Goal: Task Accomplishment & Management: Manage account settings

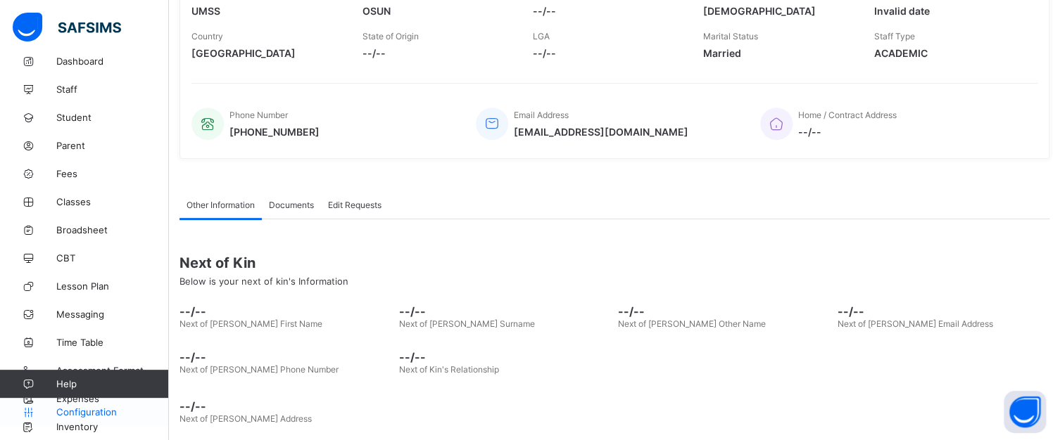
scroll to position [261, 0]
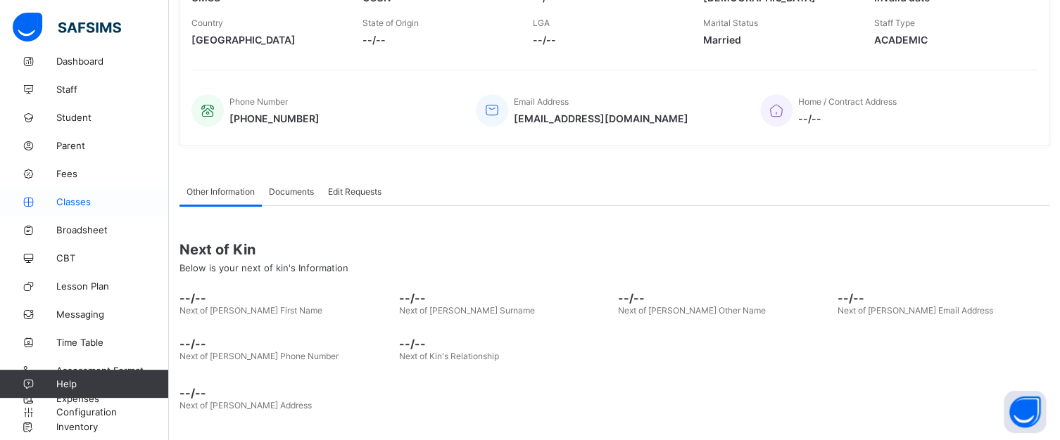
click at [62, 198] on span "Classes" at bounding box center [112, 201] width 113 height 11
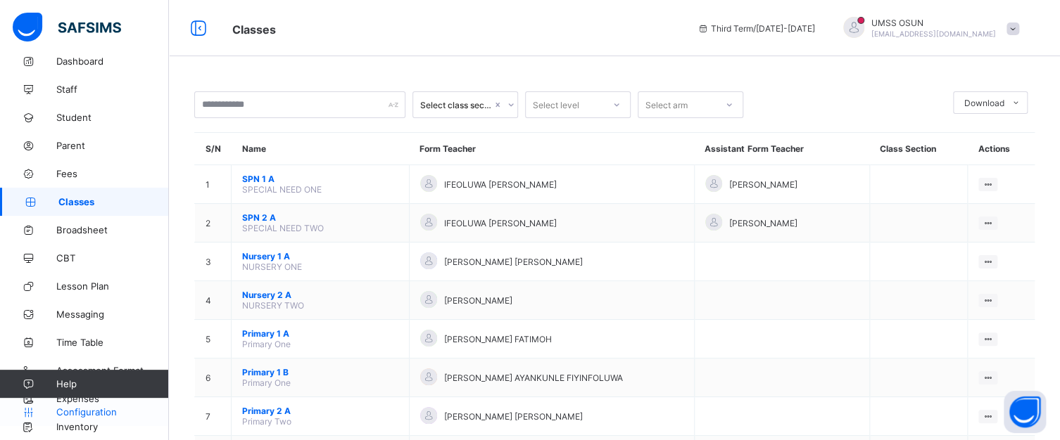
click at [94, 407] on span "Configuration" at bounding box center [112, 412] width 112 height 11
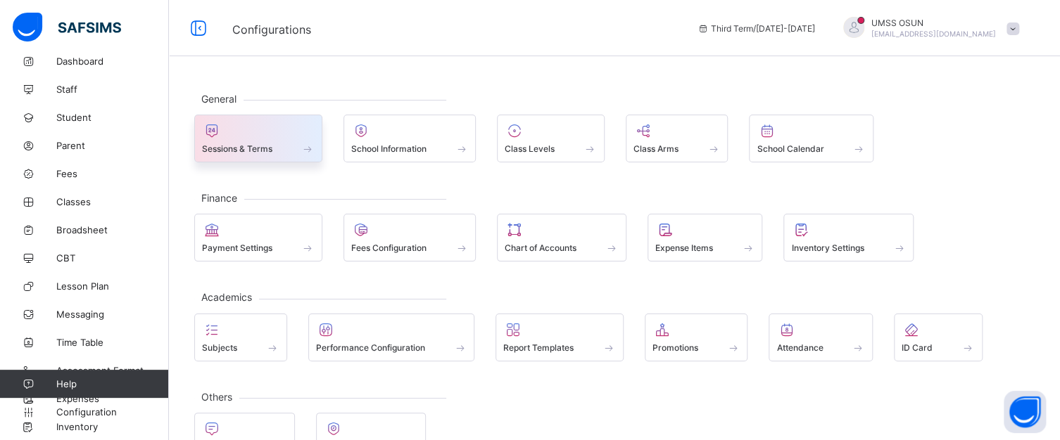
click at [247, 136] on div at bounding box center [258, 130] width 113 height 17
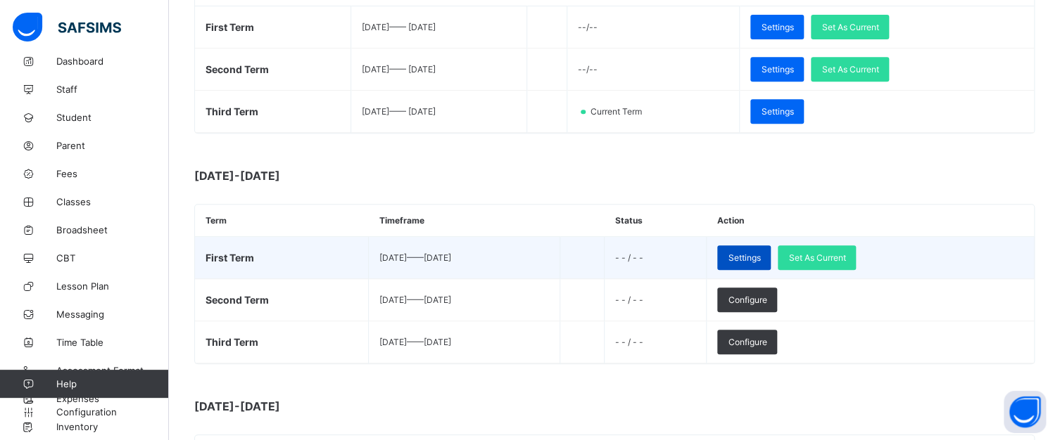
scroll to position [281, 0]
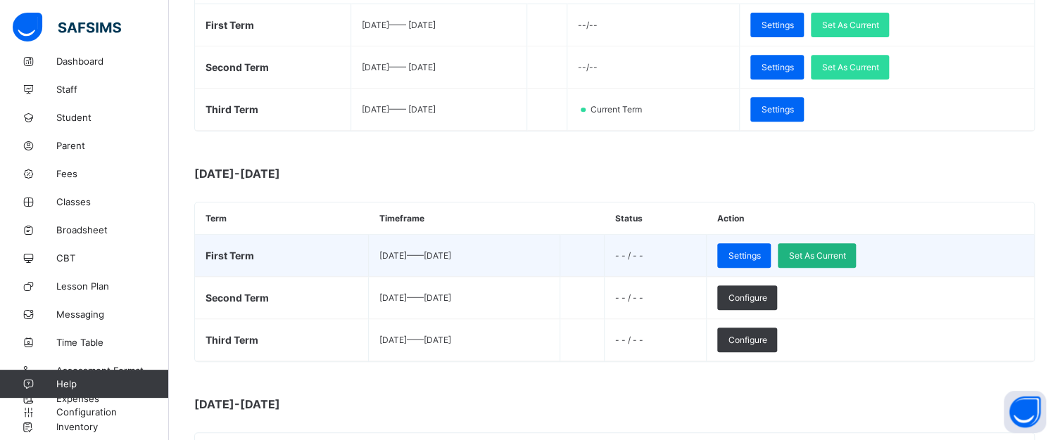
click at [845, 253] on span "Set As Current" at bounding box center [816, 255] width 57 height 11
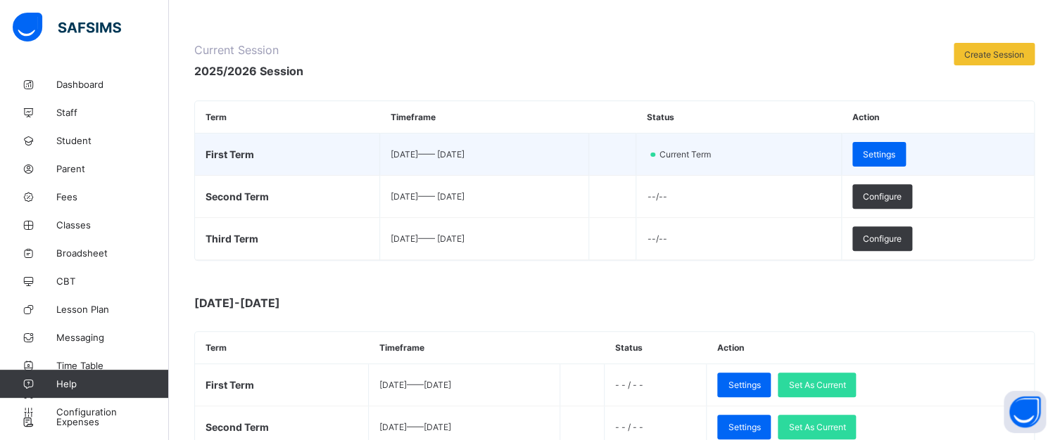
scroll to position [0, 0]
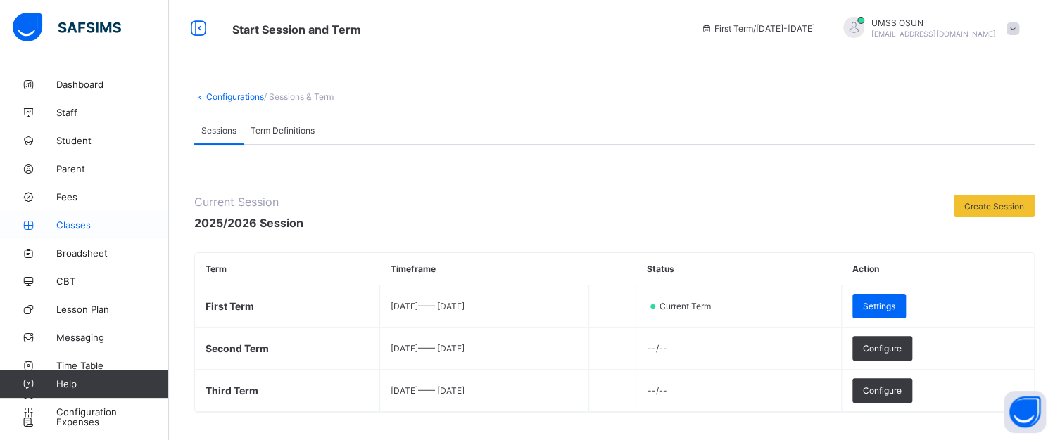
click at [70, 222] on span "Classes" at bounding box center [112, 225] width 113 height 11
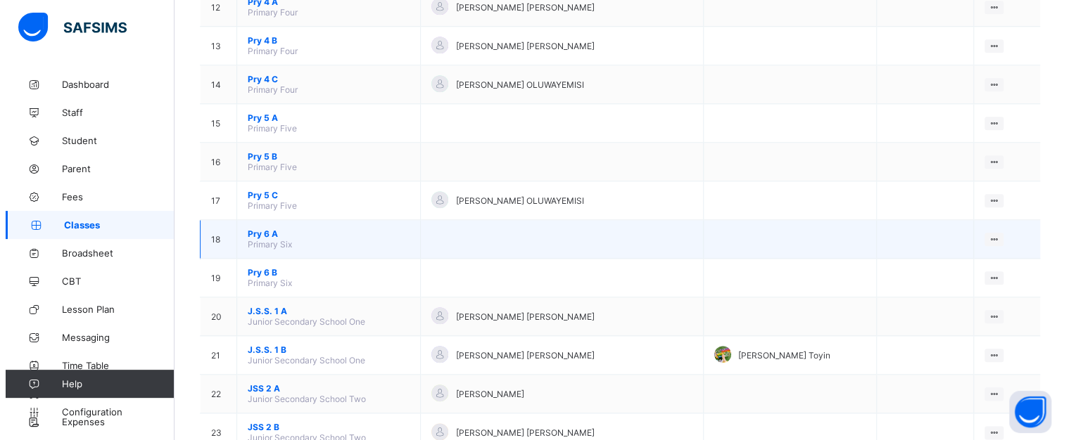
scroll to position [590, 0]
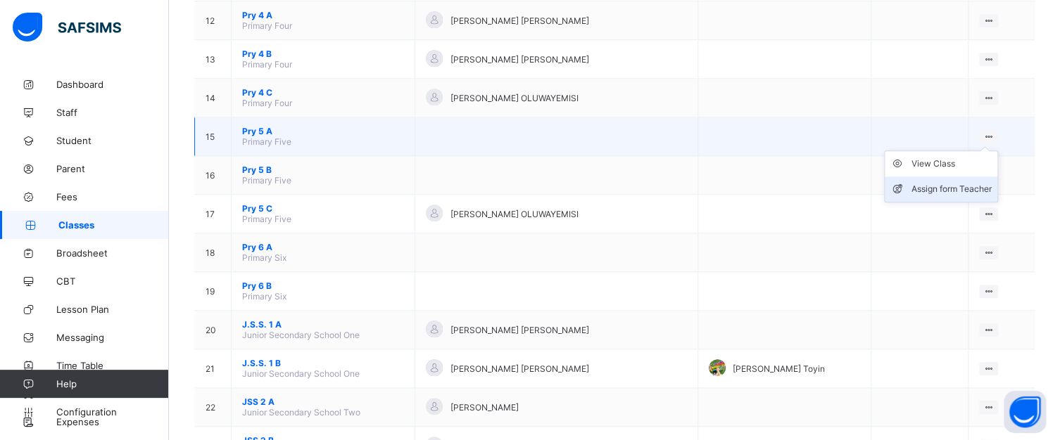
click at [943, 189] on div "Assign form Teacher" at bounding box center [951, 189] width 80 height 14
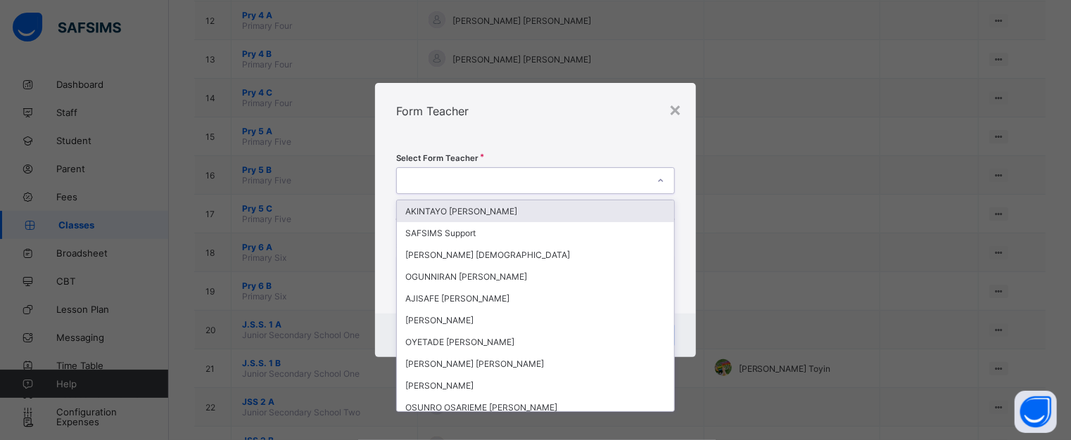
click at [660, 179] on icon at bounding box center [660, 181] width 8 height 14
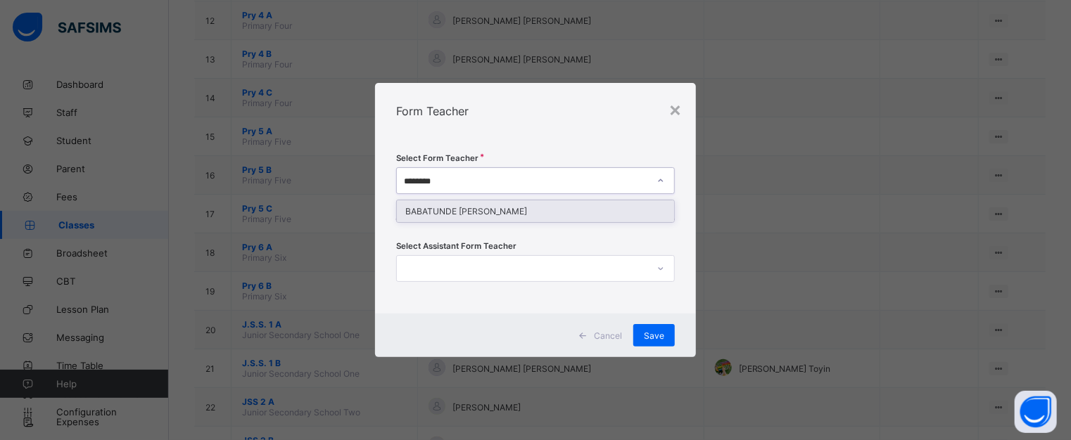
type input "*********"
click at [569, 215] on div "BABATUNDE [PERSON_NAME]" at bounding box center [536, 212] width 278 height 22
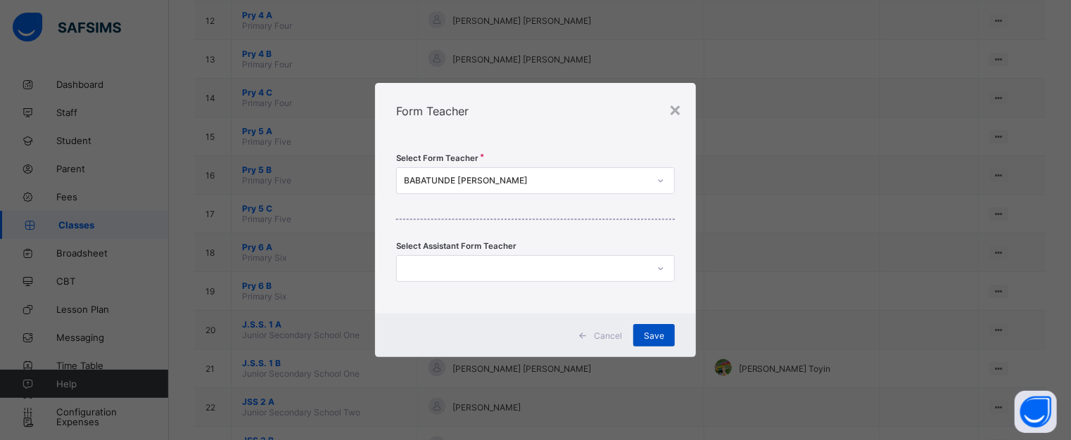
click at [650, 336] on span "Save" at bounding box center [654, 336] width 20 height 11
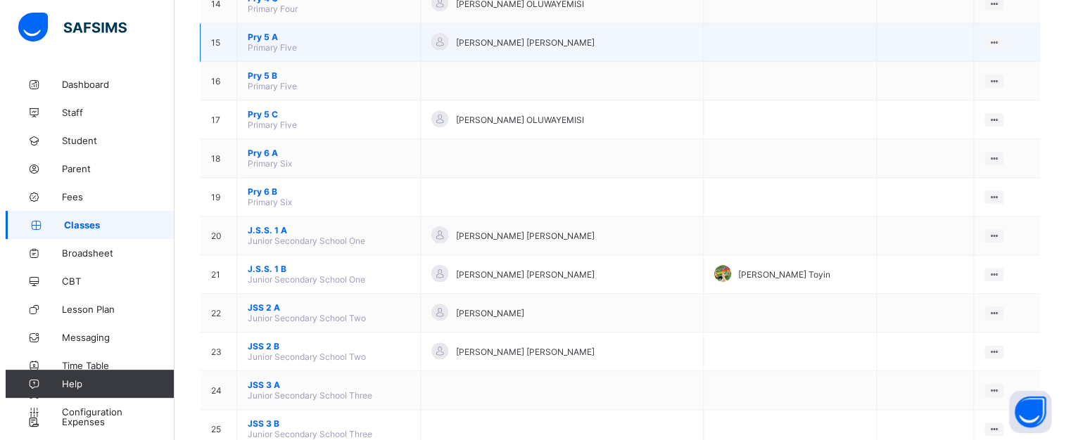
scroll to position [660, 0]
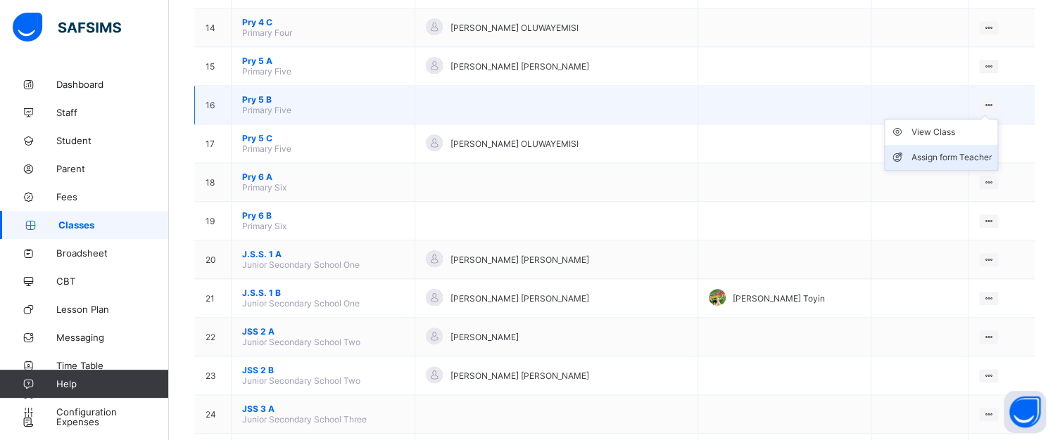
click at [948, 159] on div "Assign form Teacher" at bounding box center [951, 158] width 80 height 14
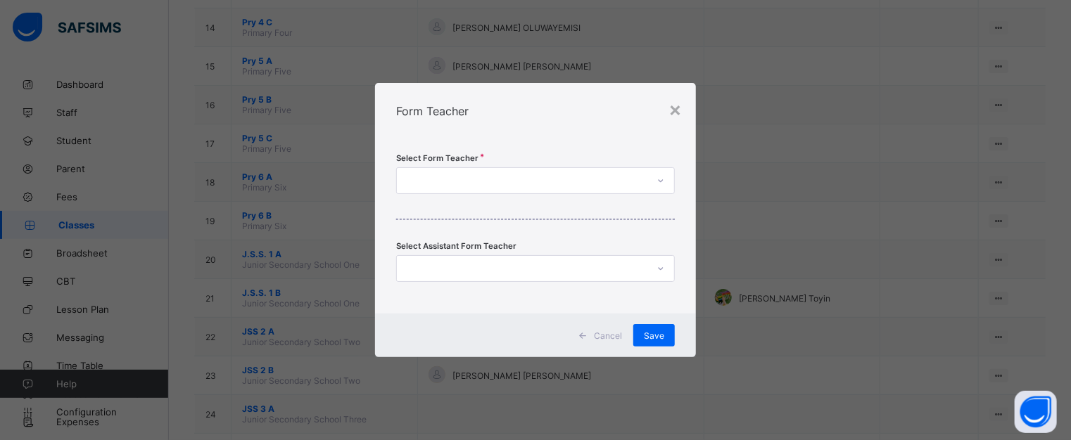
click at [654, 182] on div at bounding box center [661, 181] width 24 height 23
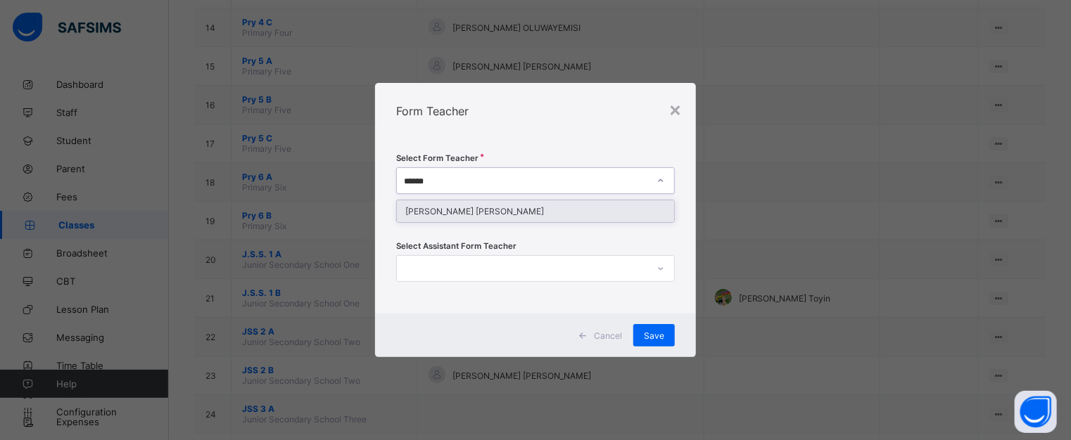
type input "*******"
click at [549, 210] on div "[PERSON_NAME] [PERSON_NAME]" at bounding box center [536, 212] width 278 height 22
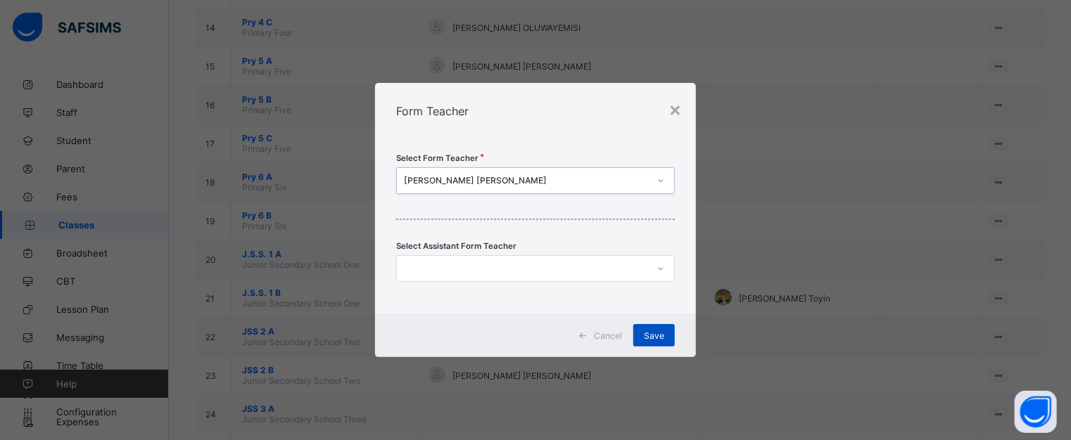
click at [658, 333] on span "Save" at bounding box center [654, 336] width 20 height 11
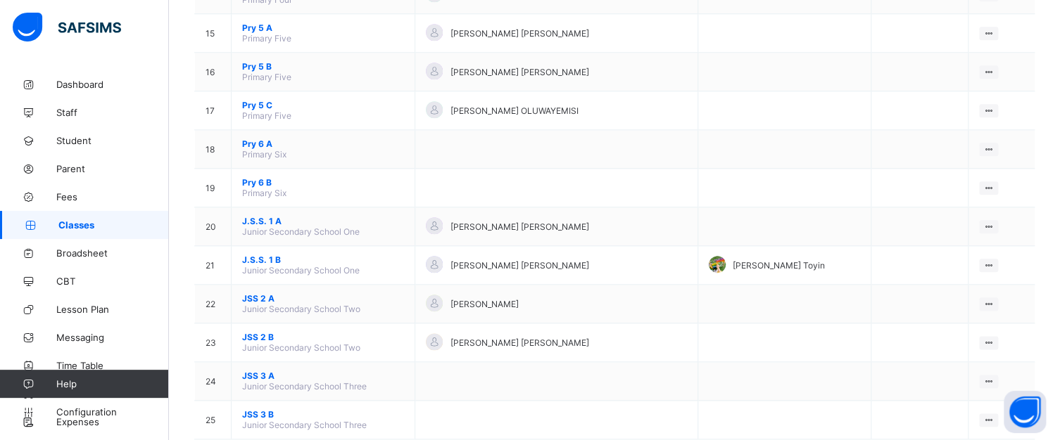
scroll to position [704, 0]
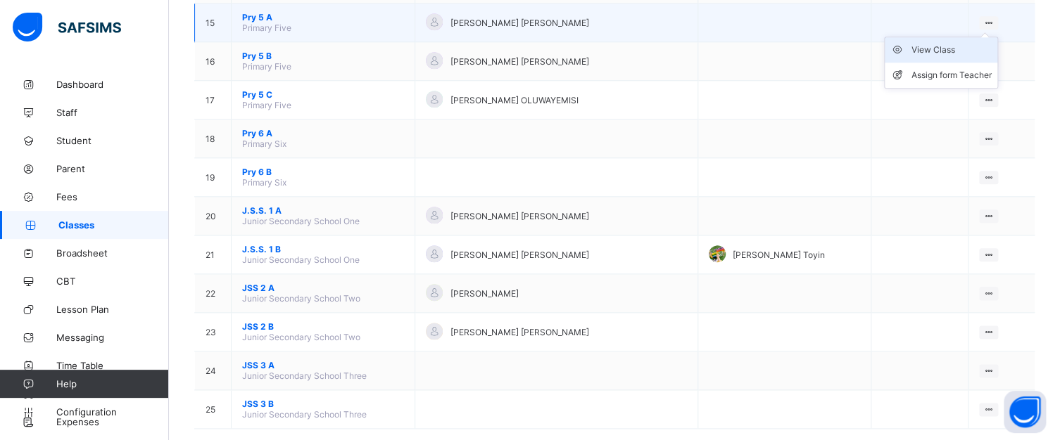
click at [962, 52] on div "View Class" at bounding box center [951, 50] width 80 height 14
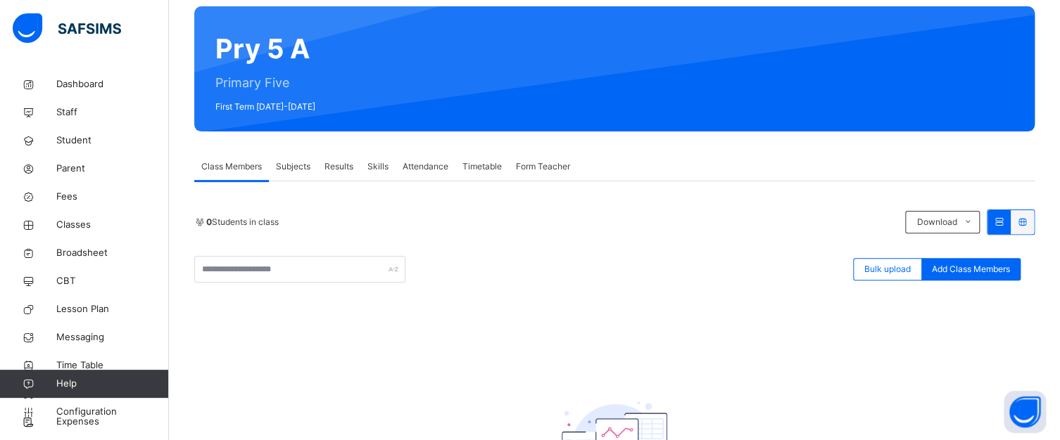
scroll to position [141, 0]
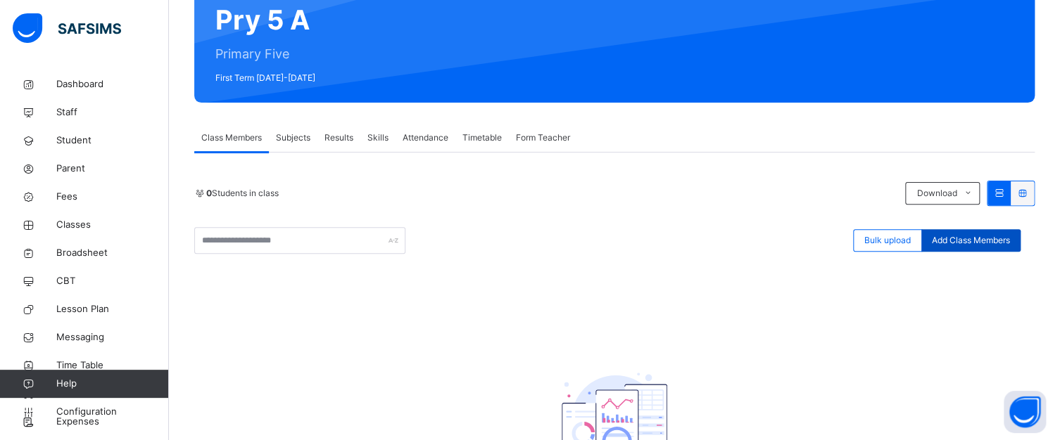
click at [993, 234] on span "Add Class Members" at bounding box center [971, 240] width 78 height 13
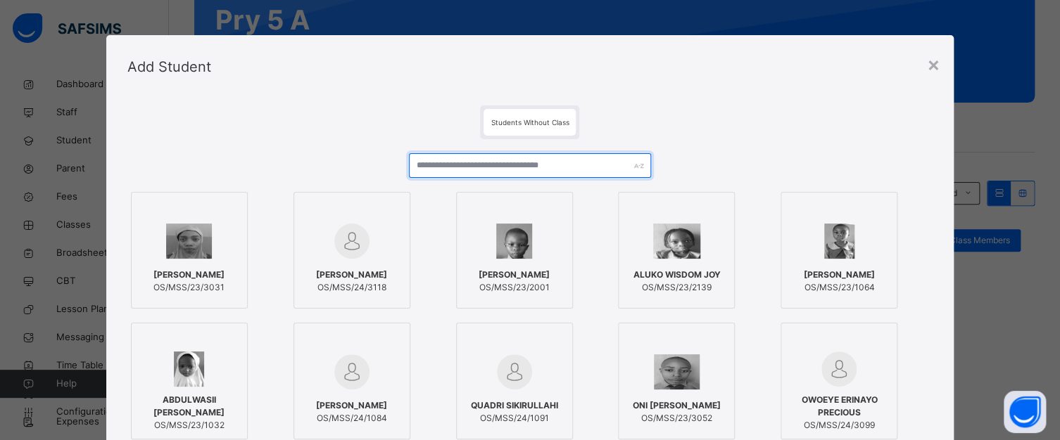
click at [428, 159] on input "text" at bounding box center [529, 165] width 241 height 25
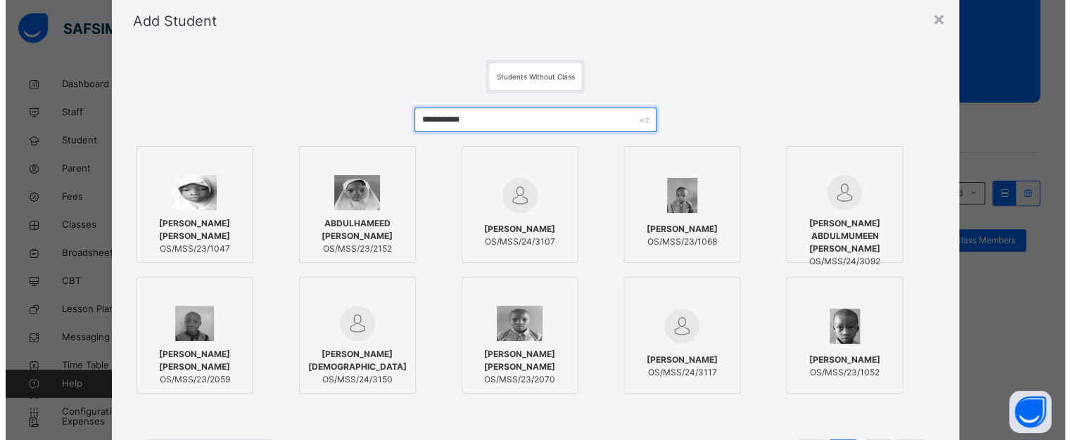
scroll to position [70, 0]
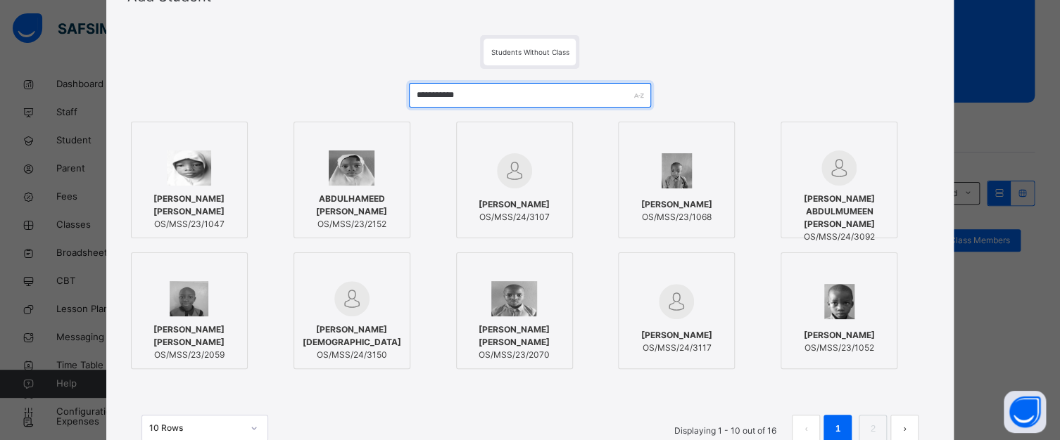
type input "**********"
click at [383, 157] on div at bounding box center [351, 168] width 101 height 35
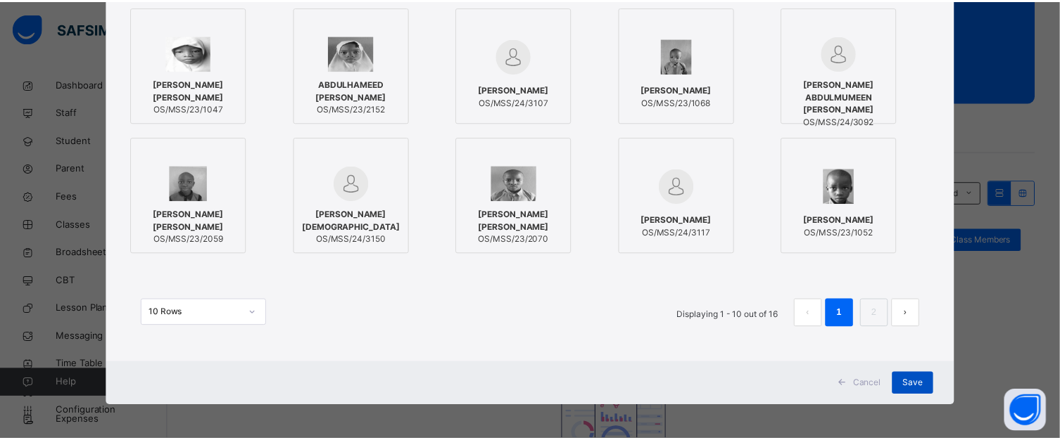
scroll to position [186, 0]
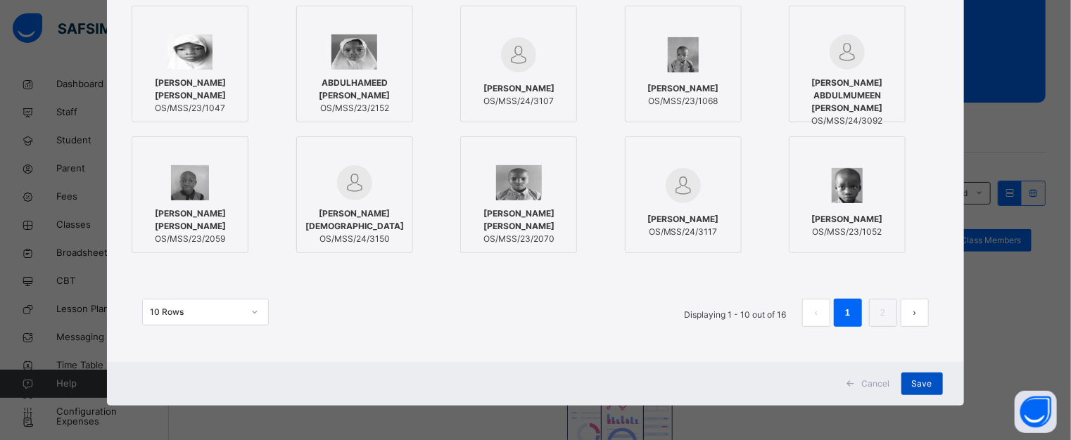
click at [915, 381] on span "Save" at bounding box center [922, 384] width 20 height 13
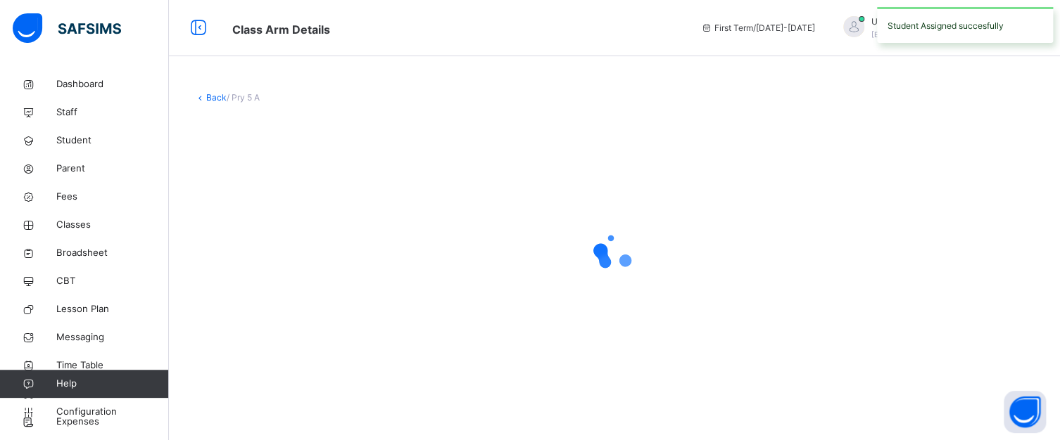
click at [913, 382] on div at bounding box center [614, 251] width 840 height 267
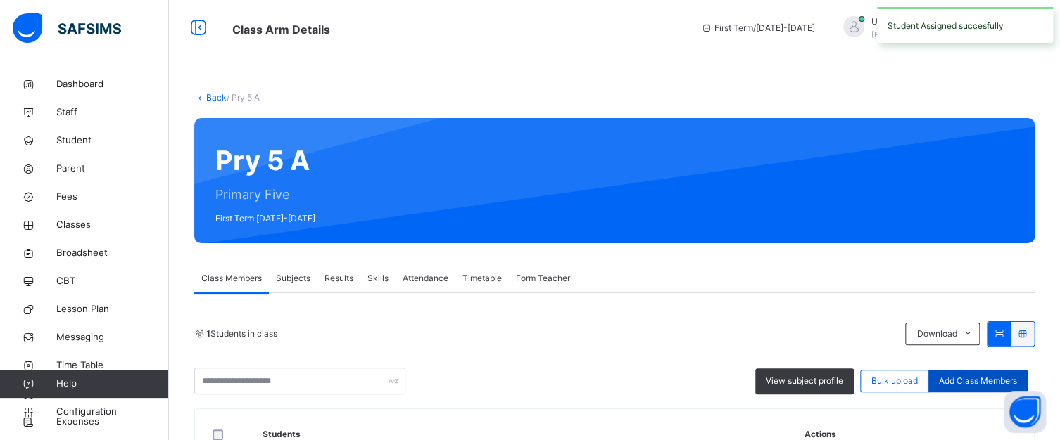
click at [982, 381] on span "Add Class Members" at bounding box center [978, 381] width 78 height 13
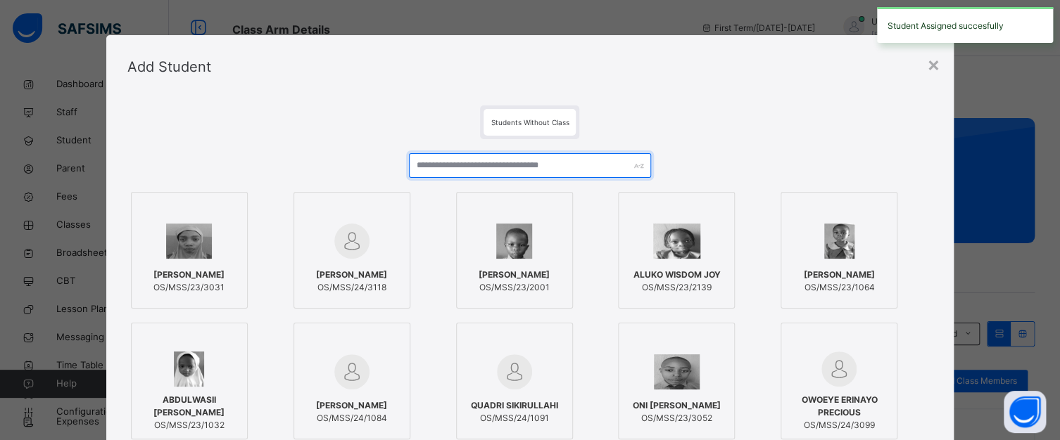
click at [488, 159] on input "text" at bounding box center [529, 165] width 241 height 25
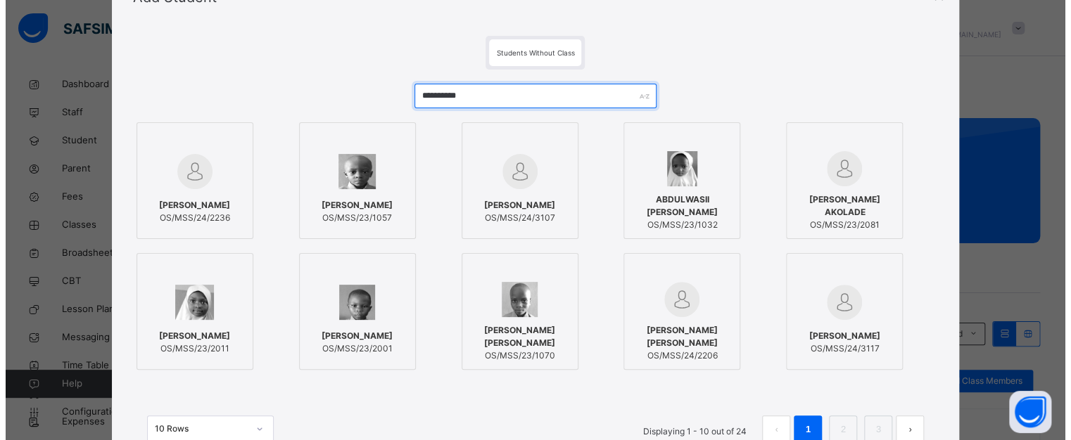
scroll to position [70, 0]
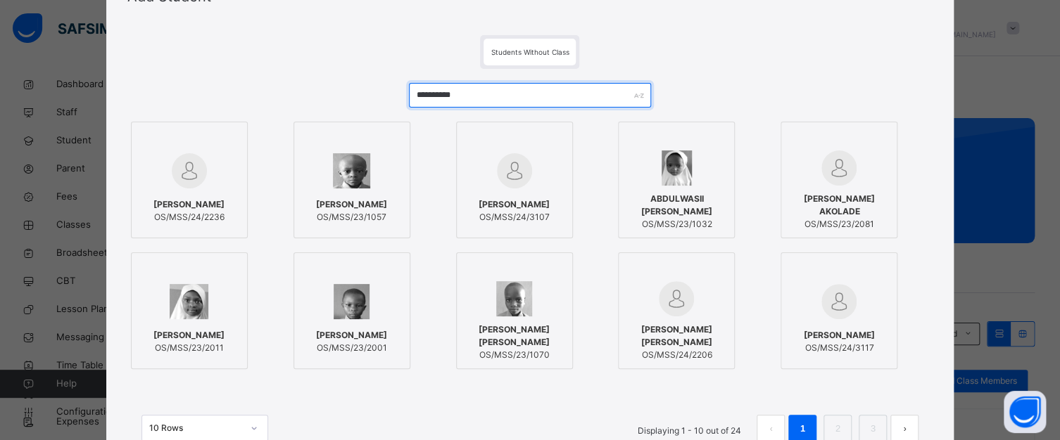
click at [438, 91] on input "**********" at bounding box center [529, 95] width 241 height 25
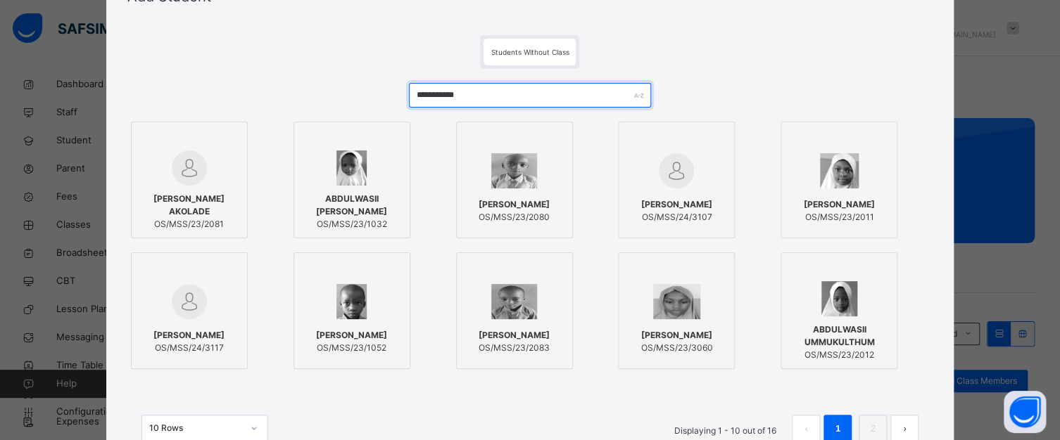
type input "**********"
click at [535, 167] on div at bounding box center [514, 171] width 101 height 41
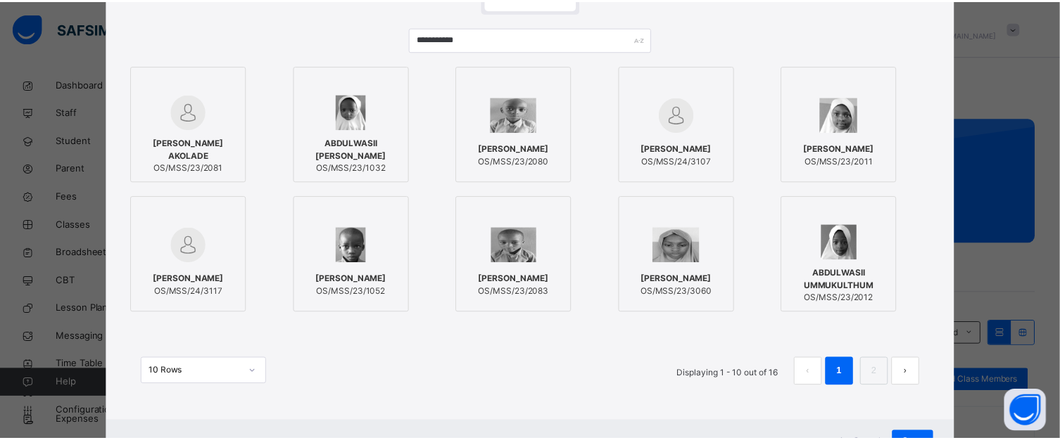
scroll to position [186, 0]
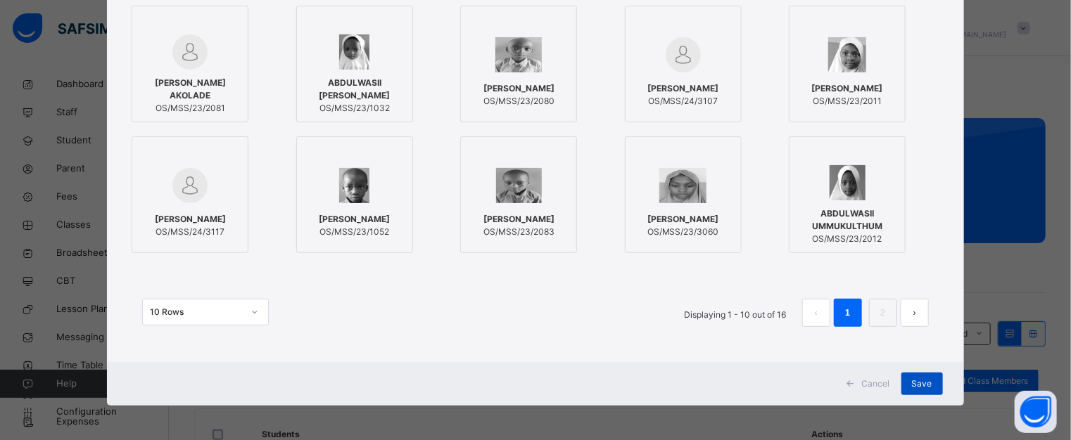
click at [912, 383] on span "Save" at bounding box center [922, 384] width 20 height 13
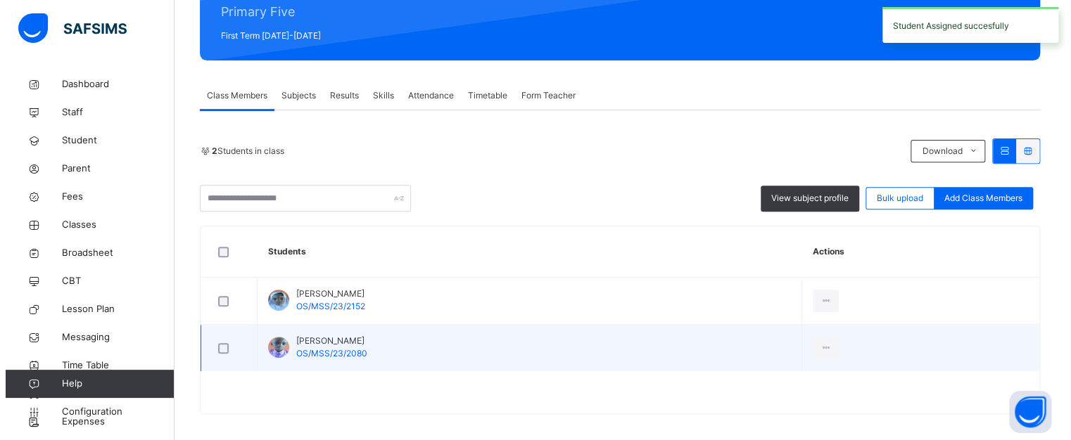
scroll to position [191, 0]
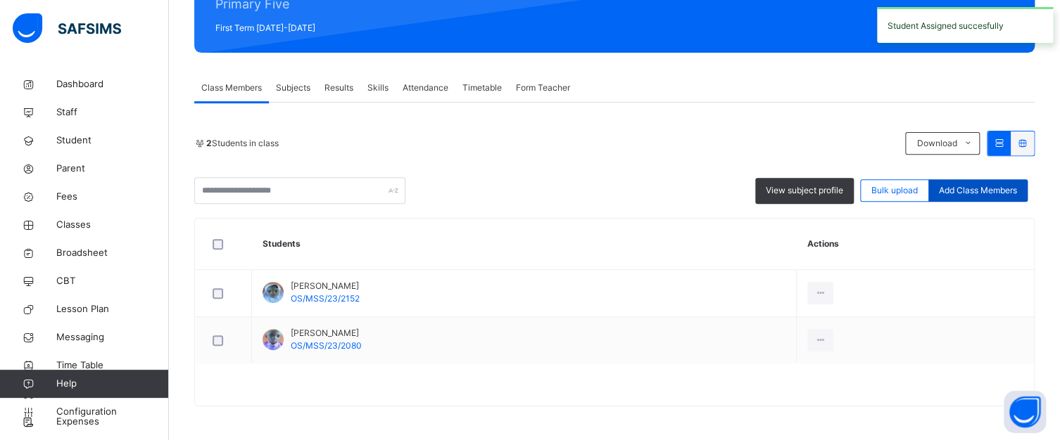
click at [965, 186] on span "Add Class Members" at bounding box center [978, 190] width 78 height 13
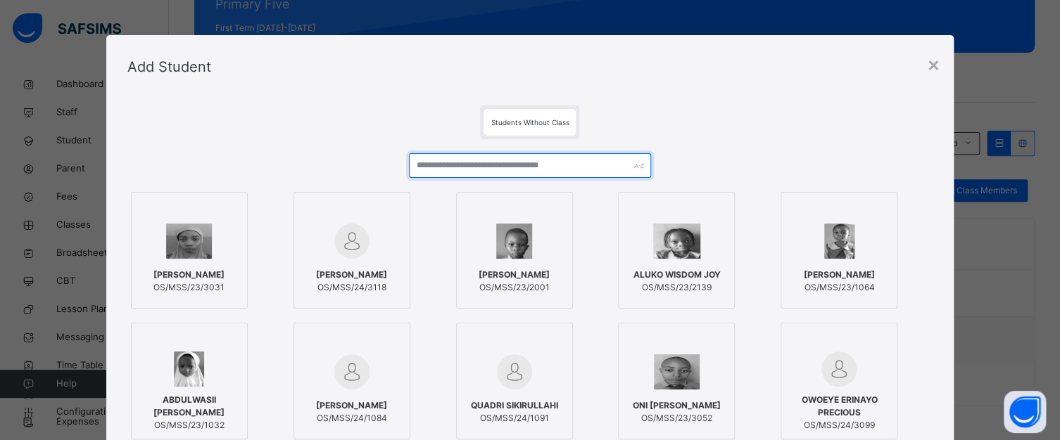
click at [419, 155] on input "text" at bounding box center [529, 165] width 241 height 25
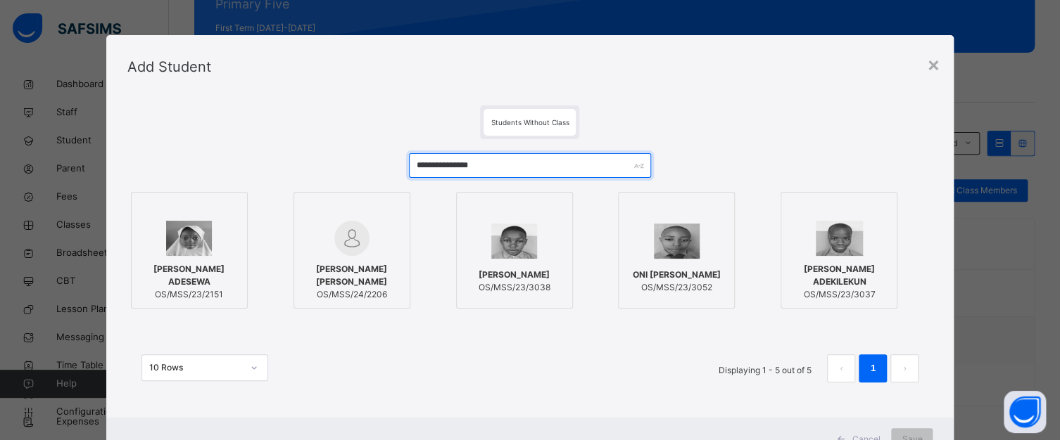
type input "**********"
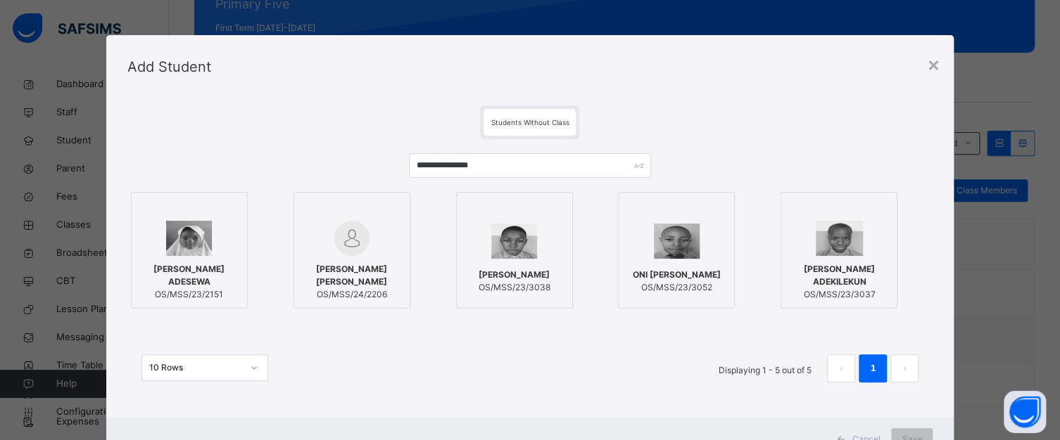
click at [220, 248] on div at bounding box center [189, 238] width 101 height 35
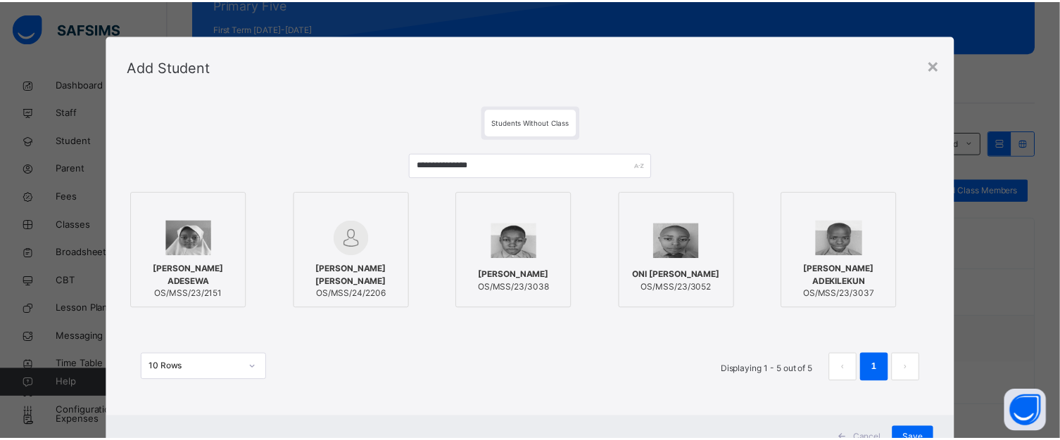
scroll to position [56, 0]
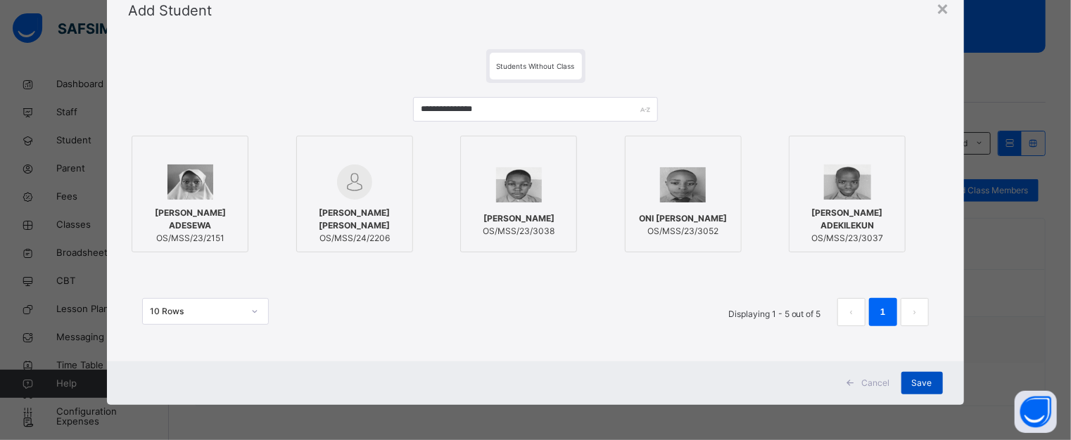
click at [915, 381] on span "Save" at bounding box center [922, 383] width 20 height 13
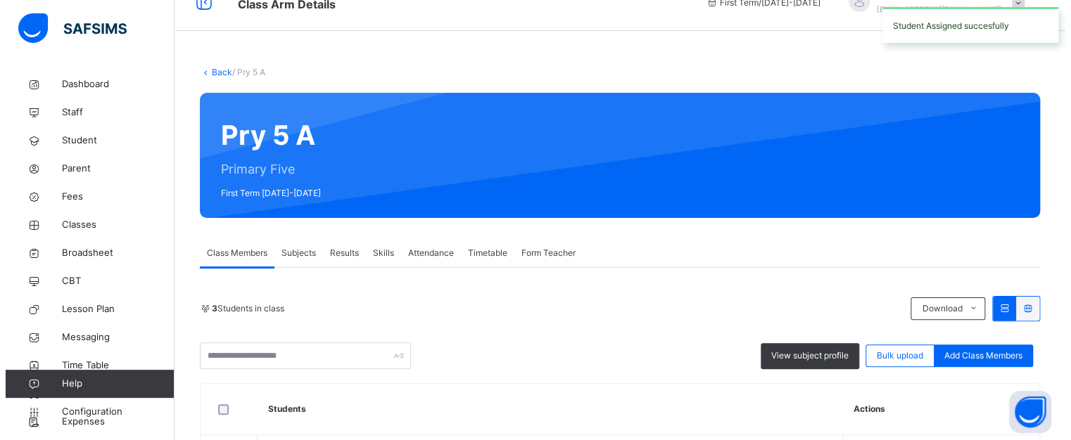
scroll to position [70, 0]
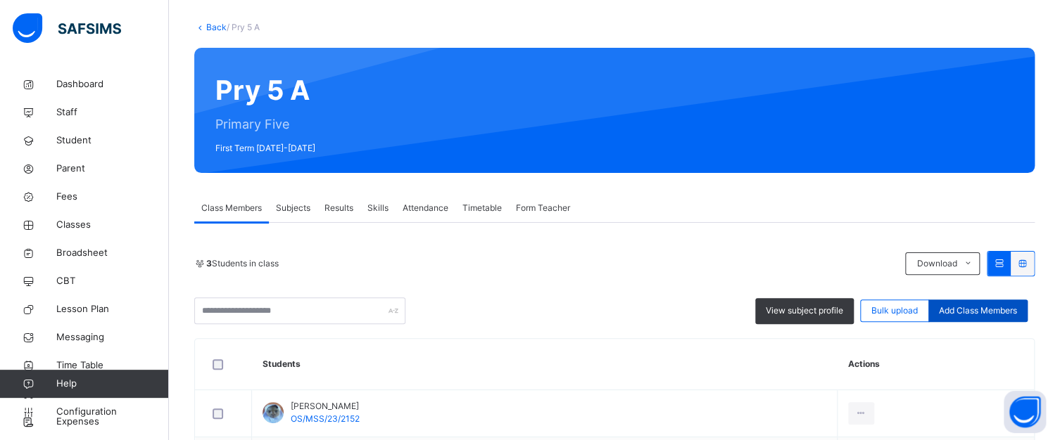
click at [997, 313] on span "Add Class Members" at bounding box center [978, 311] width 78 height 13
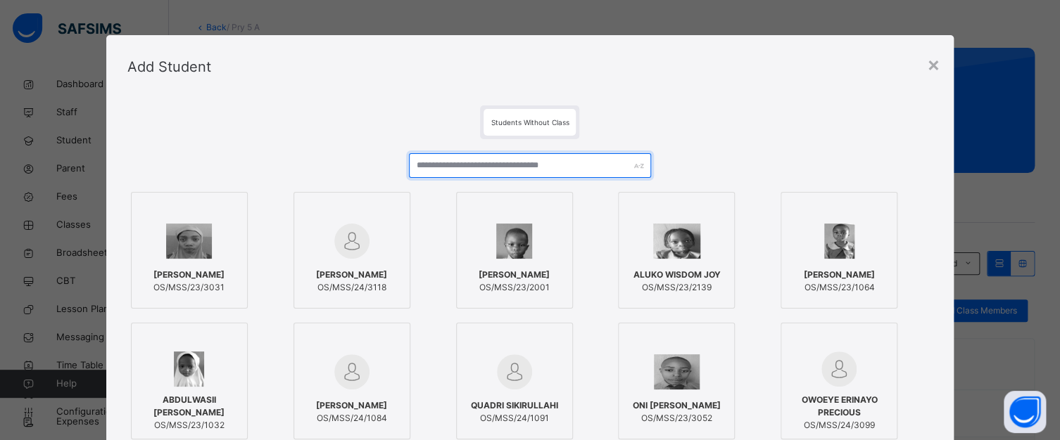
click at [535, 155] on input "text" at bounding box center [529, 165] width 241 height 25
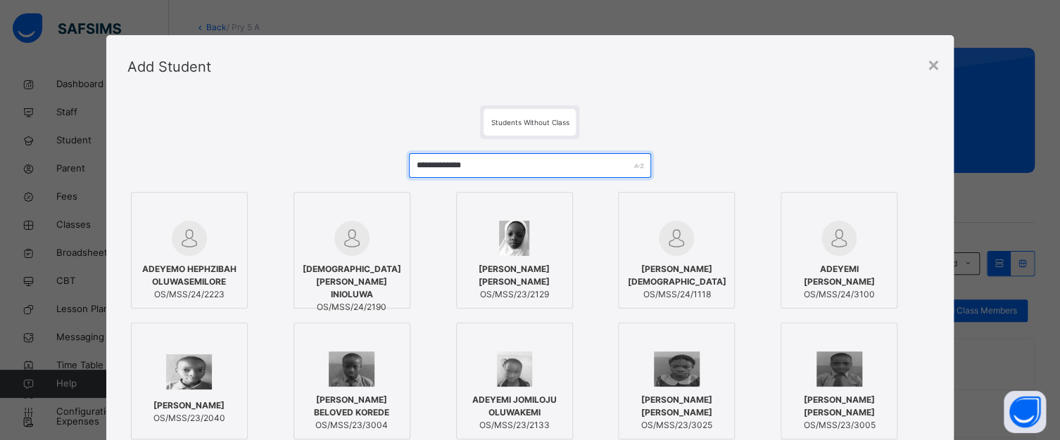
type input "**********"
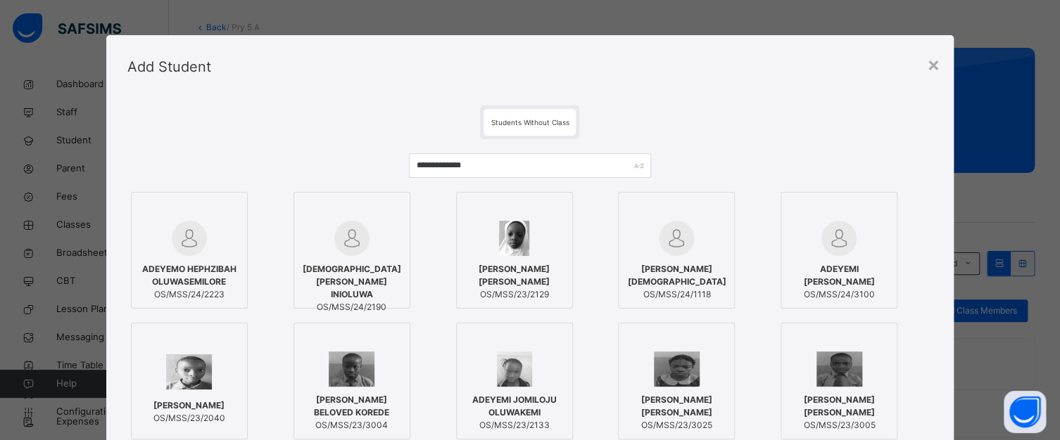
click at [199, 212] on div at bounding box center [189, 210] width 101 height 21
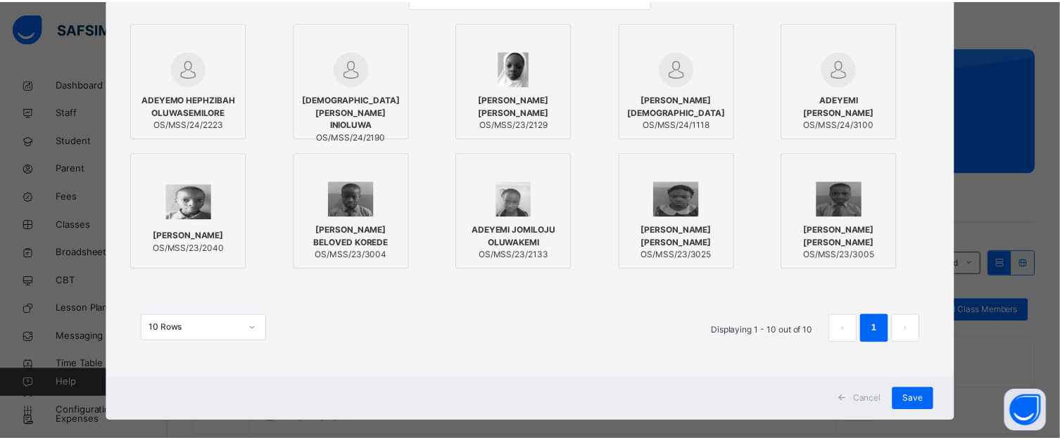
scroll to position [186, 0]
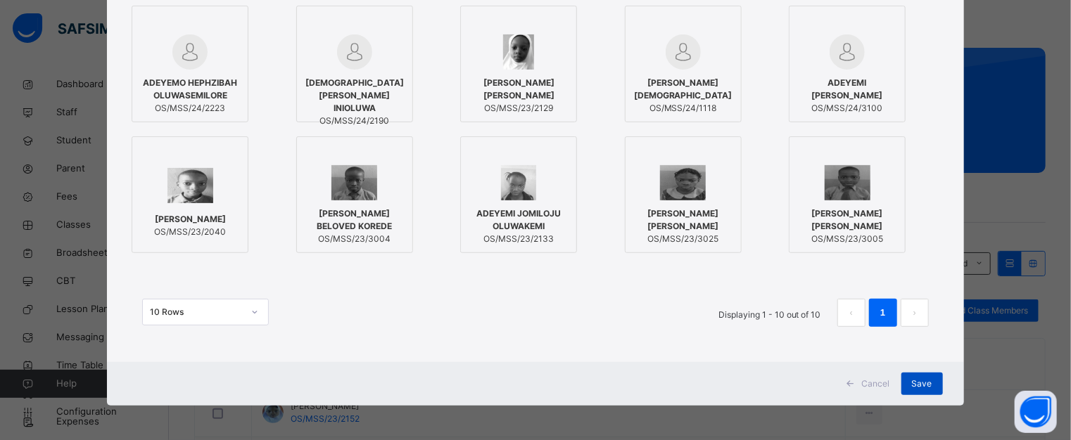
click at [922, 381] on span "Save" at bounding box center [922, 384] width 20 height 13
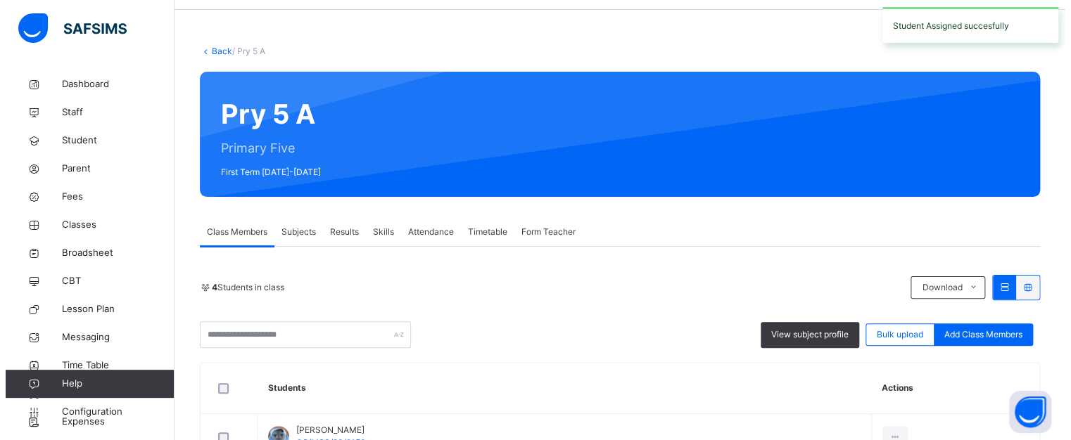
scroll to position [141, 0]
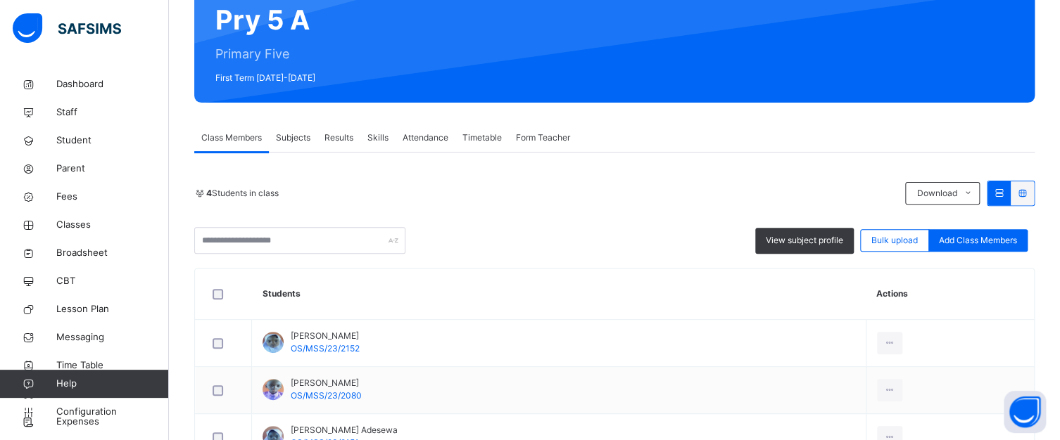
click at [962, 237] on span "Add Class Members" at bounding box center [978, 240] width 78 height 13
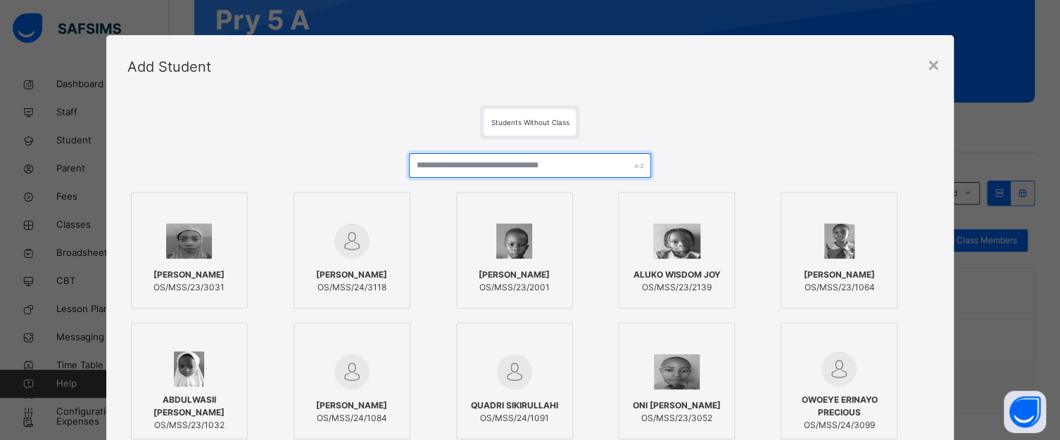
click at [480, 170] on input "text" at bounding box center [529, 165] width 241 height 25
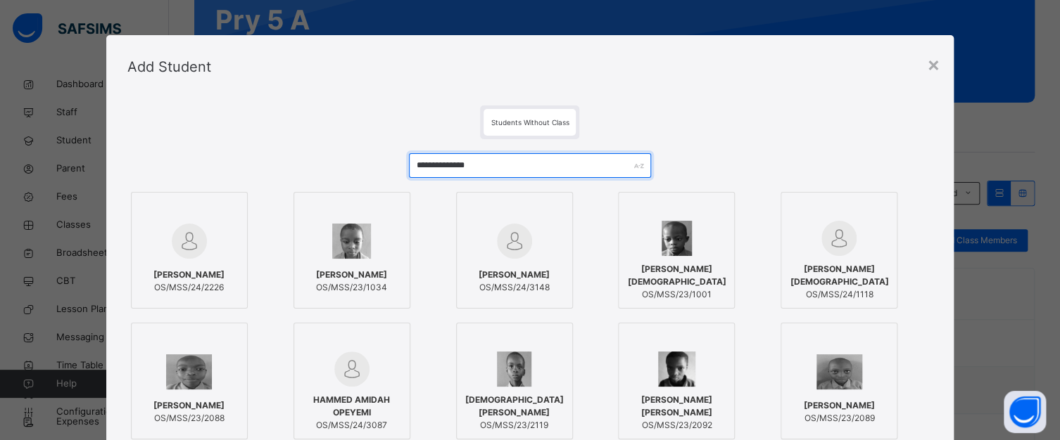
type input "**********"
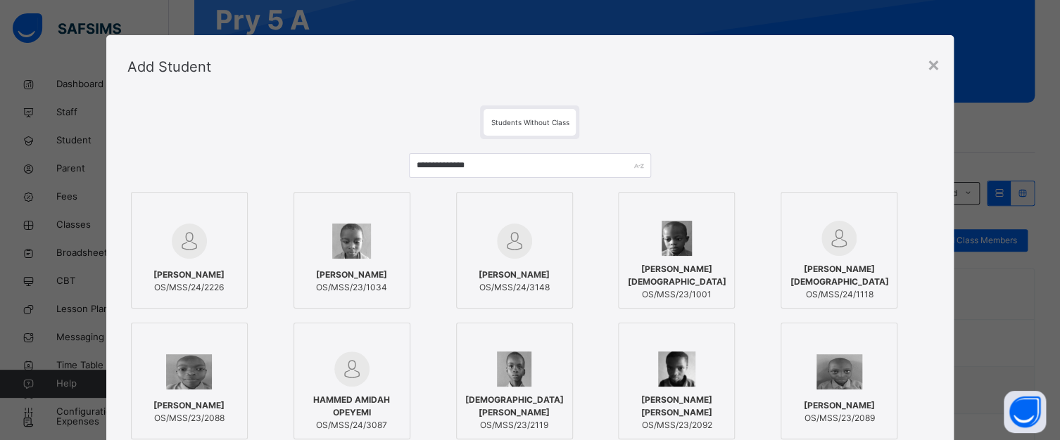
click at [211, 229] on div at bounding box center [189, 241] width 101 height 41
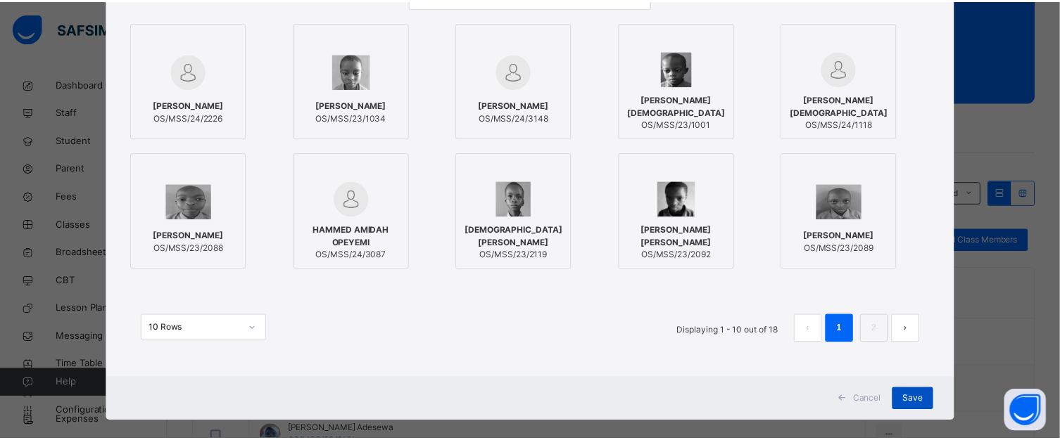
scroll to position [186, 0]
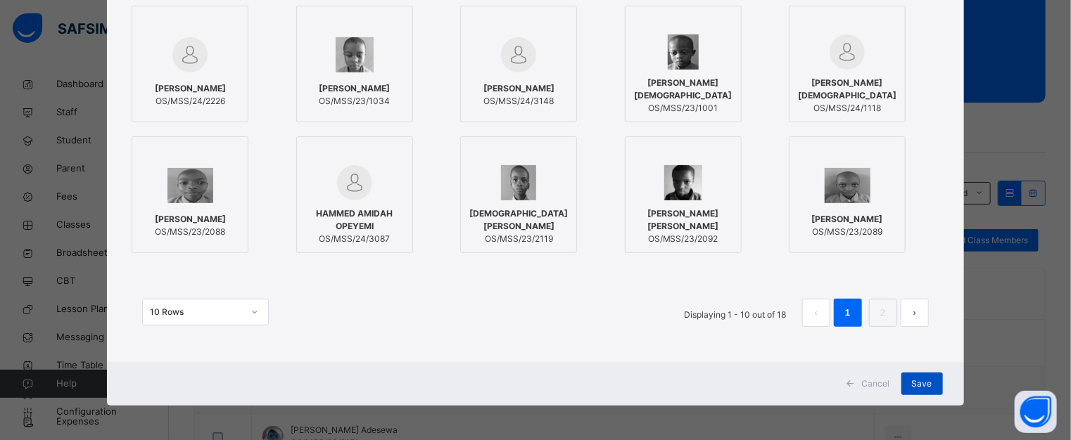
click at [923, 379] on span "Save" at bounding box center [922, 384] width 20 height 13
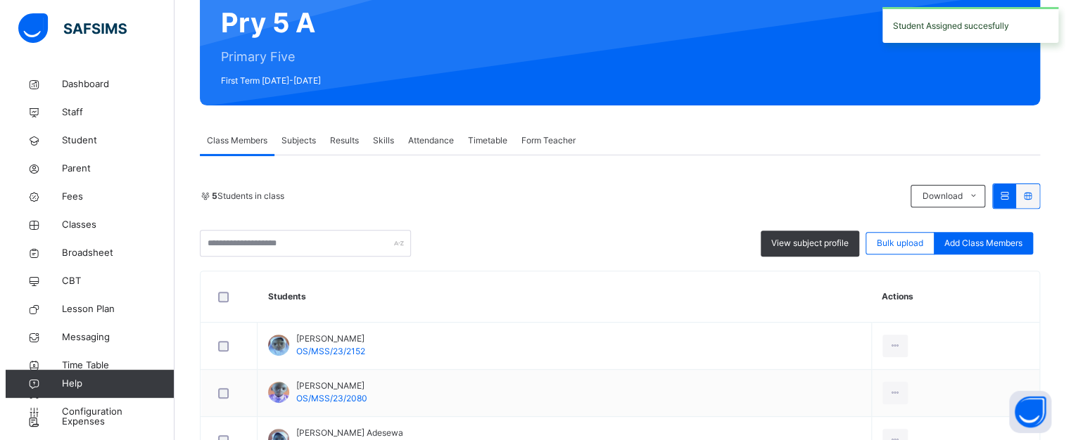
scroll to position [141, 0]
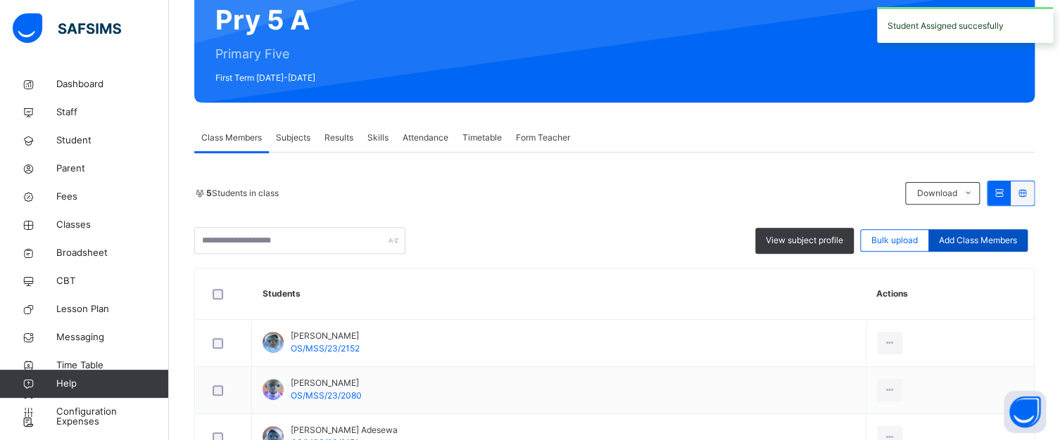
click at [991, 229] on div "Add Class Members" at bounding box center [977, 240] width 99 height 23
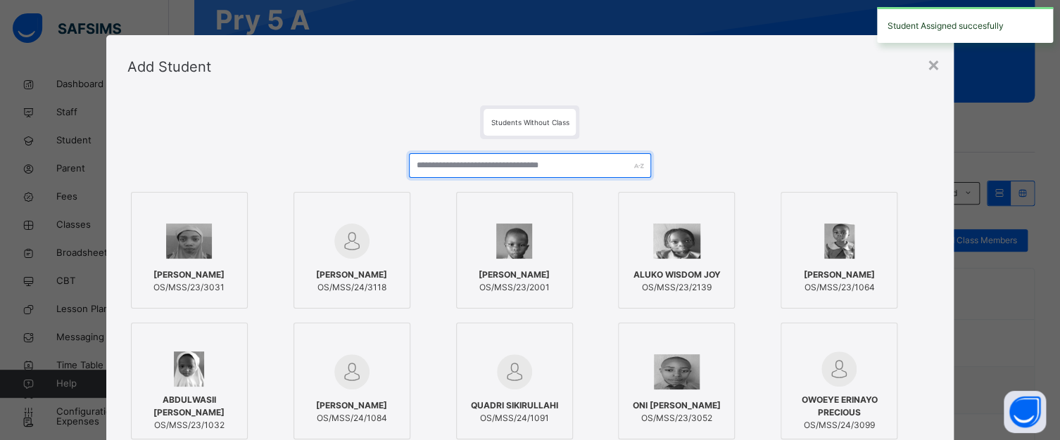
click at [425, 162] on input "text" at bounding box center [529, 165] width 241 height 25
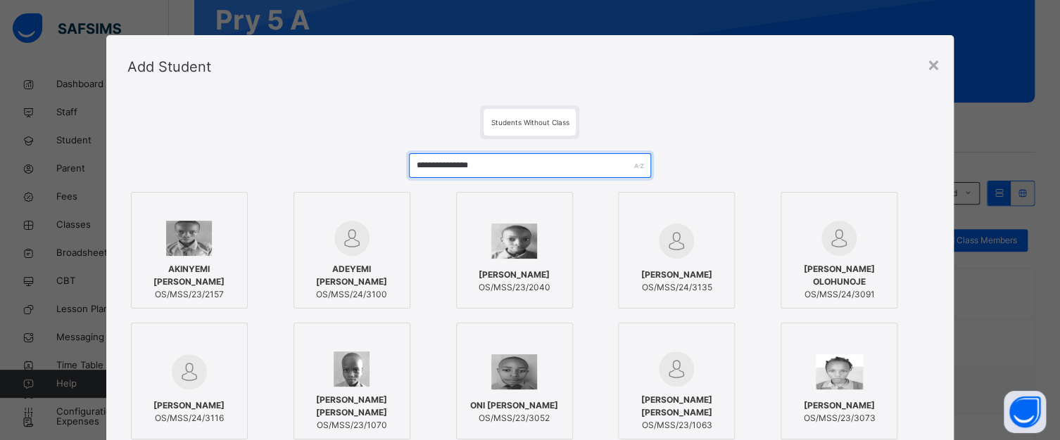
type input "**********"
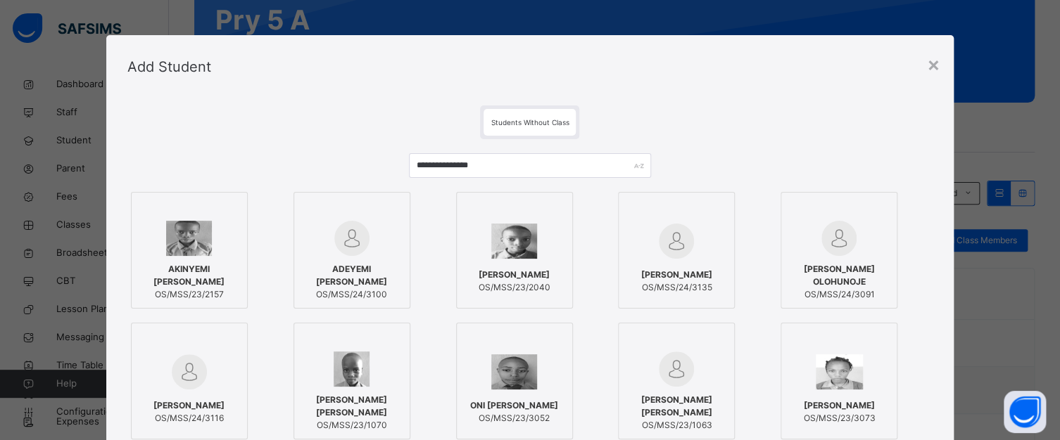
click at [225, 240] on div at bounding box center [189, 238] width 101 height 35
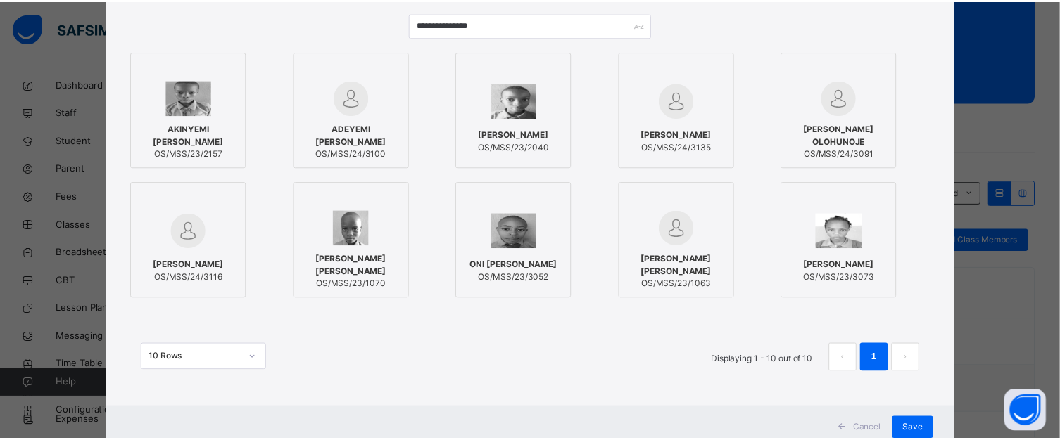
scroll to position [186, 0]
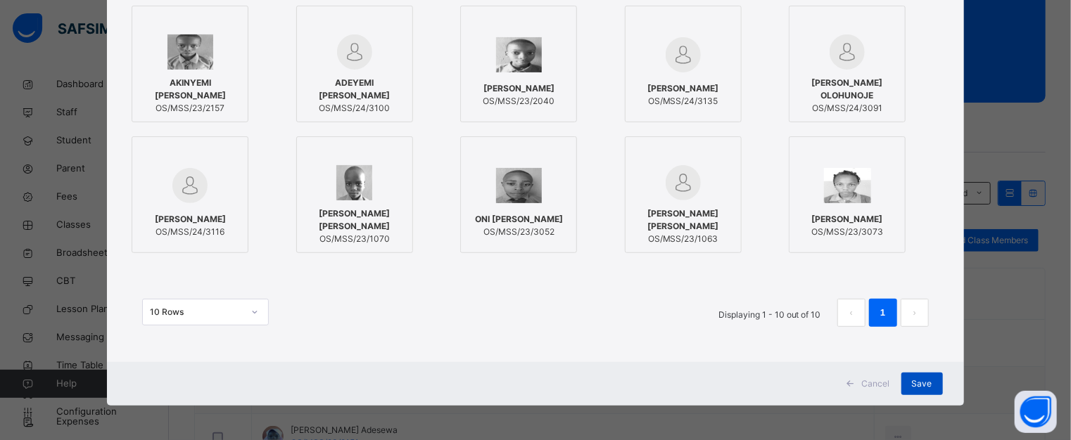
click at [919, 382] on span "Save" at bounding box center [922, 384] width 20 height 13
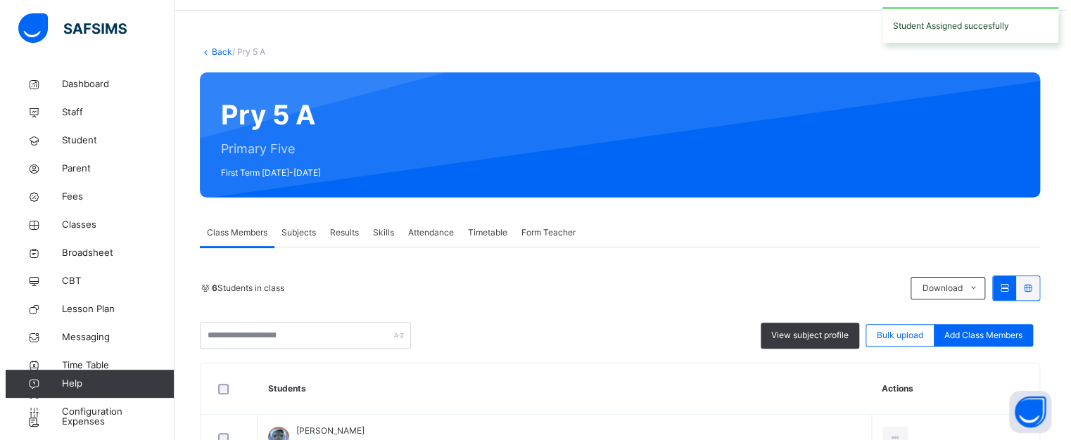
scroll to position [70, 0]
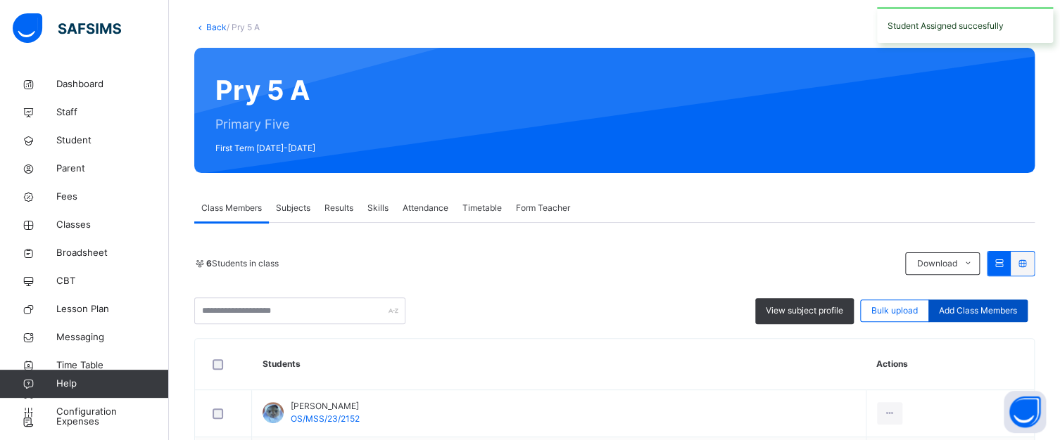
click at [996, 312] on span "Add Class Members" at bounding box center [978, 311] width 78 height 13
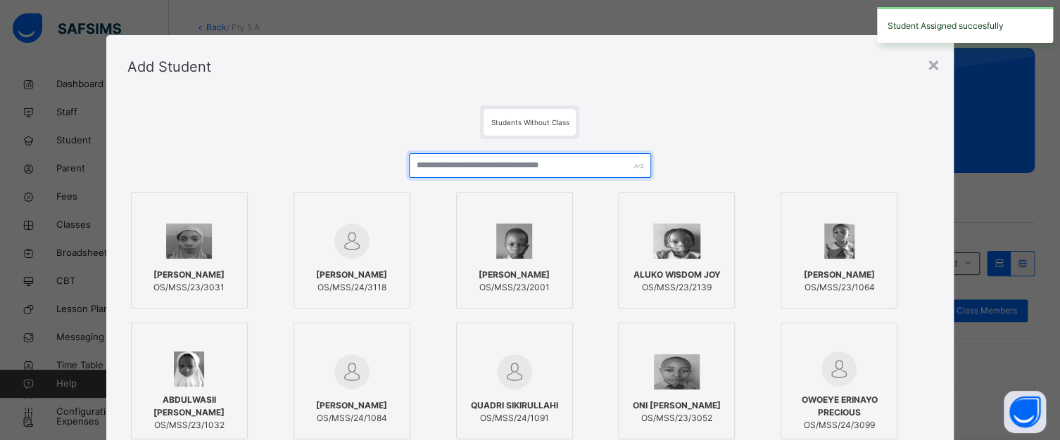
click at [457, 167] on input "text" at bounding box center [529, 165] width 241 height 25
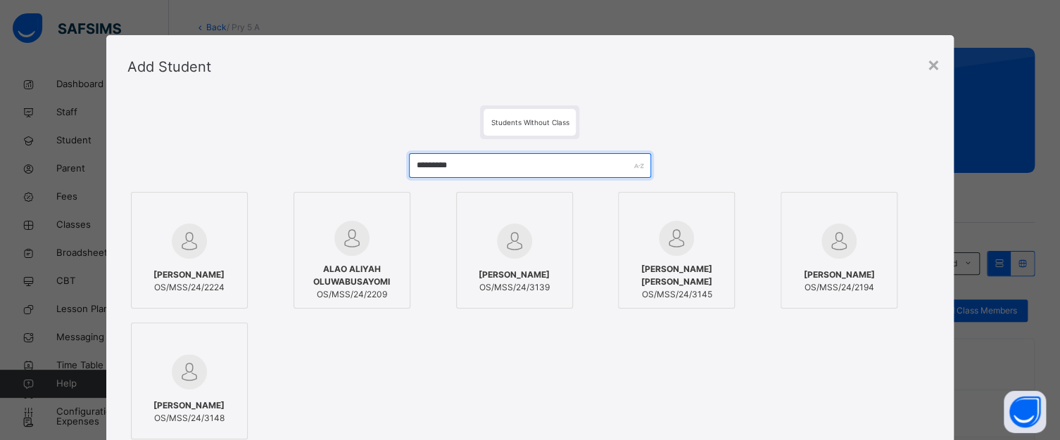
type input "*********"
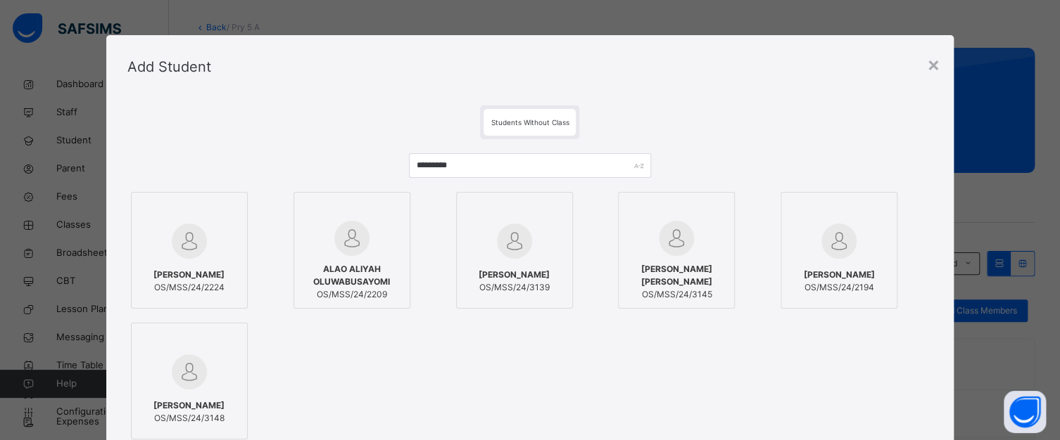
click at [209, 222] on div at bounding box center [189, 241] width 101 height 41
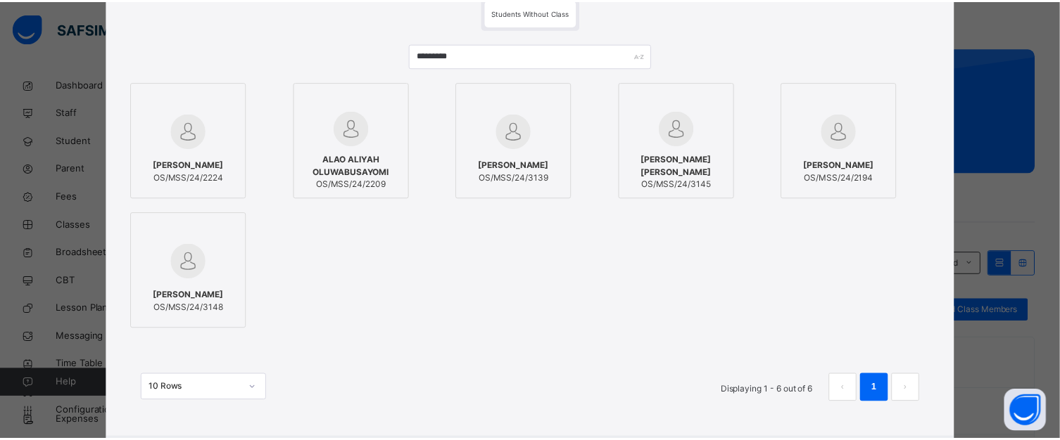
scroll to position [141, 0]
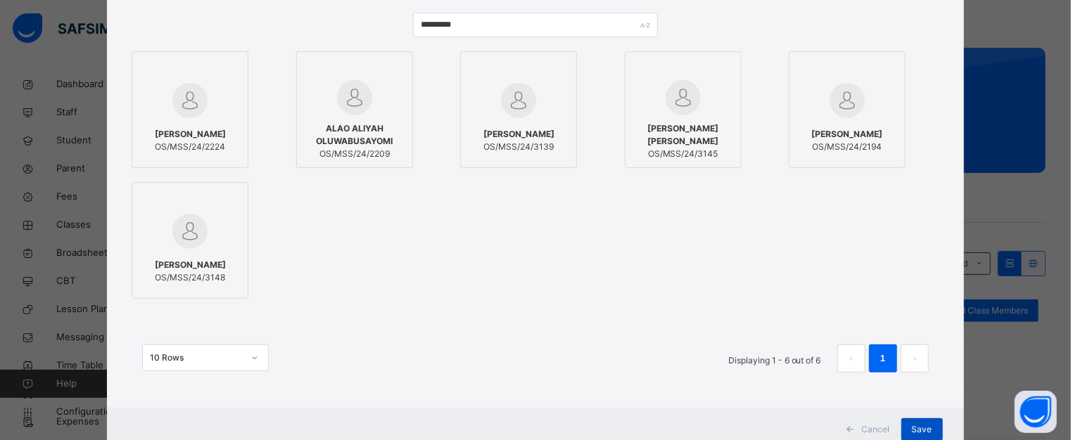
click at [915, 424] on span "Save" at bounding box center [922, 430] width 20 height 13
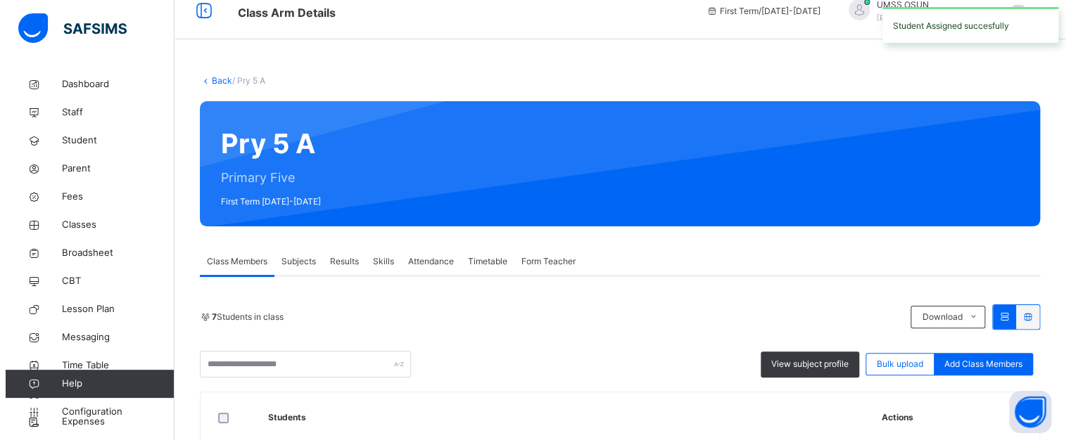
scroll to position [70, 0]
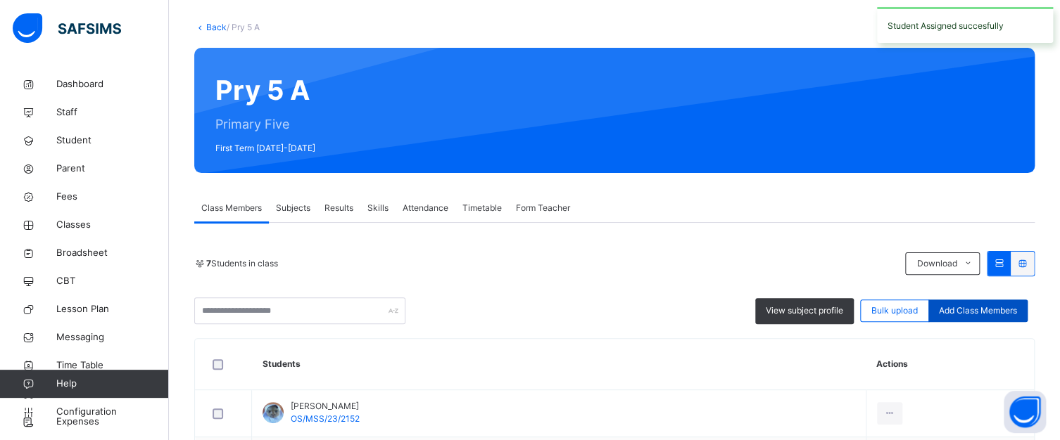
click at [968, 307] on span "Add Class Members" at bounding box center [978, 311] width 78 height 13
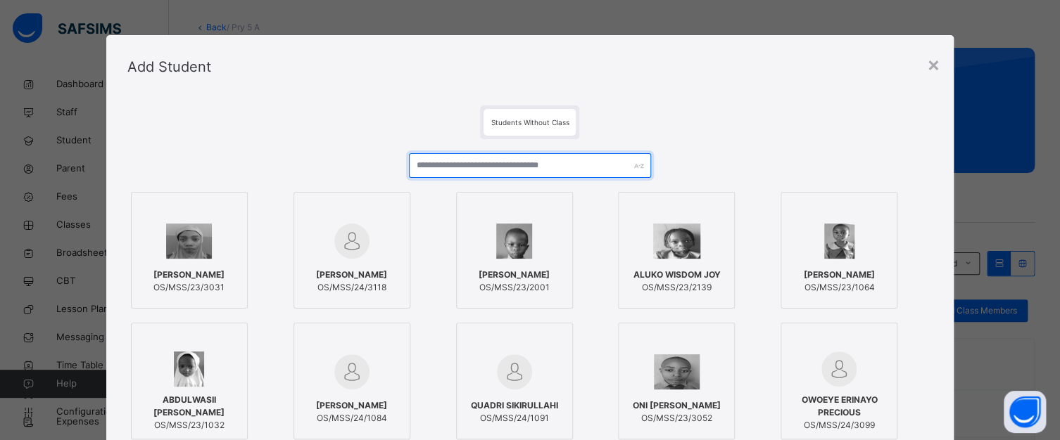
click at [575, 170] on input "text" at bounding box center [529, 165] width 241 height 25
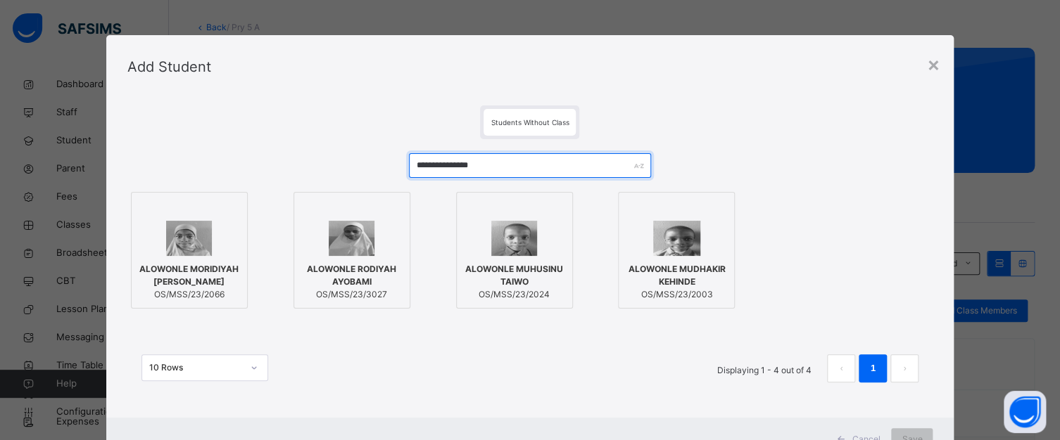
type input "**********"
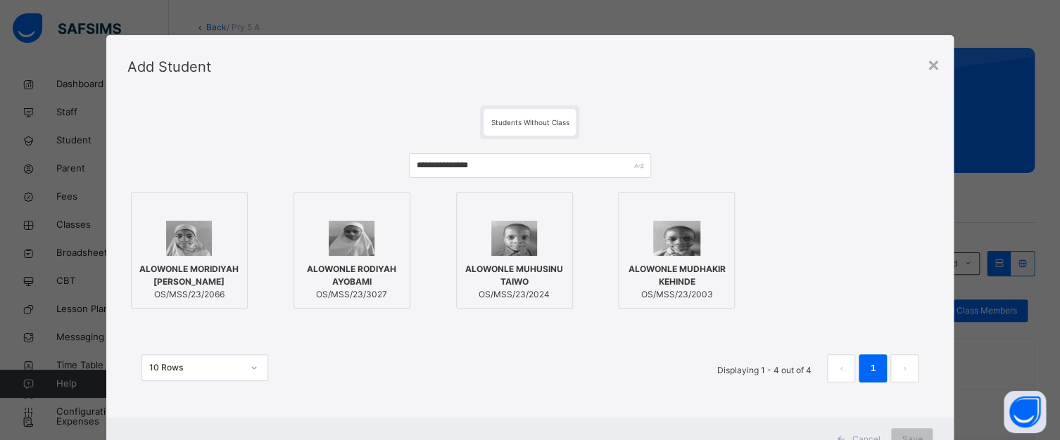
click at [211, 221] on div at bounding box center [189, 238] width 101 height 35
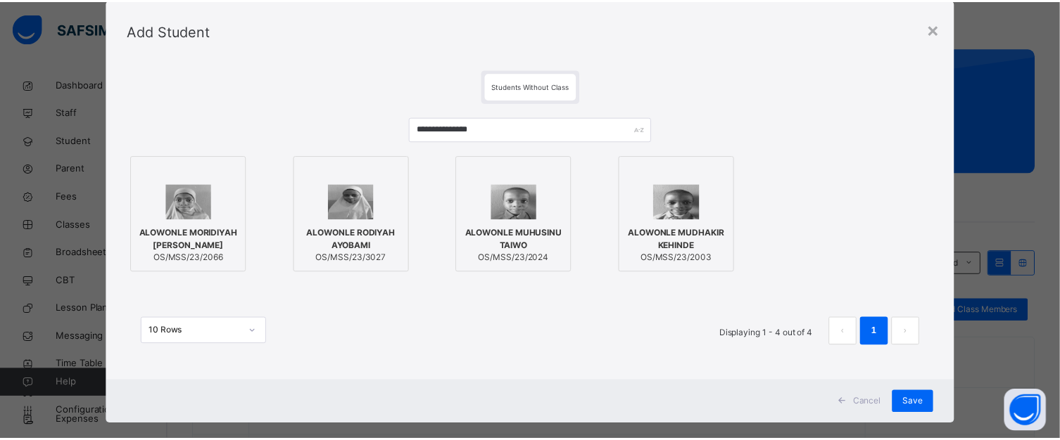
scroll to position [56, 0]
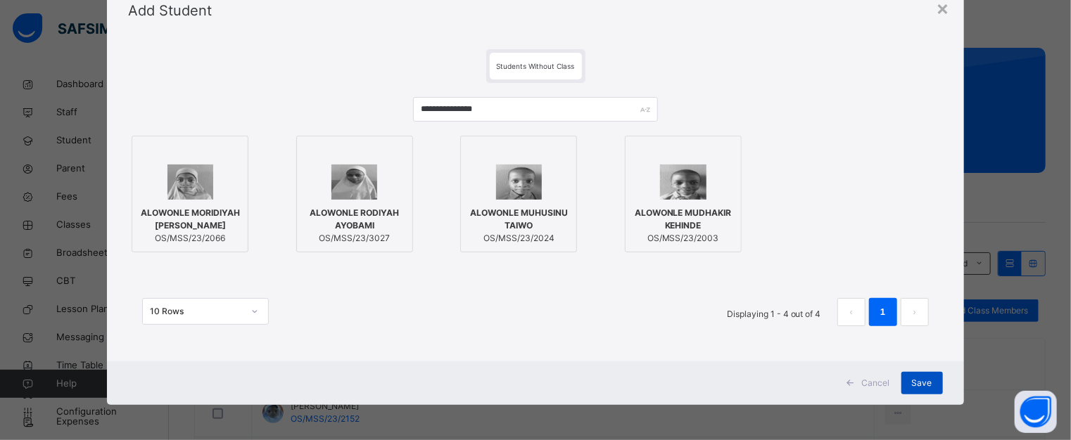
click at [920, 375] on div "Save" at bounding box center [922, 383] width 42 height 23
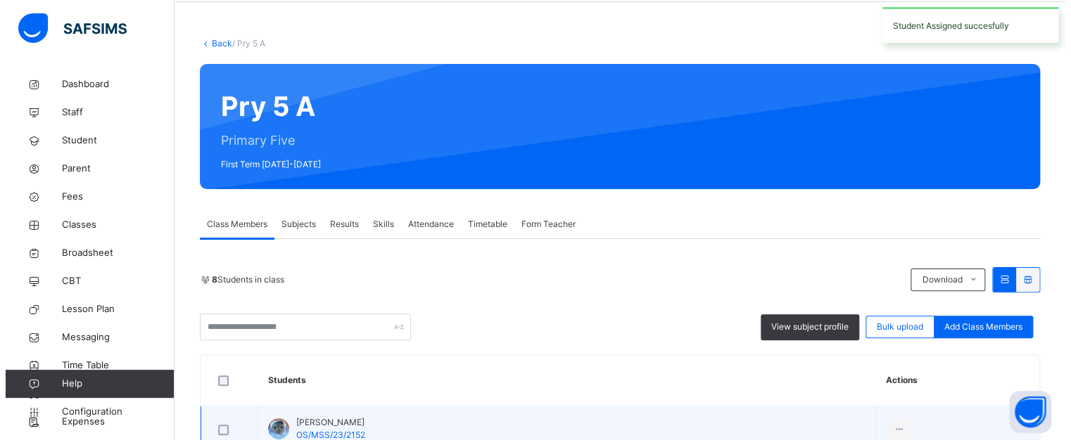
scroll to position [211, 0]
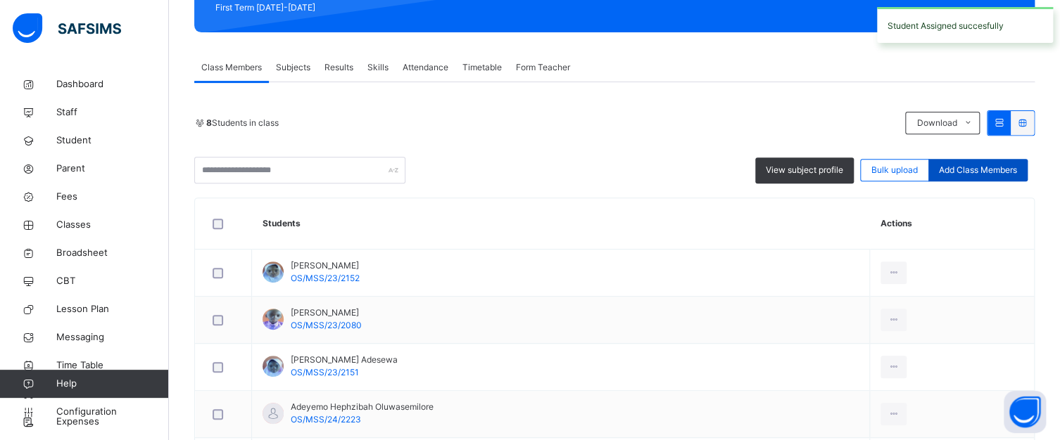
click at [974, 167] on span "Add Class Members" at bounding box center [978, 170] width 78 height 13
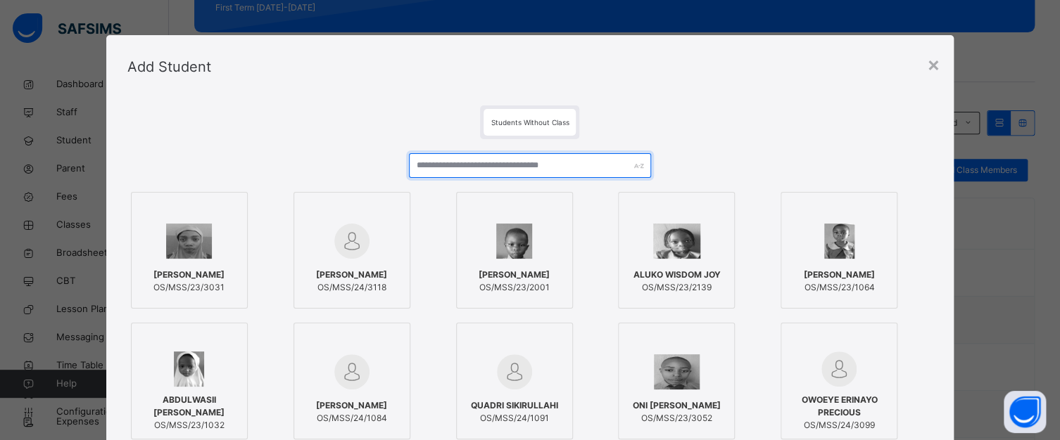
click at [501, 163] on input "text" at bounding box center [529, 165] width 241 height 25
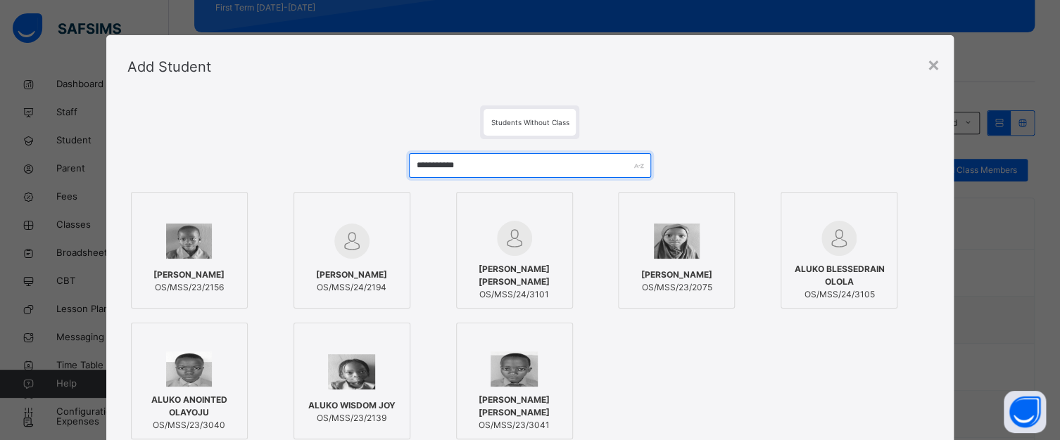
type input "**********"
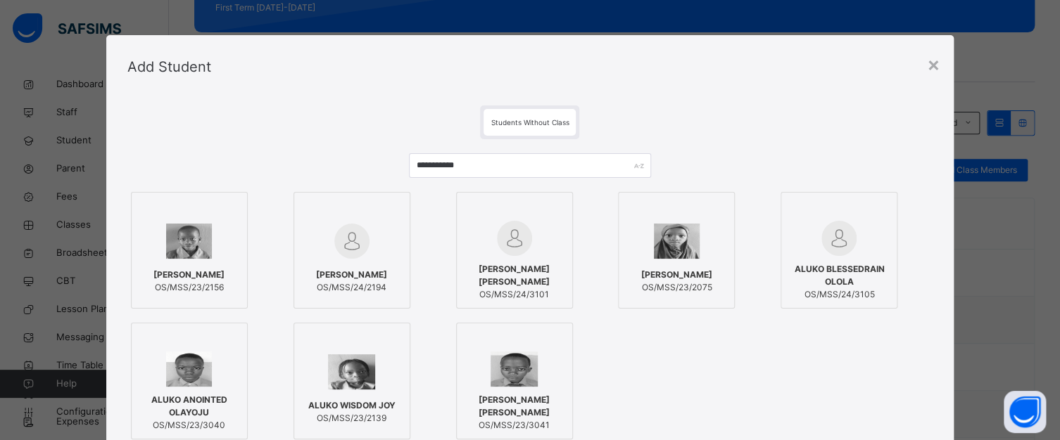
click at [215, 225] on div at bounding box center [189, 241] width 101 height 41
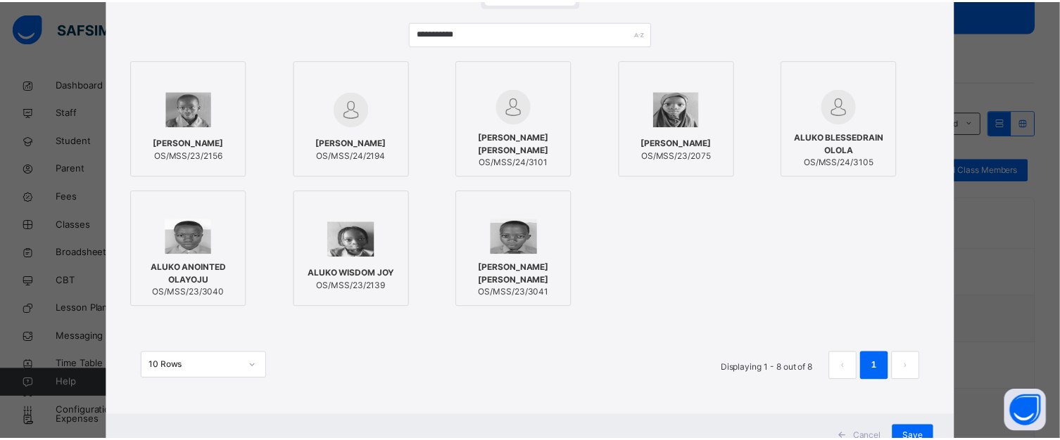
scroll to position [141, 0]
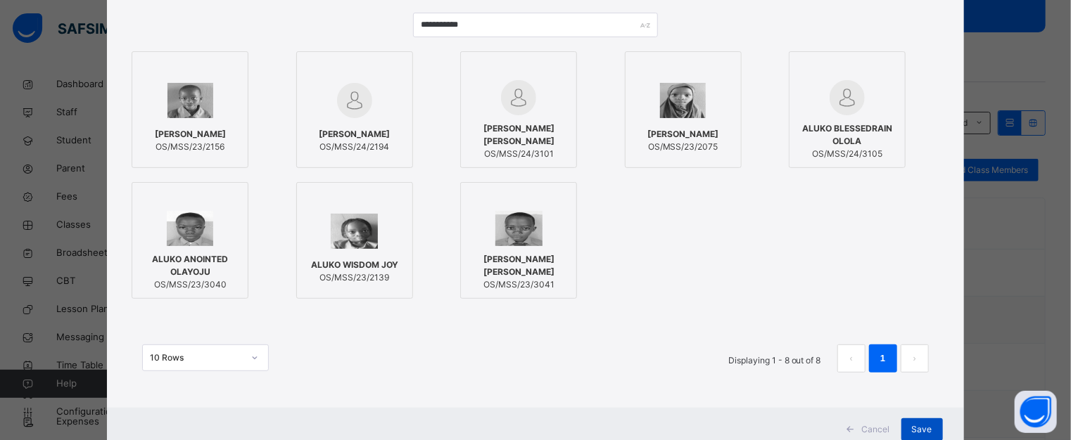
click at [913, 424] on span "Save" at bounding box center [922, 430] width 20 height 13
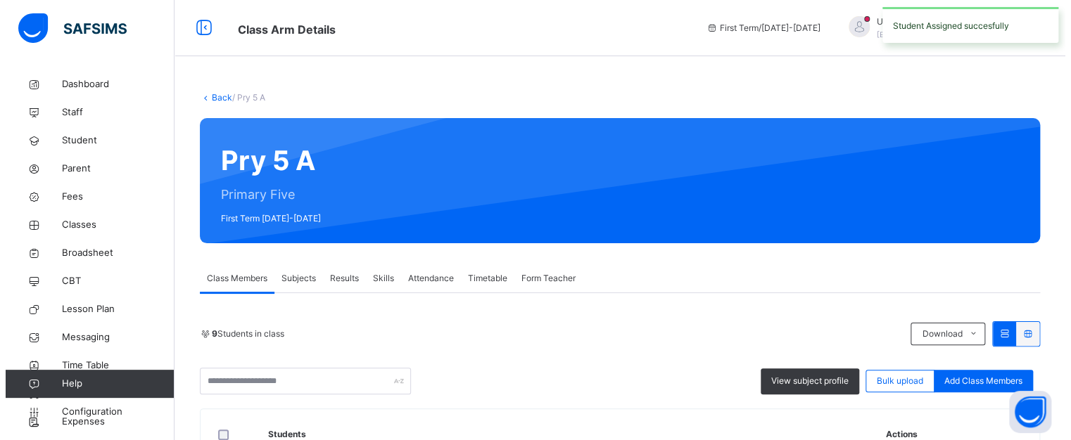
scroll to position [281, 0]
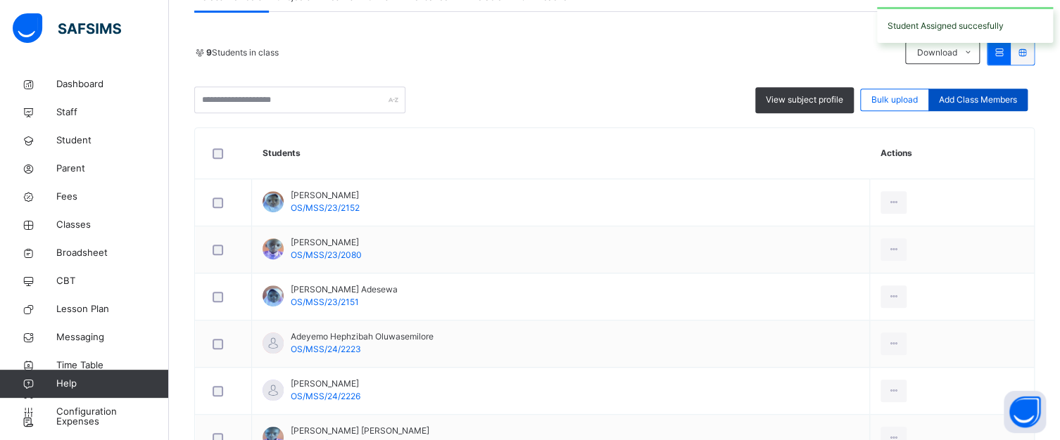
click at [986, 96] on span "Add Class Members" at bounding box center [978, 100] width 78 height 13
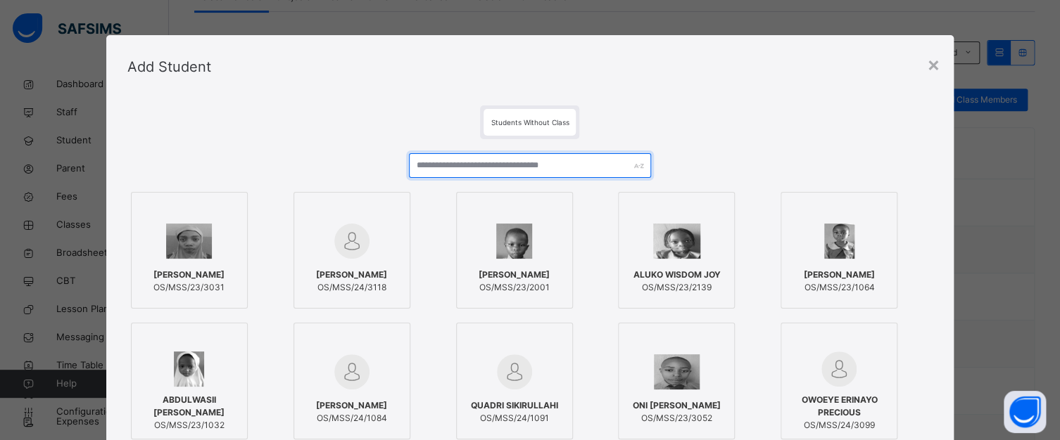
click at [516, 162] on input "text" at bounding box center [529, 165] width 241 height 25
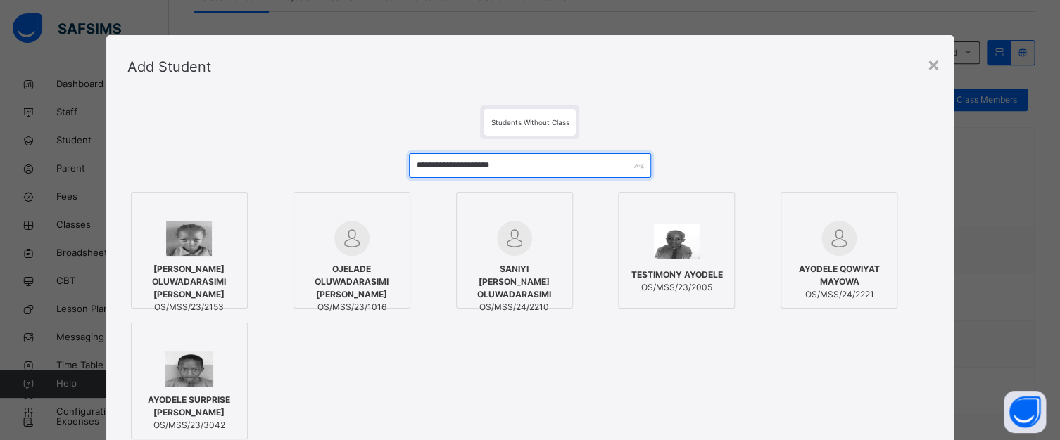
type input "**********"
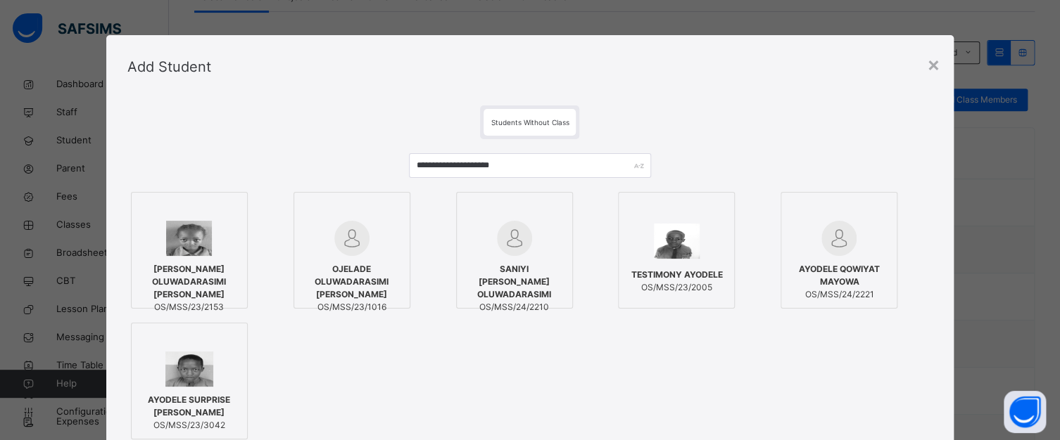
click at [211, 221] on div at bounding box center [189, 238] width 101 height 35
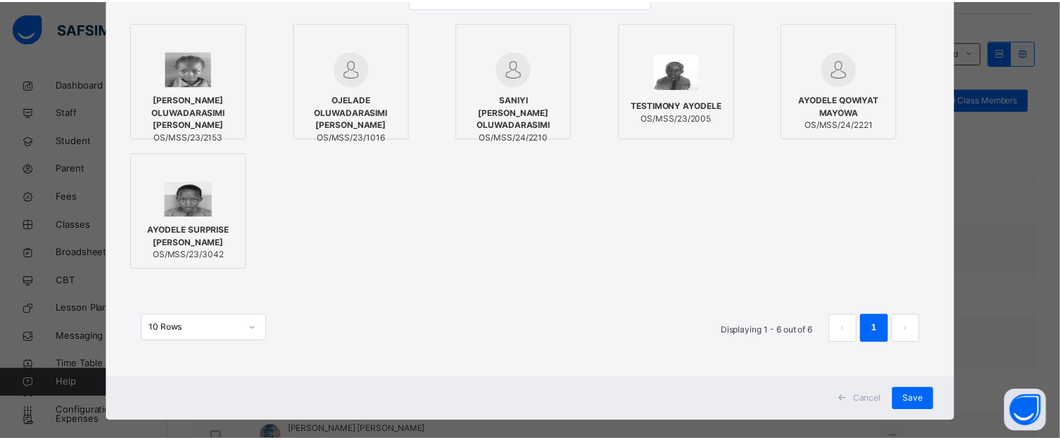
scroll to position [186, 0]
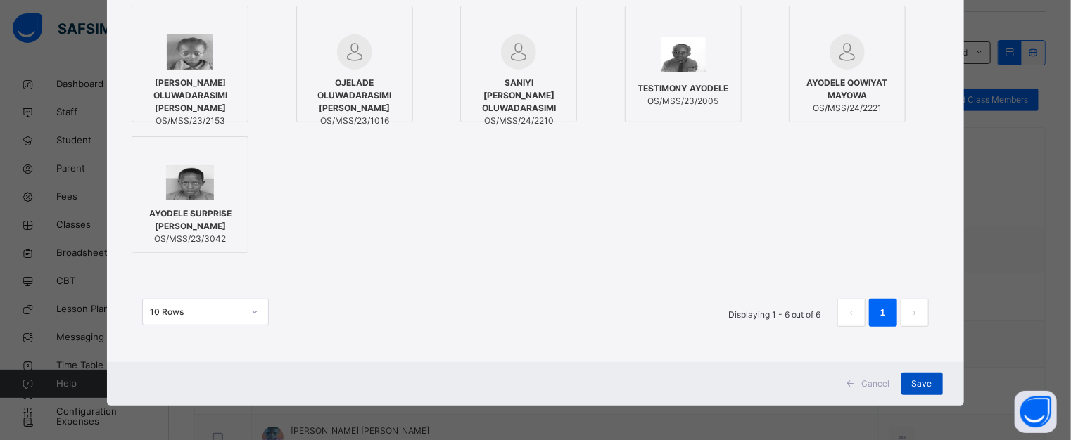
click at [922, 379] on span "Save" at bounding box center [922, 384] width 20 height 13
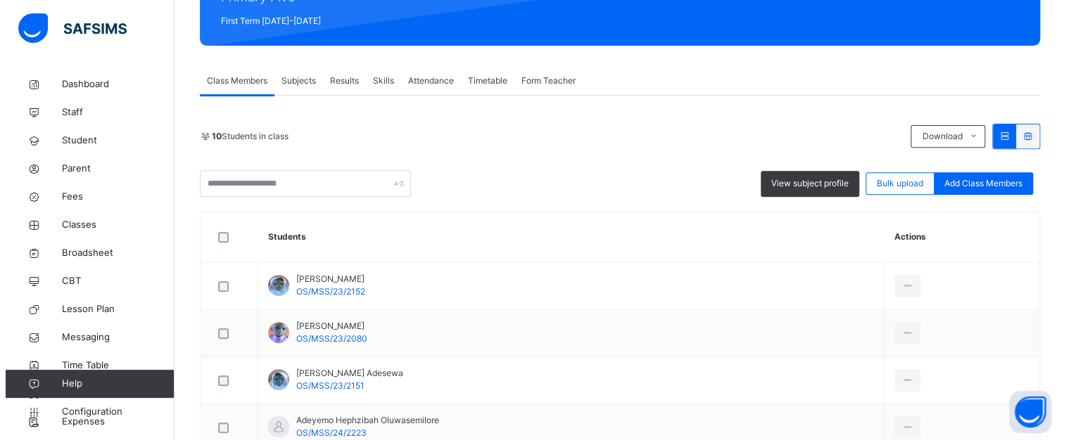
scroll to position [211, 0]
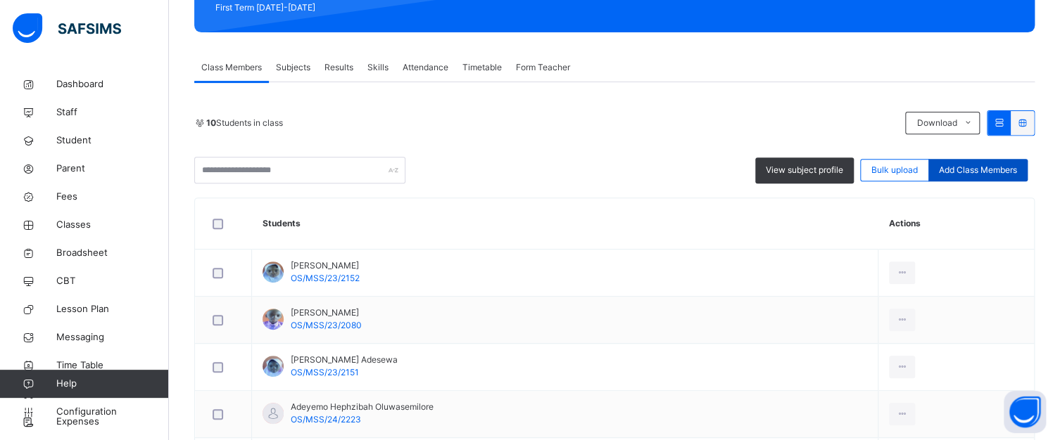
click at [970, 164] on span "Add Class Members" at bounding box center [978, 170] width 78 height 13
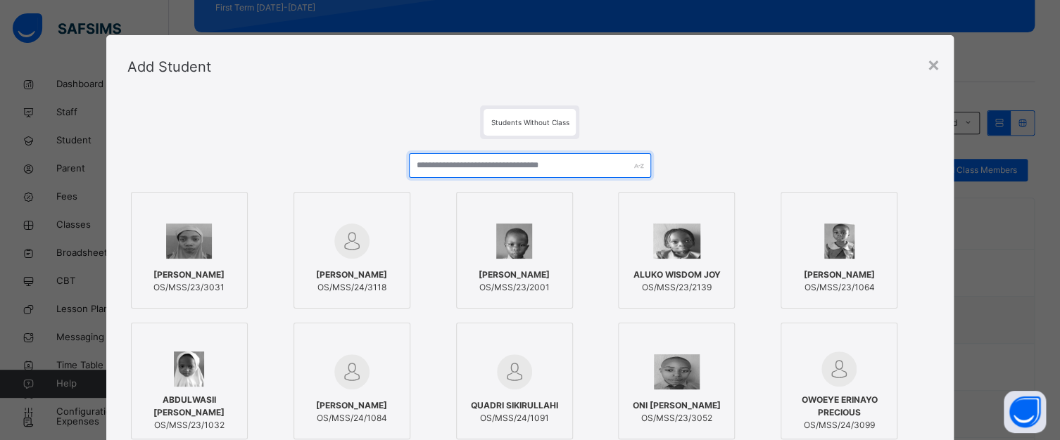
click at [476, 167] on input "text" at bounding box center [529, 165] width 241 height 25
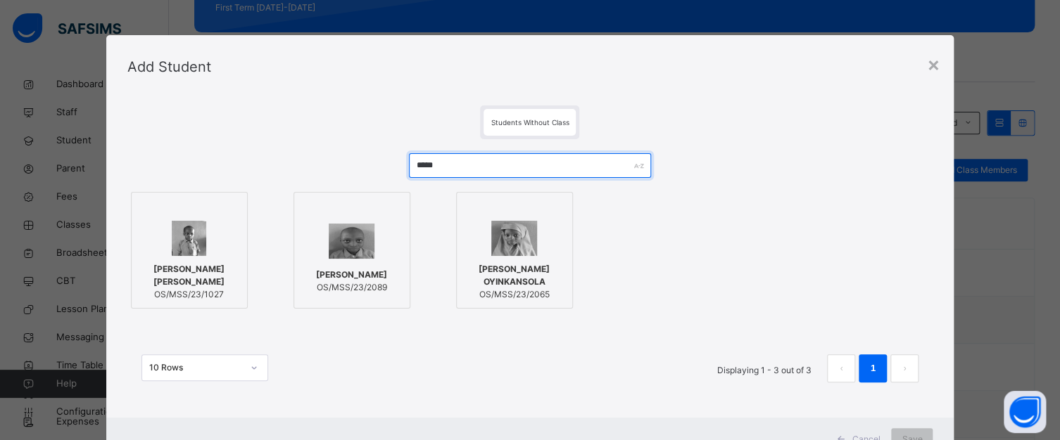
type input "*****"
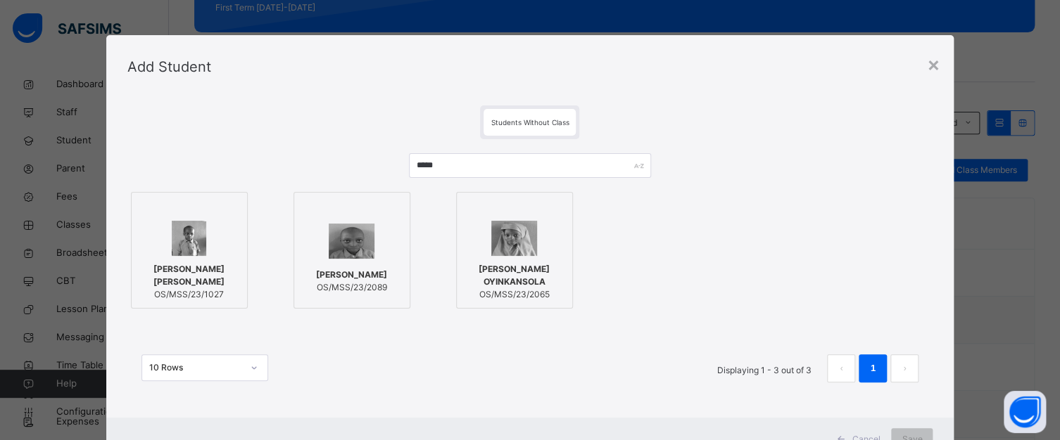
click at [467, 230] on div at bounding box center [514, 238] width 101 height 35
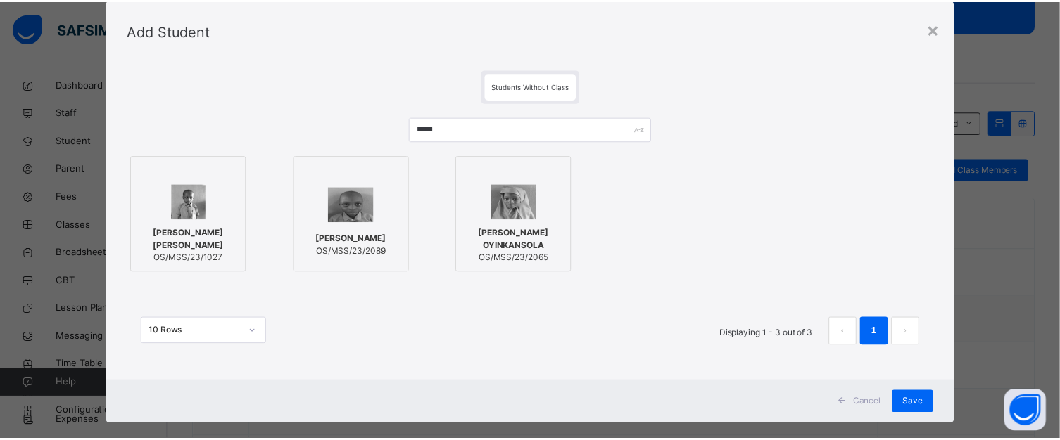
scroll to position [56, 0]
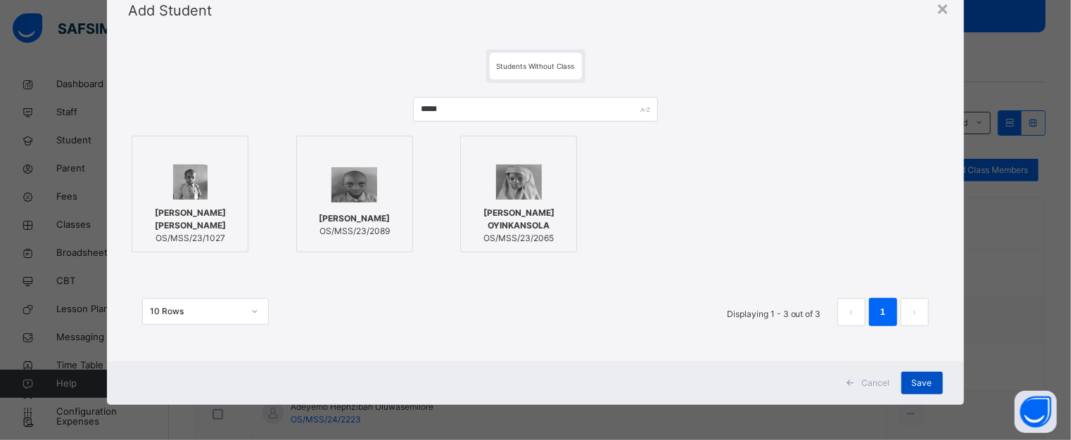
click at [926, 381] on span "Save" at bounding box center [922, 383] width 20 height 13
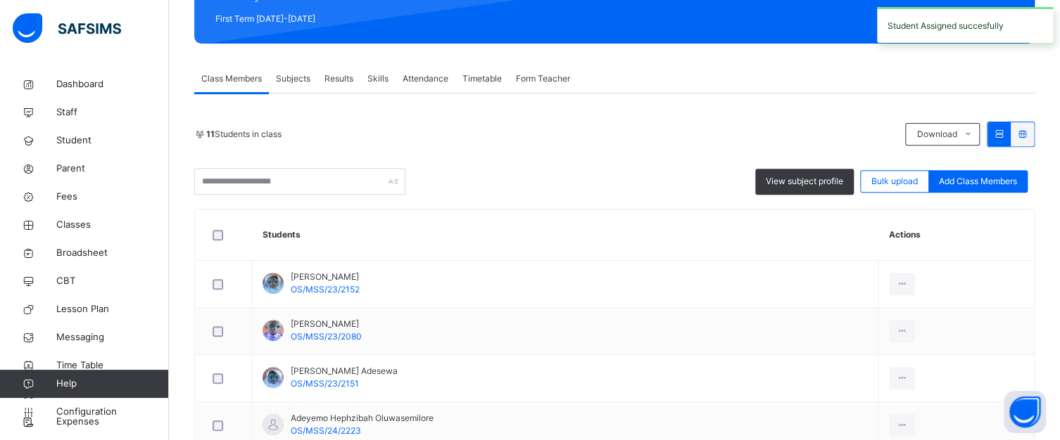
scroll to position [211, 0]
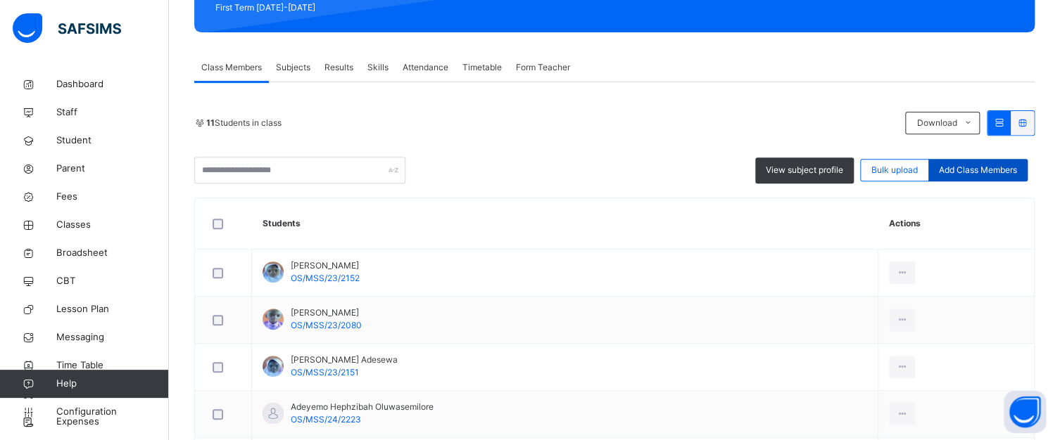
click at [997, 170] on span "Add Class Members" at bounding box center [978, 170] width 78 height 13
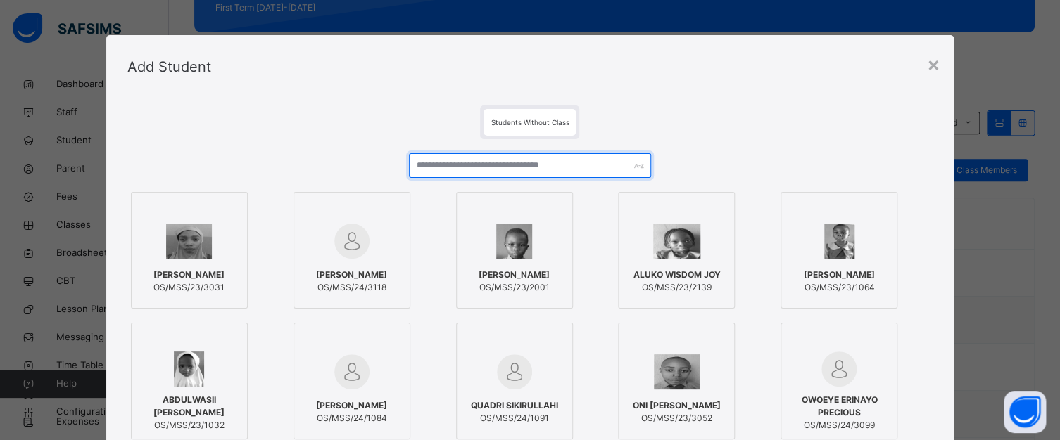
click at [487, 167] on input "text" at bounding box center [529, 165] width 241 height 25
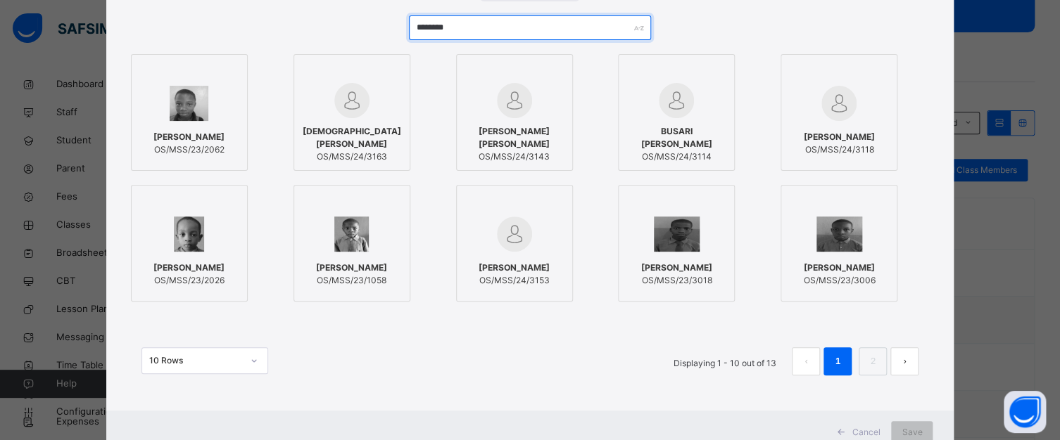
scroll to position [186, 0]
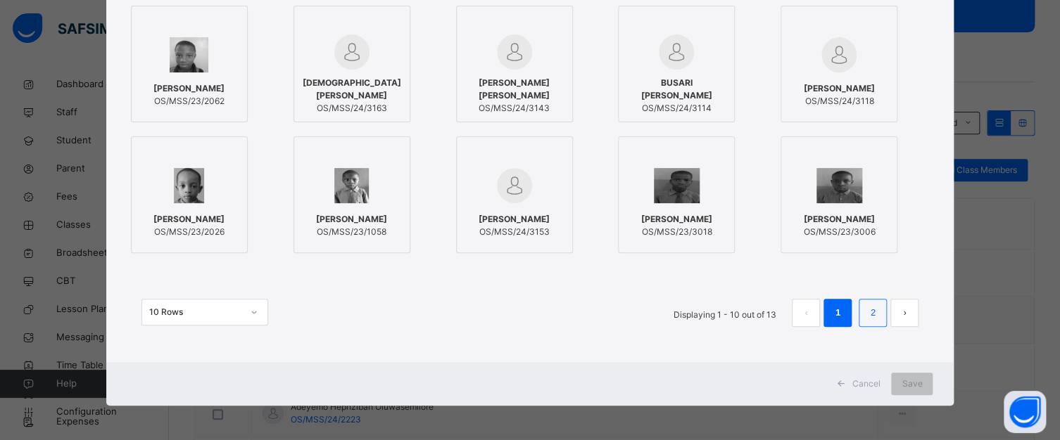
type input "********"
click at [870, 310] on link "2" at bounding box center [872, 313] width 13 height 18
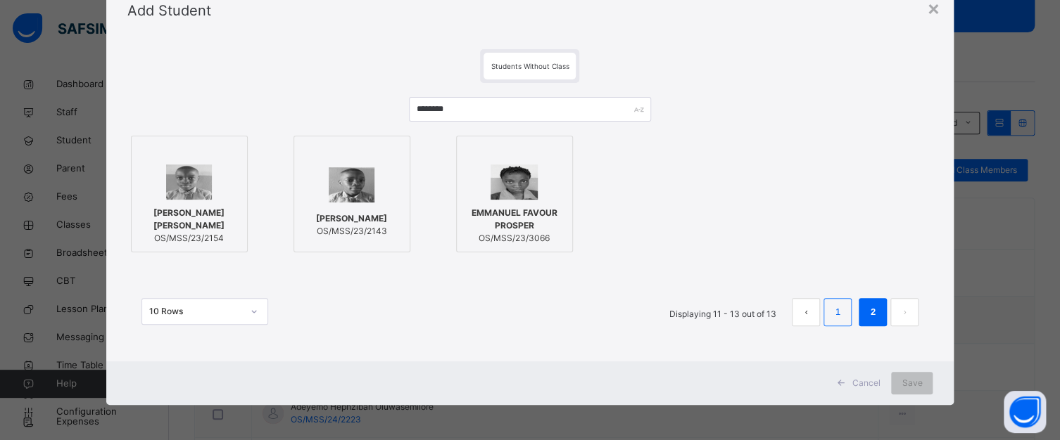
scroll to position [56, 0]
click at [217, 177] on div at bounding box center [189, 182] width 101 height 35
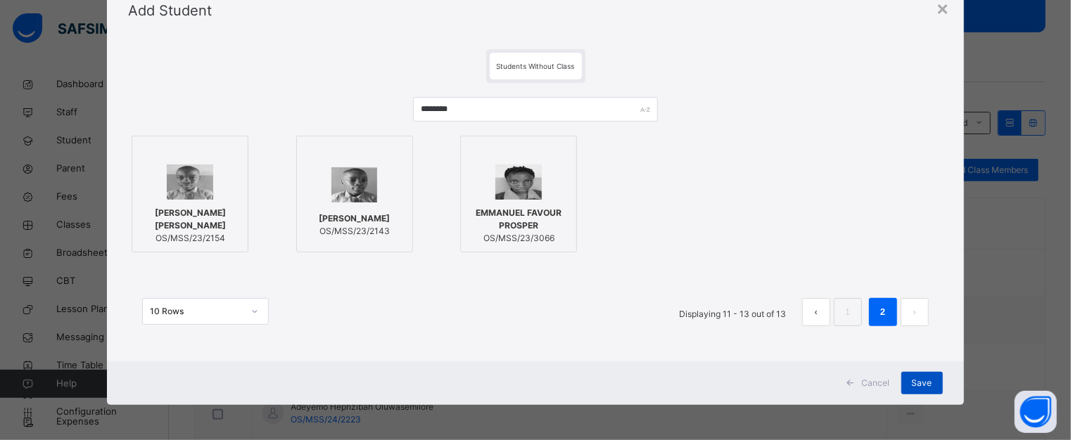
click at [925, 378] on span "Save" at bounding box center [922, 383] width 20 height 13
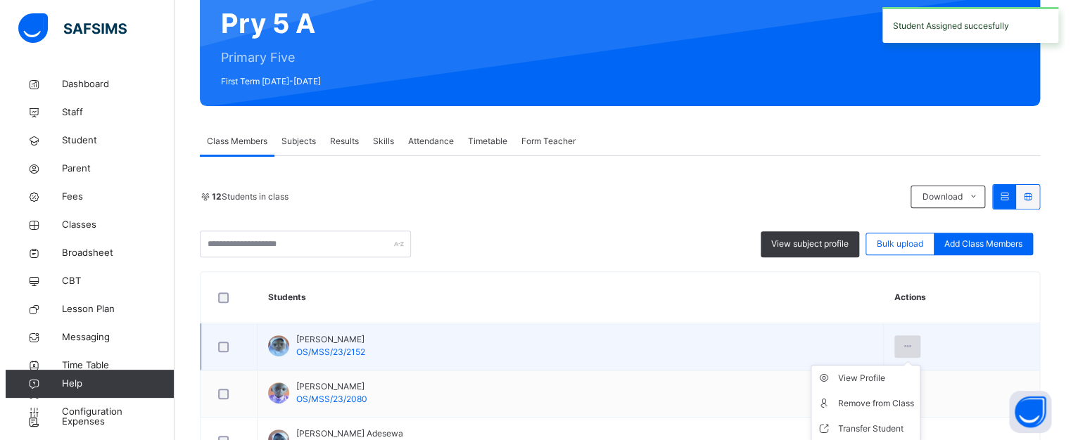
scroll to position [141, 0]
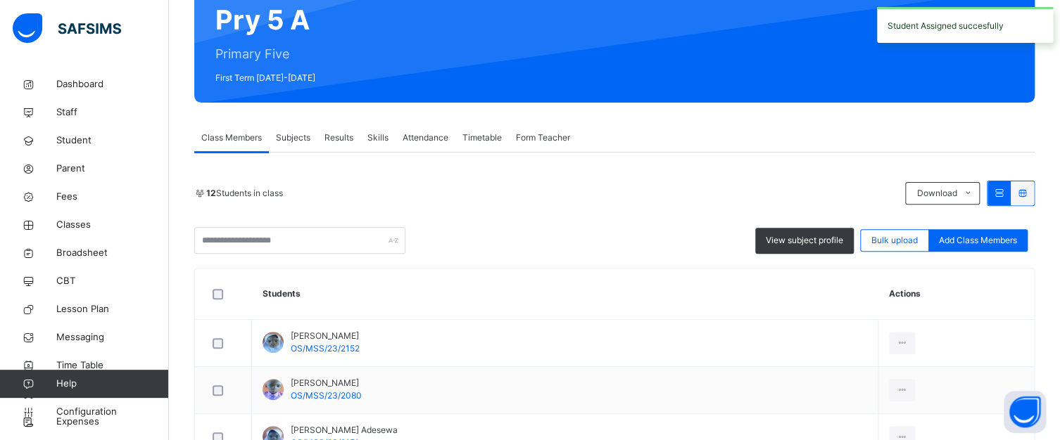
click at [977, 238] on span "Add Class Members" at bounding box center [978, 240] width 78 height 13
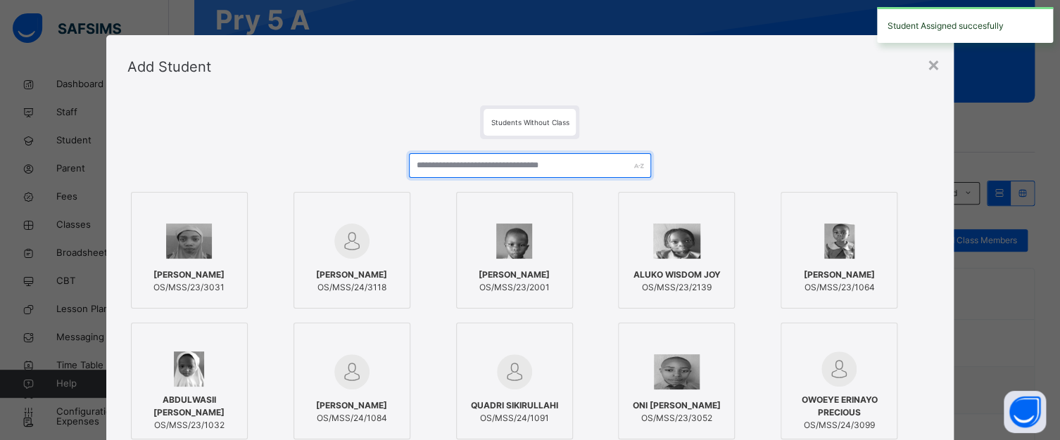
click at [549, 168] on input "text" at bounding box center [529, 165] width 241 height 25
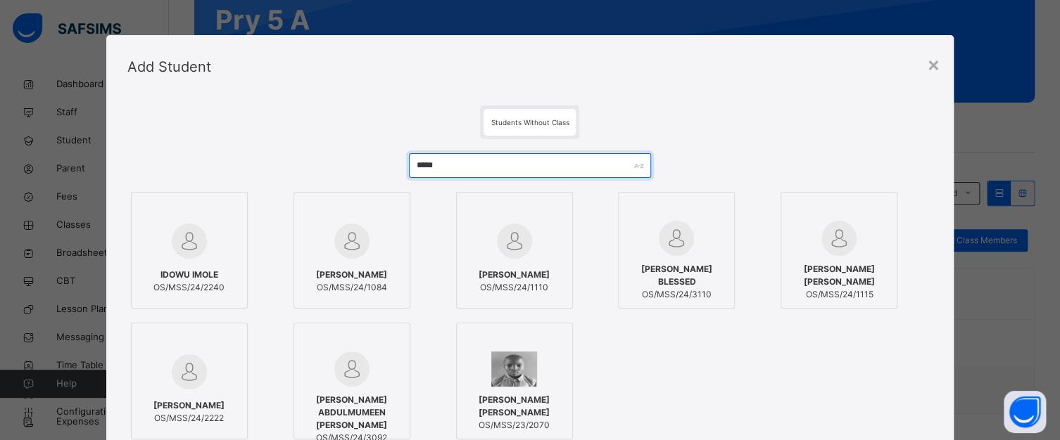
type input "*****"
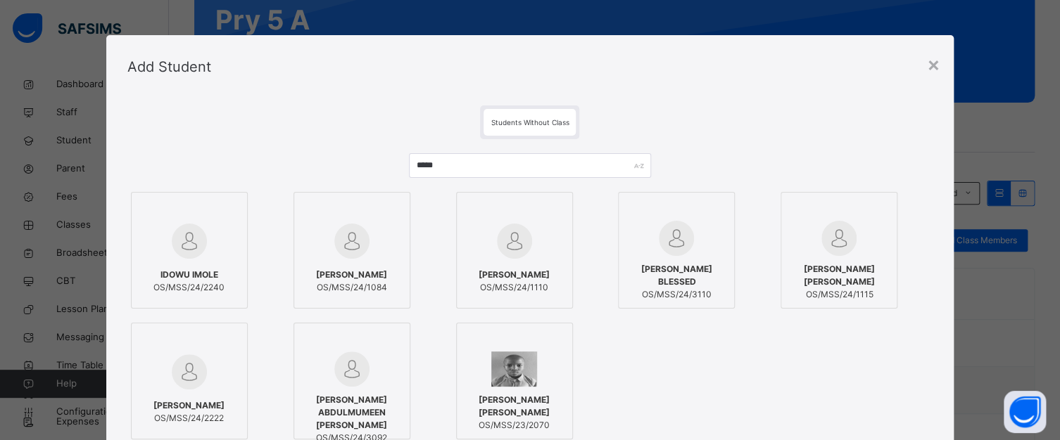
click at [198, 357] on img at bounding box center [189, 372] width 35 height 35
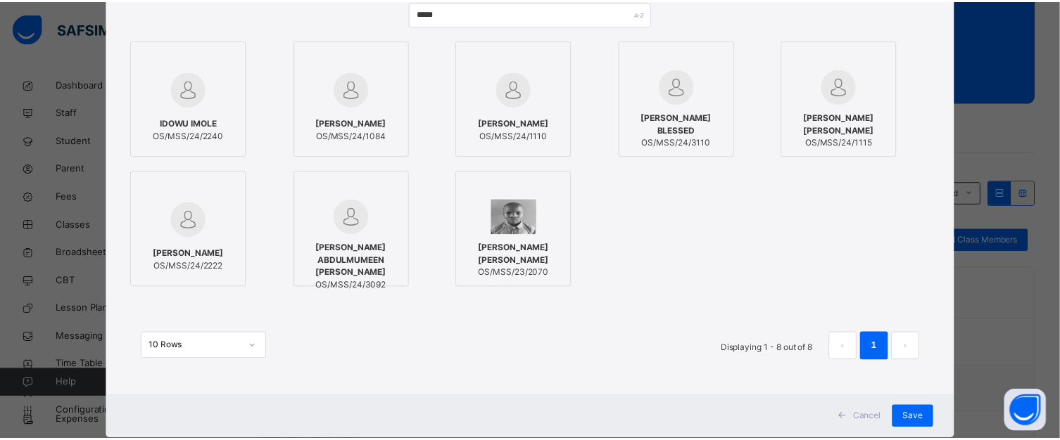
scroll to position [186, 0]
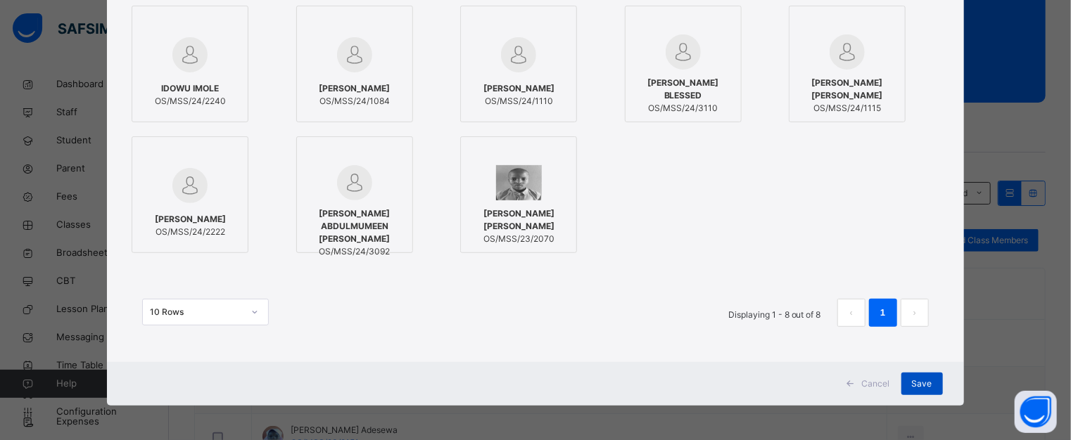
click at [920, 380] on span "Save" at bounding box center [922, 384] width 20 height 13
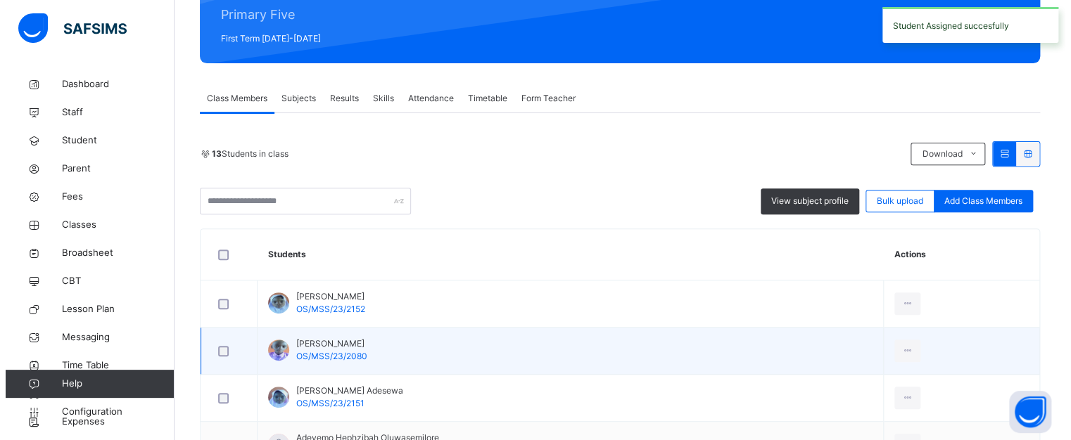
scroll to position [211, 0]
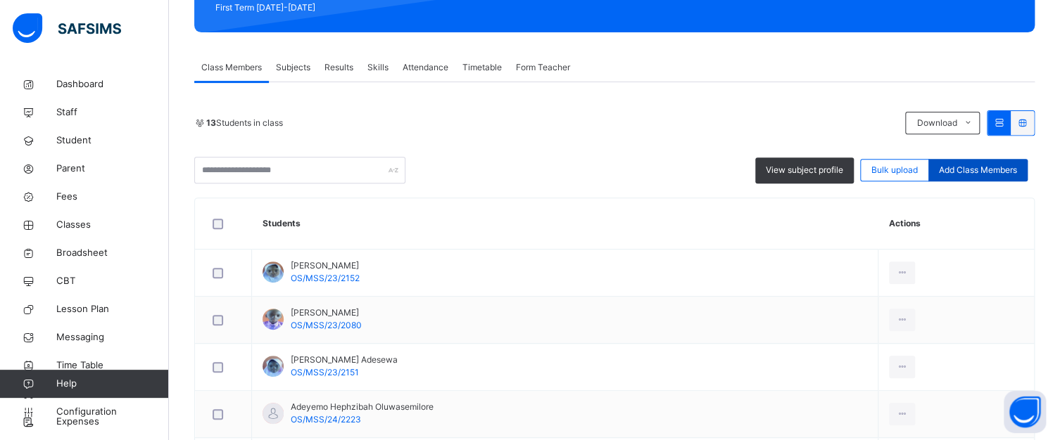
click at [962, 164] on span "Add Class Members" at bounding box center [978, 170] width 78 height 13
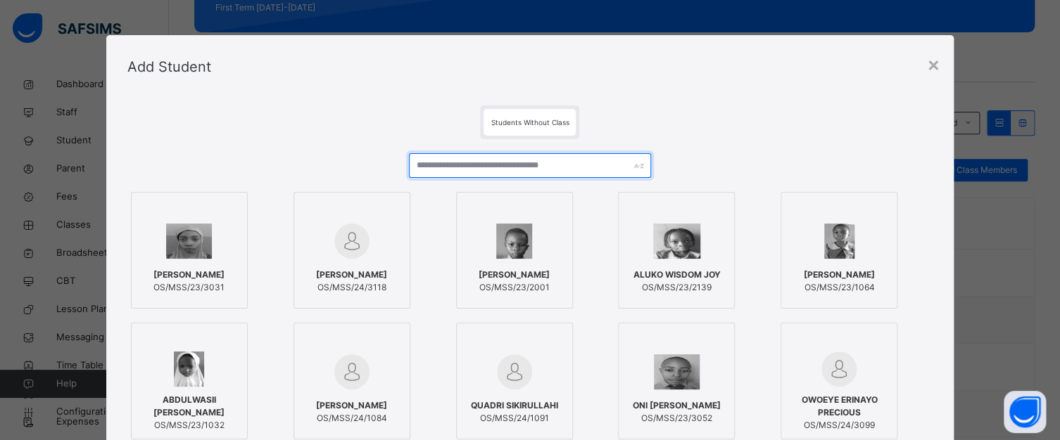
click at [490, 165] on input "text" at bounding box center [529, 165] width 241 height 25
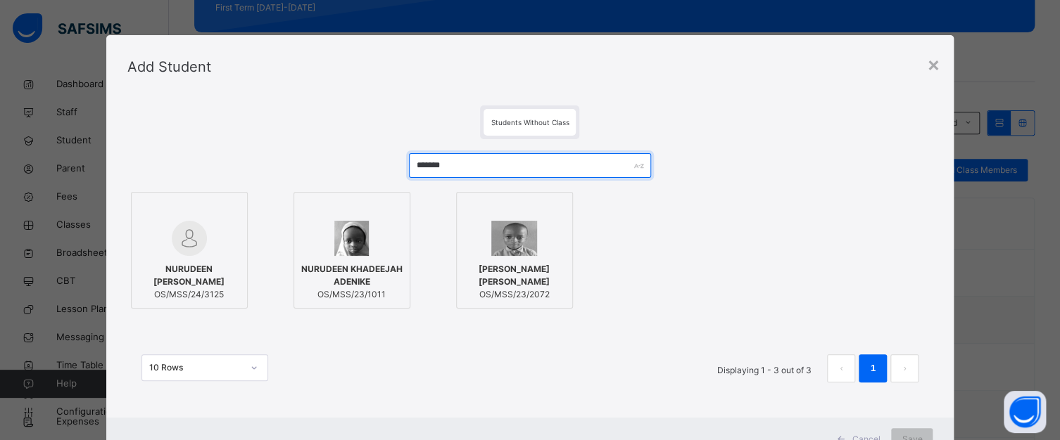
type input "*******"
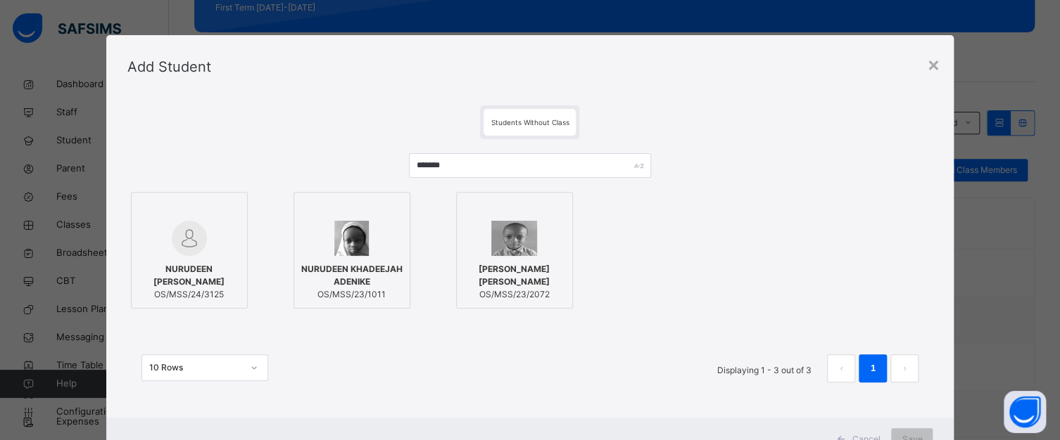
click at [481, 223] on div at bounding box center [514, 238] width 101 height 35
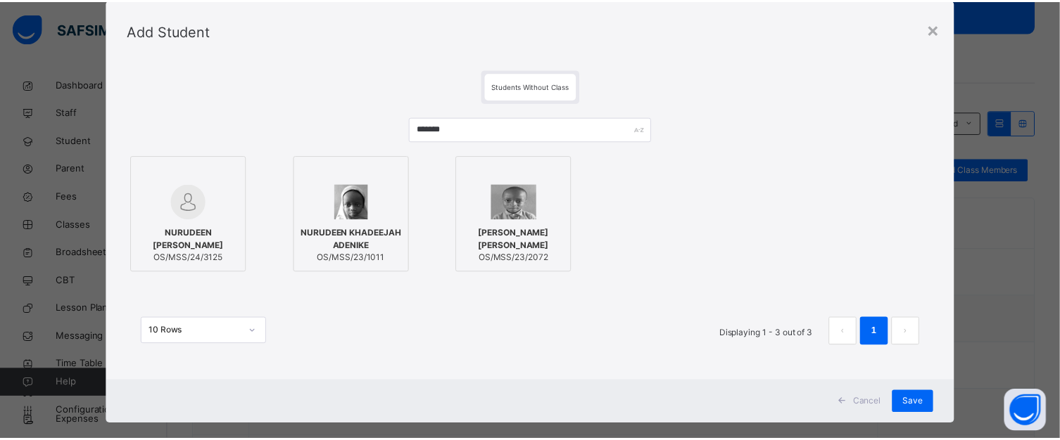
scroll to position [56, 0]
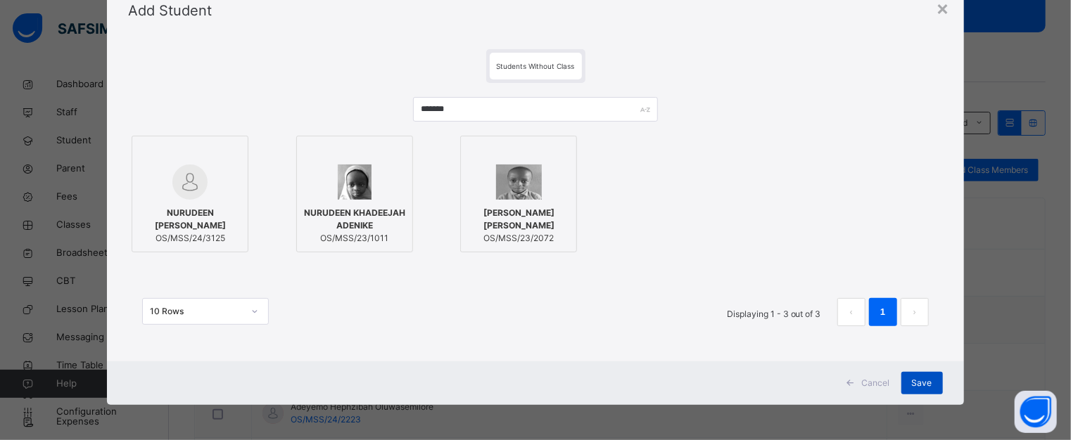
click at [919, 379] on span "Save" at bounding box center [922, 383] width 20 height 13
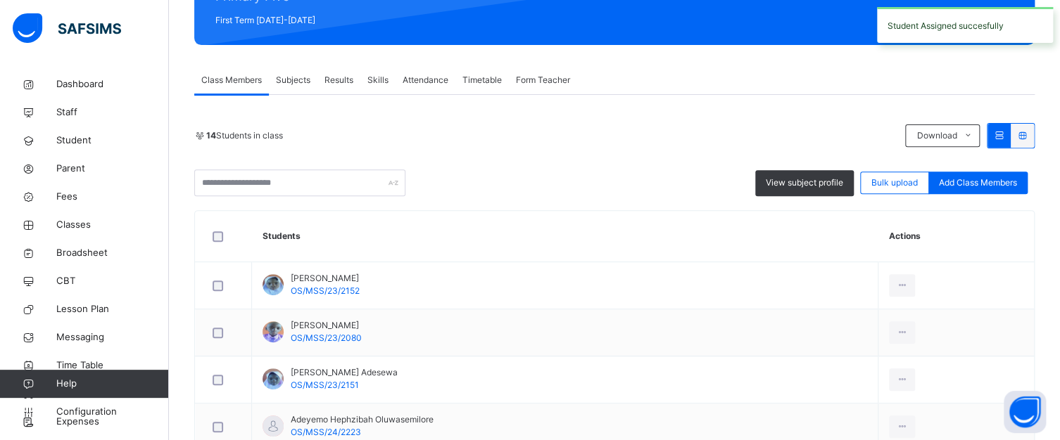
scroll to position [211, 0]
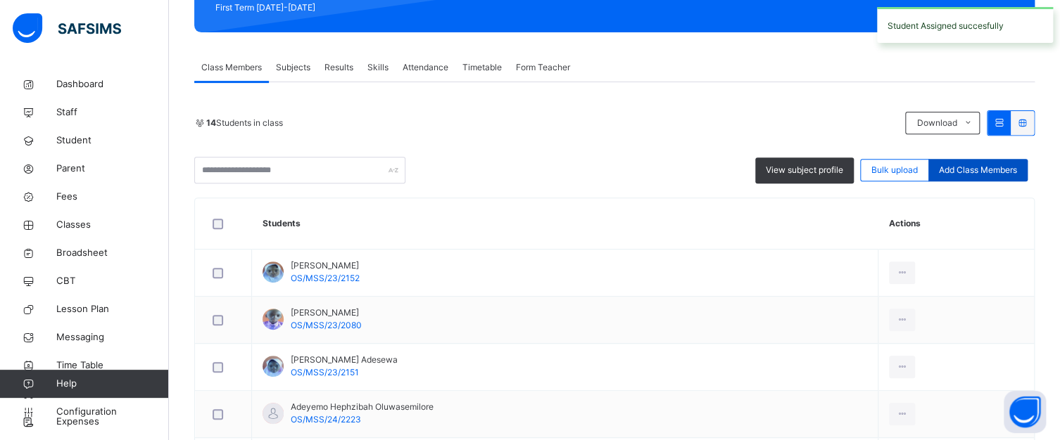
click at [982, 171] on span "Add Class Members" at bounding box center [978, 170] width 78 height 13
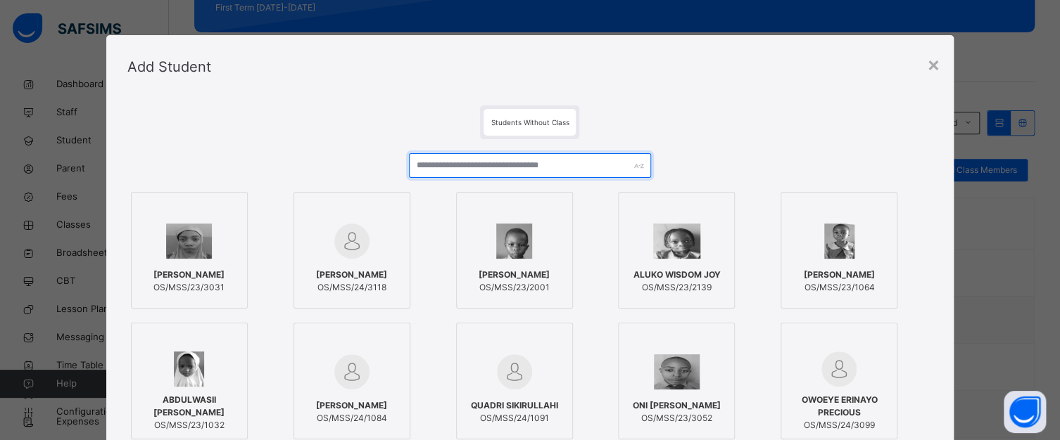
click at [455, 165] on input "text" at bounding box center [529, 165] width 241 height 25
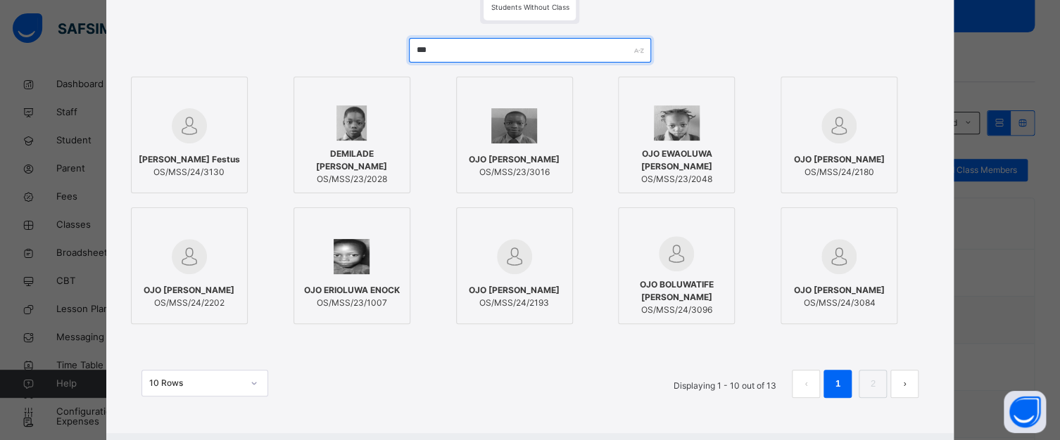
scroll to position [141, 0]
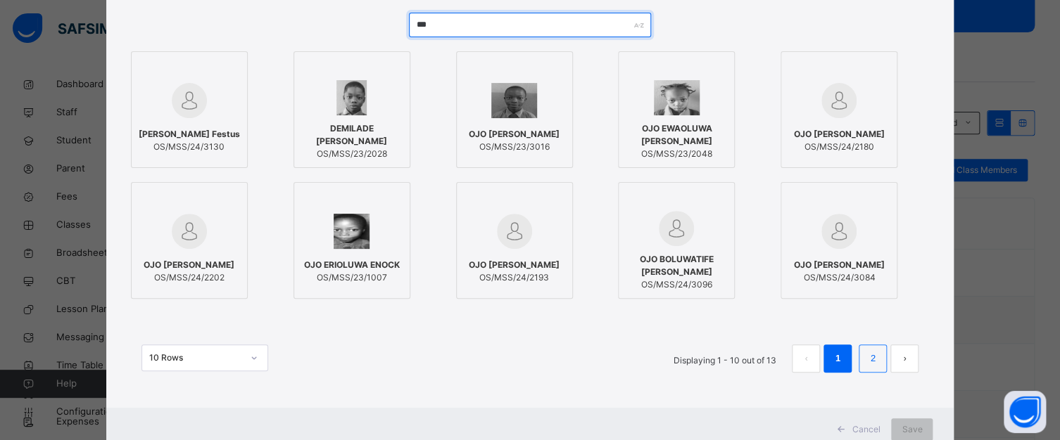
type input "***"
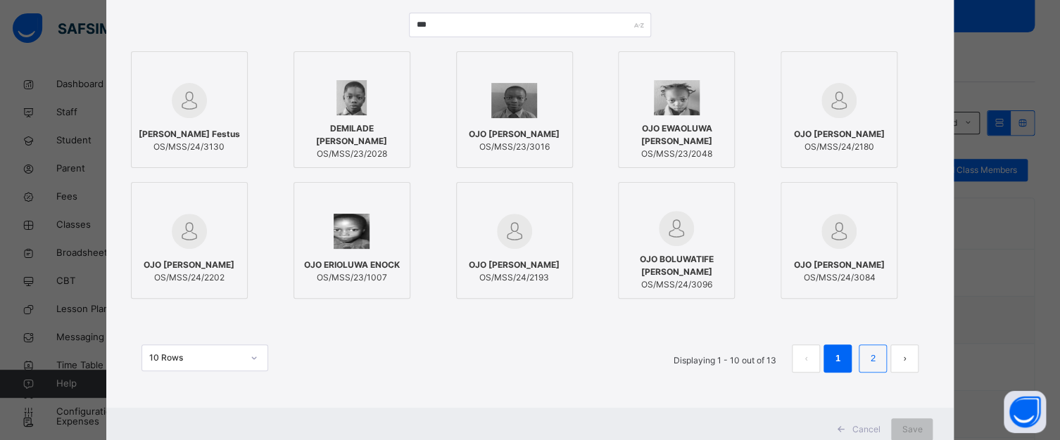
click at [874, 355] on link "2" at bounding box center [872, 359] width 13 height 18
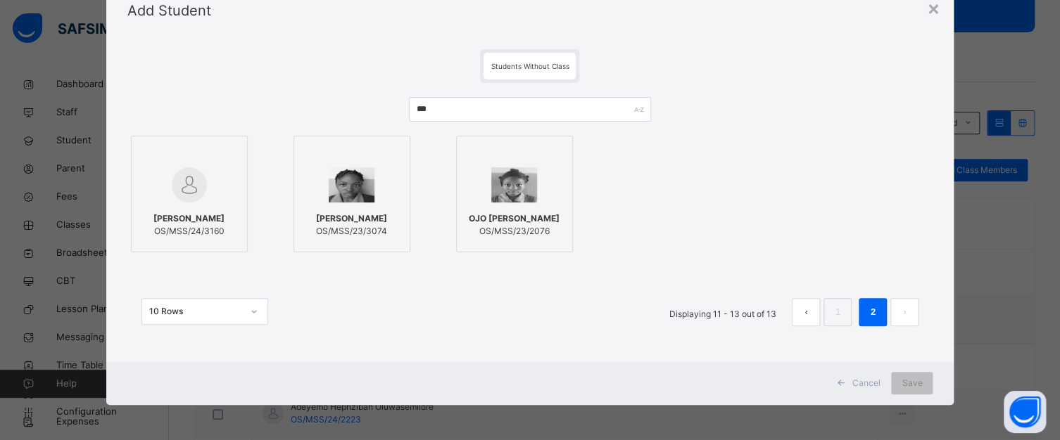
scroll to position [56, 0]
click at [464, 167] on div at bounding box center [514, 185] width 101 height 41
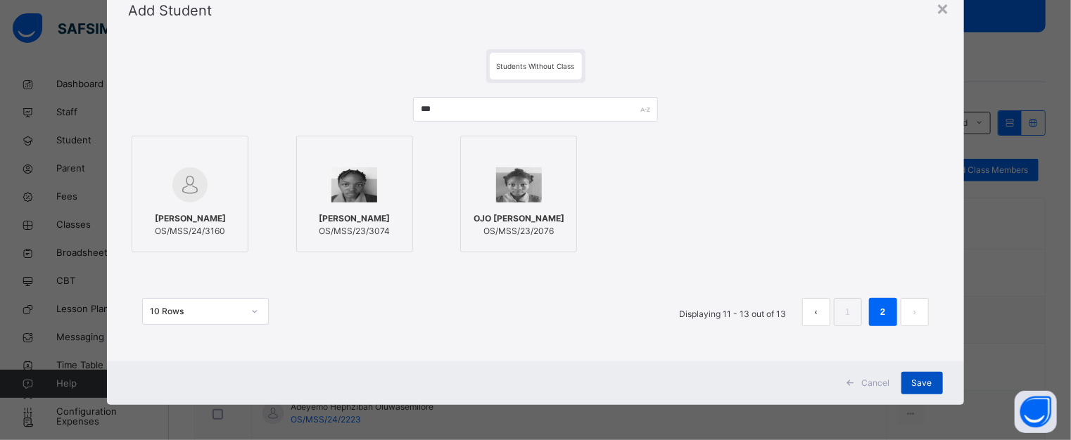
click at [930, 374] on div "Save" at bounding box center [922, 383] width 42 height 23
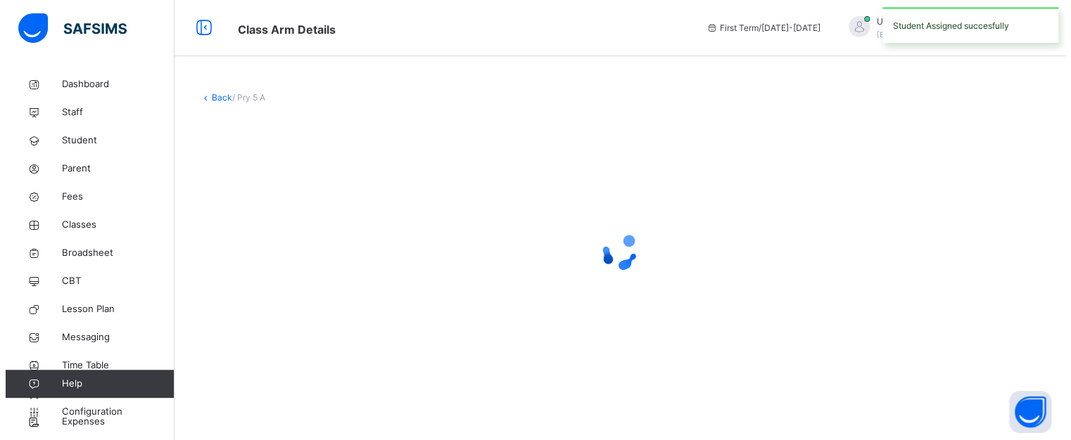
scroll to position [0, 0]
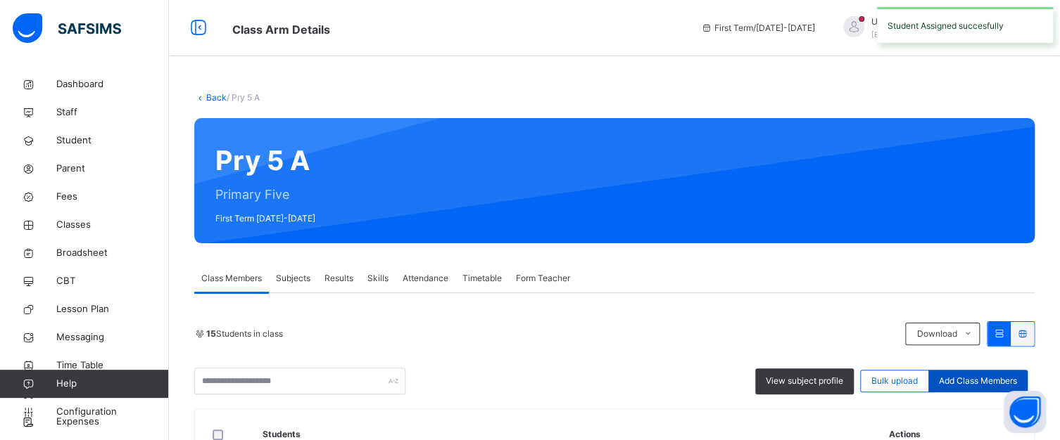
click at [983, 375] on span "Add Class Members" at bounding box center [978, 381] width 78 height 13
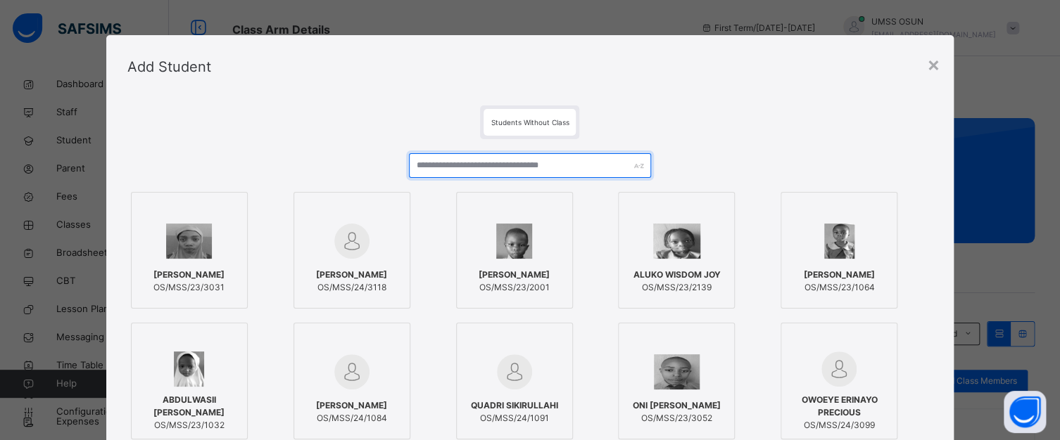
click at [599, 160] on input "text" at bounding box center [529, 165] width 241 height 25
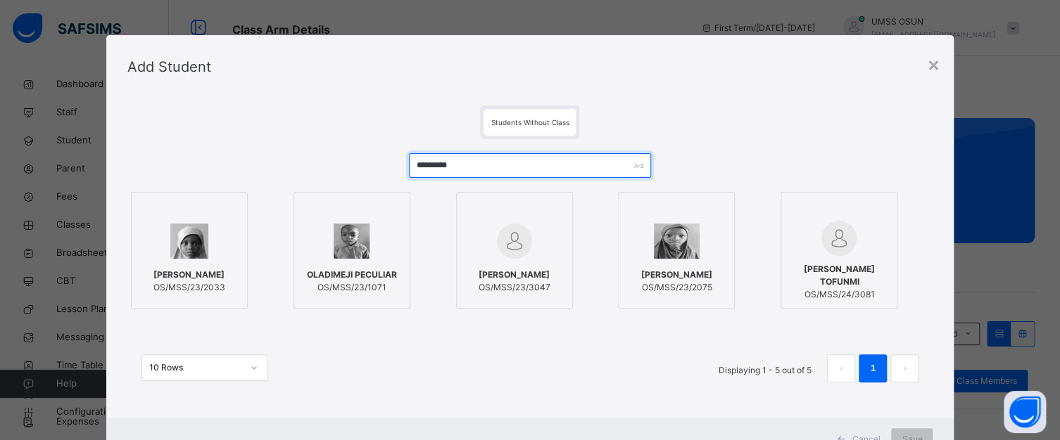
type input "*********"
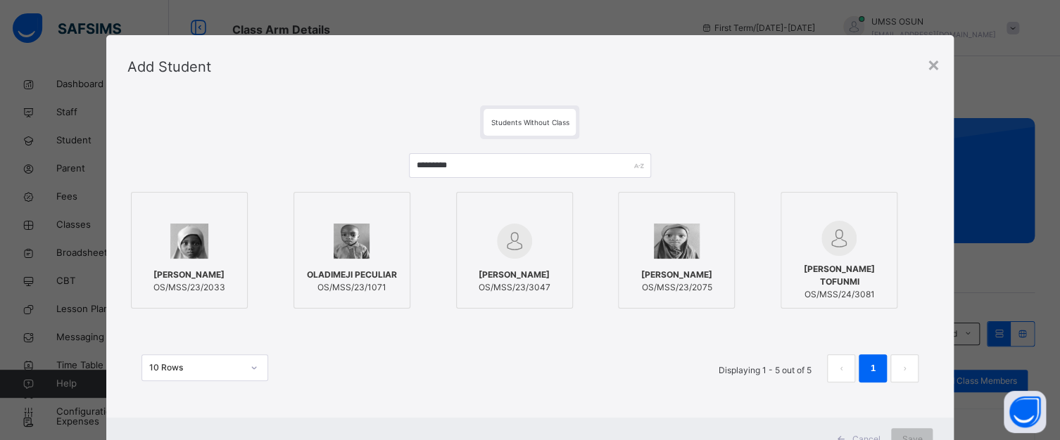
click at [712, 222] on div at bounding box center [675, 241] width 101 height 41
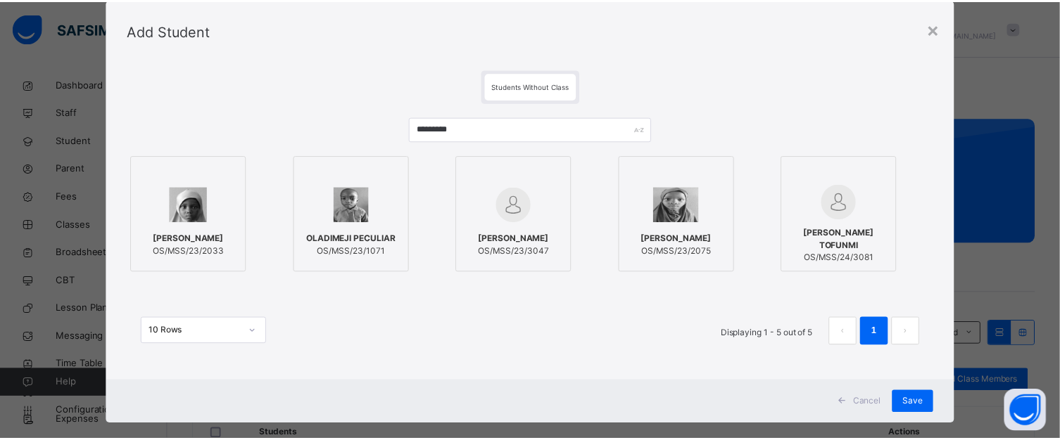
scroll to position [56, 0]
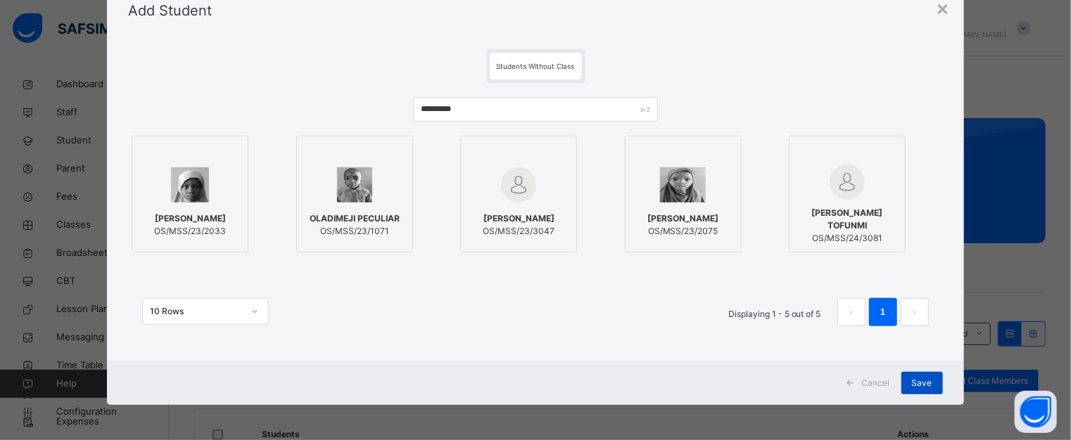
click at [925, 377] on span "Save" at bounding box center [922, 383] width 20 height 13
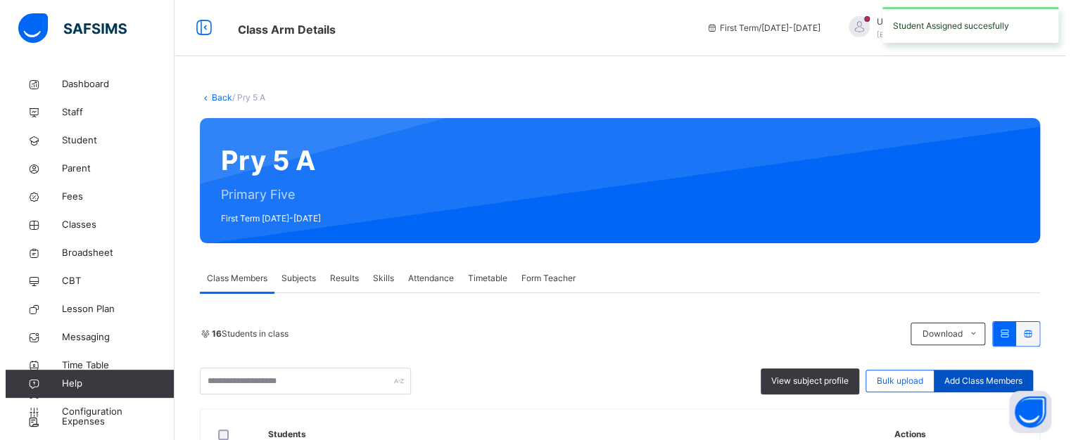
scroll to position [141, 0]
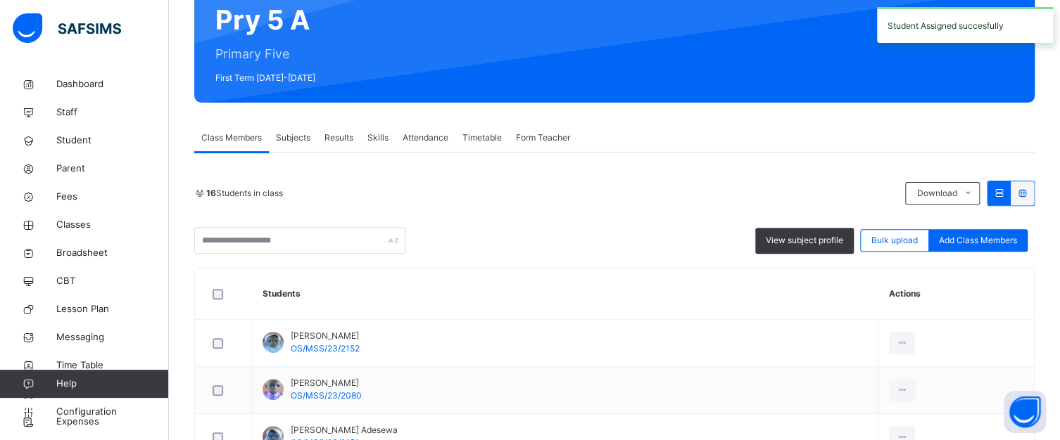
click at [965, 238] on span "Add Class Members" at bounding box center [978, 240] width 78 height 13
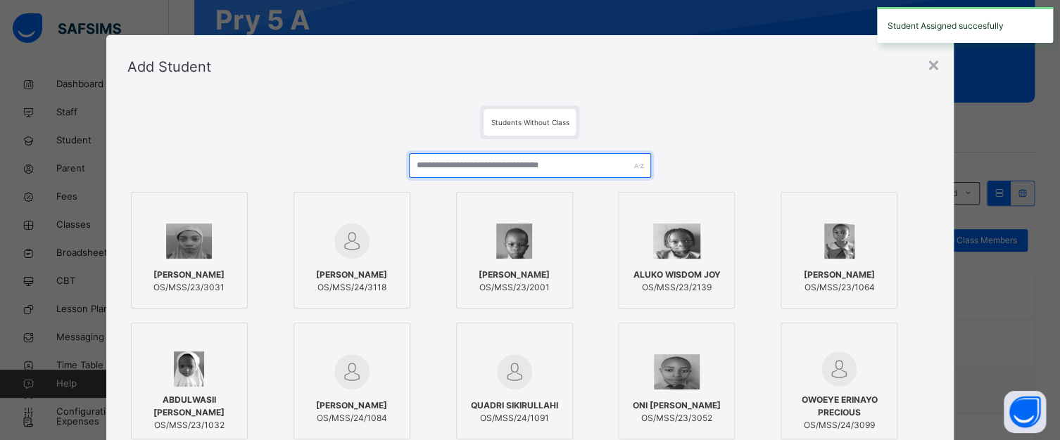
click at [473, 160] on input "text" at bounding box center [529, 165] width 241 height 25
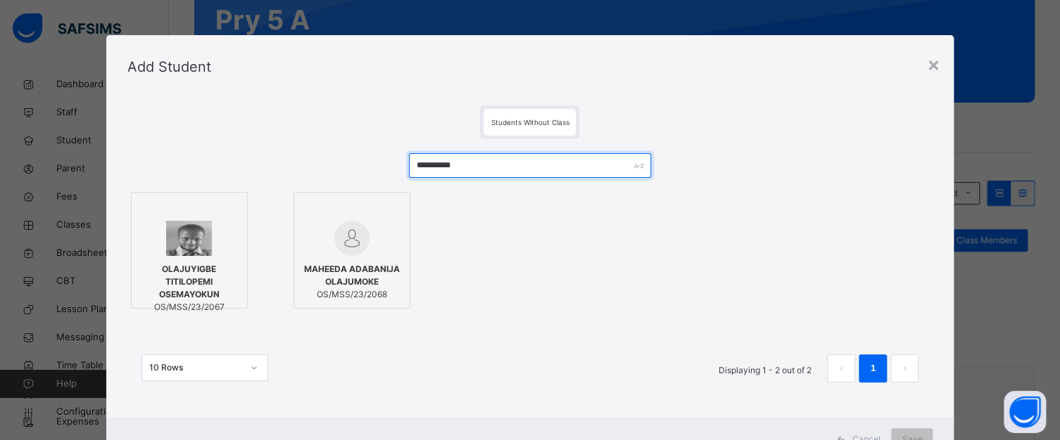
type input "**********"
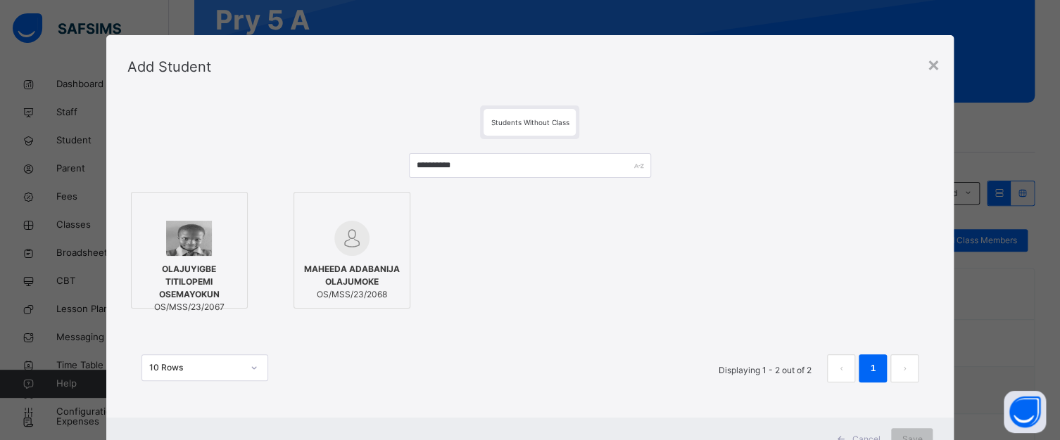
click at [215, 231] on div at bounding box center [189, 238] width 101 height 35
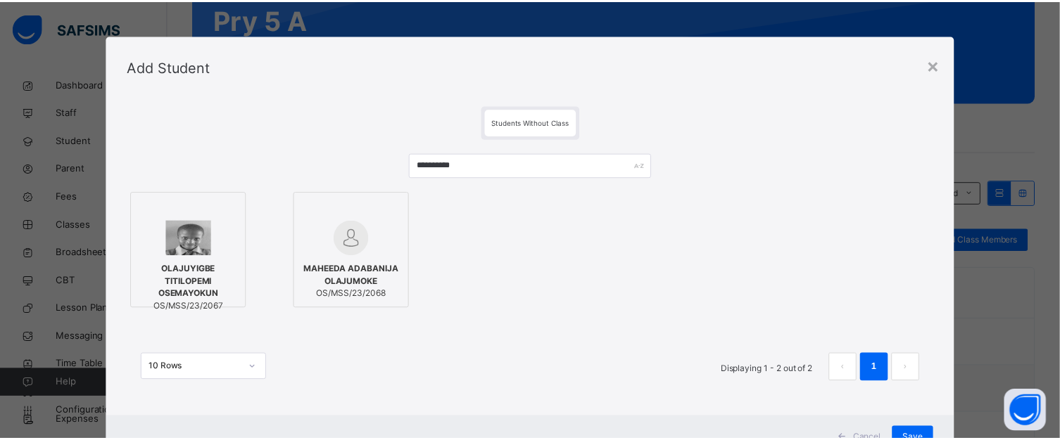
scroll to position [56, 0]
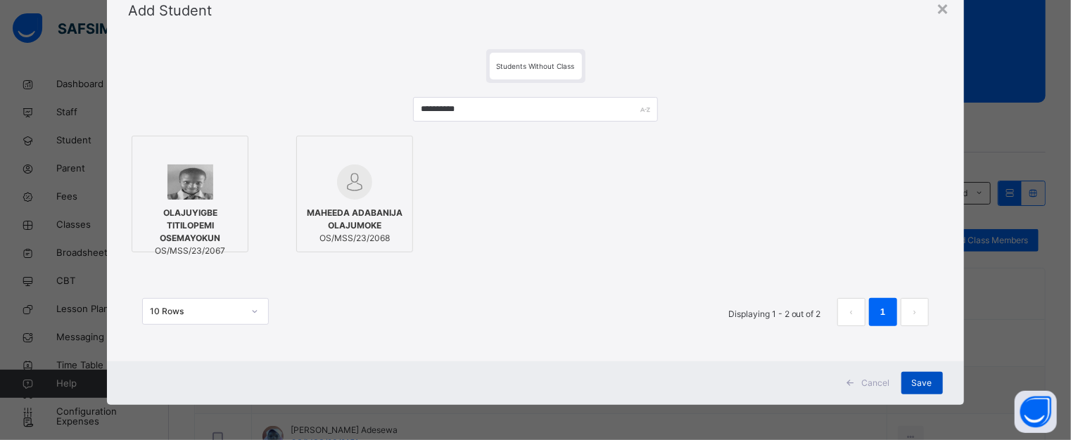
click at [916, 381] on span "Save" at bounding box center [922, 383] width 20 height 13
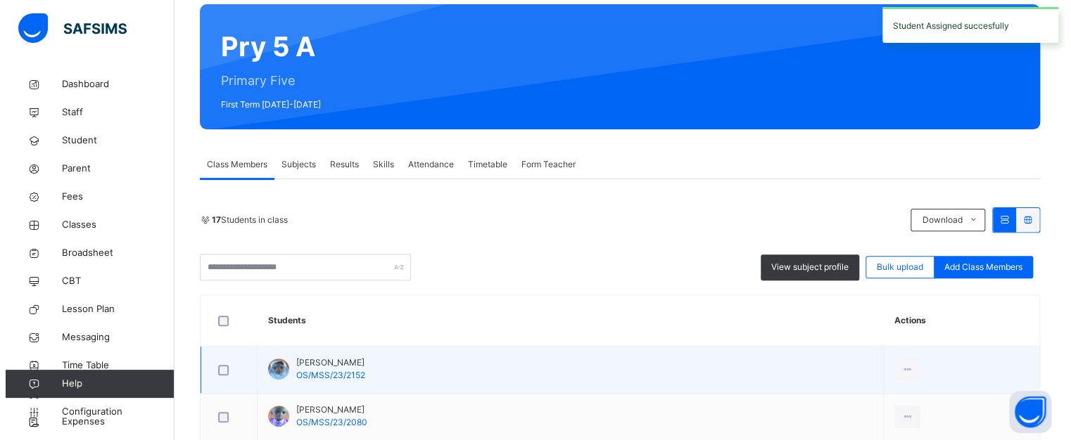
scroll to position [141, 0]
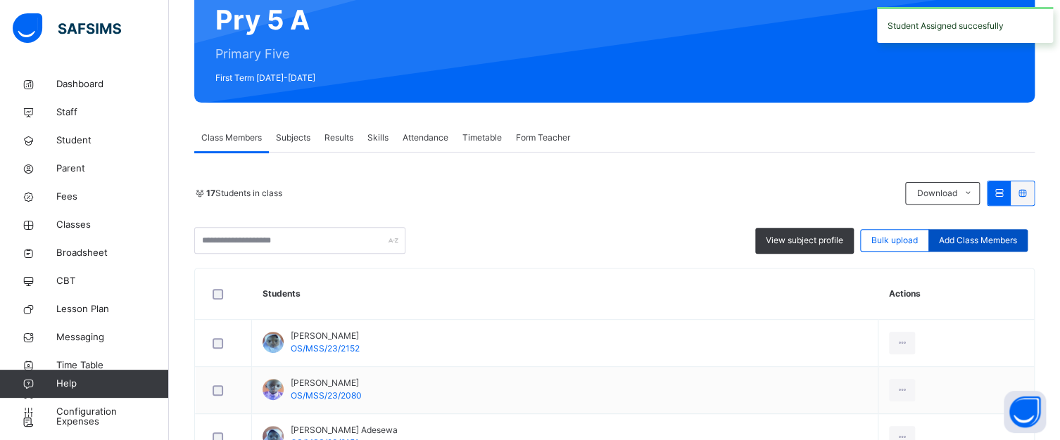
click at [977, 239] on span "Add Class Members" at bounding box center [978, 240] width 78 height 13
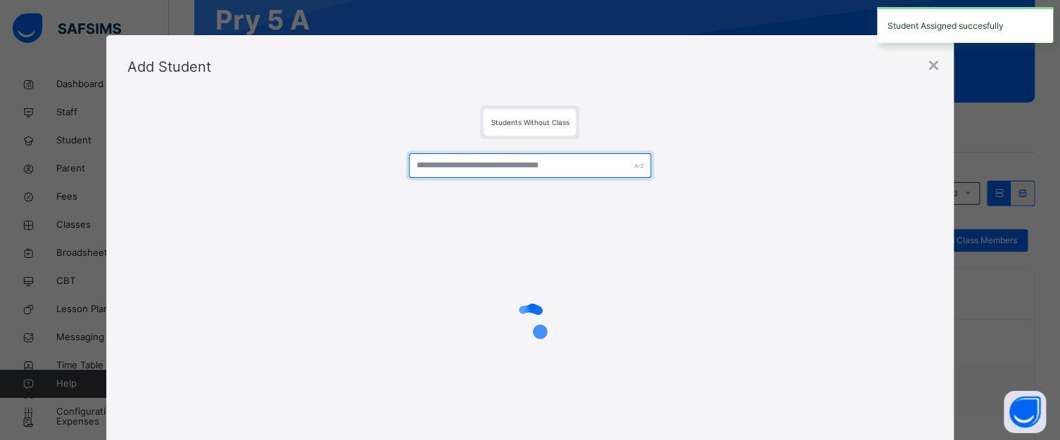
click at [501, 165] on input "text" at bounding box center [529, 165] width 241 height 25
click at [502, 158] on input "text" at bounding box center [529, 165] width 241 height 25
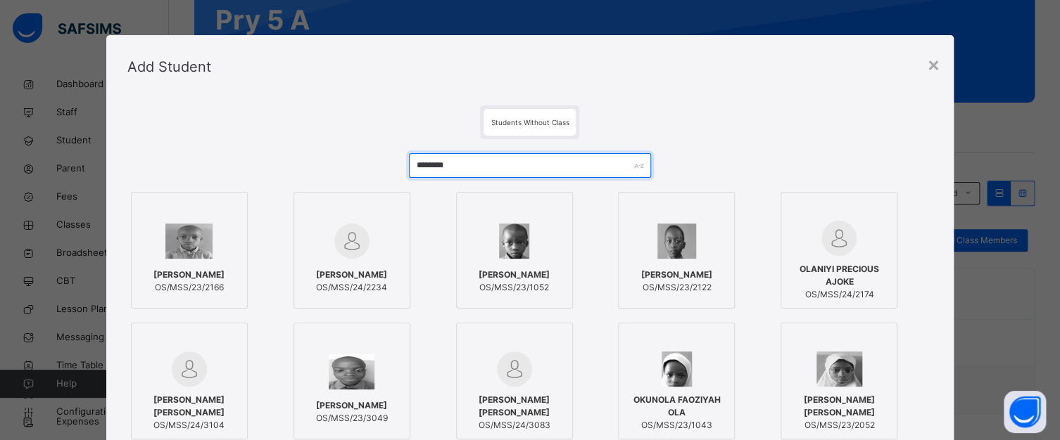
type input "********"
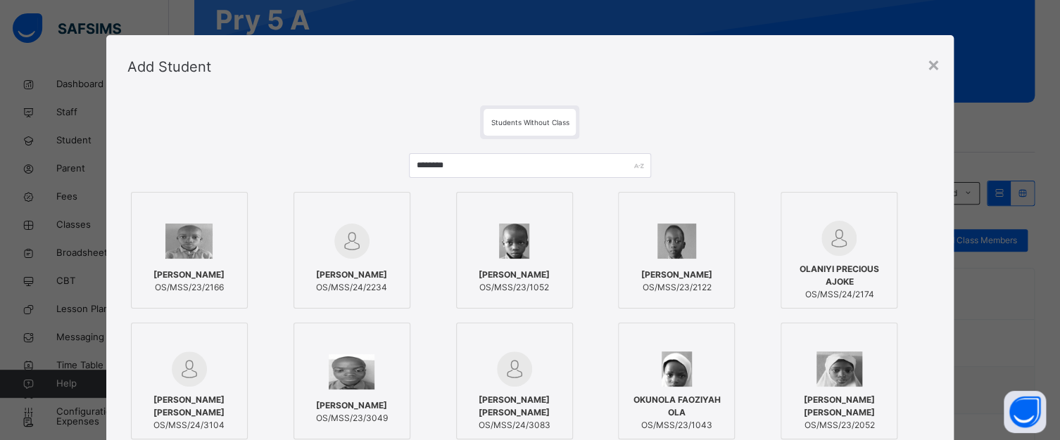
click at [211, 243] on div at bounding box center [189, 241] width 101 height 41
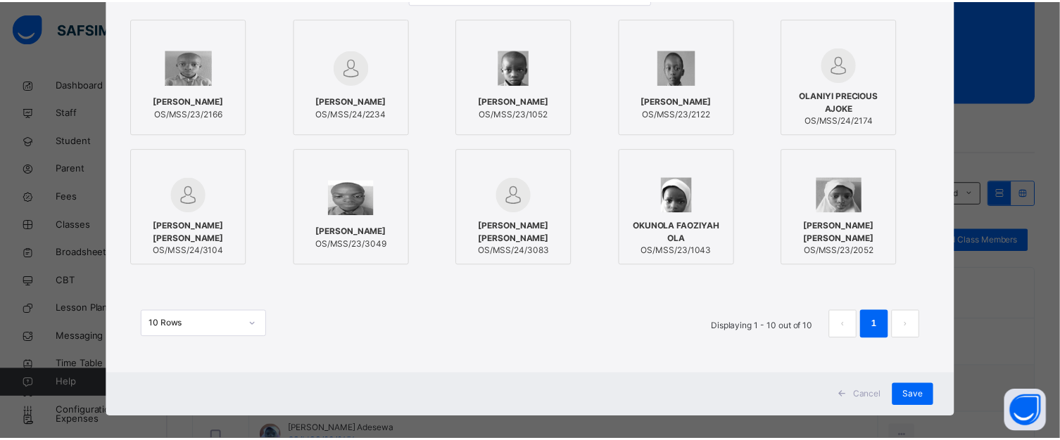
scroll to position [186, 0]
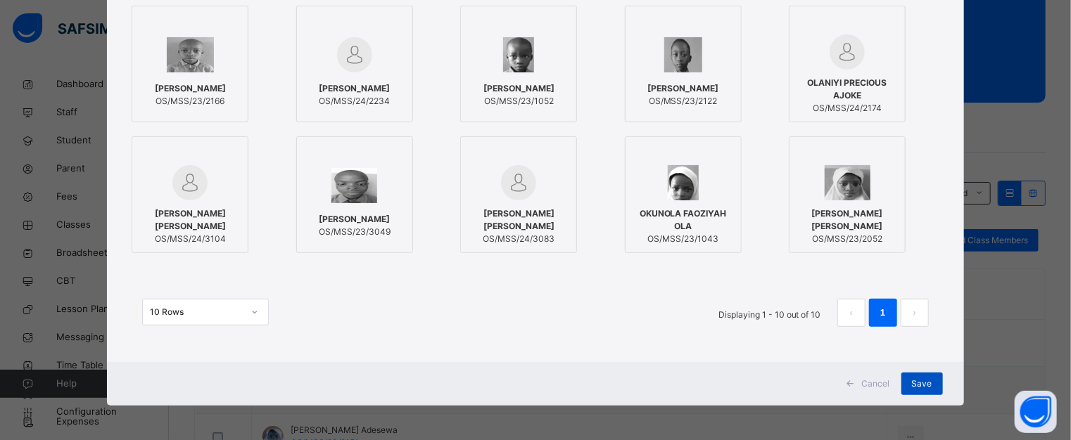
click at [912, 378] on span "Save" at bounding box center [922, 384] width 20 height 13
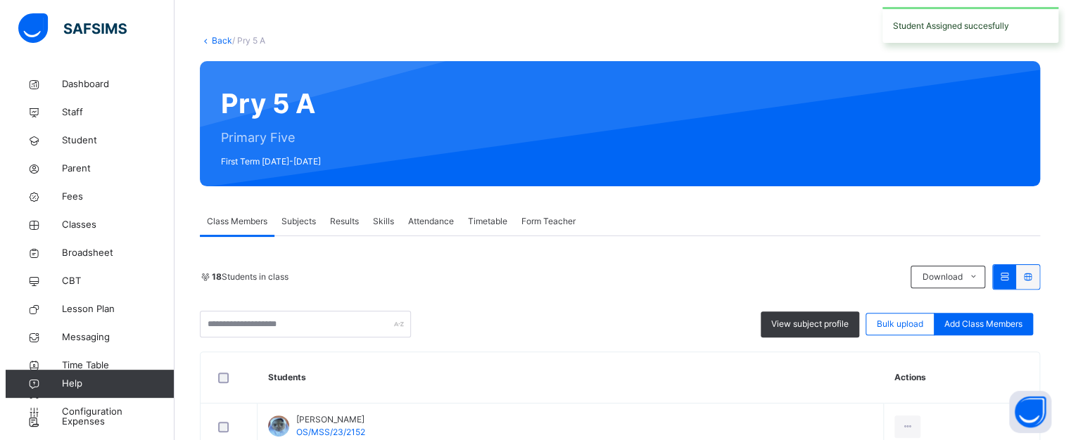
scroll to position [211, 0]
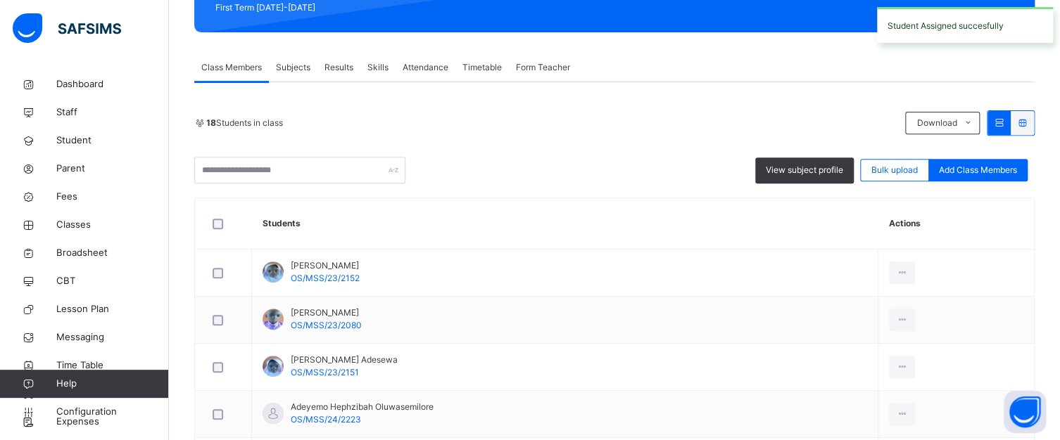
click at [975, 172] on span "Add Class Members" at bounding box center [978, 170] width 78 height 13
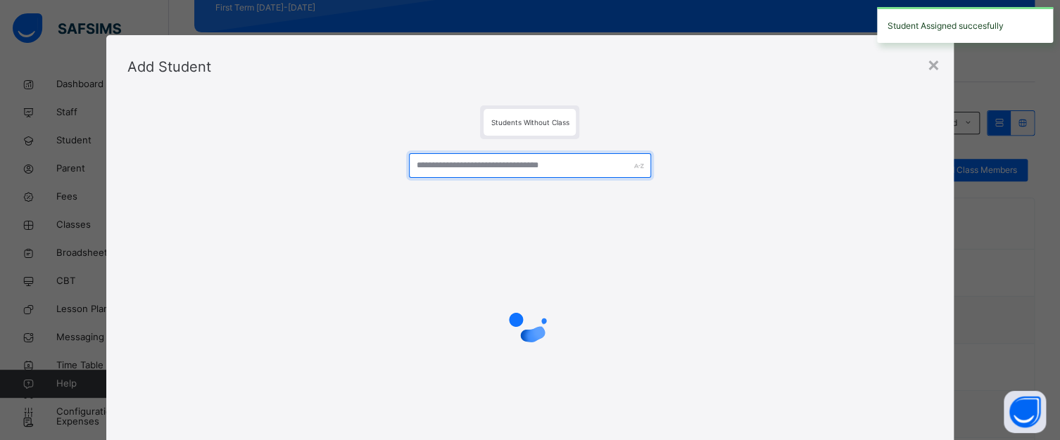
click at [490, 165] on input "text" at bounding box center [529, 165] width 241 height 25
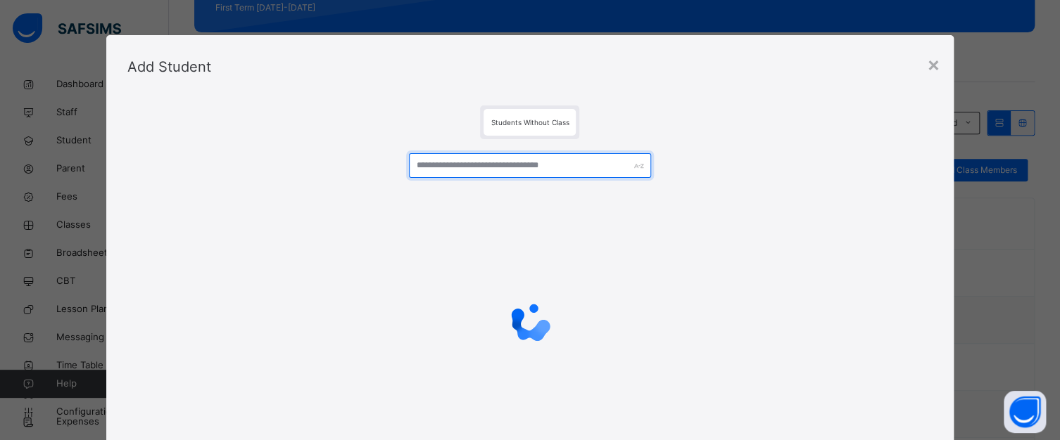
click at [490, 162] on input "text" at bounding box center [529, 165] width 241 height 25
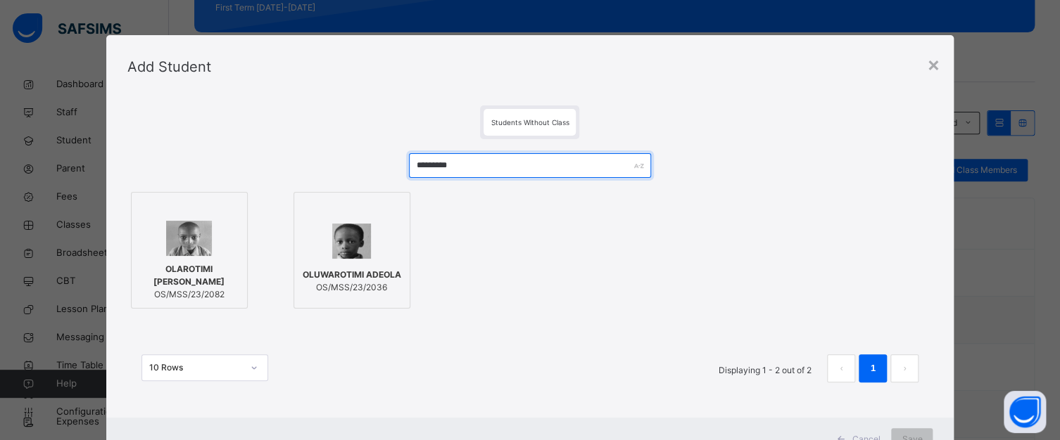
type input "*********"
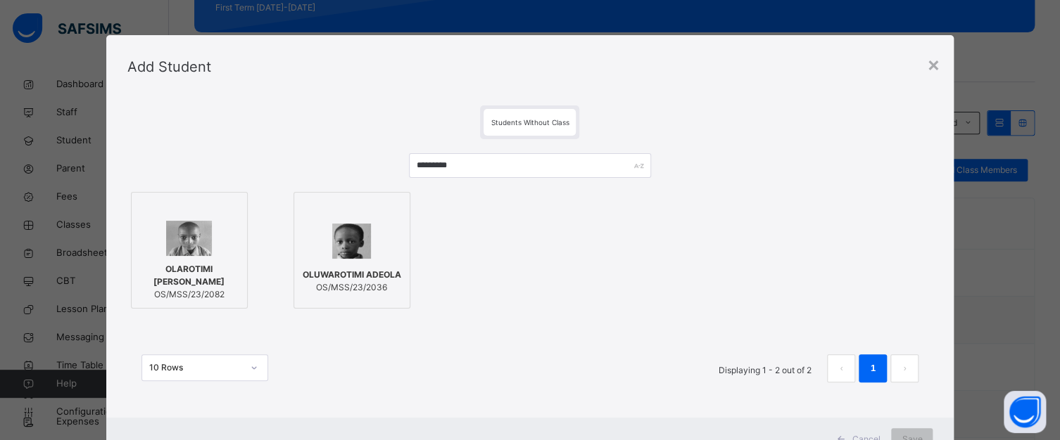
click at [222, 217] on div at bounding box center [189, 210] width 101 height 21
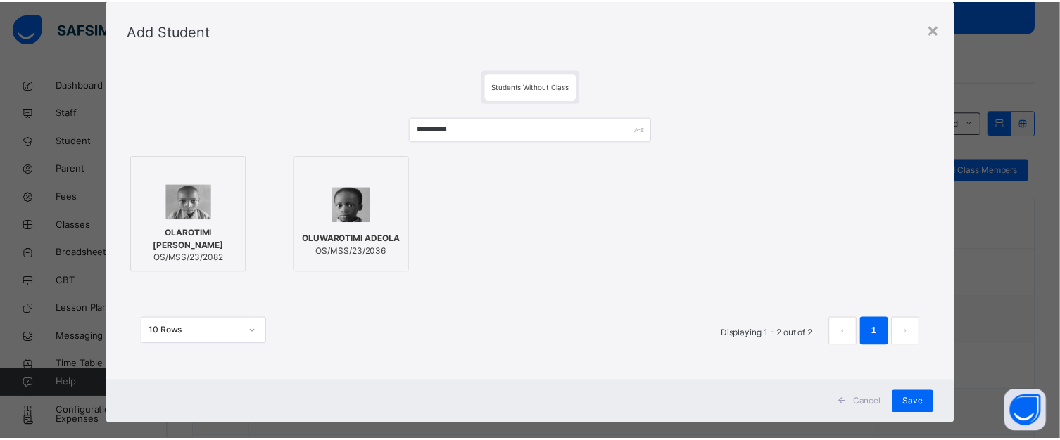
scroll to position [56, 0]
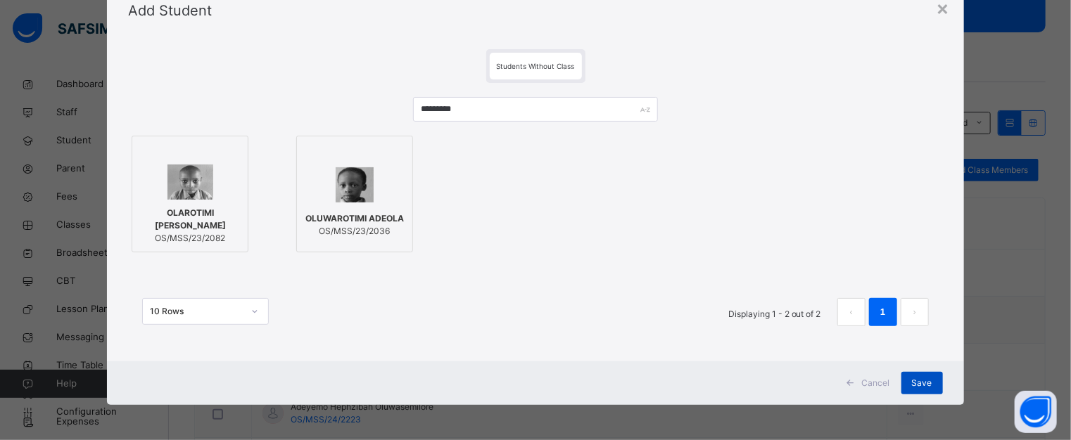
click at [929, 376] on div "Save" at bounding box center [922, 383] width 42 height 23
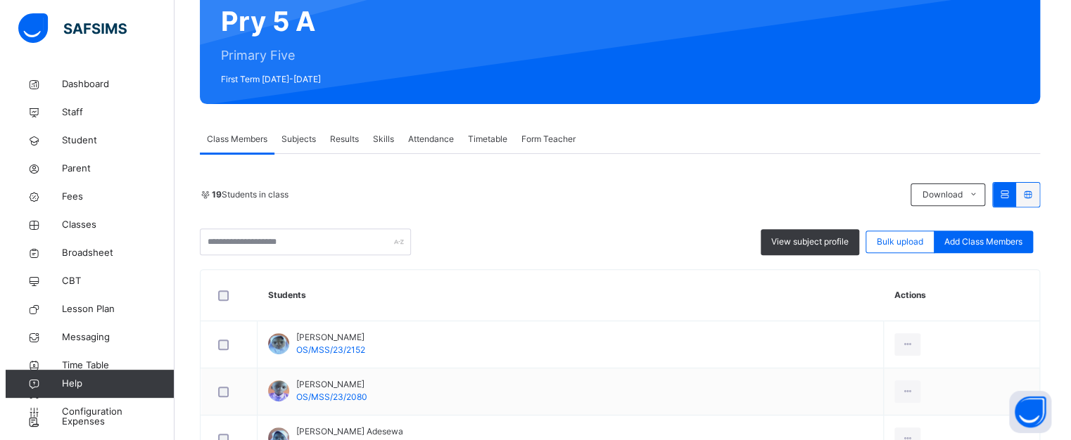
scroll to position [141, 0]
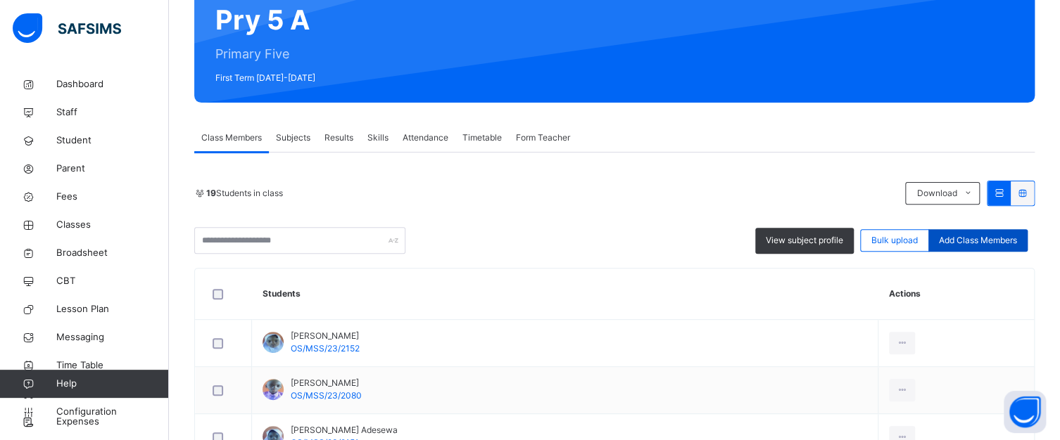
click at [991, 241] on span "Add Class Members" at bounding box center [978, 240] width 78 height 13
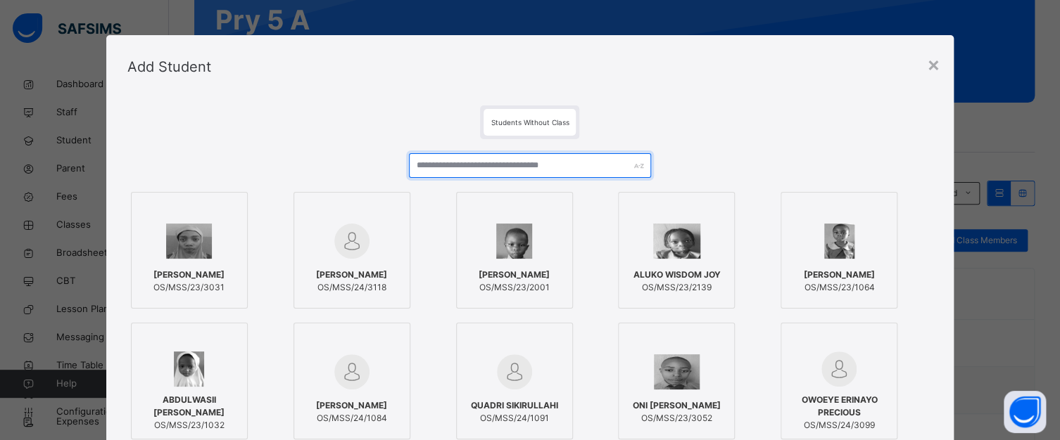
click at [576, 170] on input "text" at bounding box center [529, 165] width 241 height 25
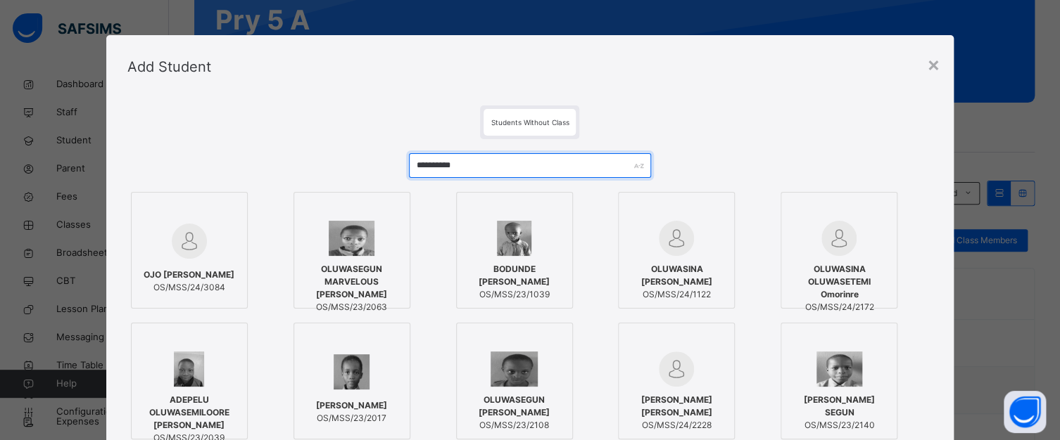
type input "**********"
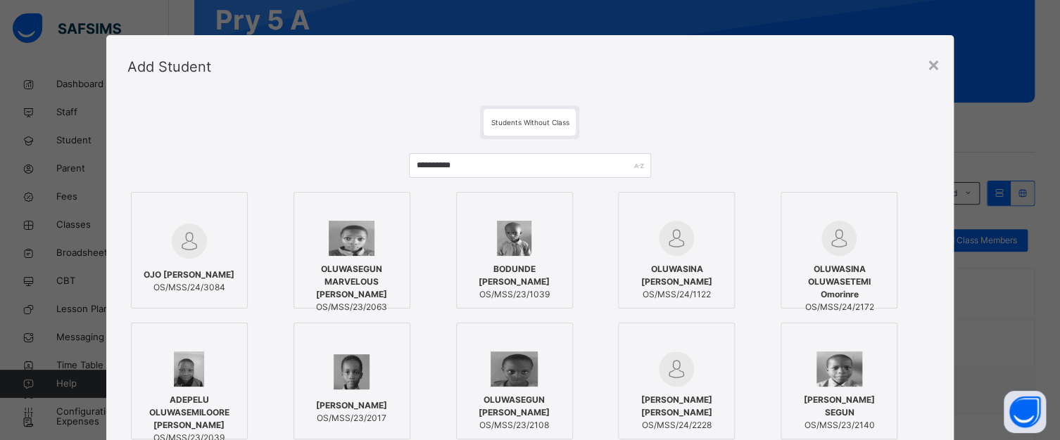
click at [383, 258] on div "OLUWASEGUN MARVELOUS [PERSON_NAME] OS/MSS/23/2063" at bounding box center [351, 288] width 101 height 65
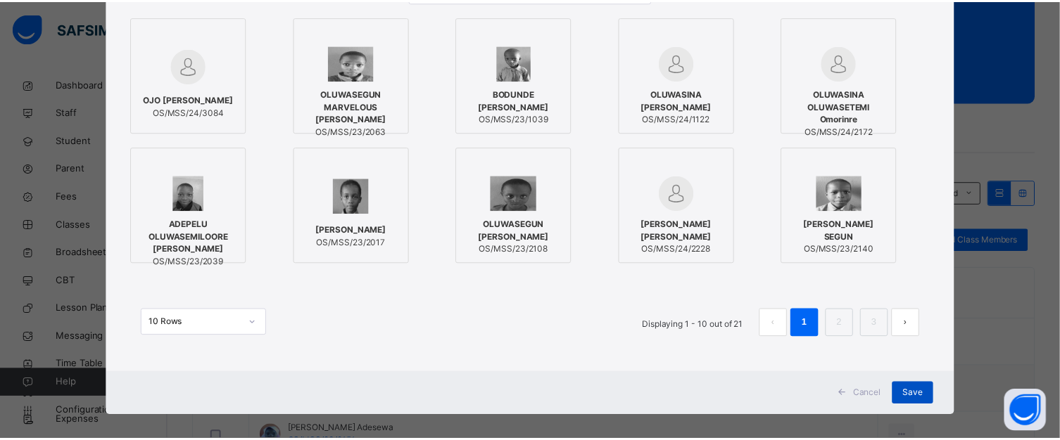
scroll to position [186, 0]
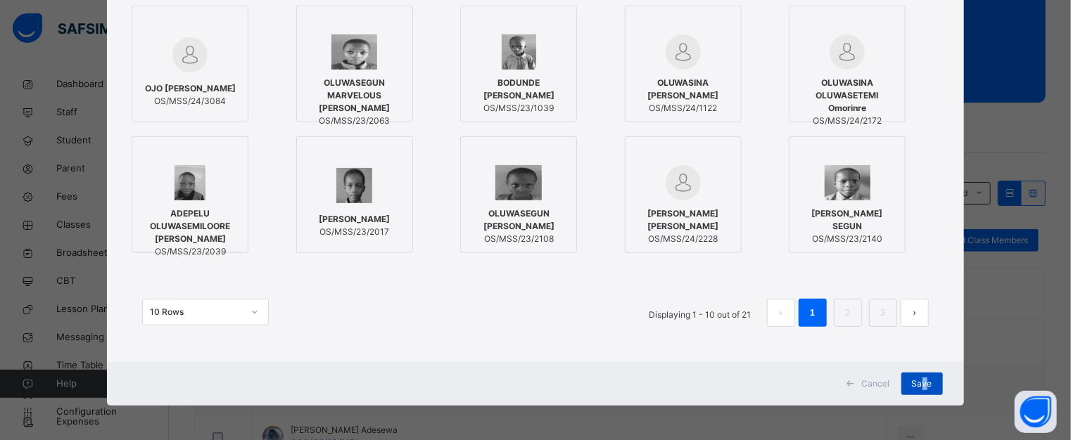
click at [921, 378] on span "Save" at bounding box center [922, 384] width 20 height 13
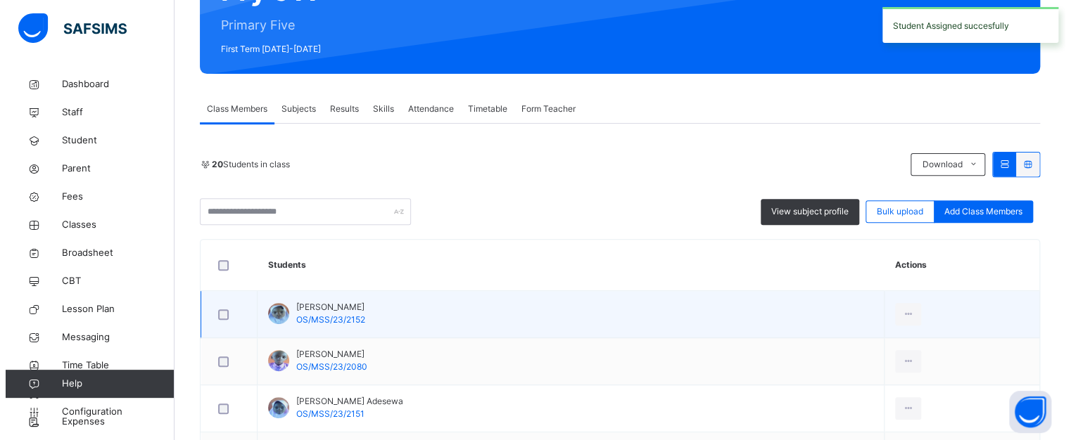
scroll to position [211, 0]
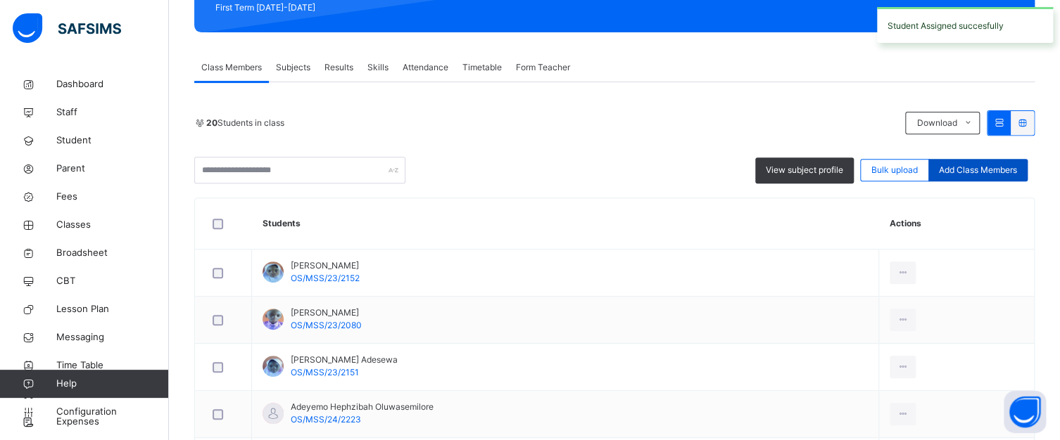
click at [969, 165] on span "Add Class Members" at bounding box center [978, 170] width 78 height 13
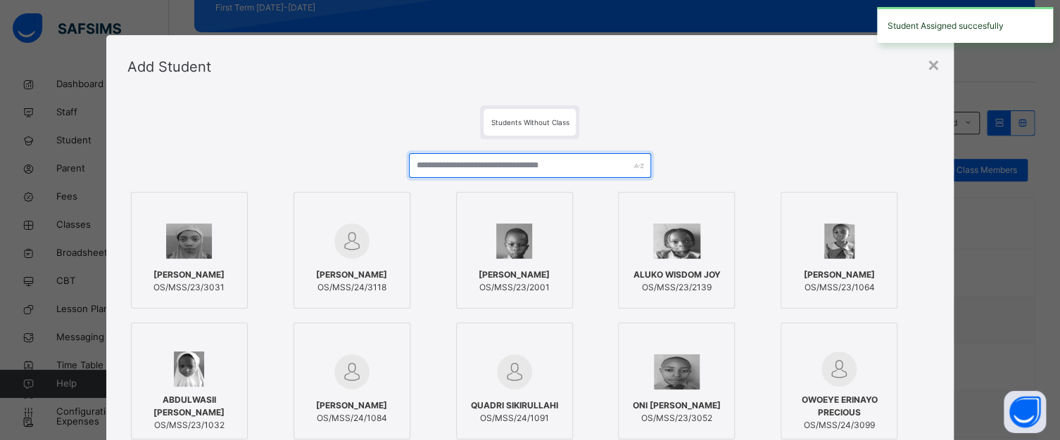
click at [595, 167] on input "text" at bounding box center [529, 165] width 241 height 25
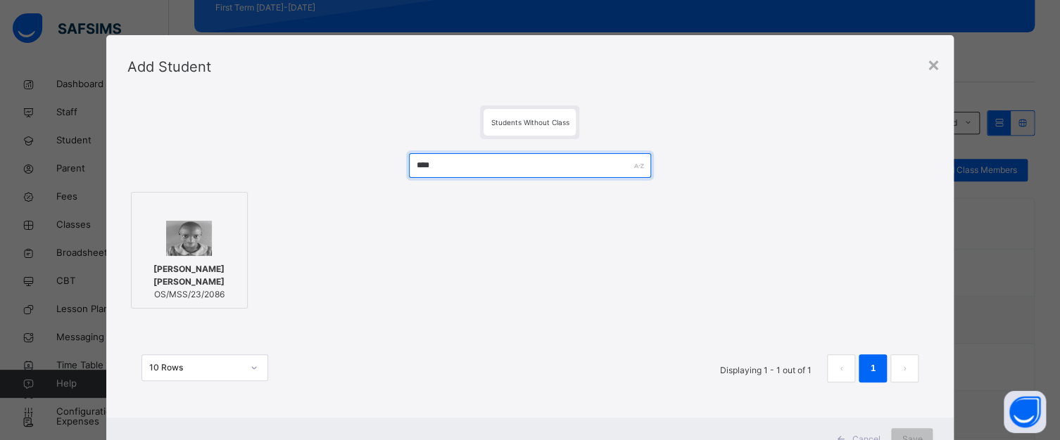
type input "****"
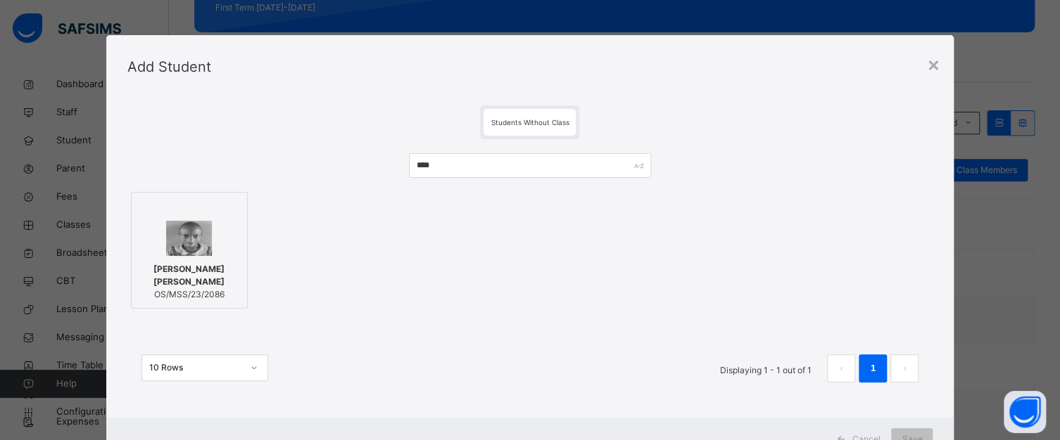
click at [225, 243] on div at bounding box center [189, 238] width 101 height 35
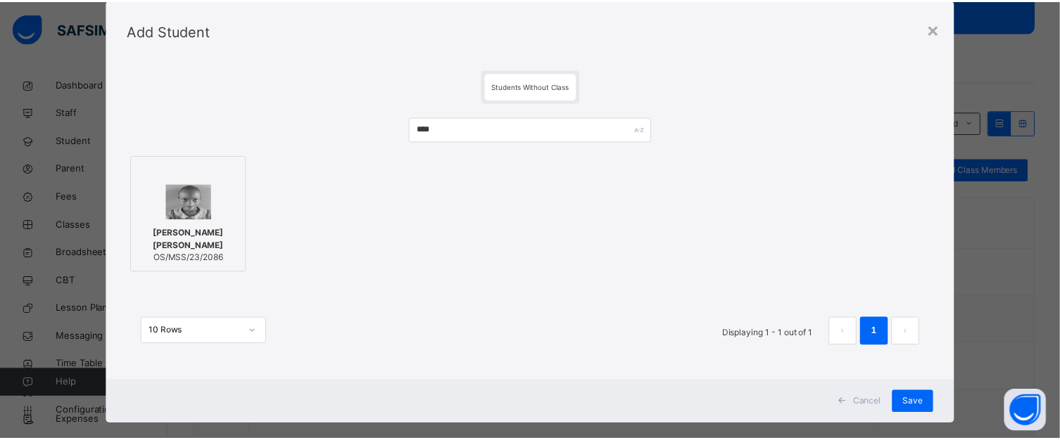
scroll to position [56, 0]
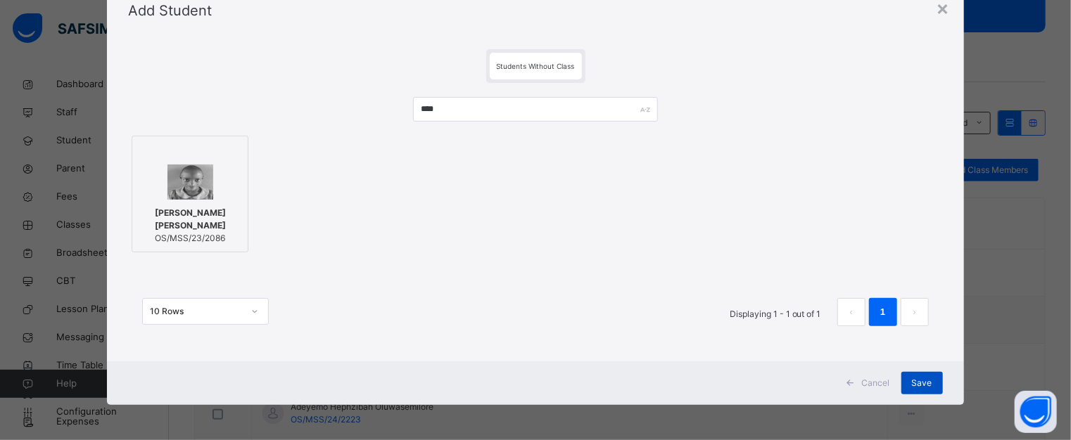
click at [923, 386] on span "Save" at bounding box center [922, 383] width 20 height 13
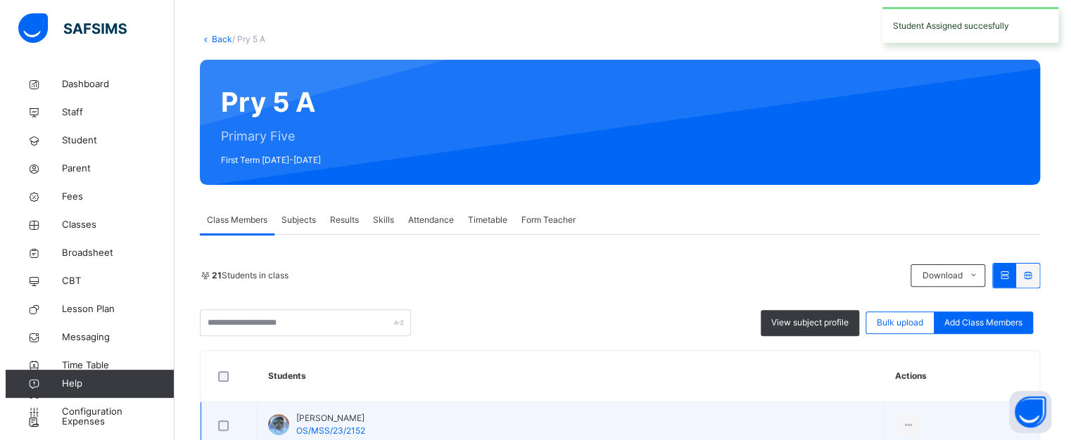
scroll to position [141, 0]
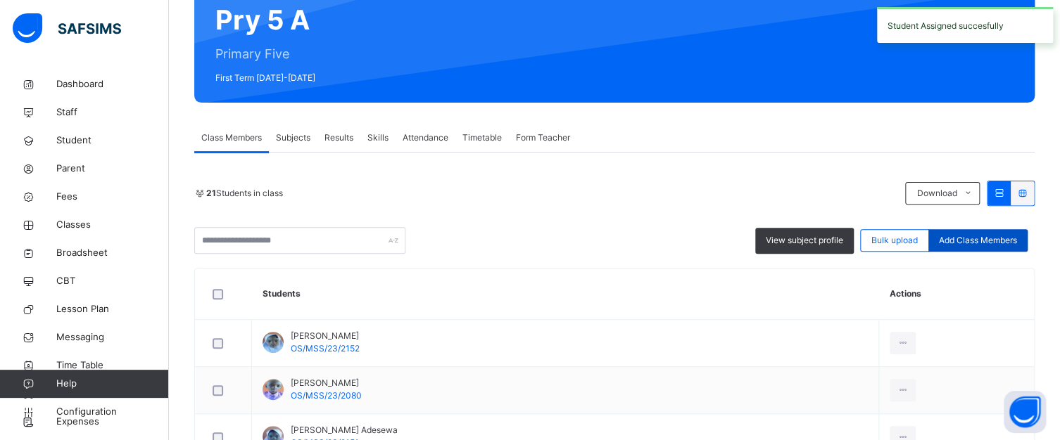
click at [946, 238] on div "Add Class Members" at bounding box center [977, 240] width 99 height 23
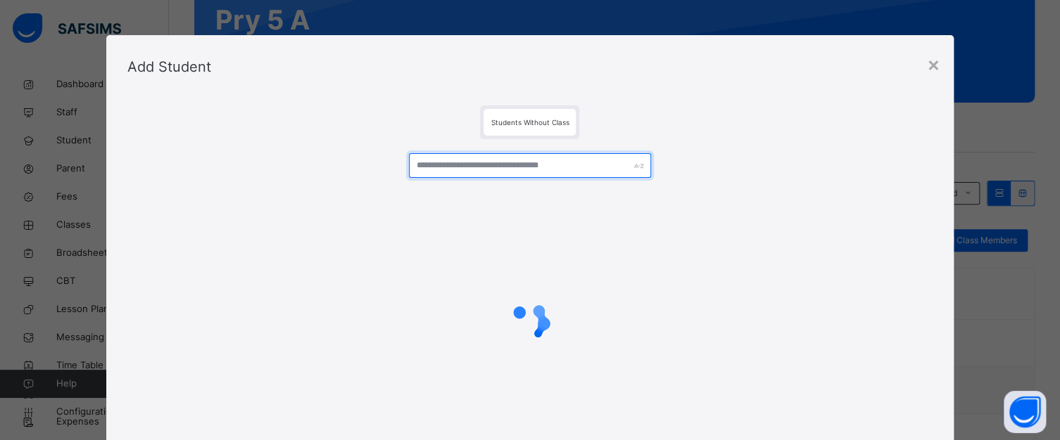
click at [457, 156] on input "text" at bounding box center [529, 165] width 241 height 25
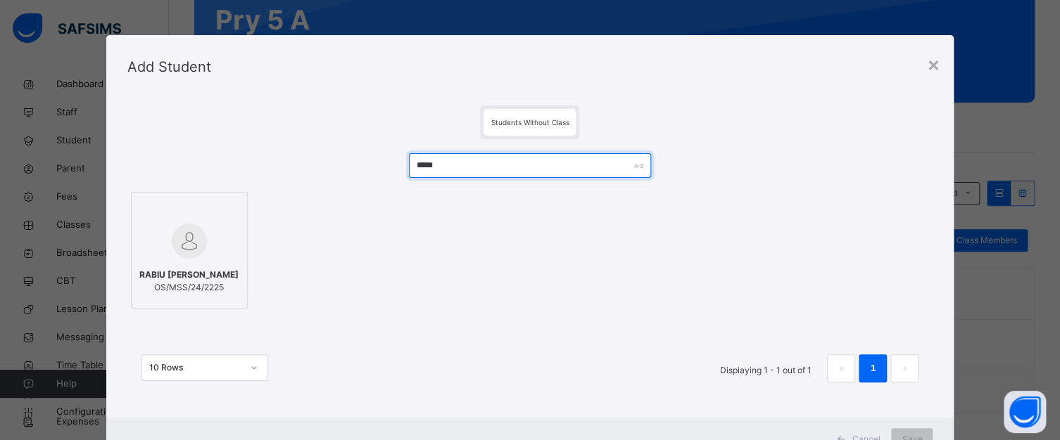
type input "*****"
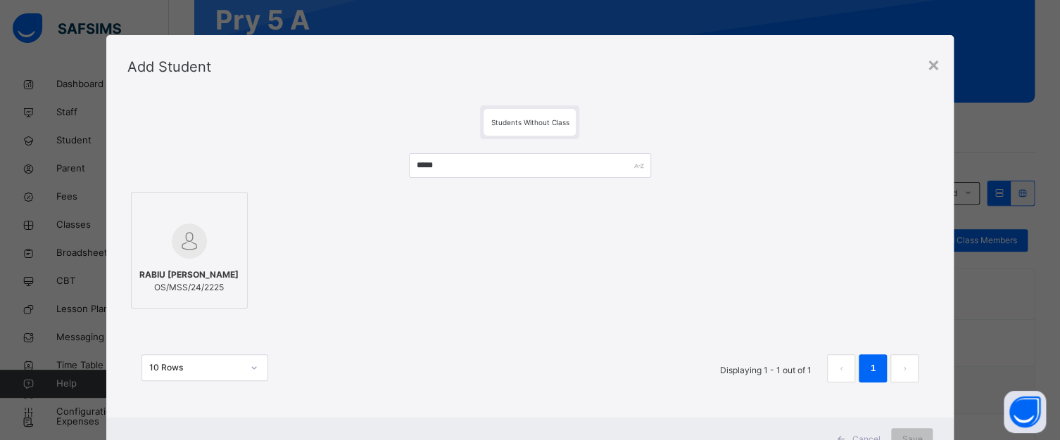
click at [158, 234] on div at bounding box center [189, 241] width 101 height 41
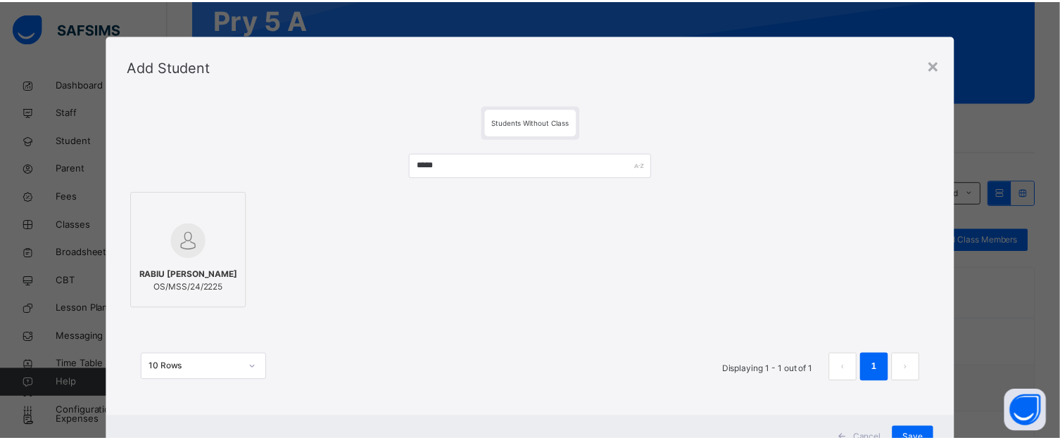
scroll to position [56, 0]
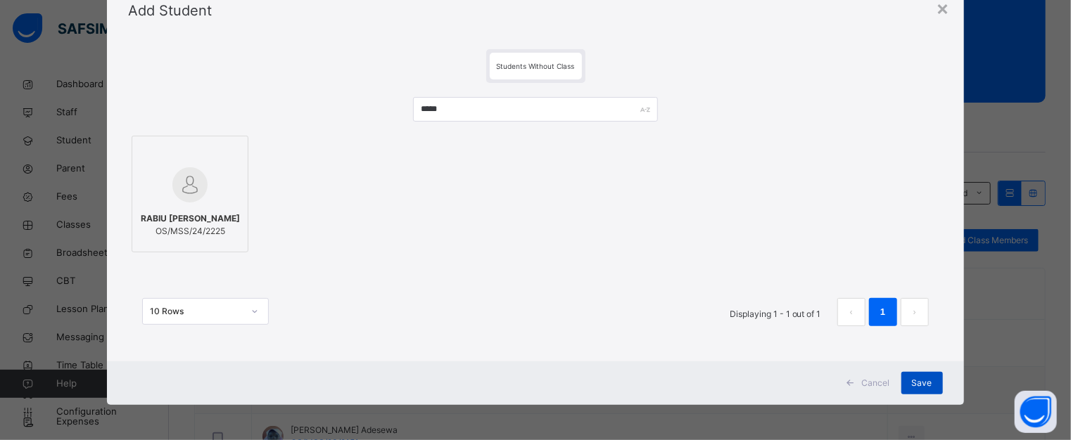
click at [922, 382] on span "Save" at bounding box center [922, 383] width 20 height 13
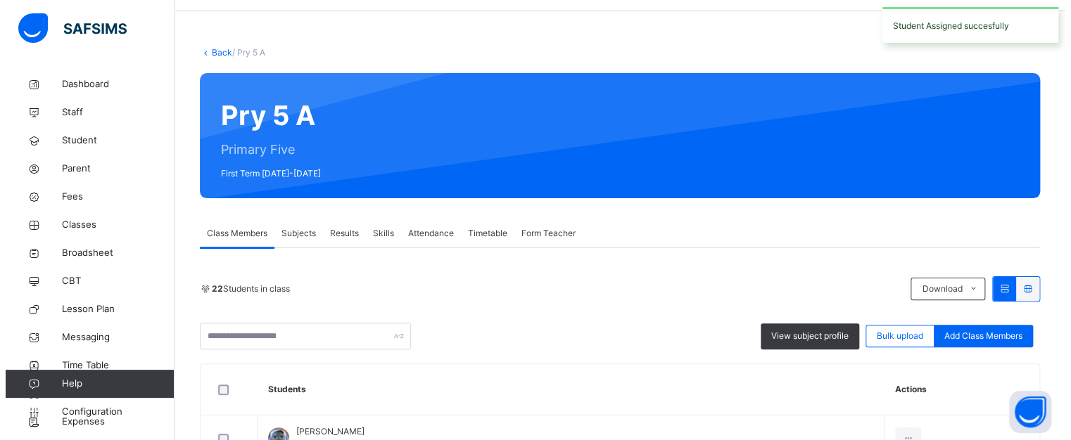
scroll to position [141, 0]
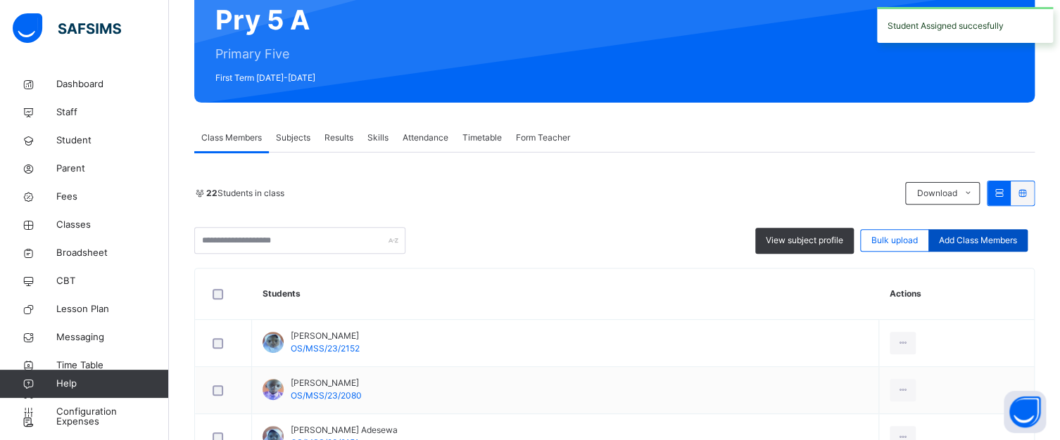
click at [984, 240] on span "Add Class Members" at bounding box center [978, 240] width 78 height 13
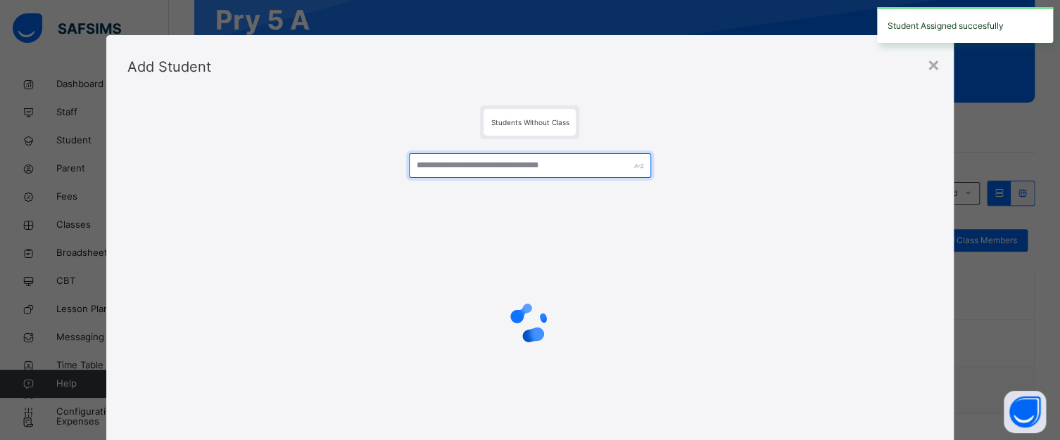
click at [490, 167] on input "text" at bounding box center [529, 165] width 241 height 25
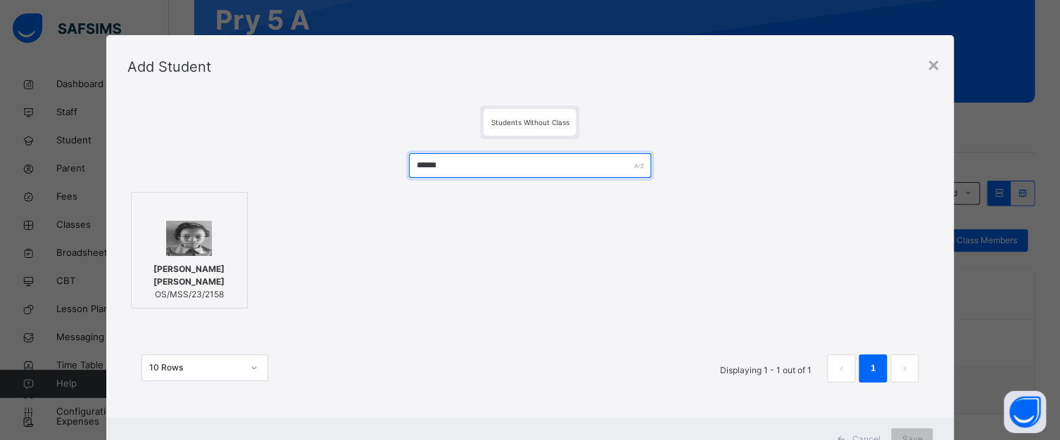
type input "******"
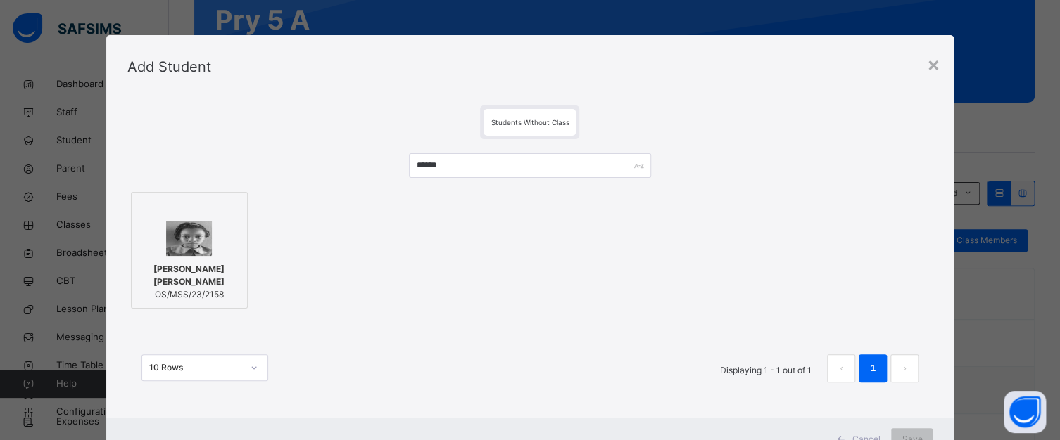
click at [212, 253] on div at bounding box center [189, 238] width 101 height 35
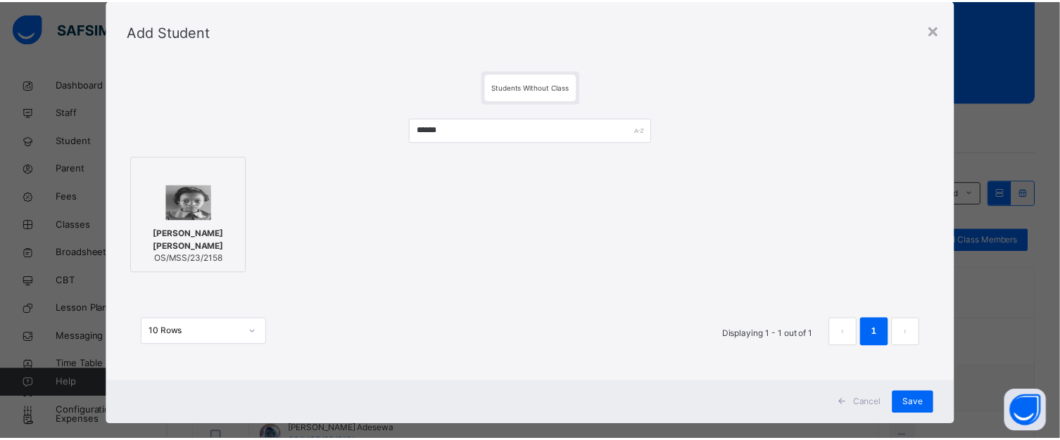
scroll to position [56, 0]
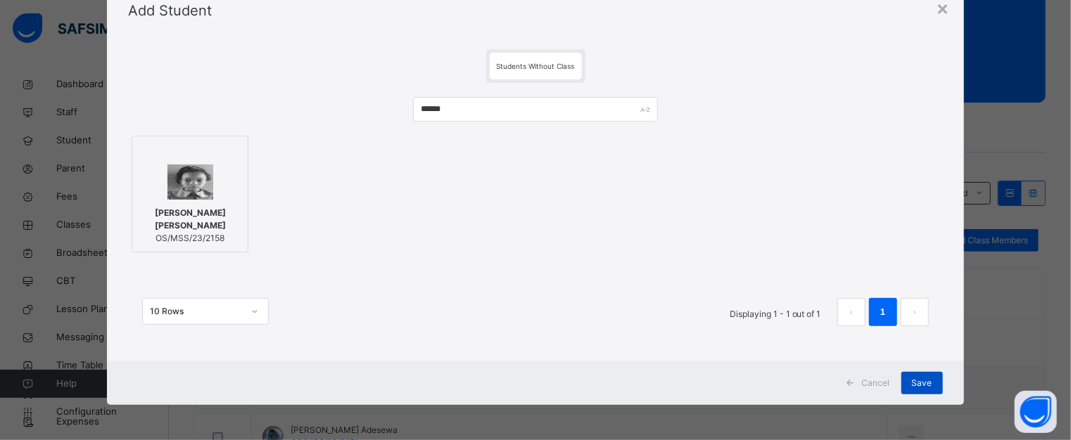
click at [917, 374] on div "Save" at bounding box center [922, 383] width 42 height 23
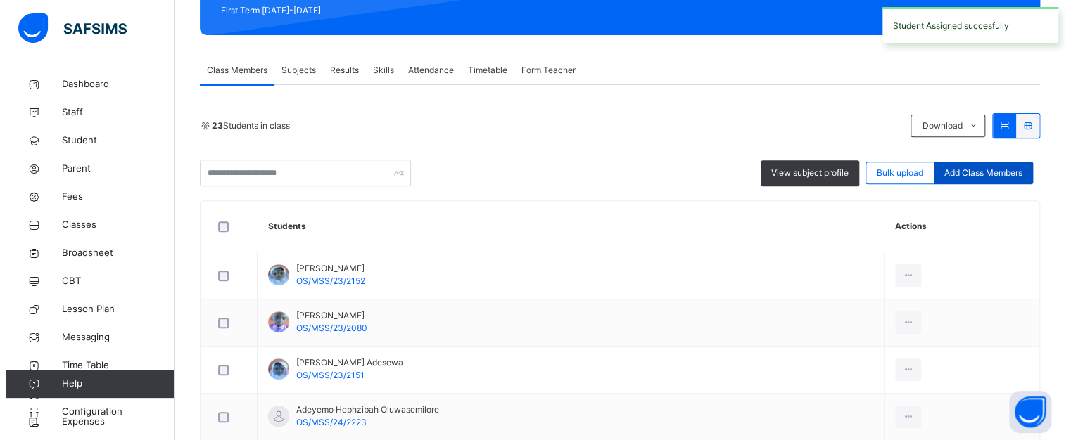
scroll to position [211, 0]
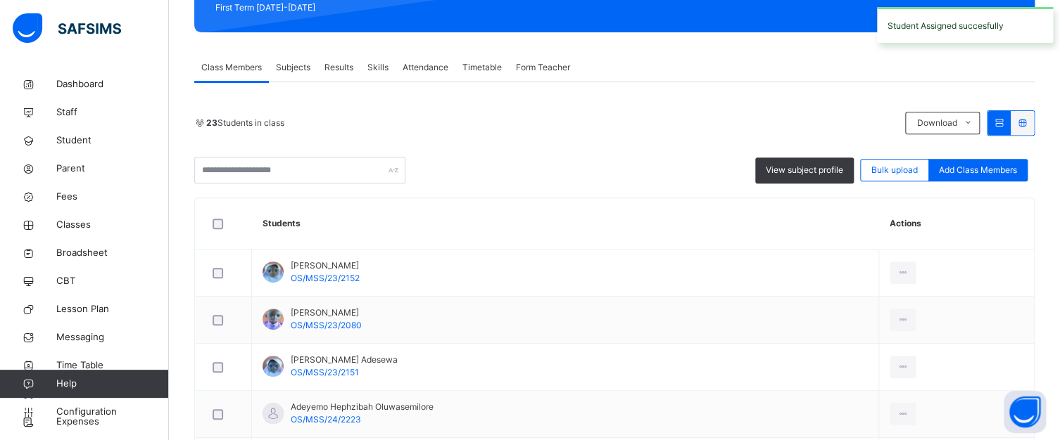
click at [977, 169] on span "Add Class Members" at bounding box center [978, 170] width 78 height 13
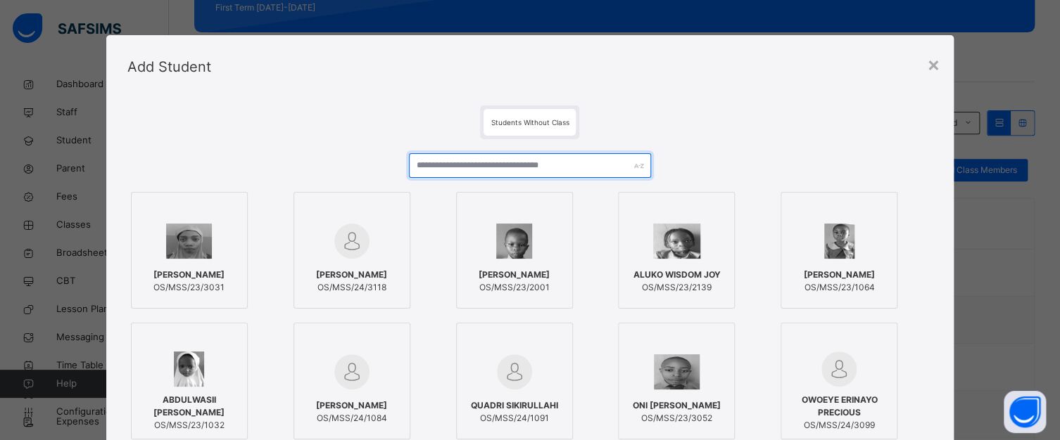
click at [570, 165] on input "text" at bounding box center [529, 165] width 241 height 25
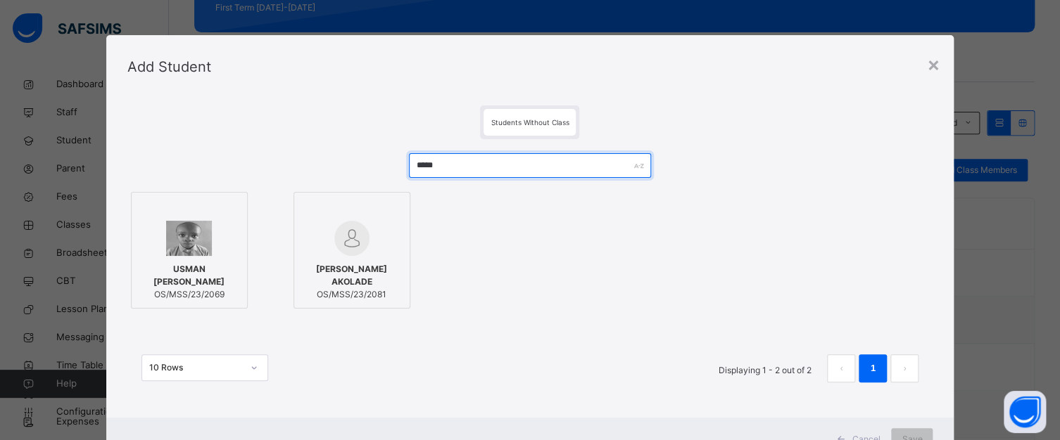
type input "*****"
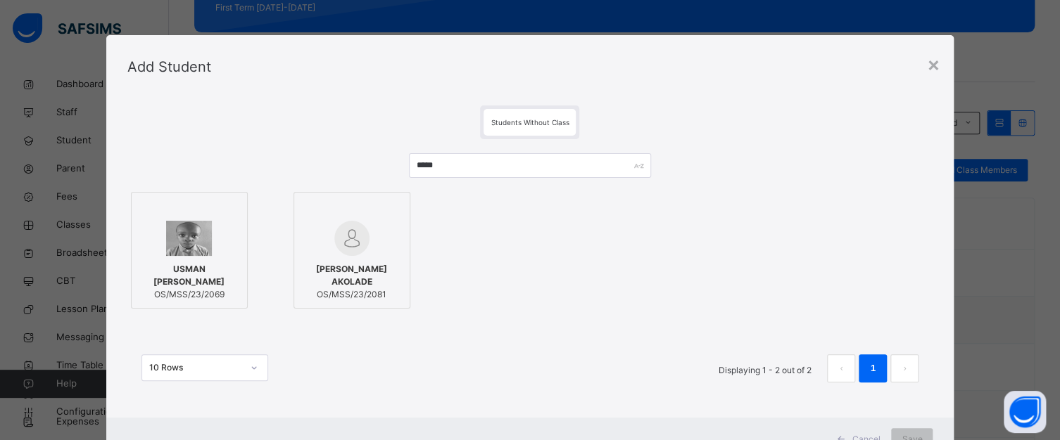
click at [216, 227] on div at bounding box center [189, 238] width 101 height 35
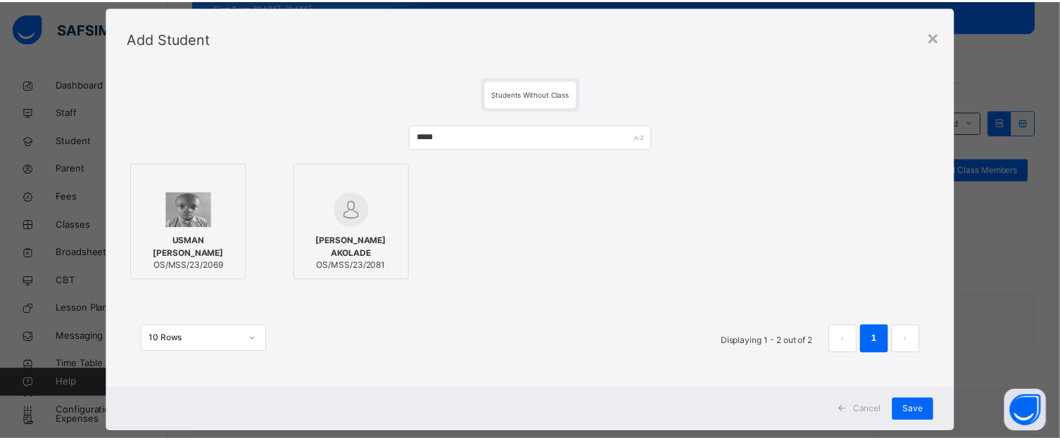
scroll to position [56, 0]
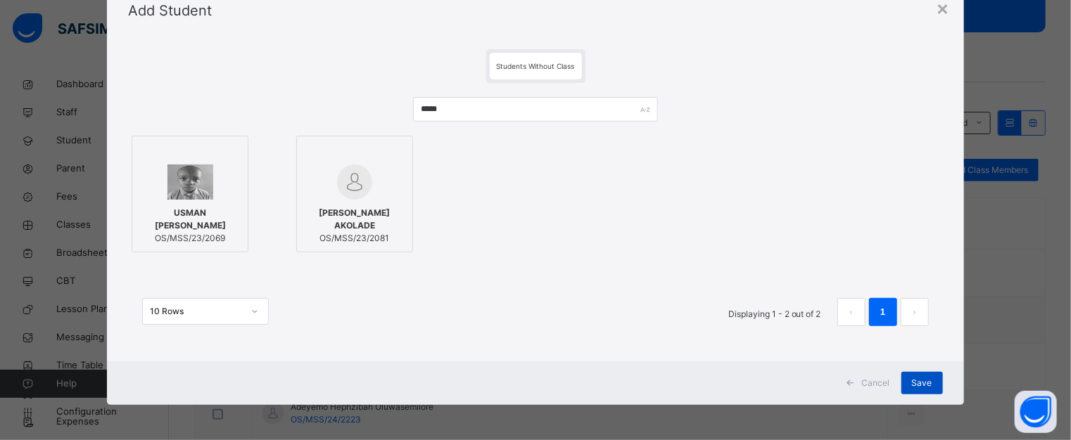
click at [923, 379] on span "Save" at bounding box center [922, 383] width 20 height 13
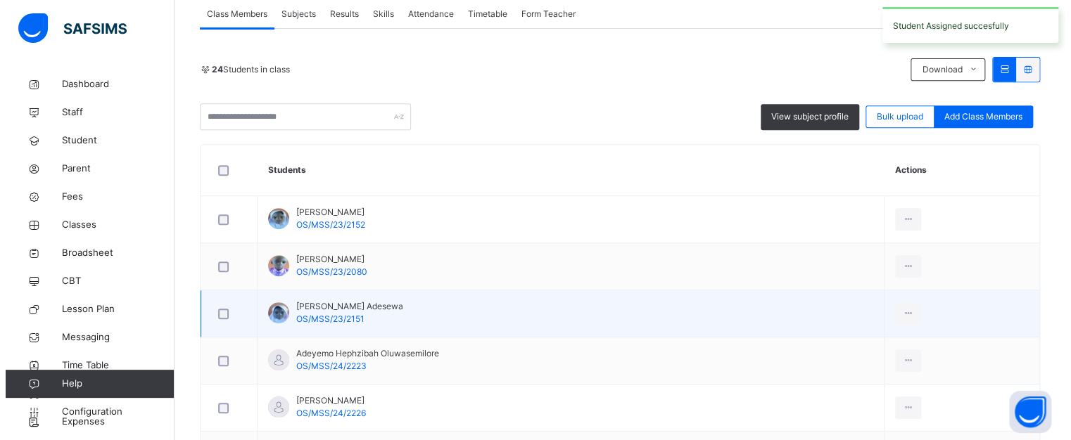
scroll to position [281, 0]
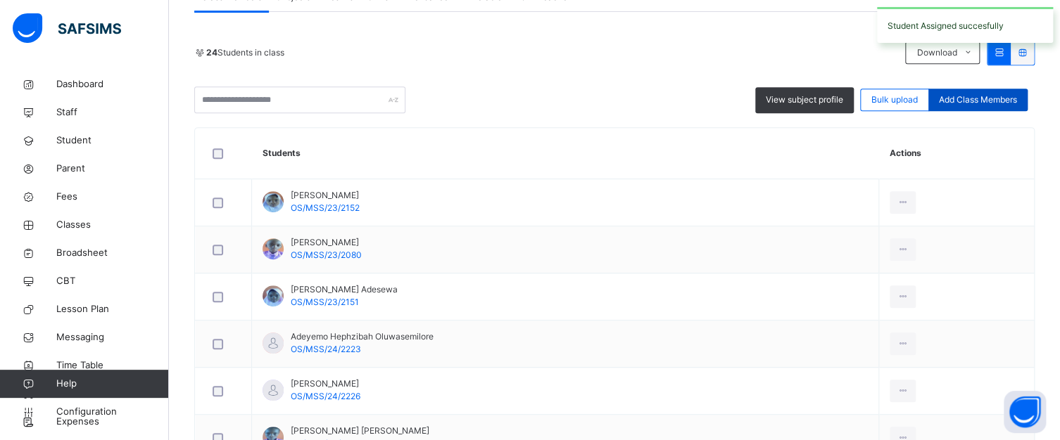
click at [976, 94] on span "Add Class Members" at bounding box center [978, 100] width 78 height 13
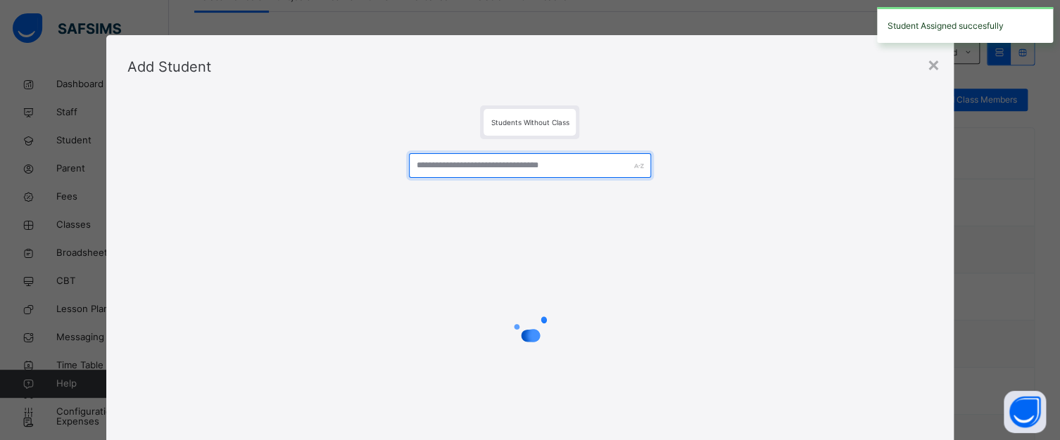
click at [551, 158] on input "text" at bounding box center [529, 165] width 241 height 25
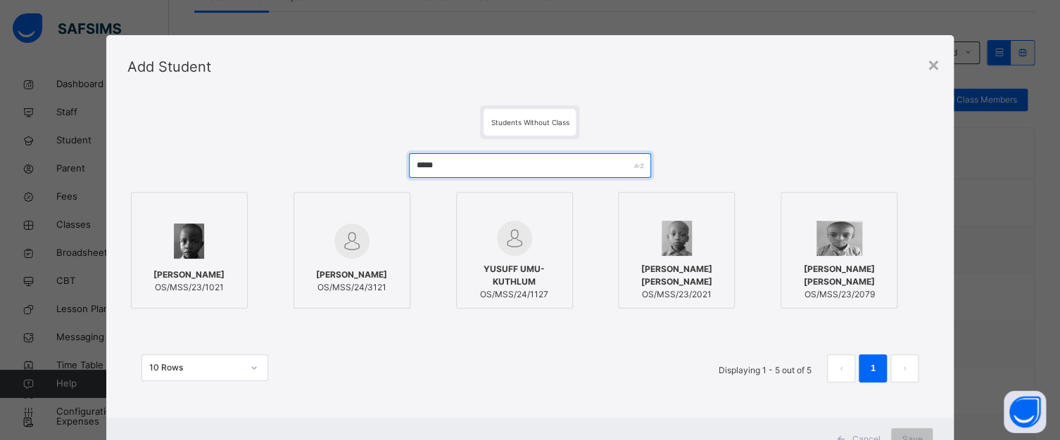
type input "*****"
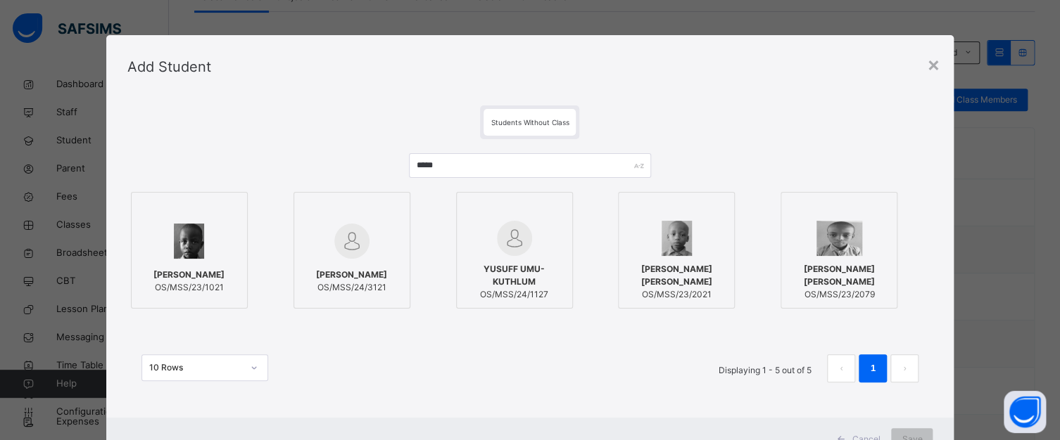
click at [806, 212] on div at bounding box center [838, 210] width 101 height 21
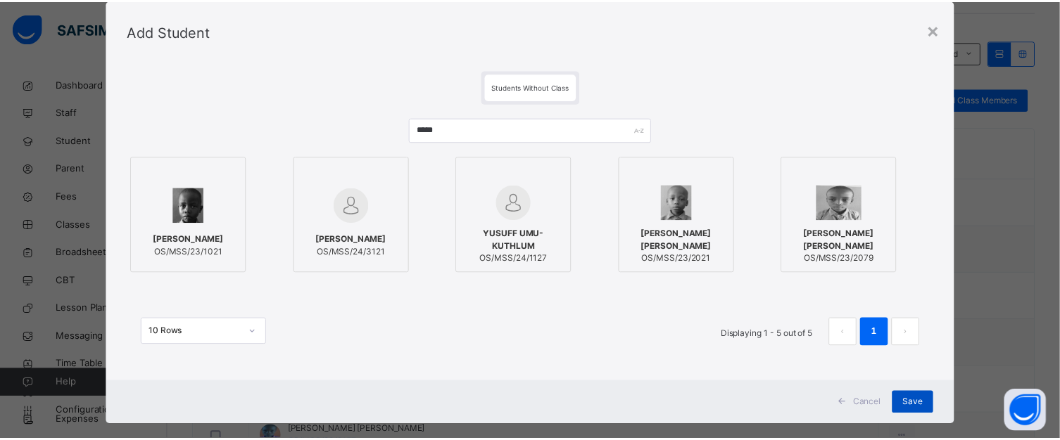
scroll to position [56, 0]
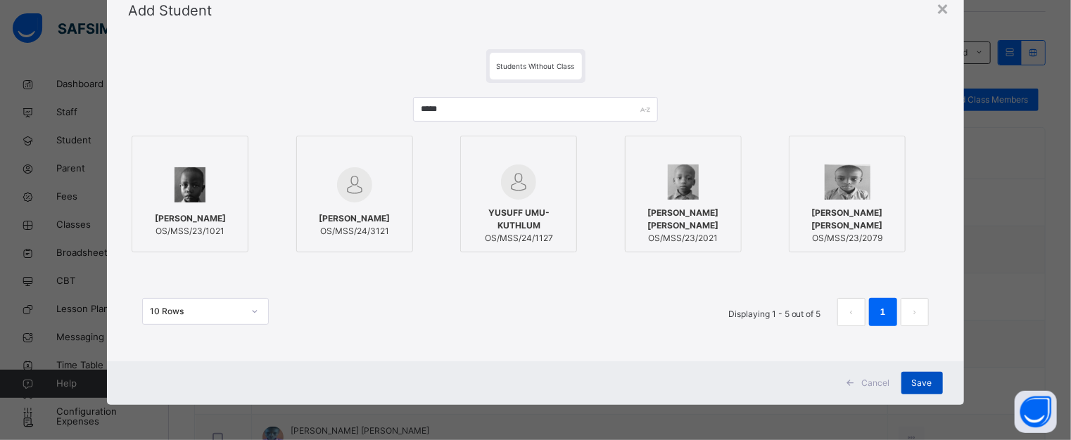
click at [929, 377] on span "Save" at bounding box center [922, 383] width 20 height 13
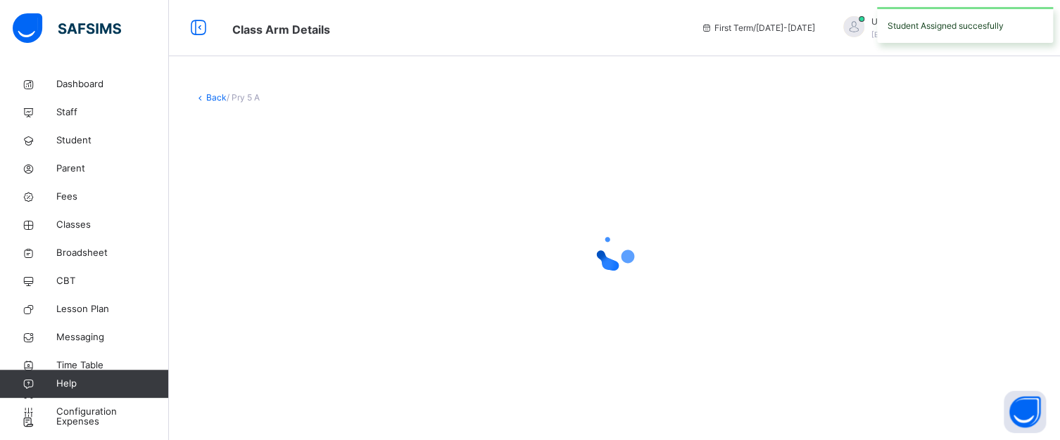
scroll to position [0, 0]
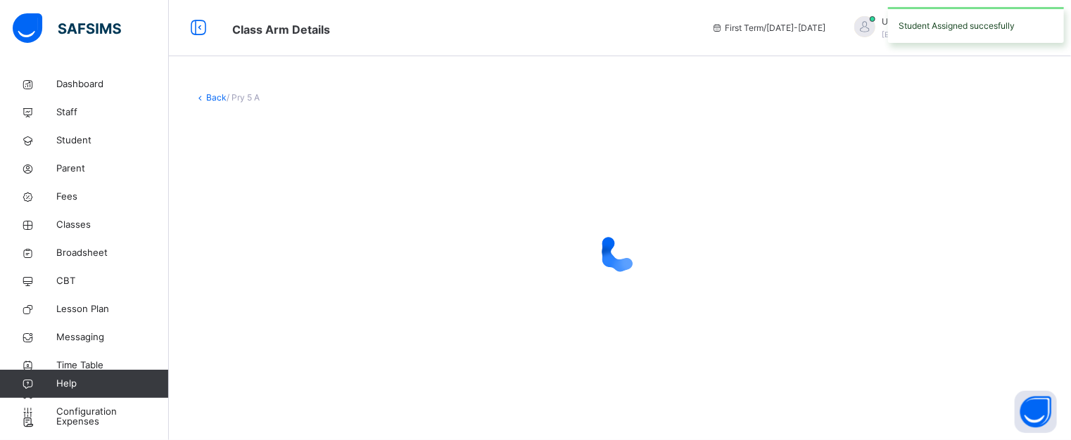
click at [918, 382] on div at bounding box center [619, 251] width 851 height 267
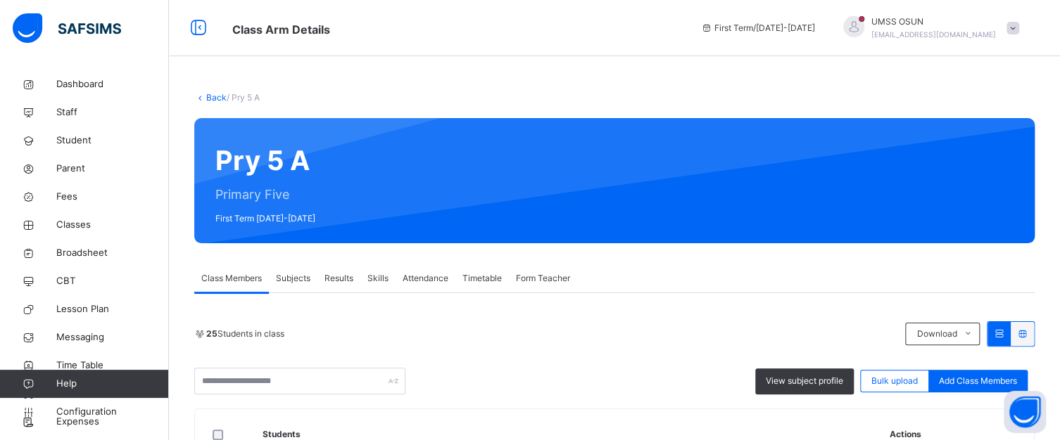
click at [213, 92] on link "Back" at bounding box center [216, 97] width 20 height 11
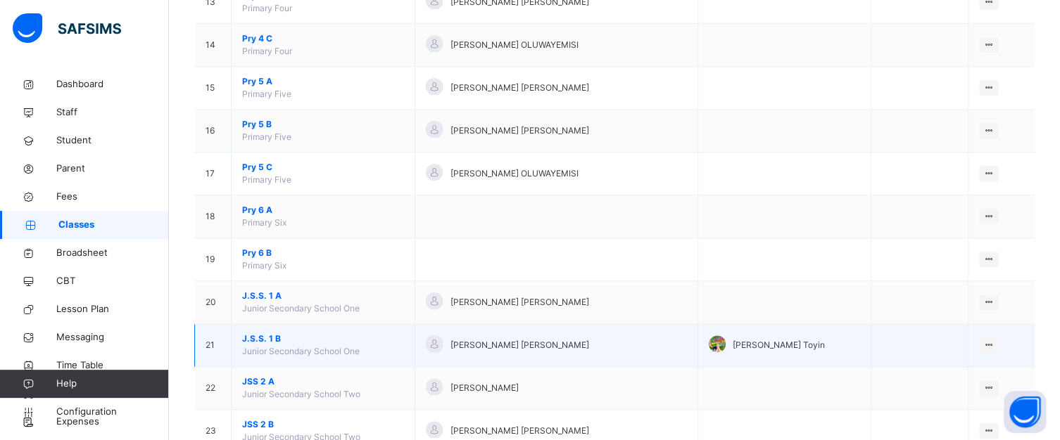
scroll to position [704, 0]
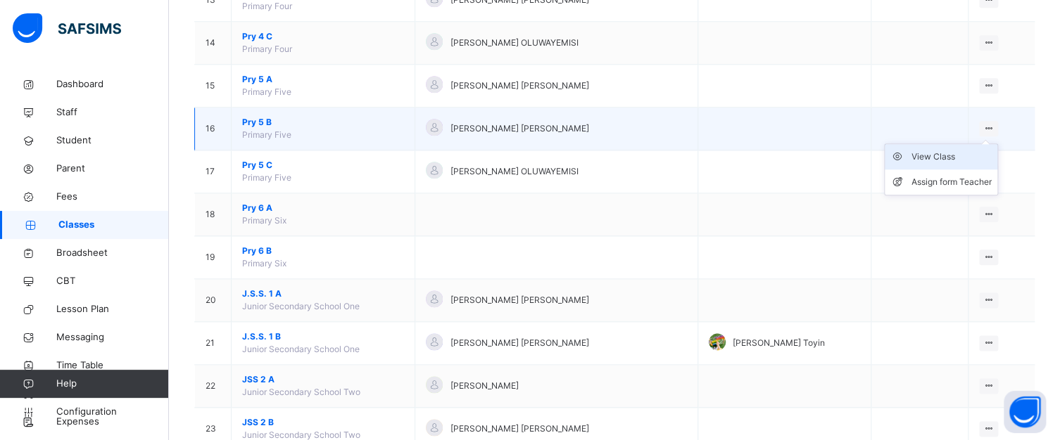
click at [920, 152] on div "View Class" at bounding box center [951, 157] width 80 height 14
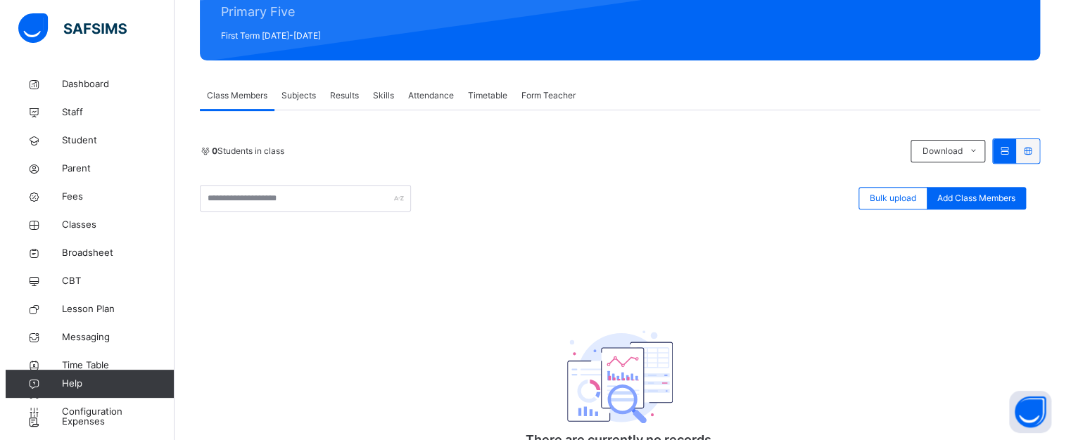
scroll to position [211, 0]
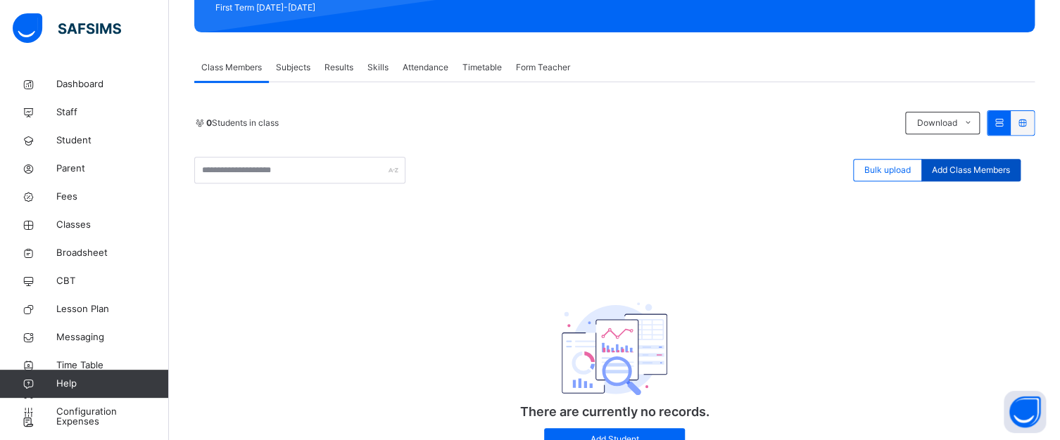
click at [967, 164] on span "Add Class Members" at bounding box center [971, 170] width 78 height 13
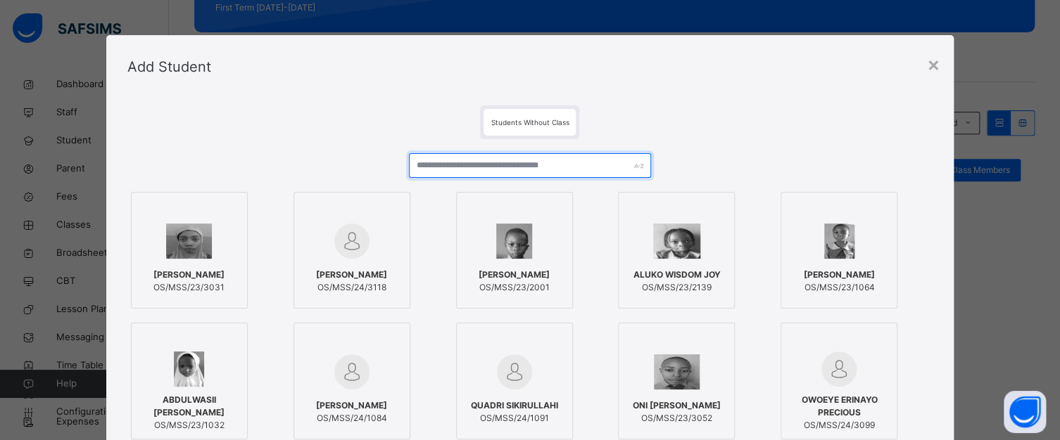
click at [462, 166] on input "text" at bounding box center [529, 165] width 241 height 25
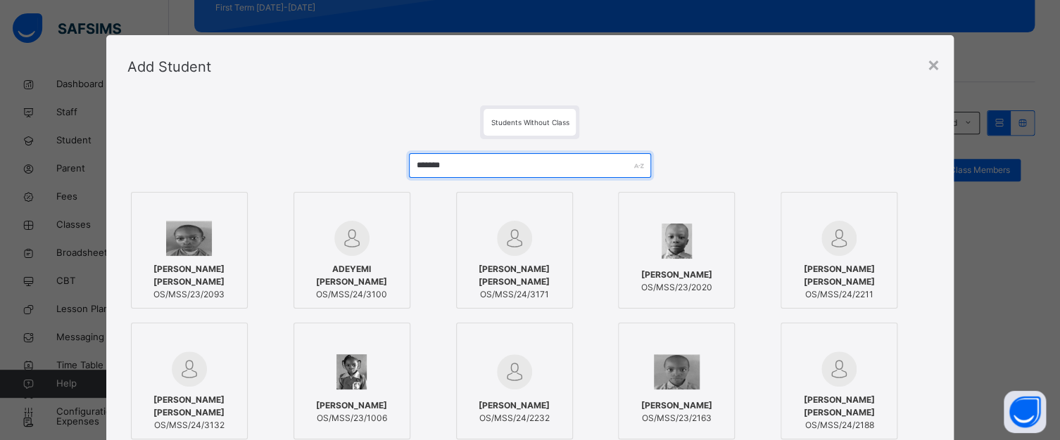
type input "*******"
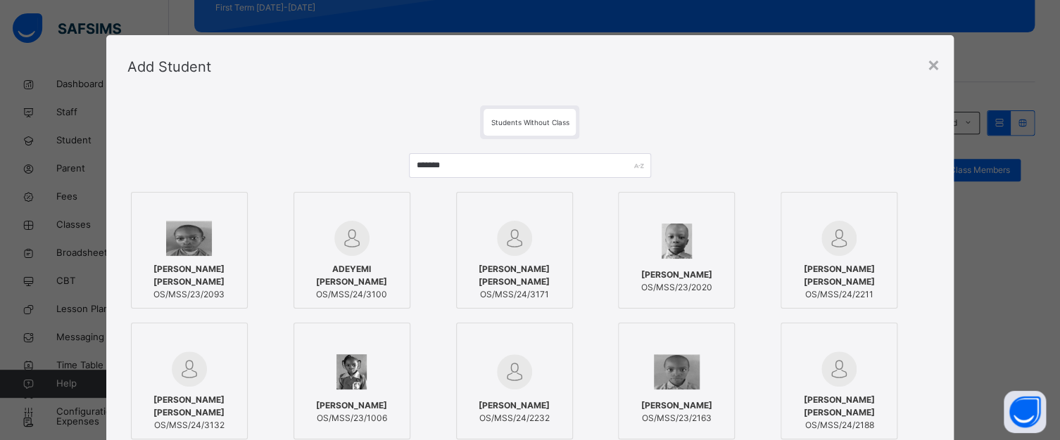
click at [220, 254] on div at bounding box center [189, 238] width 101 height 35
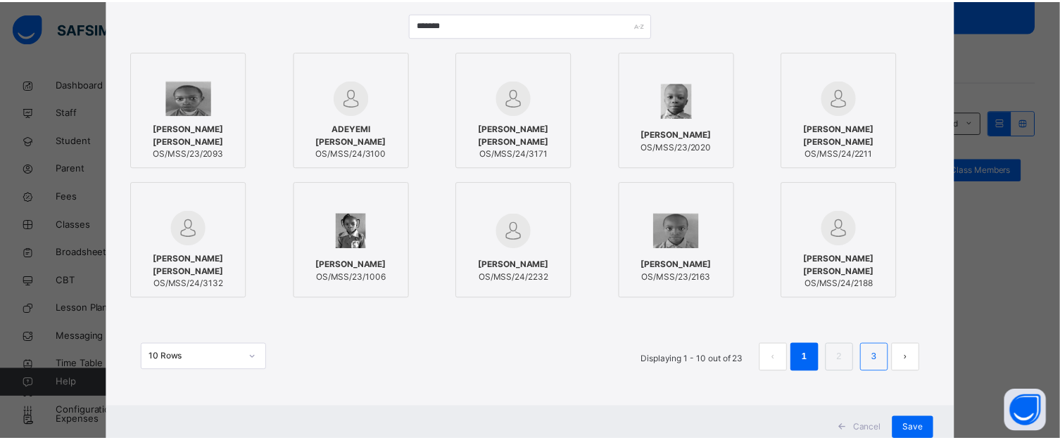
scroll to position [186, 0]
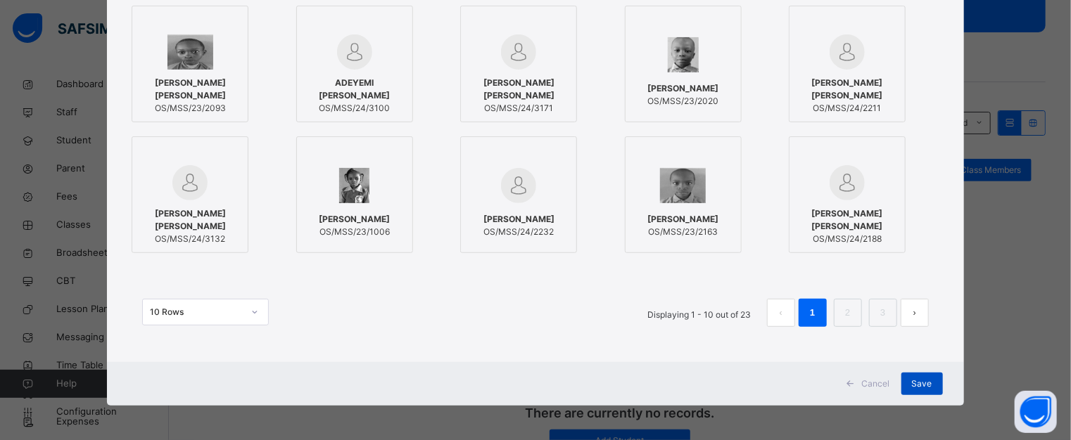
click at [912, 380] on span "Save" at bounding box center [922, 384] width 20 height 13
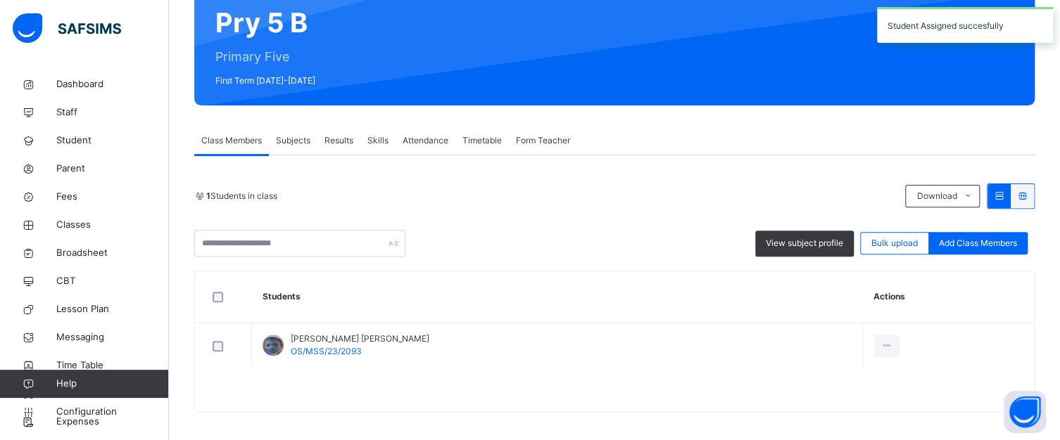
scroll to position [141, 0]
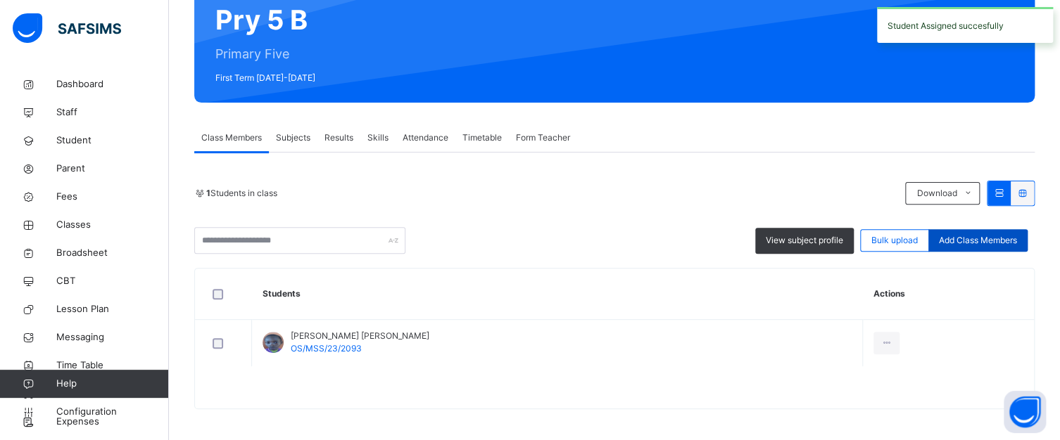
click at [989, 241] on span "Add Class Members" at bounding box center [978, 240] width 78 height 13
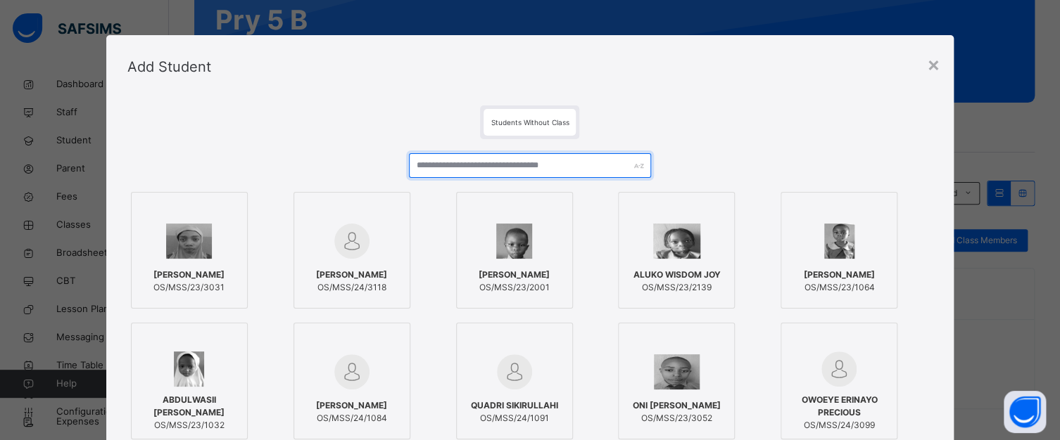
click at [492, 166] on input "text" at bounding box center [529, 165] width 241 height 25
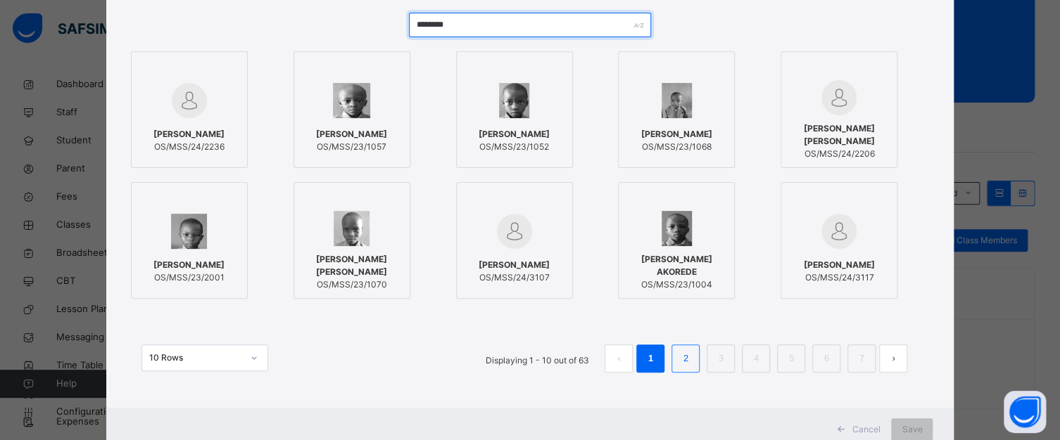
type input "********"
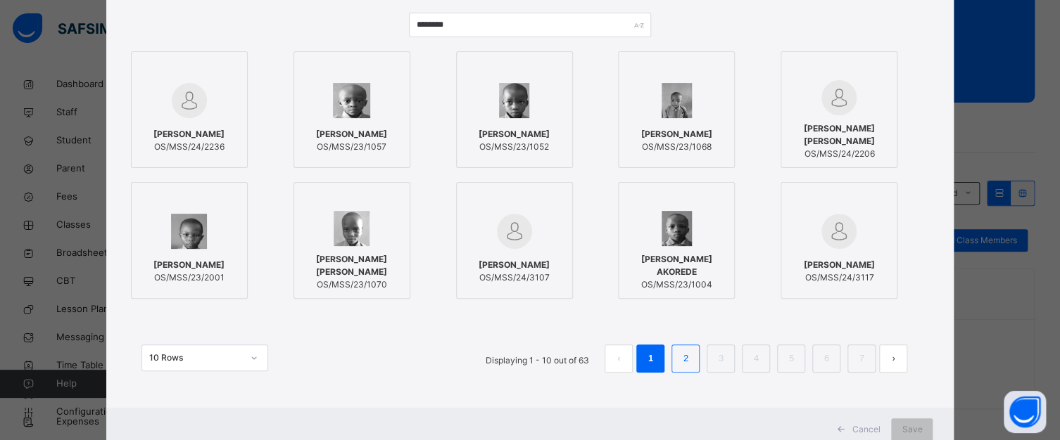
click at [681, 352] on link "2" at bounding box center [685, 359] width 13 height 18
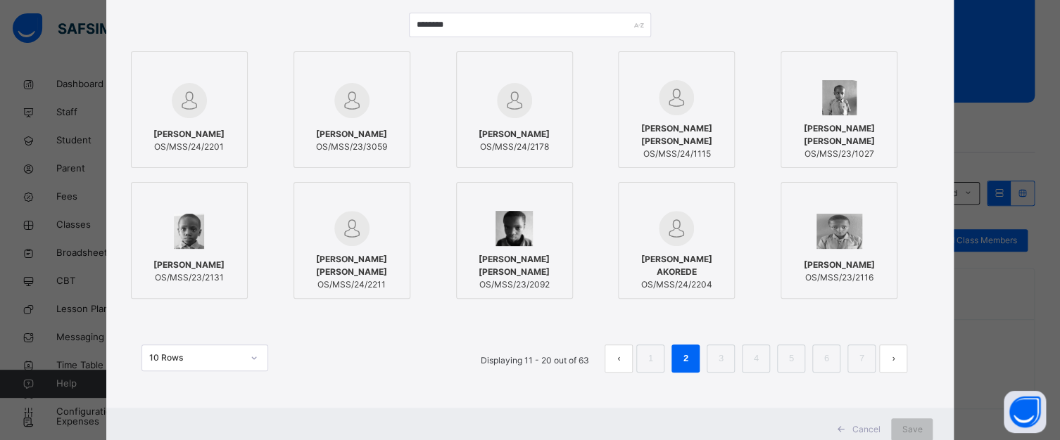
click at [543, 223] on div at bounding box center [514, 228] width 101 height 35
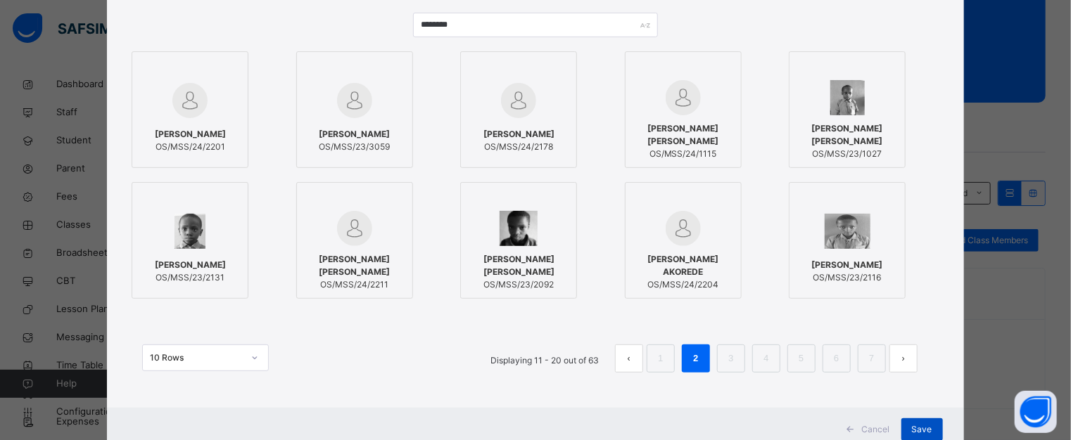
click at [929, 421] on div "Save" at bounding box center [922, 430] width 42 height 23
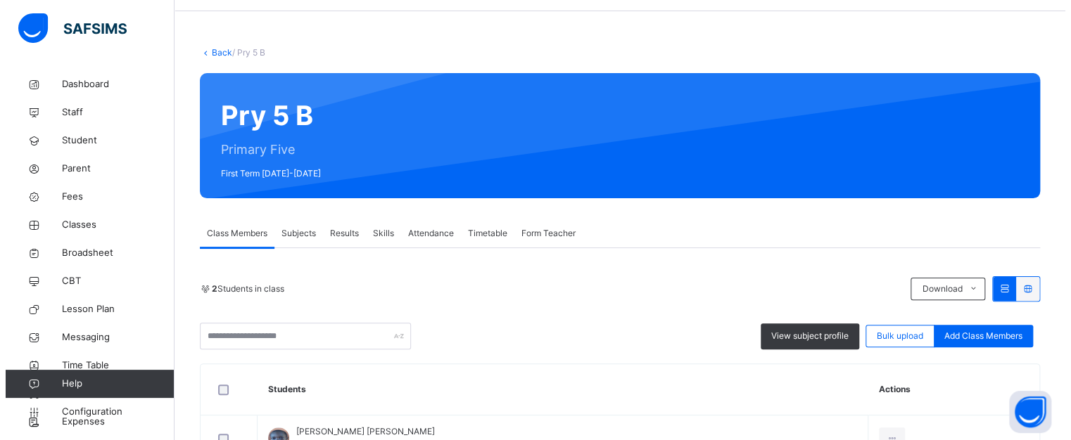
scroll to position [70, 0]
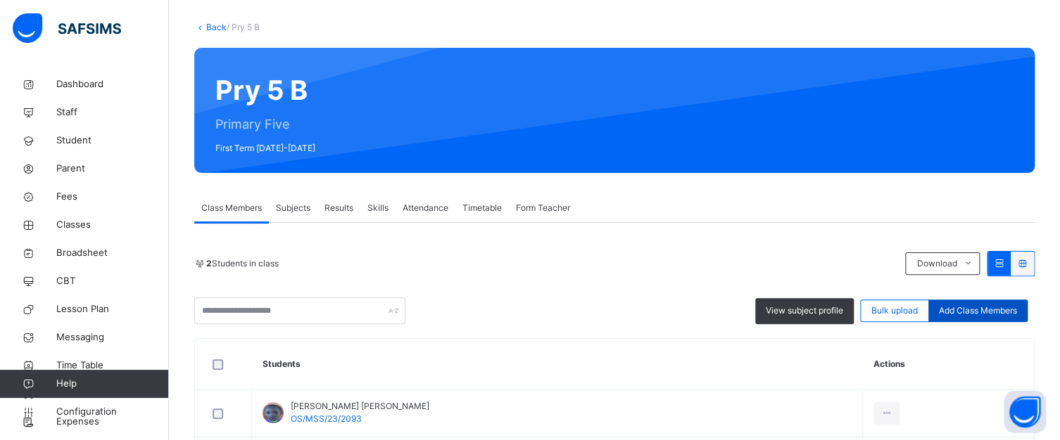
click at [993, 309] on span "Add Class Members" at bounding box center [978, 311] width 78 height 13
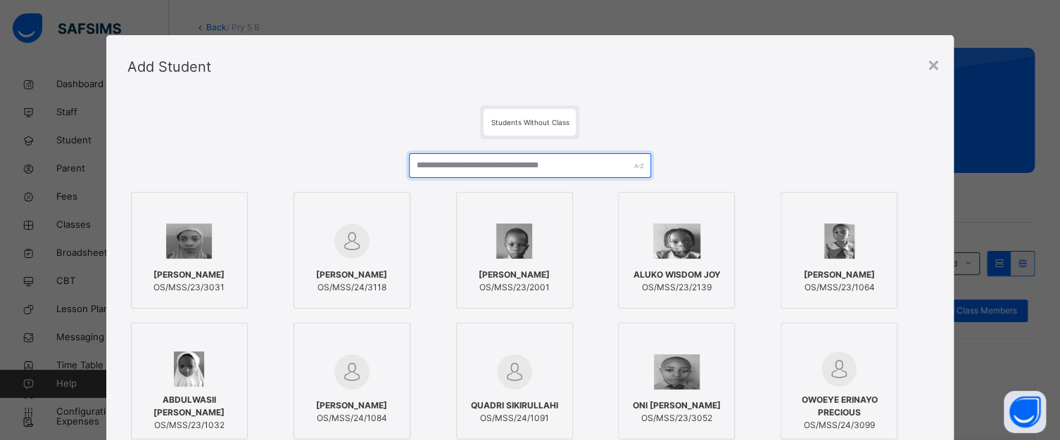
click at [432, 165] on input "text" at bounding box center [529, 165] width 241 height 25
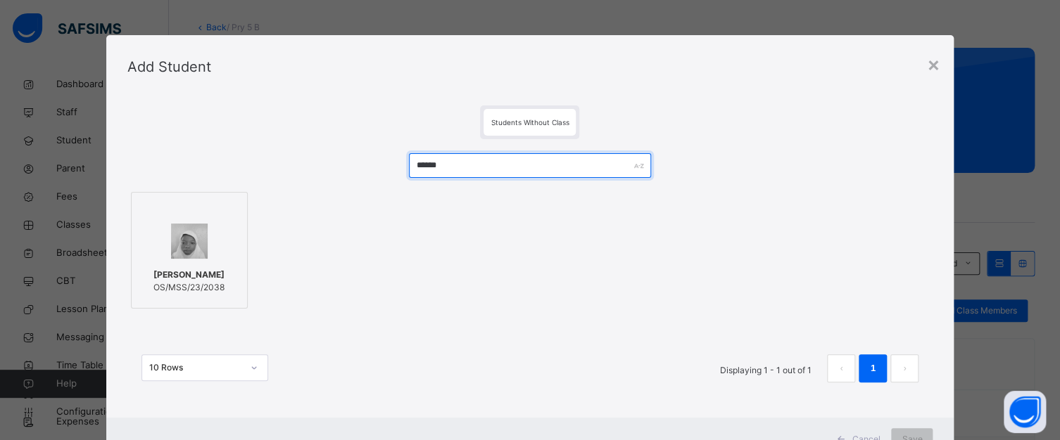
type input "******"
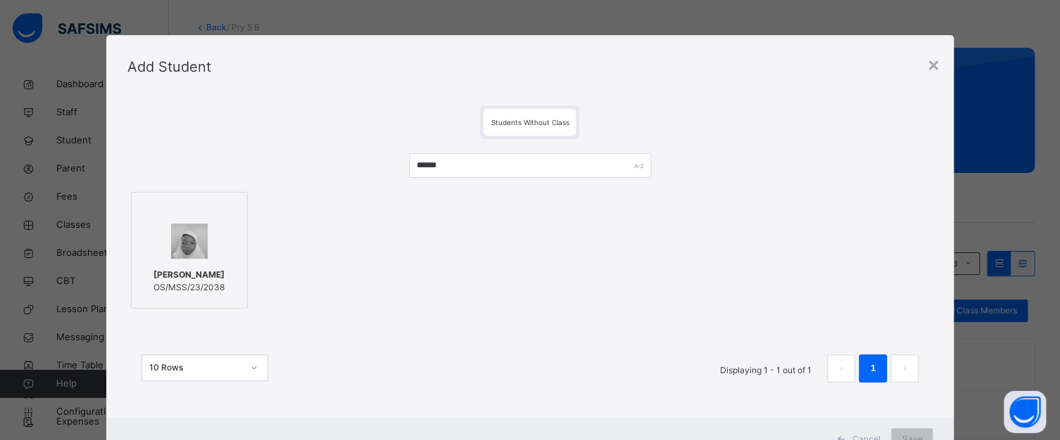
click at [208, 238] on div at bounding box center [189, 241] width 101 height 41
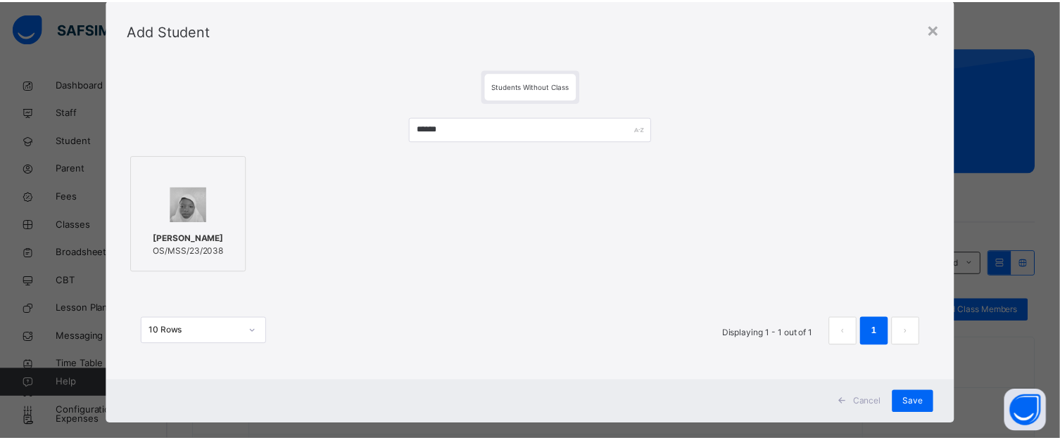
scroll to position [56, 0]
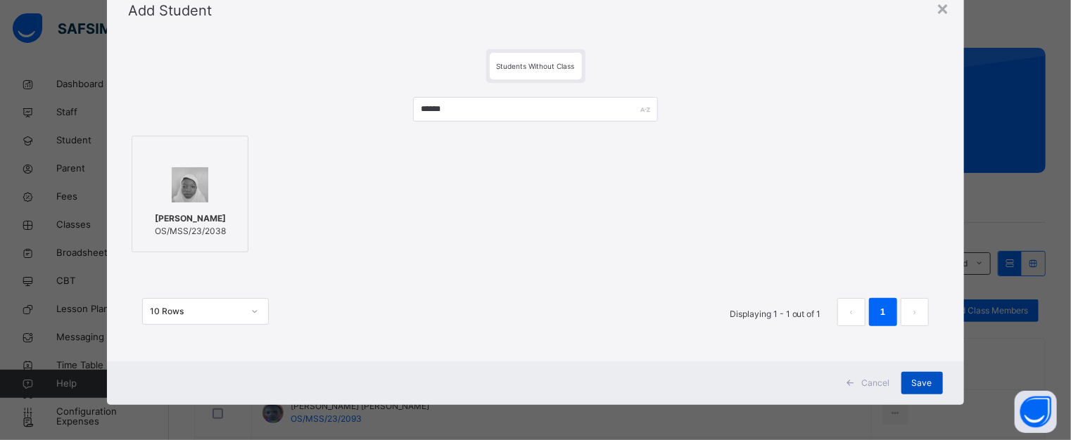
click at [920, 381] on span "Save" at bounding box center [922, 383] width 20 height 13
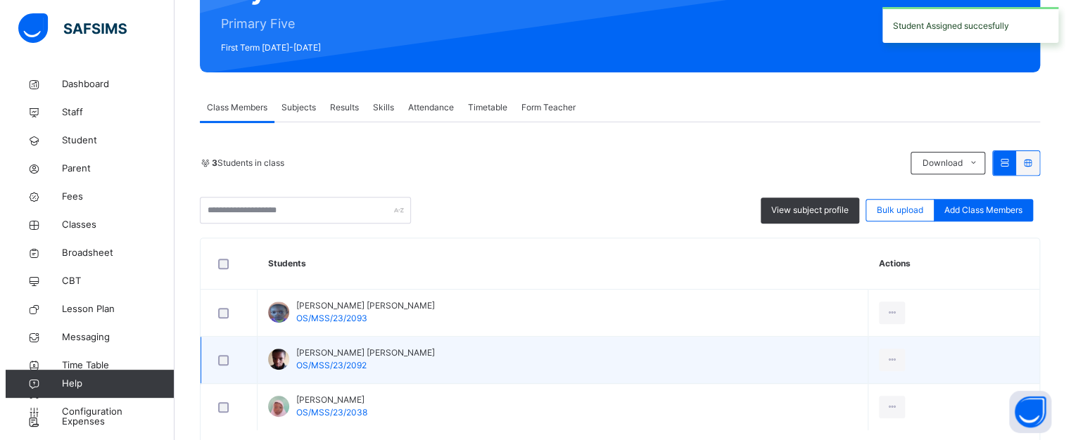
scroll to position [211, 0]
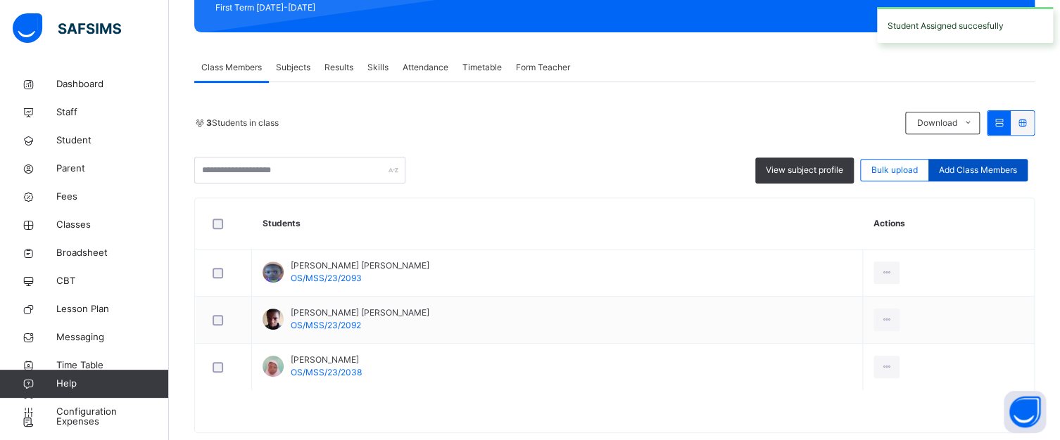
click at [966, 165] on span "Add Class Members" at bounding box center [978, 170] width 78 height 13
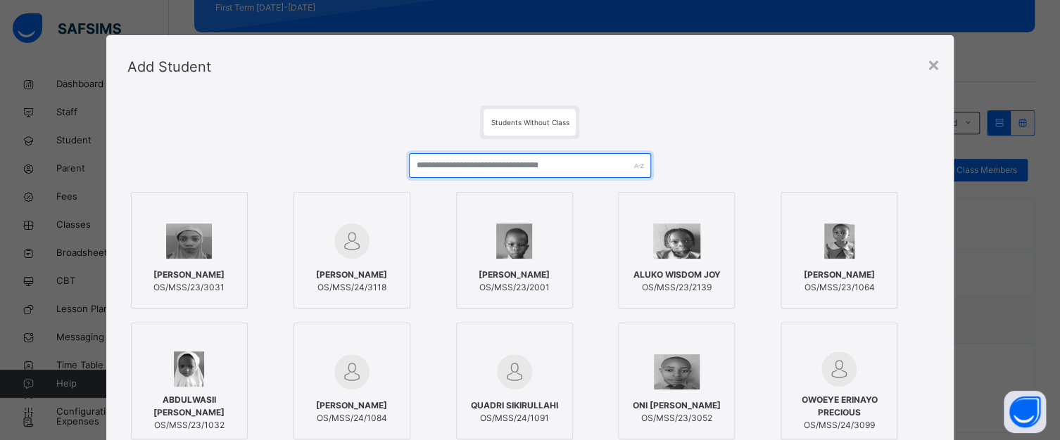
click at [440, 155] on input "text" at bounding box center [529, 165] width 241 height 25
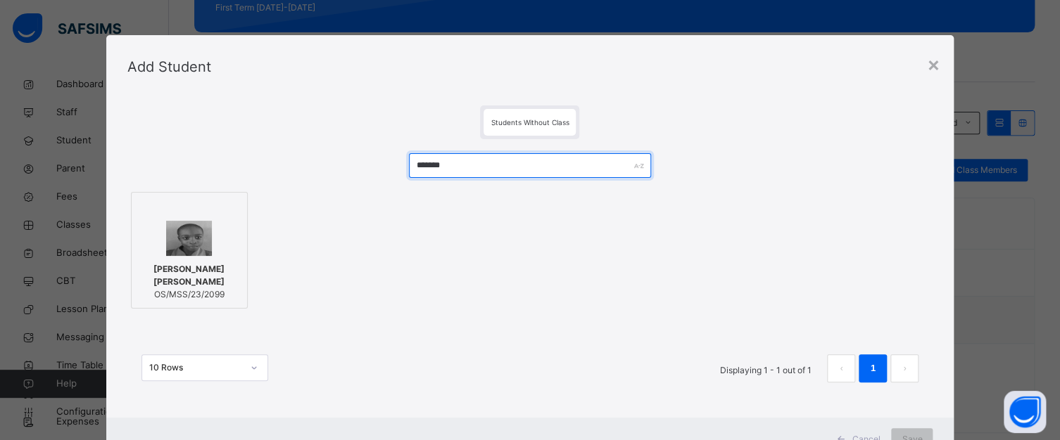
type input "*******"
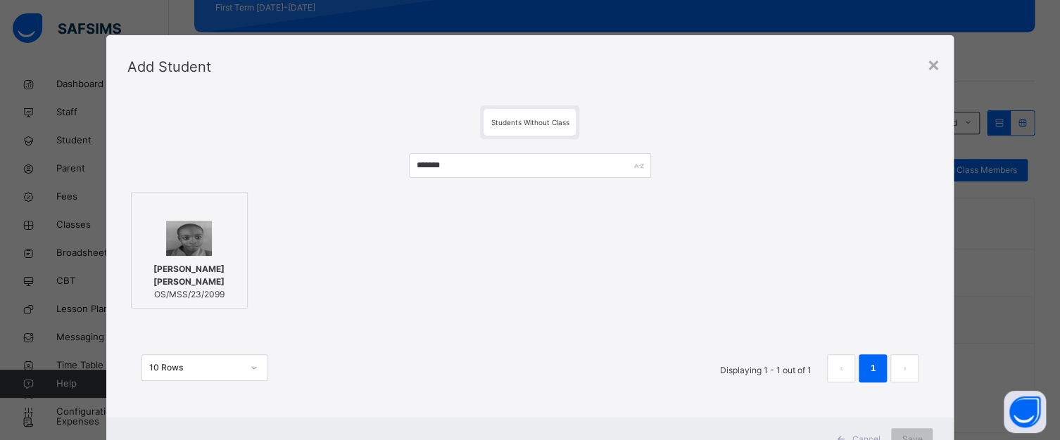
click at [219, 233] on div at bounding box center [189, 238] width 101 height 35
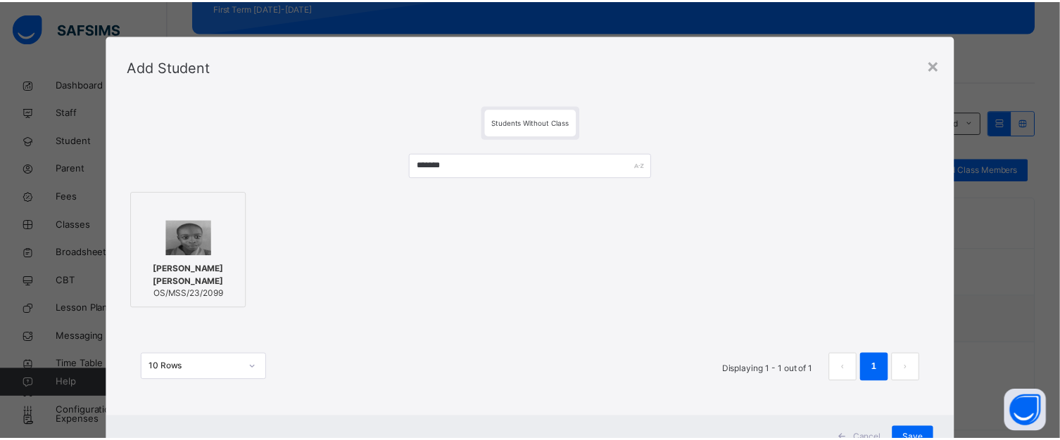
scroll to position [56, 0]
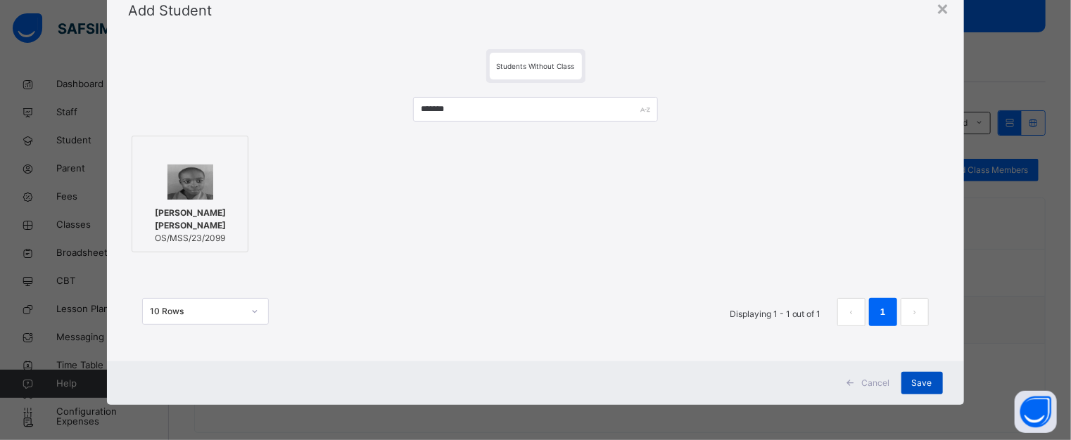
click at [916, 381] on span "Save" at bounding box center [922, 383] width 20 height 13
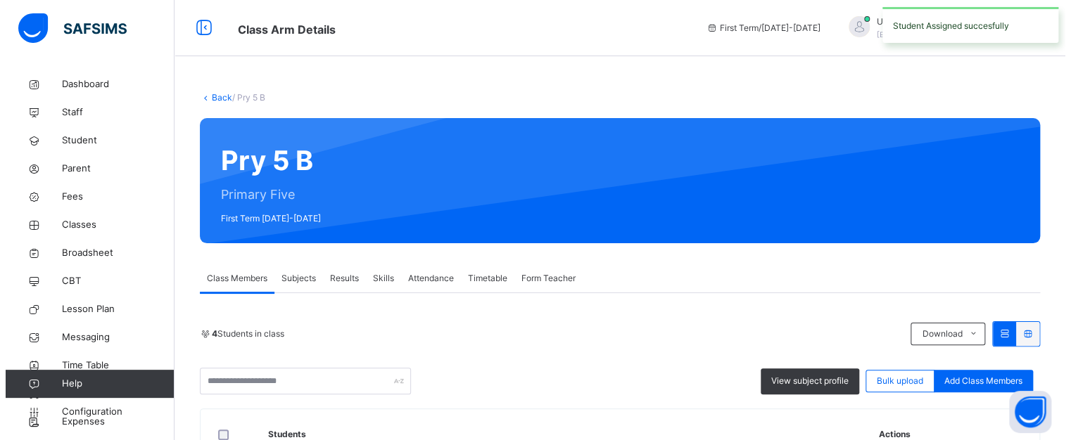
scroll to position [141, 0]
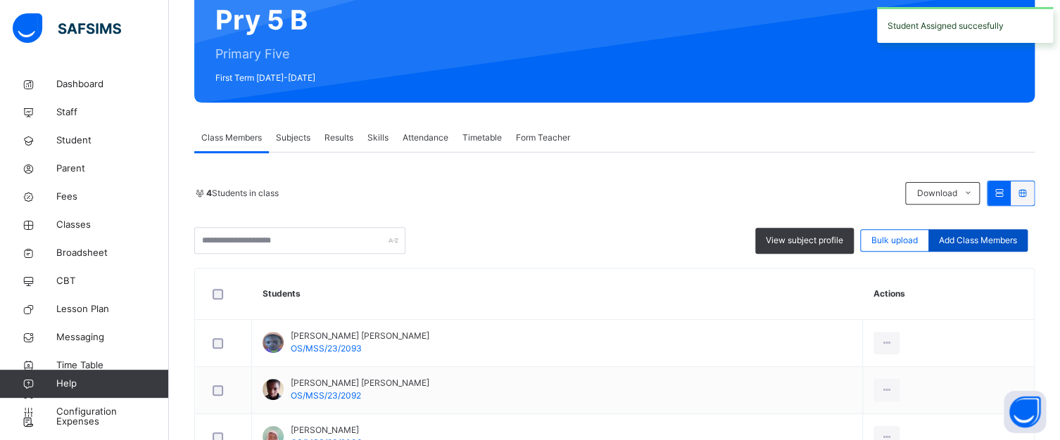
click at [972, 240] on span "Add Class Members" at bounding box center [978, 240] width 78 height 13
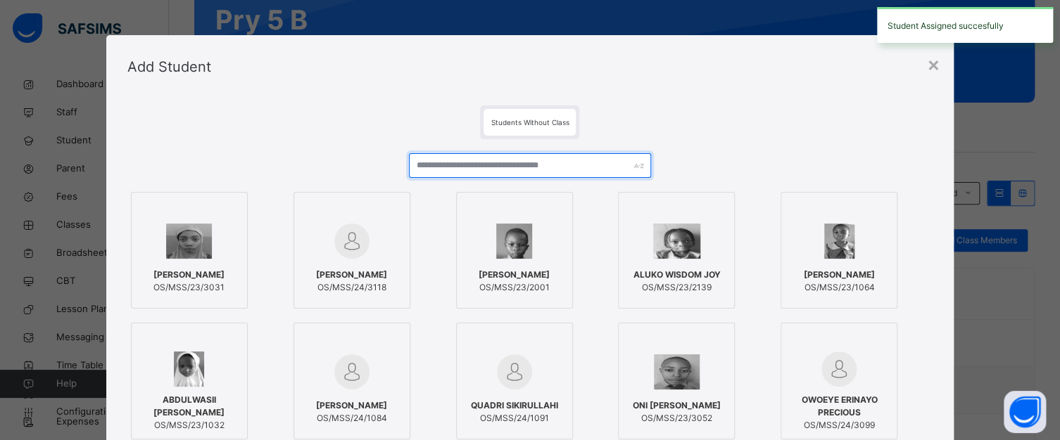
click at [504, 171] on input "text" at bounding box center [529, 165] width 241 height 25
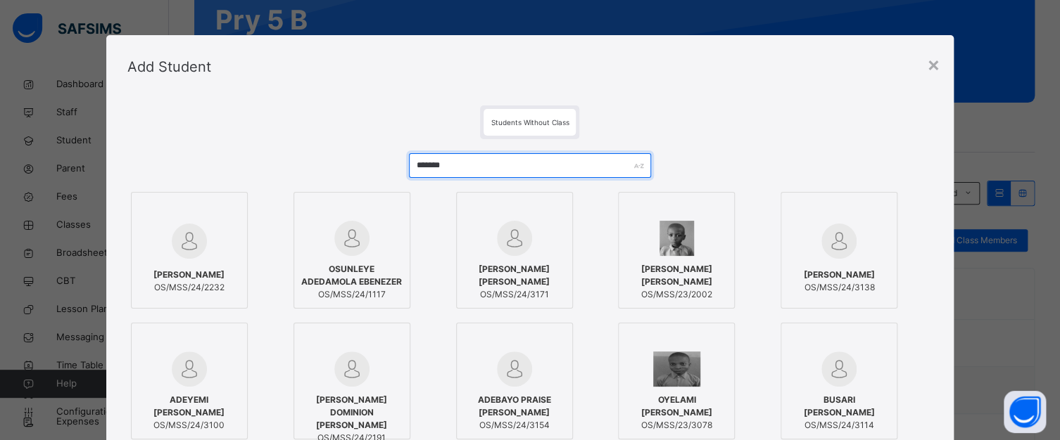
type input "*******"
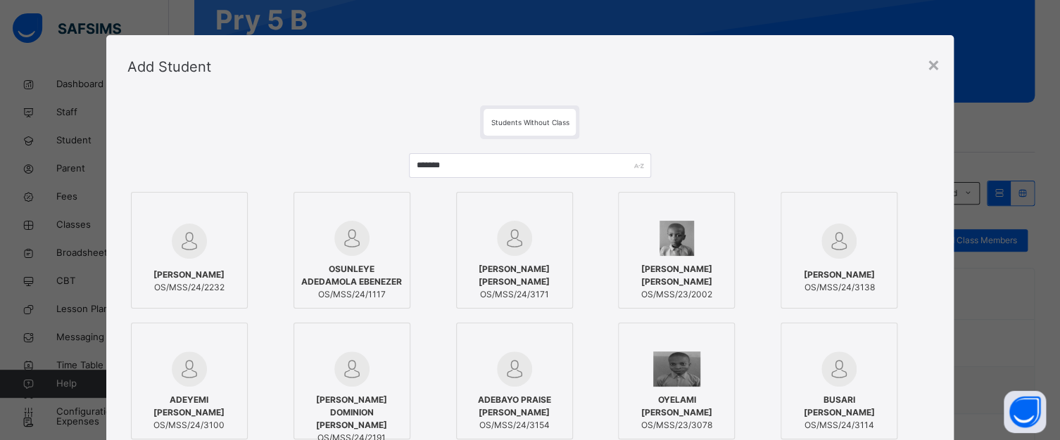
click at [210, 234] on div at bounding box center [189, 241] width 101 height 41
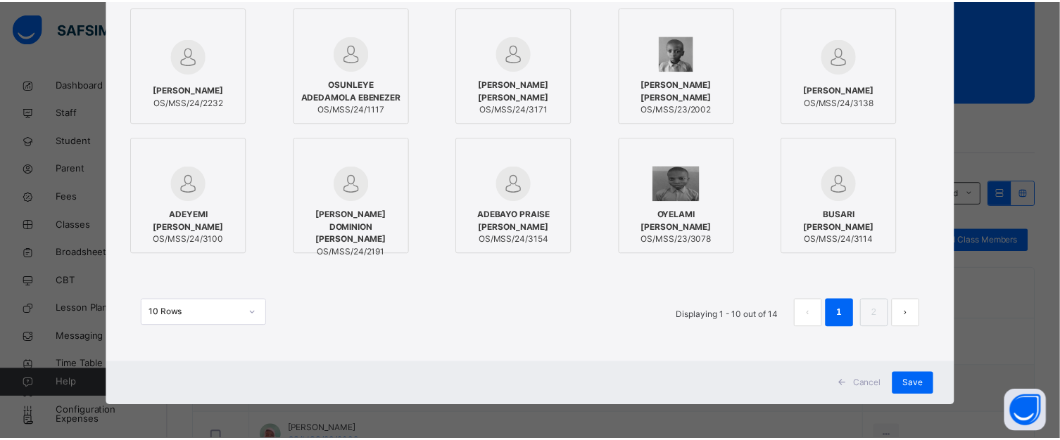
scroll to position [186, 0]
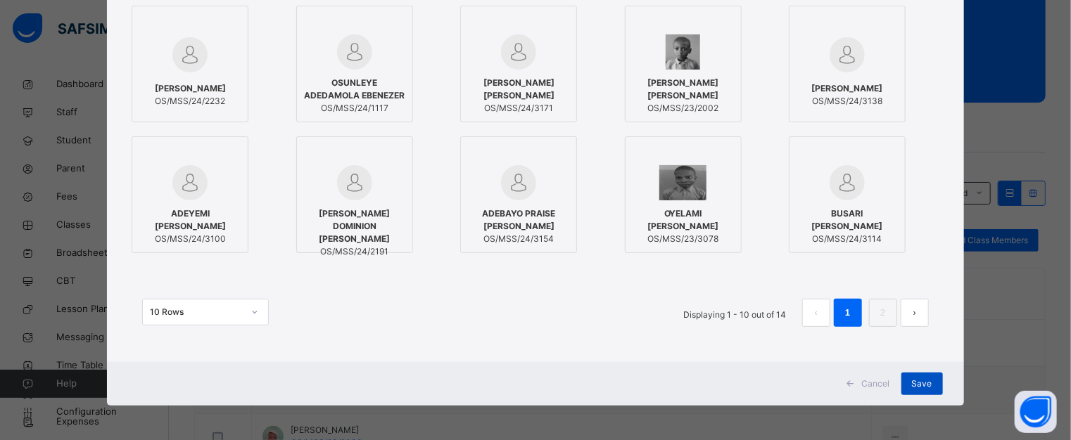
click at [917, 378] on span "Save" at bounding box center [922, 384] width 20 height 13
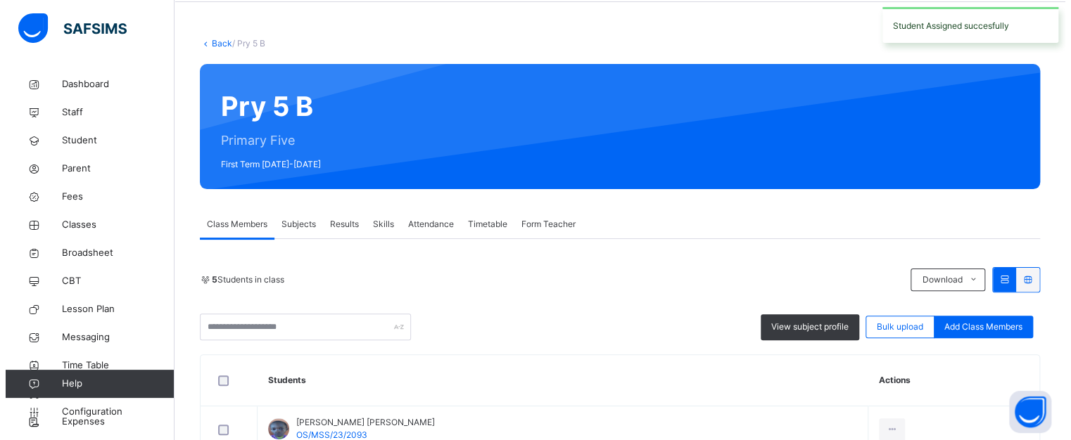
scroll to position [211, 0]
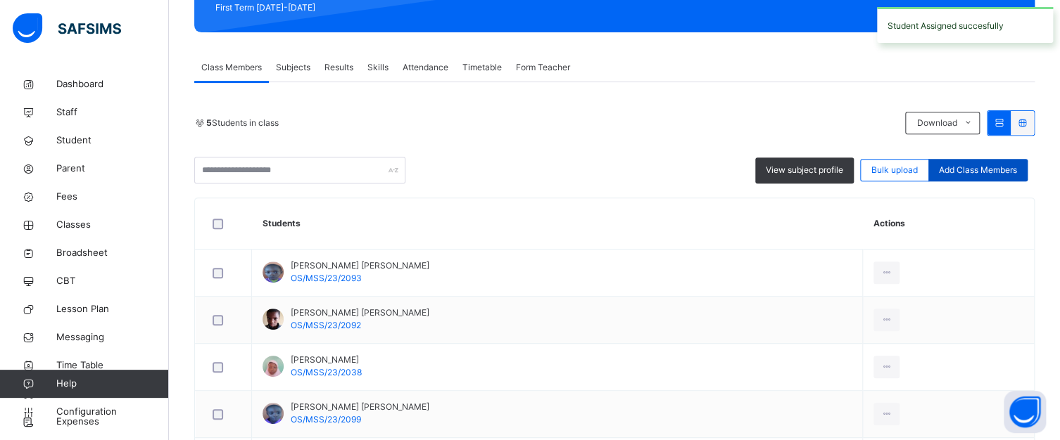
click at [989, 171] on span "Add Class Members" at bounding box center [978, 170] width 78 height 13
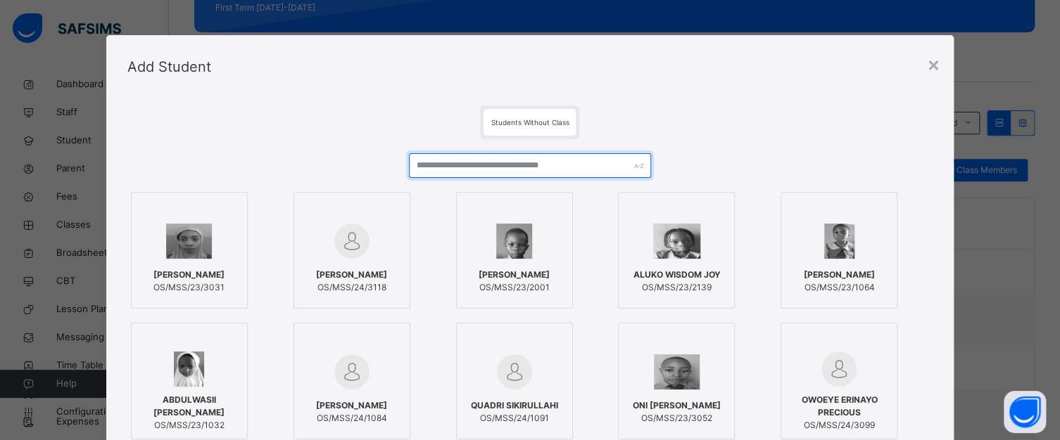
click at [438, 163] on input "text" at bounding box center [529, 165] width 241 height 25
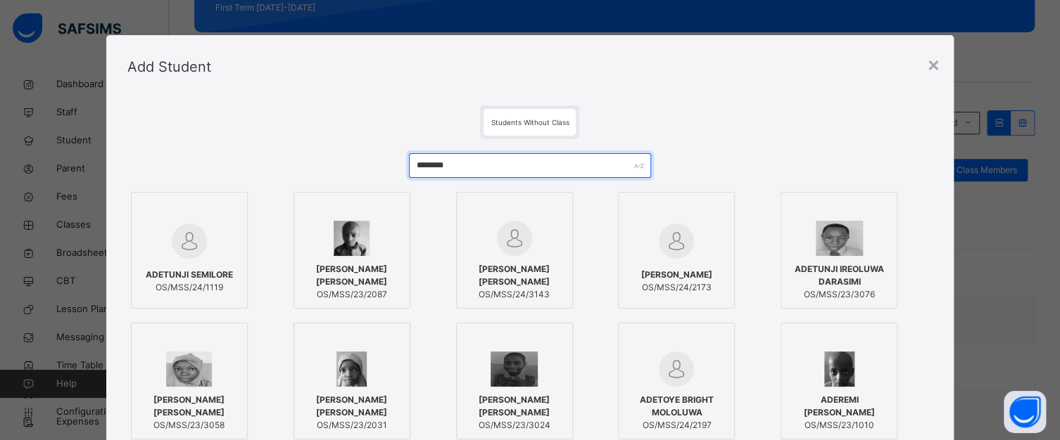
type input "********"
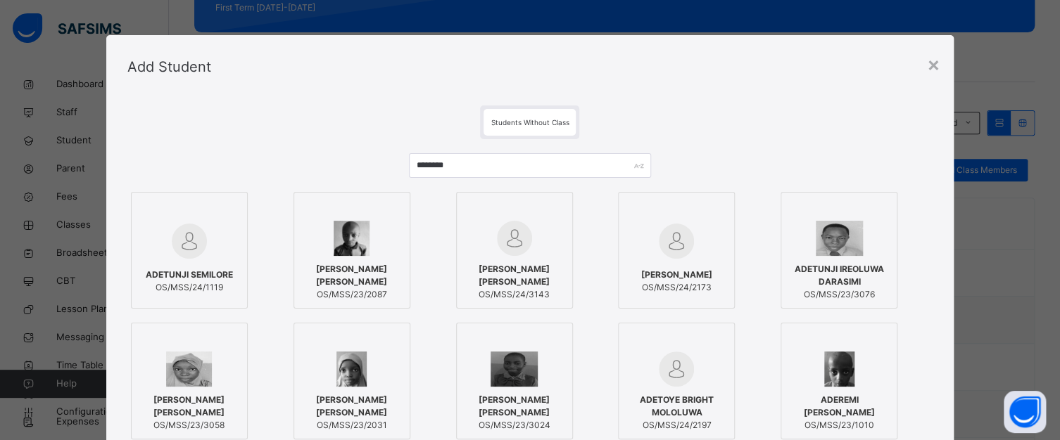
click at [386, 267] on span "[PERSON_NAME] [PERSON_NAME]" at bounding box center [351, 275] width 101 height 25
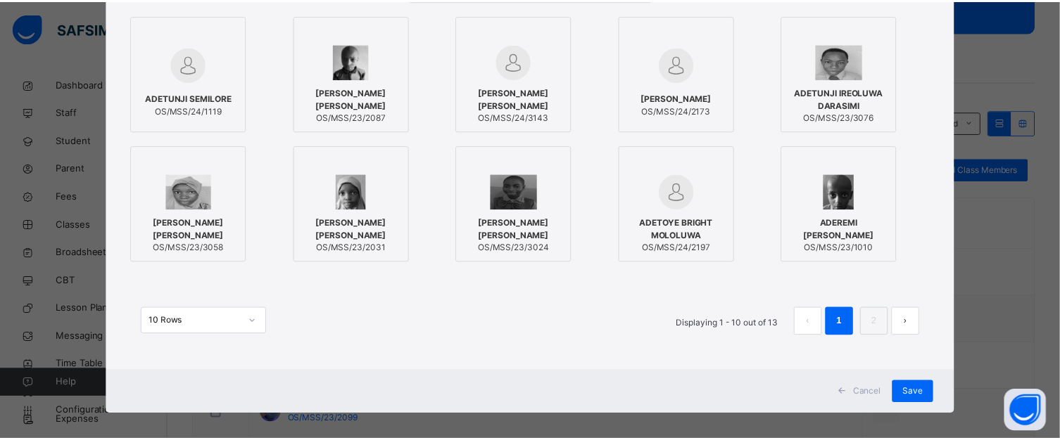
scroll to position [186, 0]
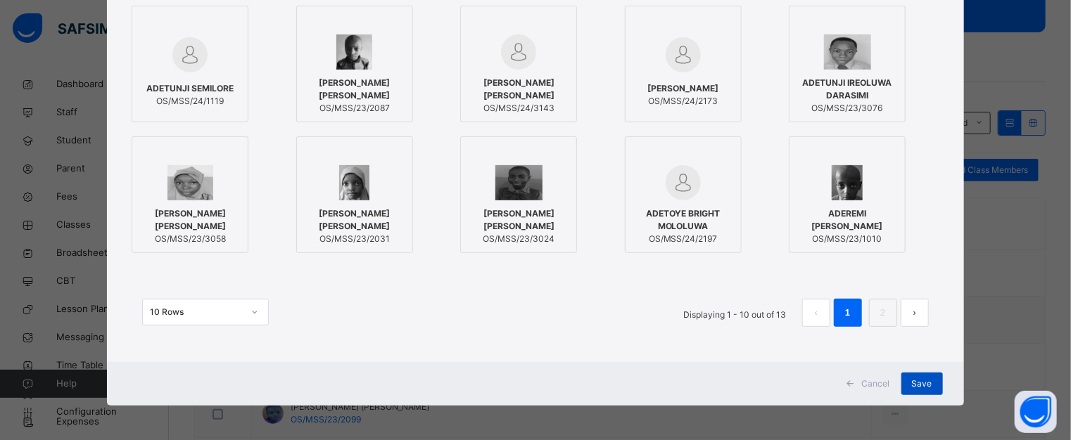
click at [916, 380] on span "Save" at bounding box center [922, 384] width 20 height 13
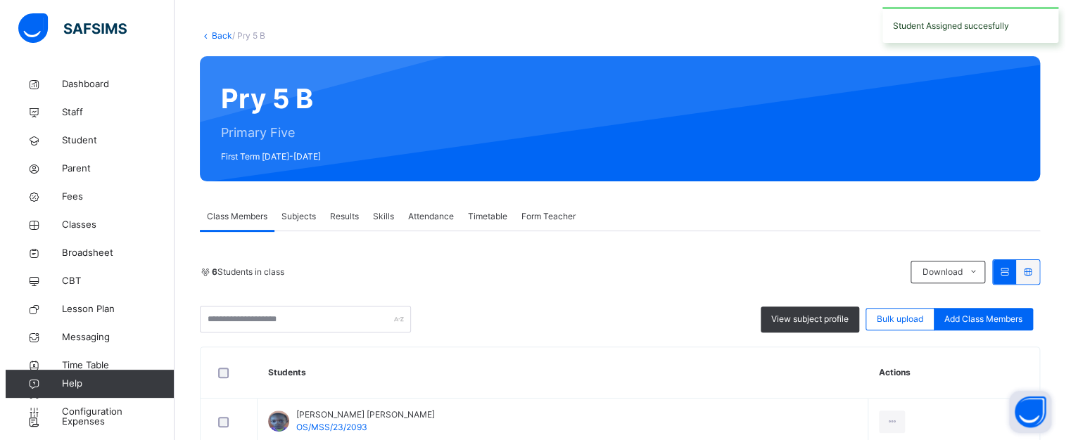
scroll to position [211, 0]
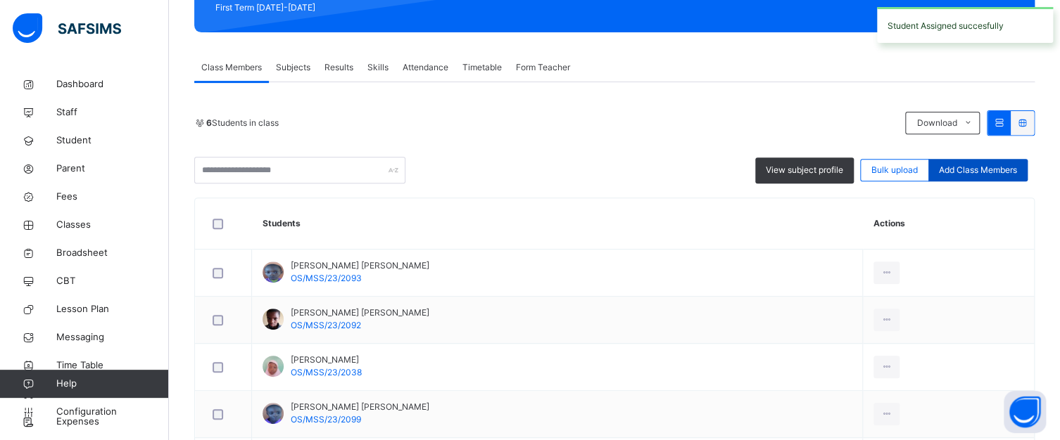
click at [967, 172] on span "Add Class Members" at bounding box center [978, 170] width 78 height 13
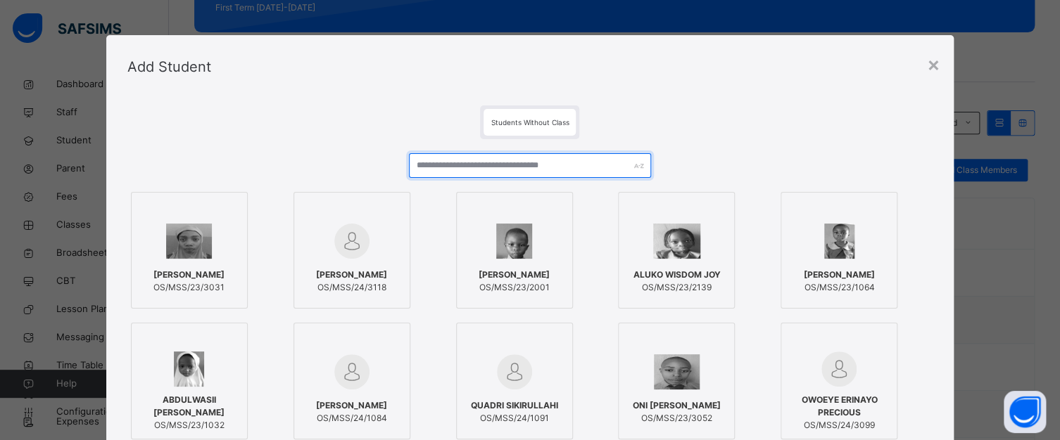
click at [557, 167] on input "text" at bounding box center [529, 165] width 241 height 25
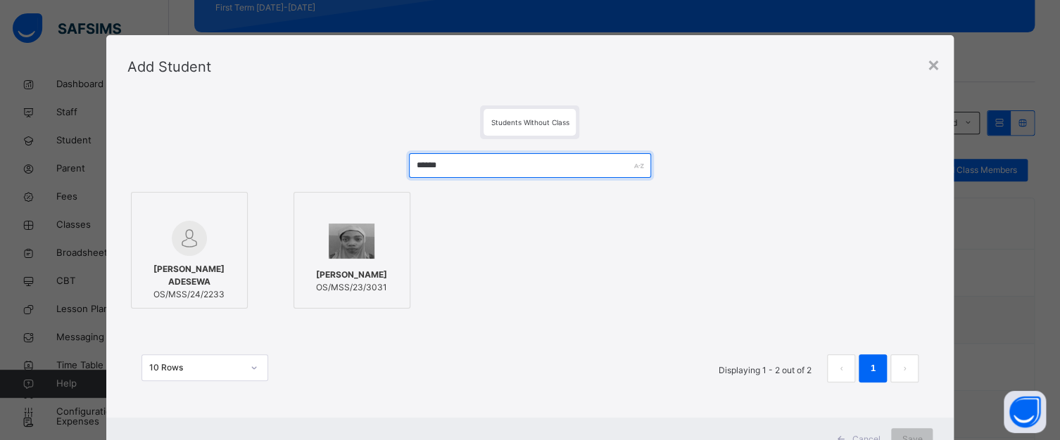
type input "******"
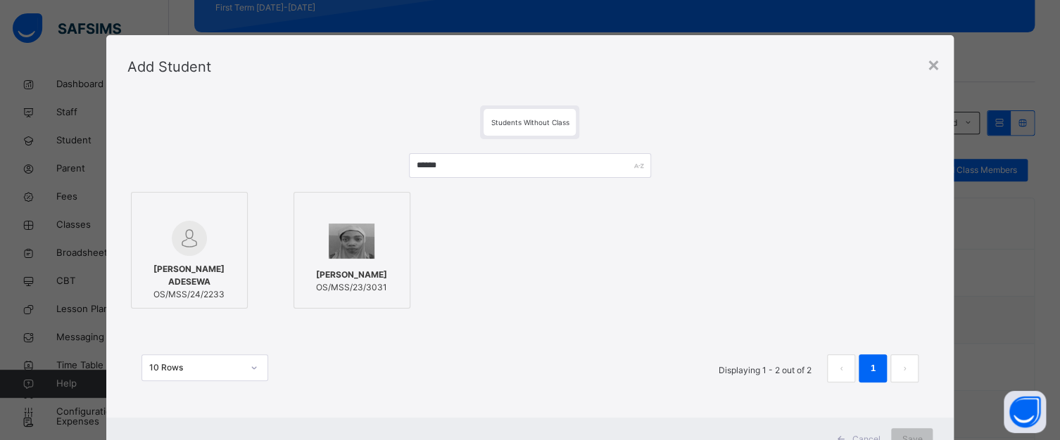
click at [218, 237] on div at bounding box center [189, 238] width 101 height 35
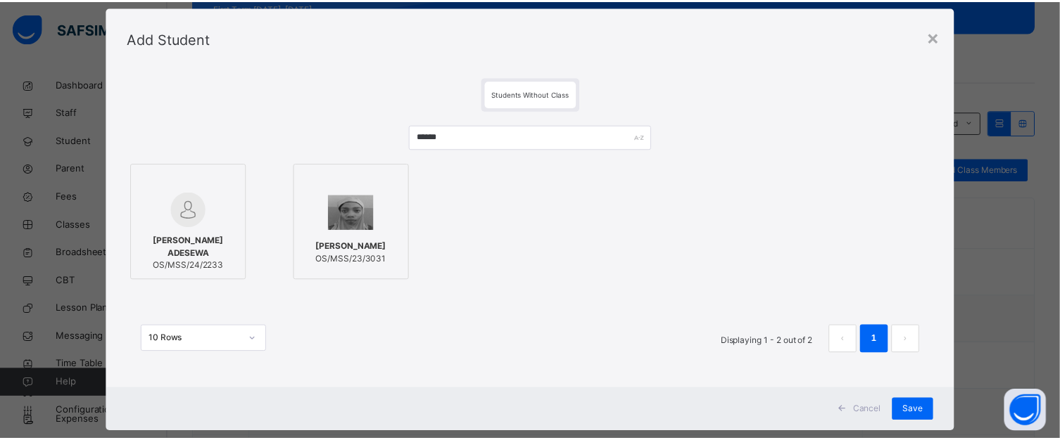
scroll to position [56, 0]
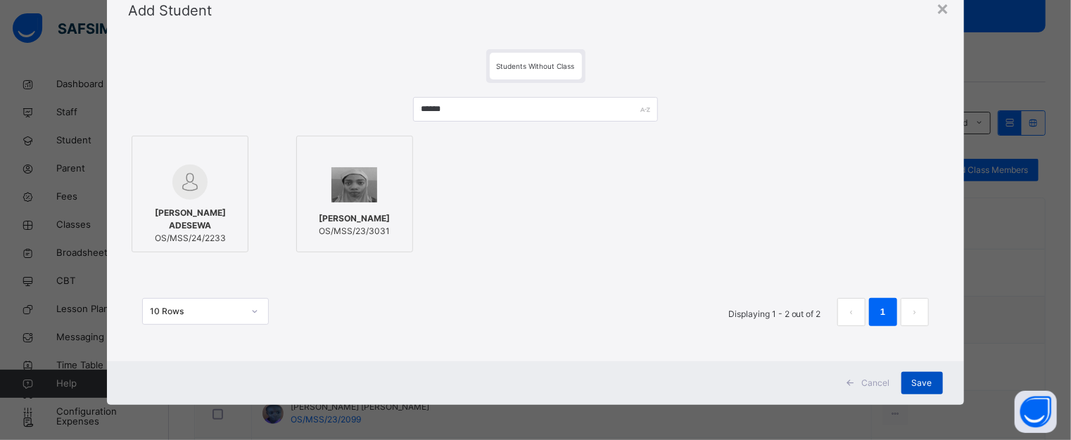
click at [917, 375] on div "Save" at bounding box center [922, 383] width 42 height 23
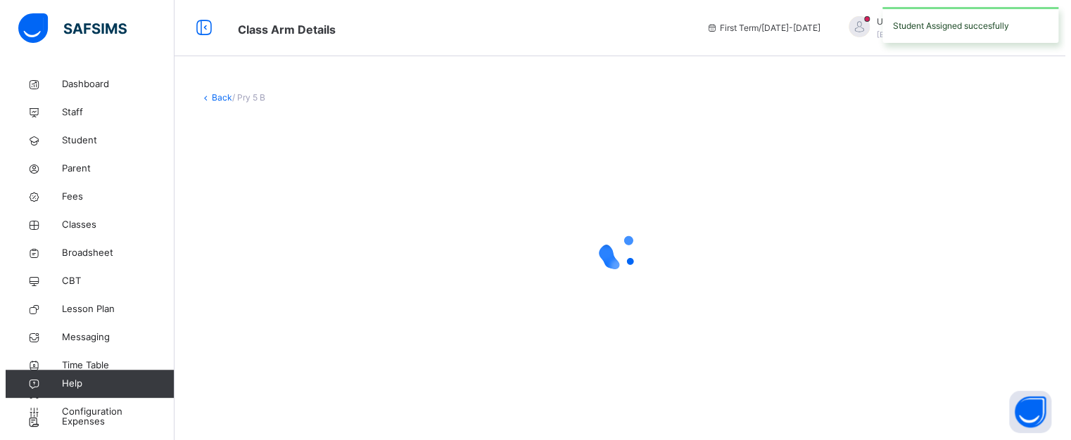
scroll to position [0, 0]
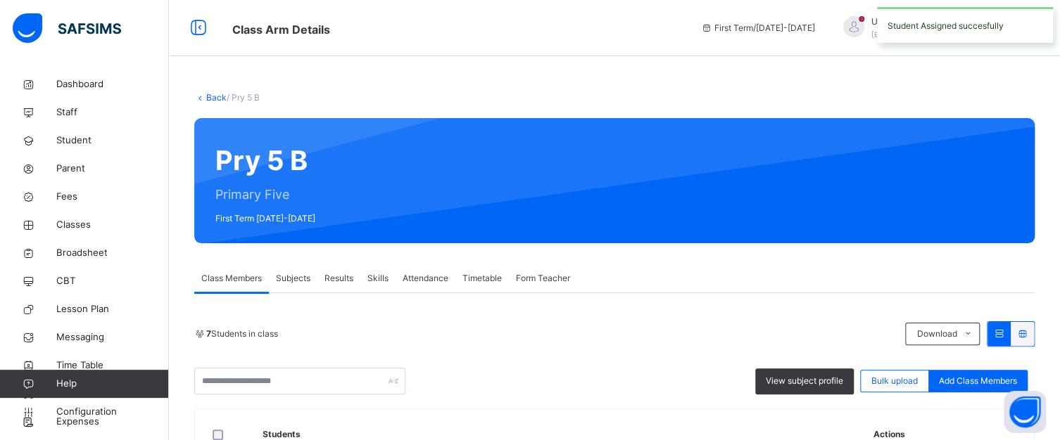
click at [987, 372] on div "Add Class Members" at bounding box center [977, 381] width 99 height 23
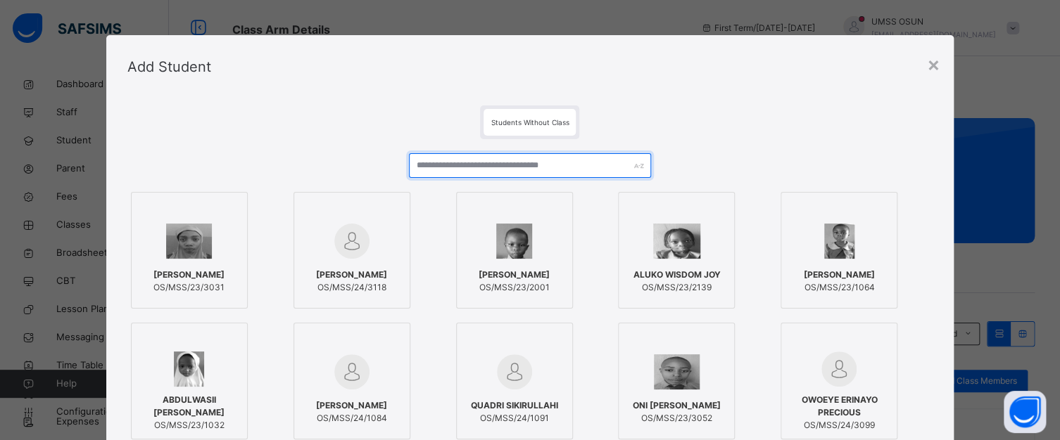
click at [561, 159] on input "text" at bounding box center [529, 165] width 241 height 25
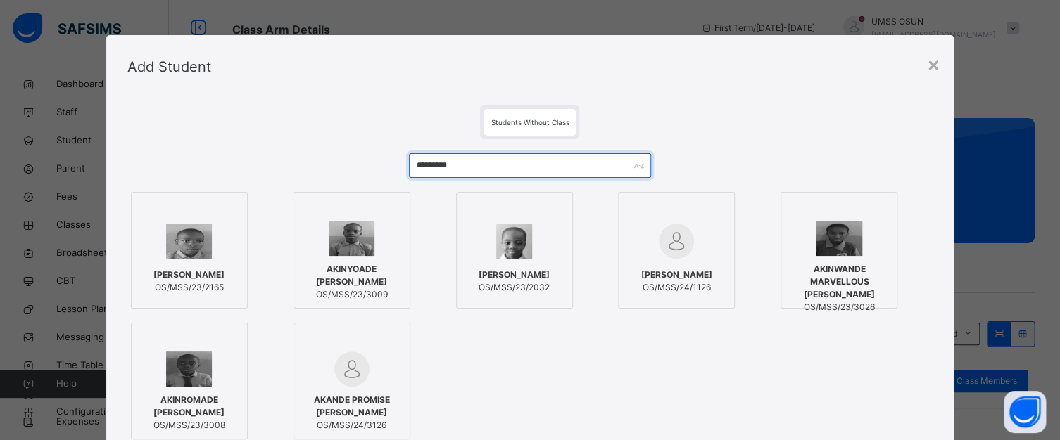
type input "*********"
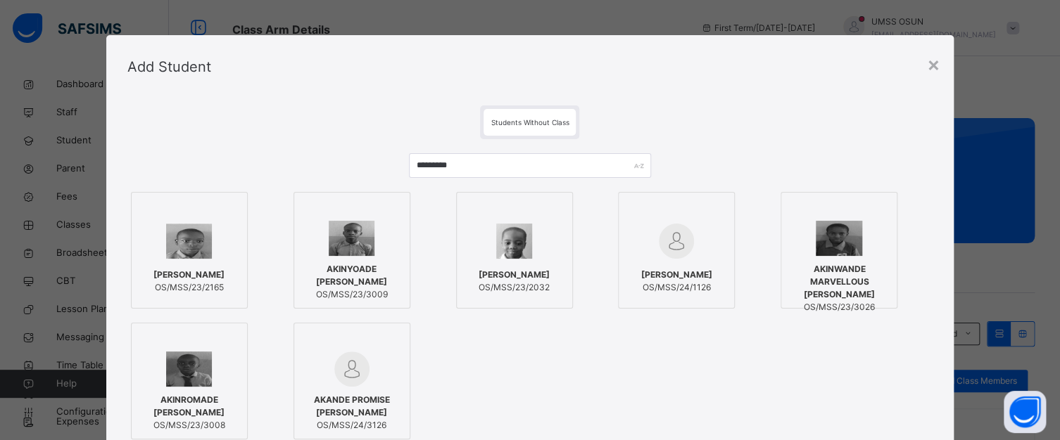
click at [216, 252] on div at bounding box center [189, 241] width 101 height 41
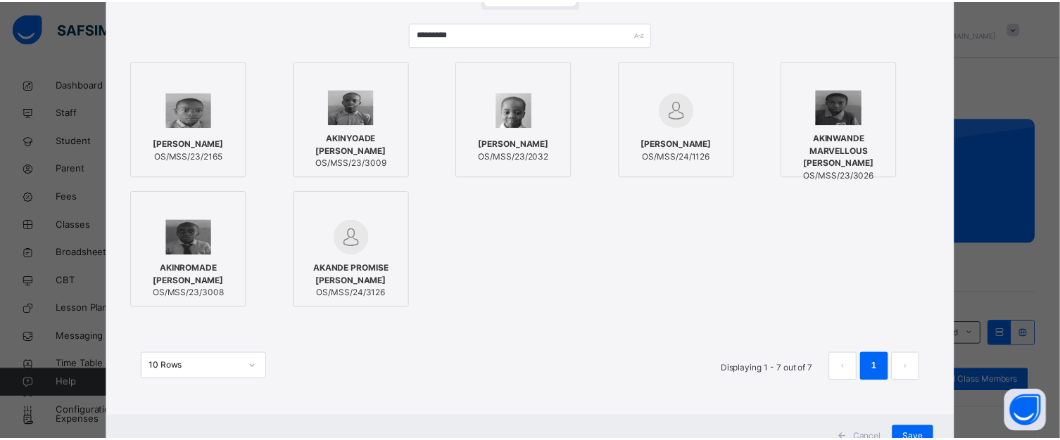
scroll to position [141, 0]
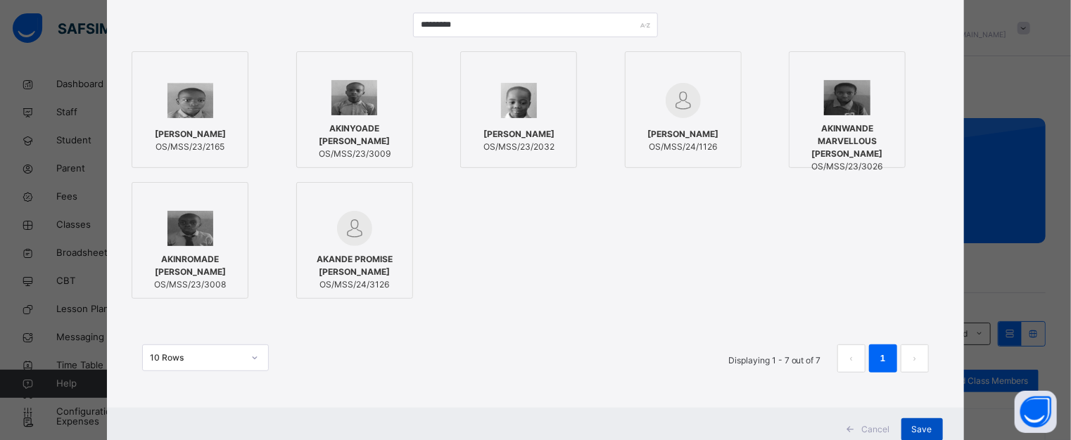
click at [917, 426] on span "Save" at bounding box center [922, 430] width 20 height 13
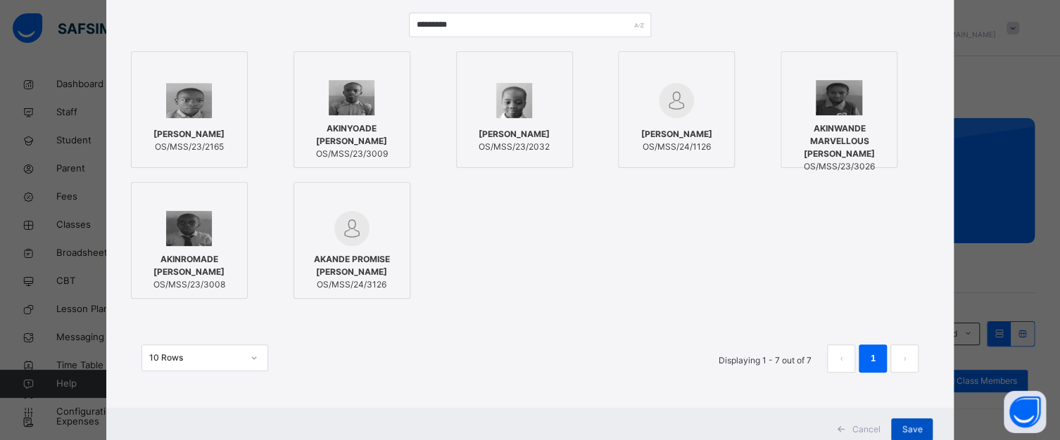
click at [916, 424] on span "Save" at bounding box center [911, 430] width 20 height 13
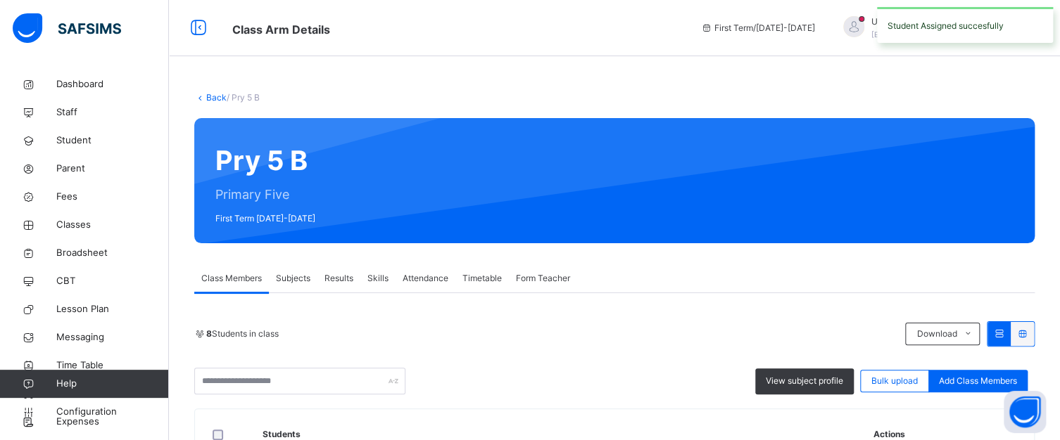
click at [976, 375] on span "Add Class Members" at bounding box center [978, 381] width 78 height 13
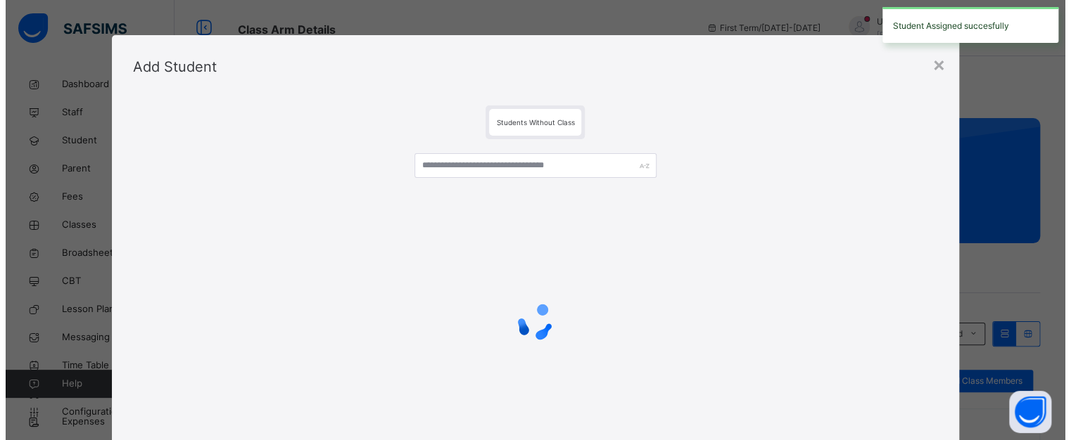
scroll to position [70, 0]
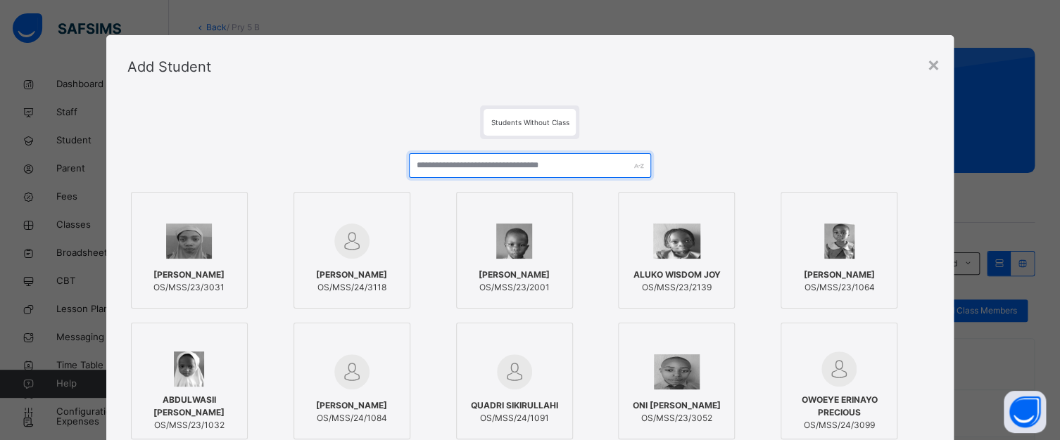
click at [490, 158] on input "text" at bounding box center [529, 165] width 241 height 25
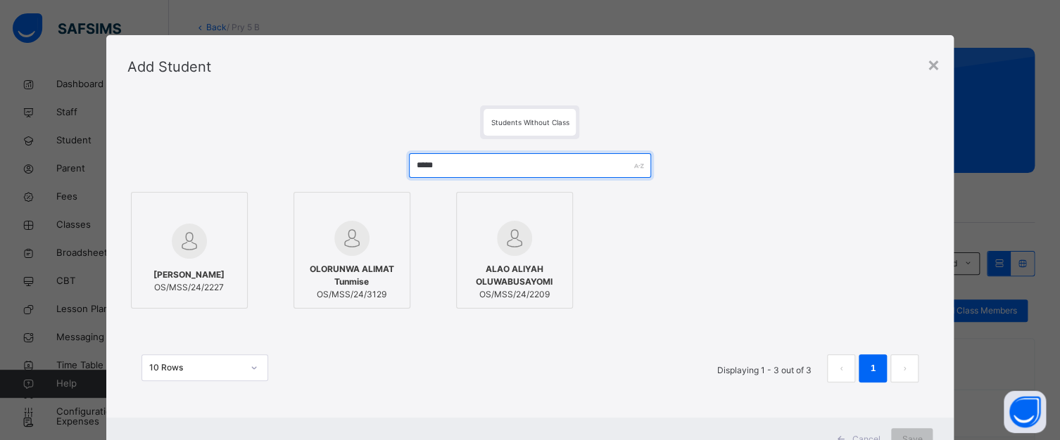
type input "*****"
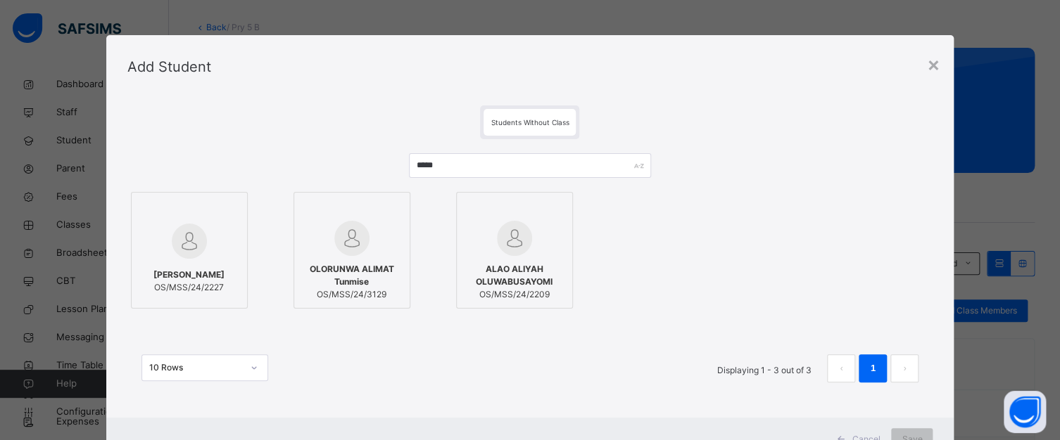
click at [203, 232] on div at bounding box center [189, 241] width 101 height 41
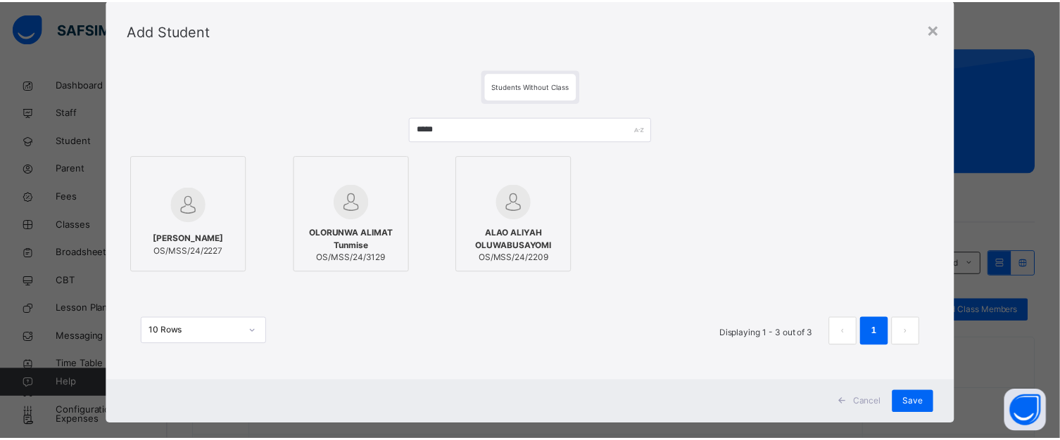
scroll to position [56, 0]
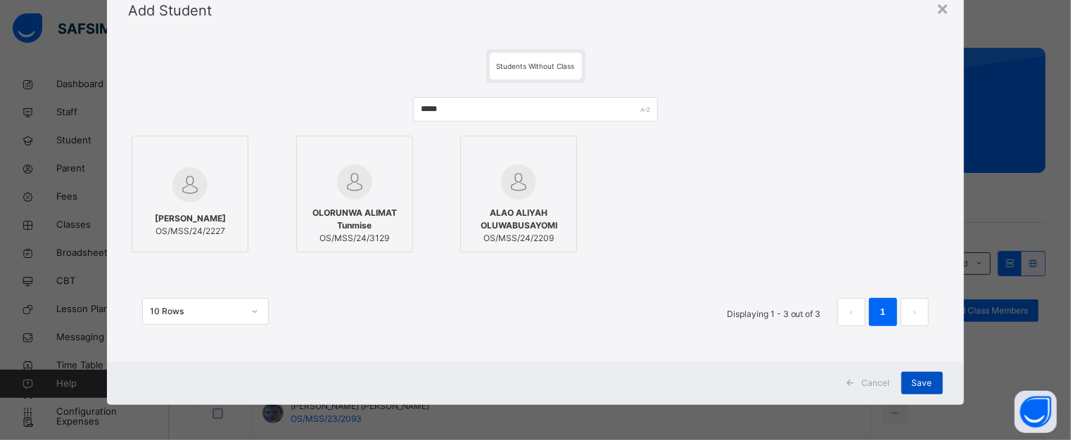
click at [912, 379] on span "Save" at bounding box center [922, 383] width 20 height 13
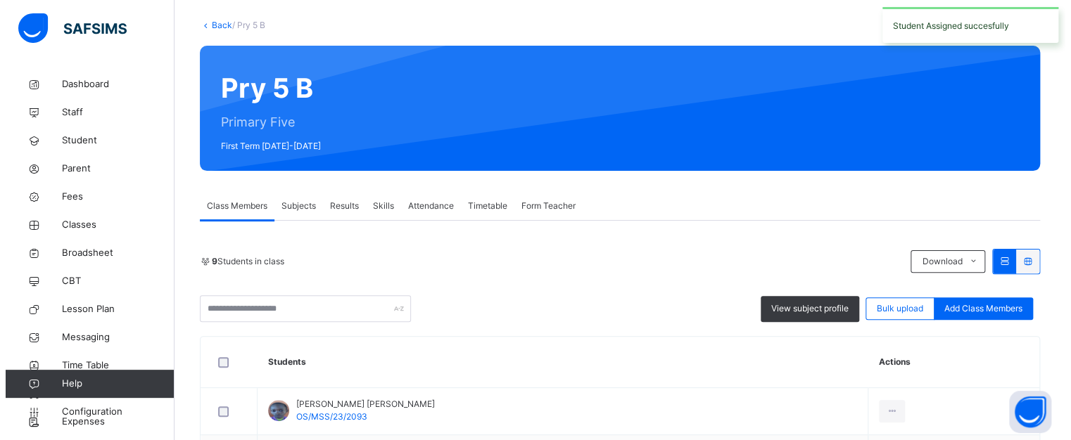
scroll to position [70, 0]
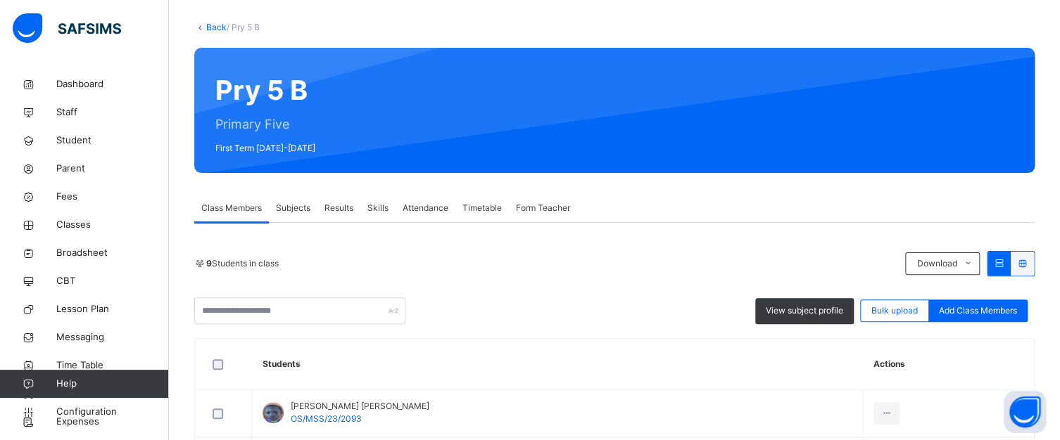
click at [989, 307] on span "Add Class Members" at bounding box center [978, 311] width 78 height 13
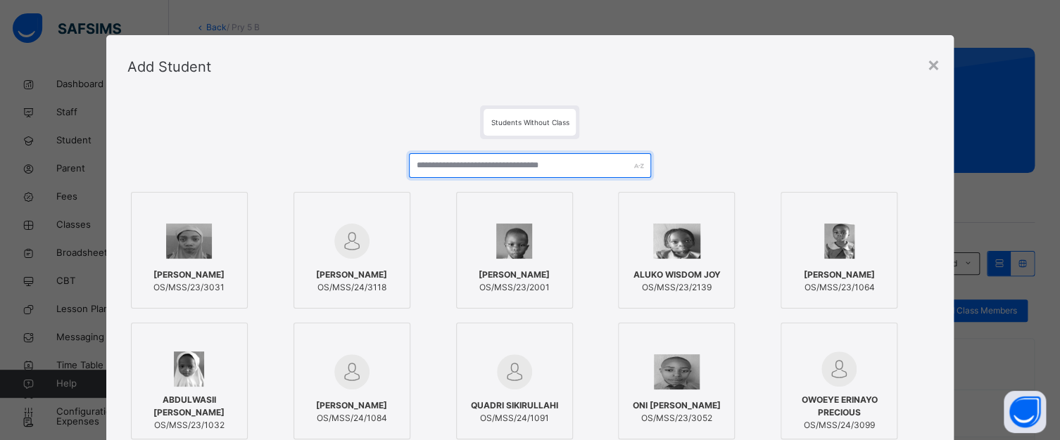
click at [539, 167] on input "text" at bounding box center [529, 165] width 241 height 25
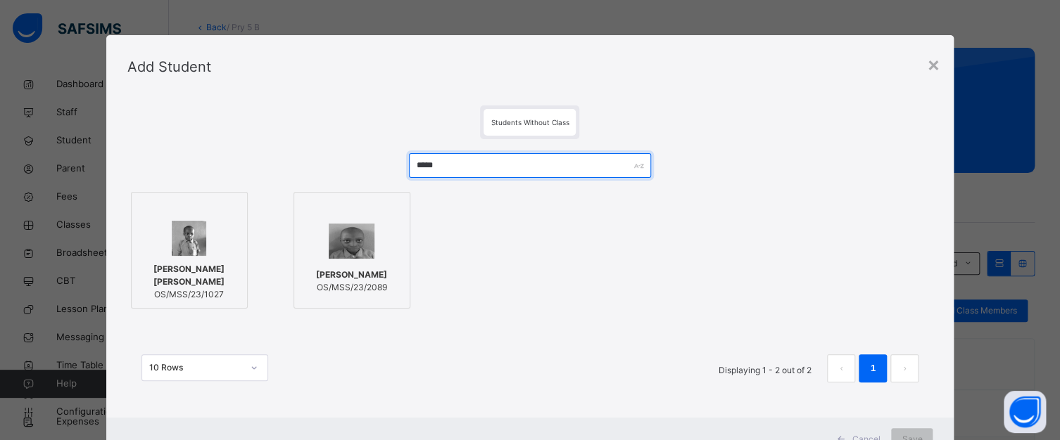
type input "*****"
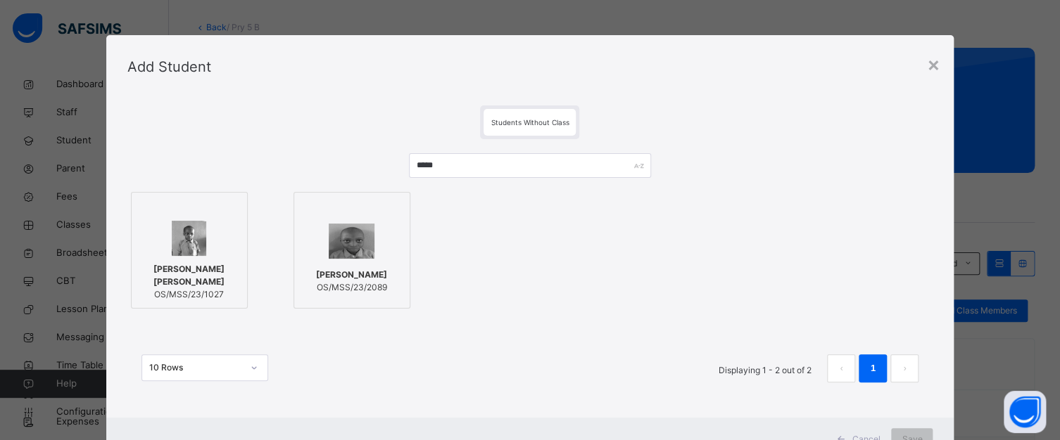
click at [305, 246] on div at bounding box center [351, 241] width 101 height 41
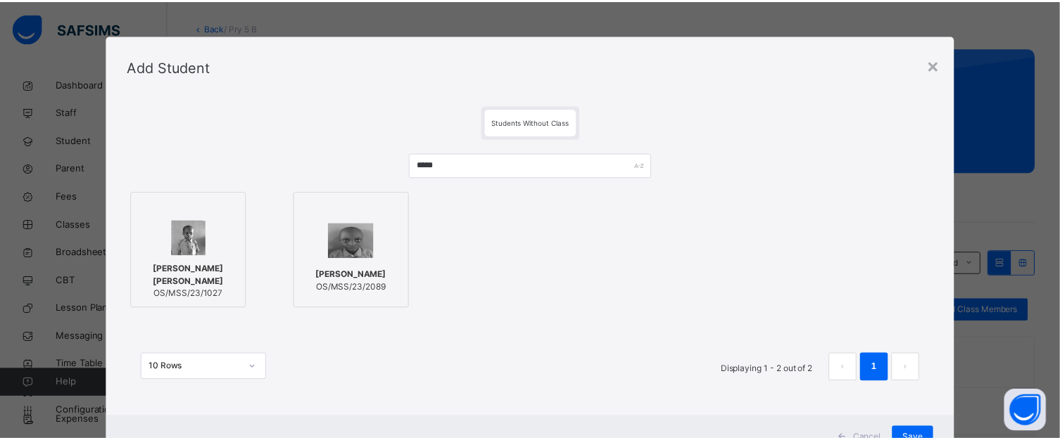
scroll to position [56, 0]
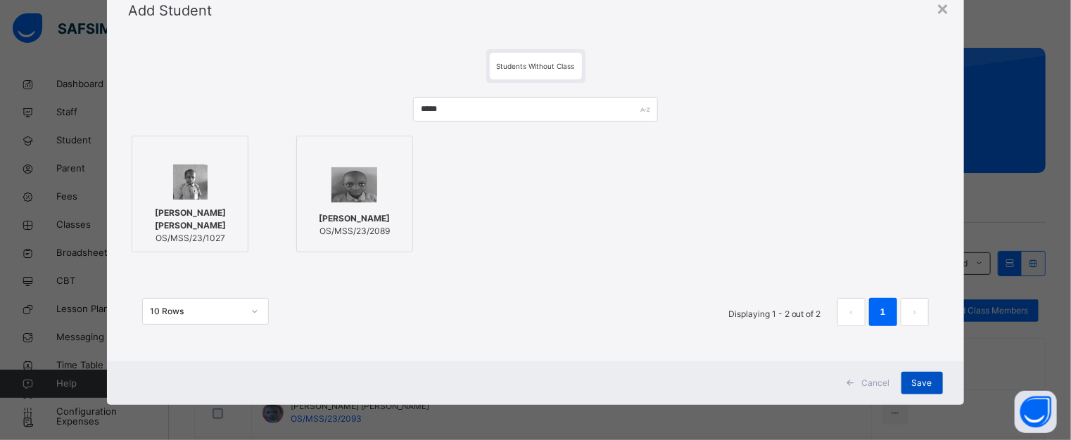
click at [929, 381] on div "Save" at bounding box center [922, 383] width 42 height 23
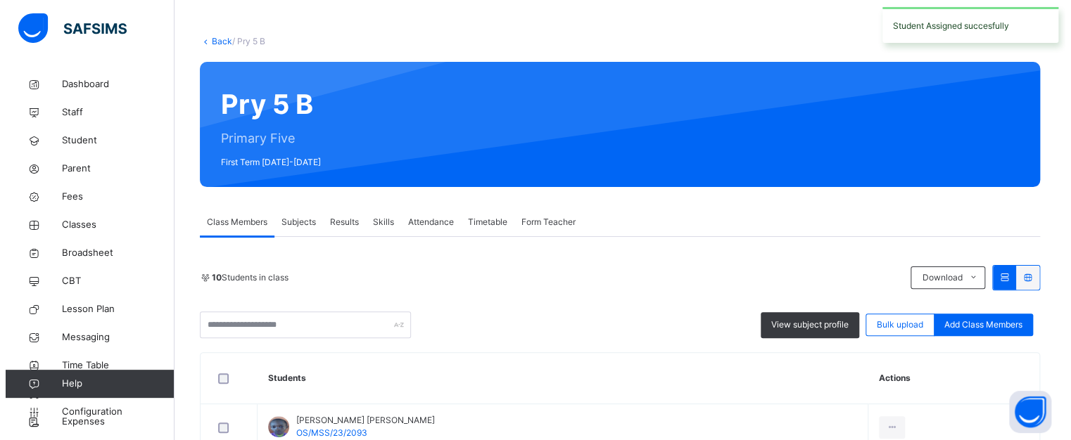
scroll to position [141, 0]
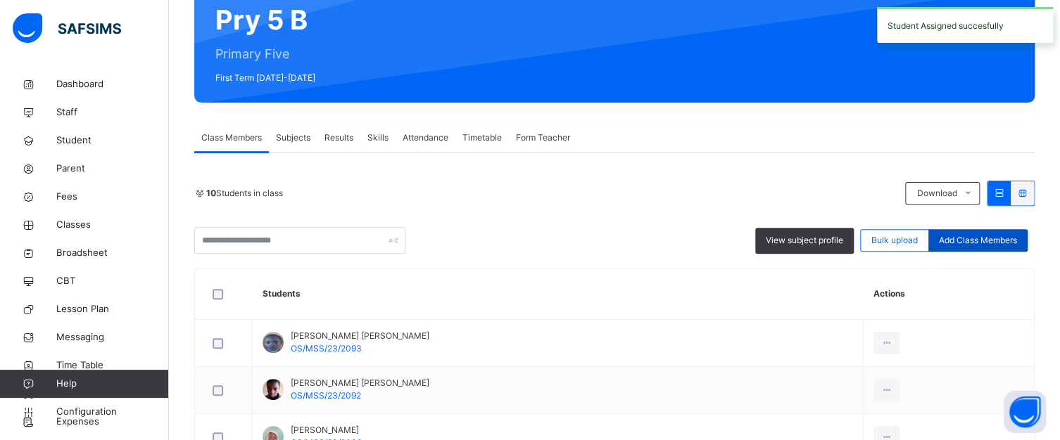
click at [965, 235] on span "Add Class Members" at bounding box center [978, 240] width 78 height 13
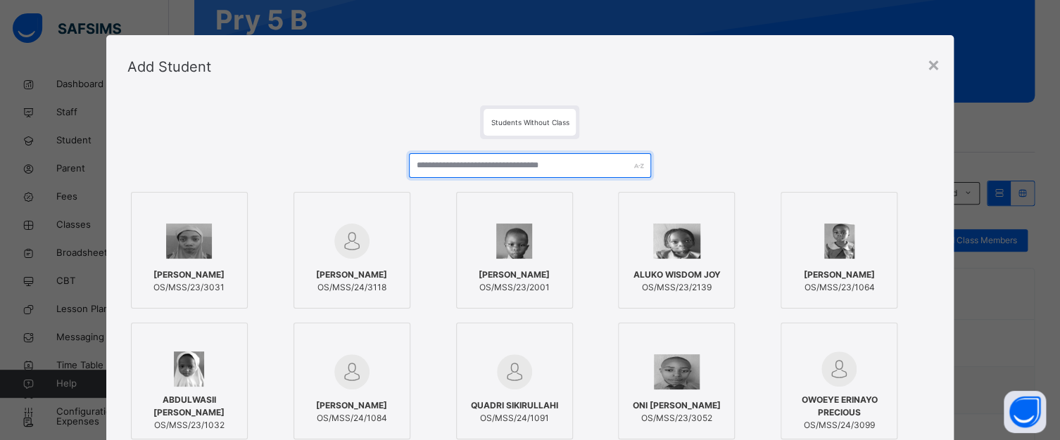
click at [476, 165] on input "text" at bounding box center [529, 165] width 241 height 25
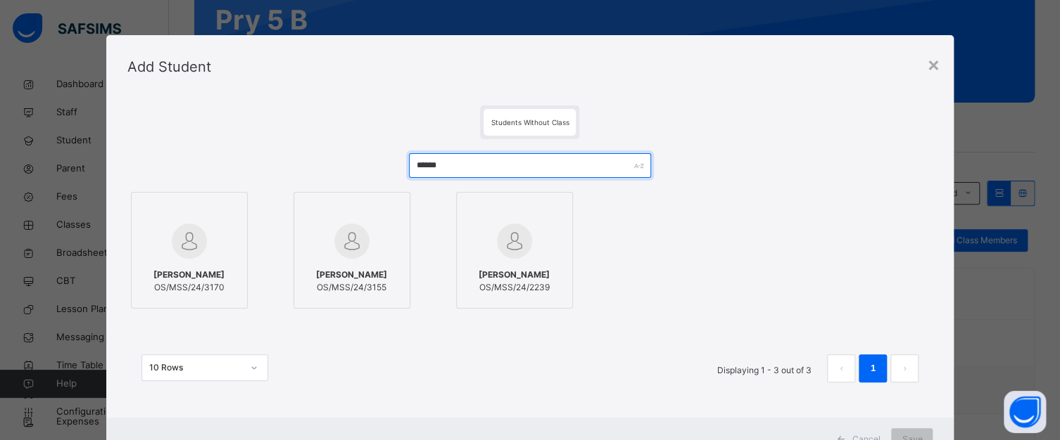
type input "******"
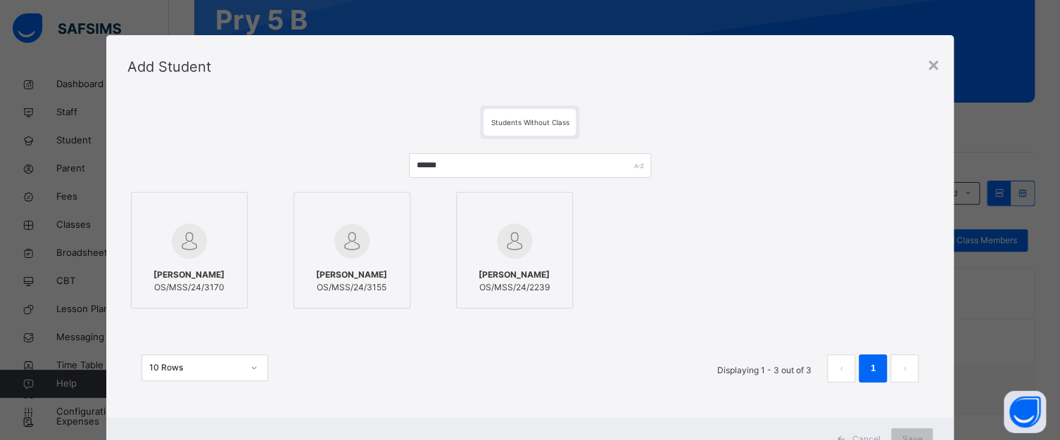
click at [497, 240] on img at bounding box center [514, 241] width 35 height 35
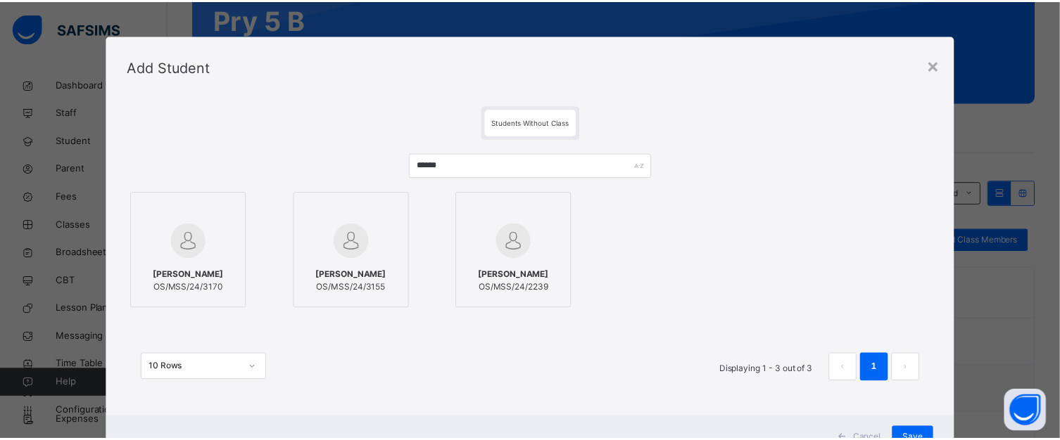
scroll to position [56, 0]
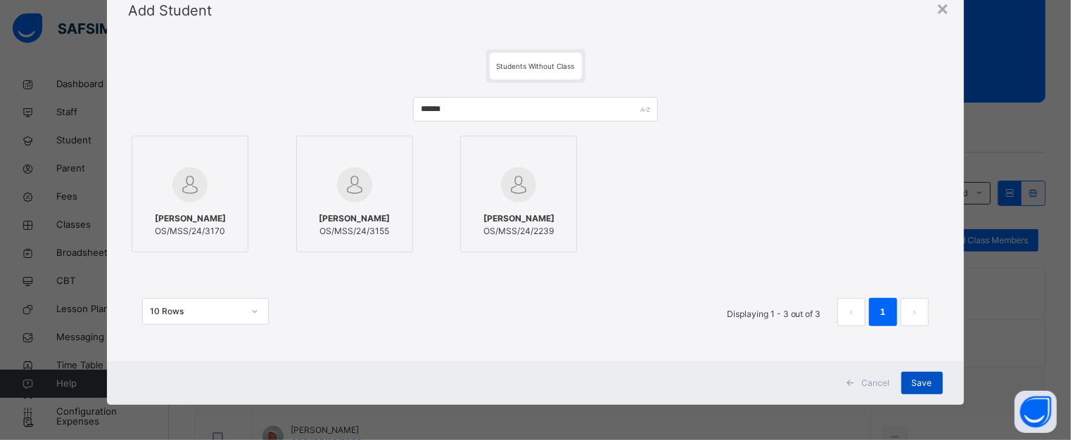
click at [920, 378] on span "Save" at bounding box center [922, 383] width 20 height 13
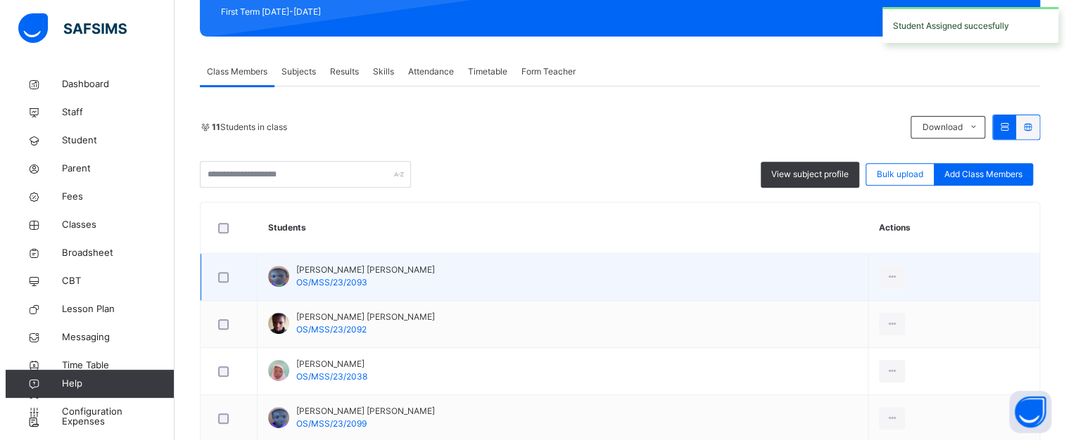
scroll to position [211, 0]
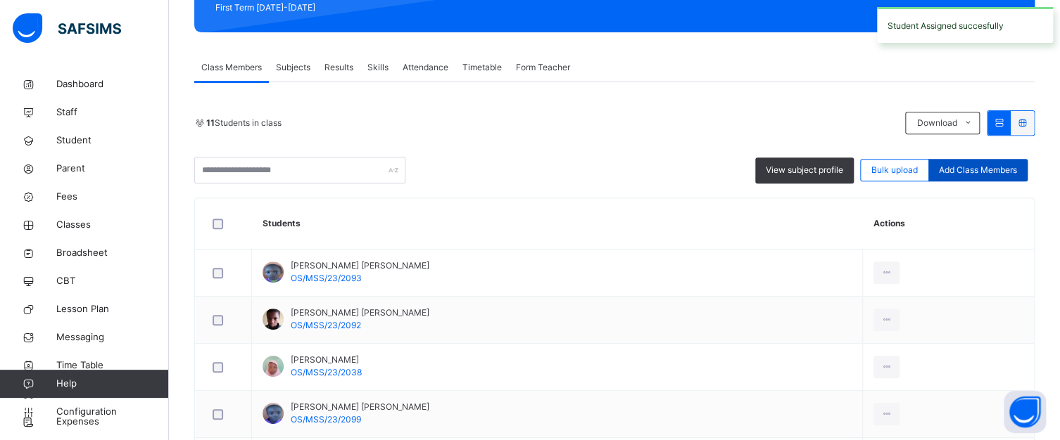
click at [974, 172] on span "Add Class Members" at bounding box center [978, 170] width 78 height 13
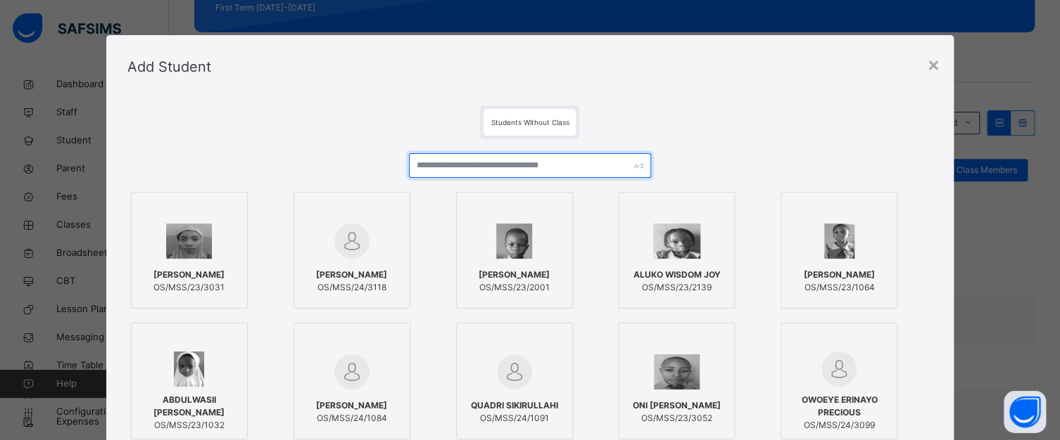
click at [502, 169] on input "text" at bounding box center [529, 165] width 241 height 25
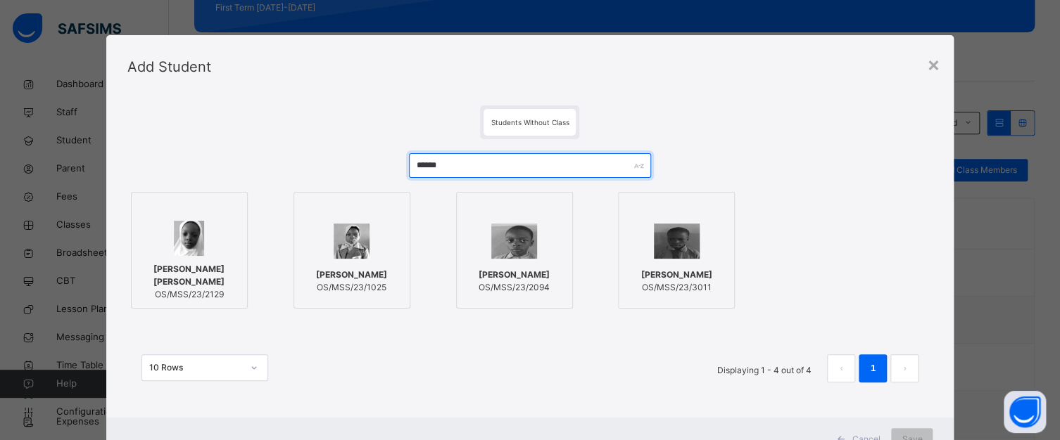
type input "******"
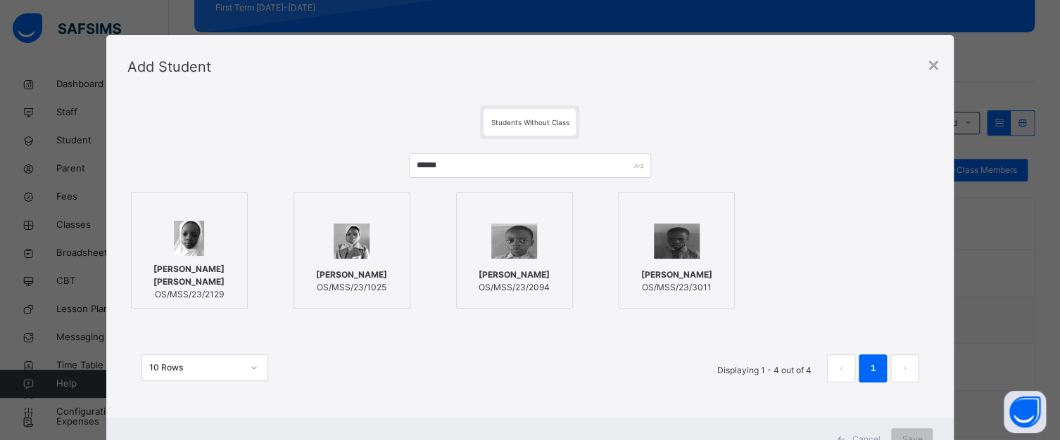
click at [473, 248] on div at bounding box center [514, 241] width 101 height 41
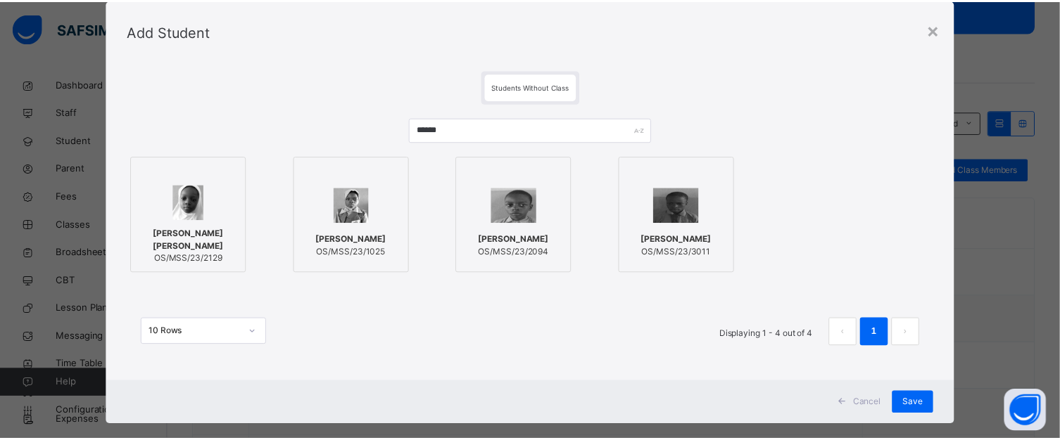
scroll to position [56, 0]
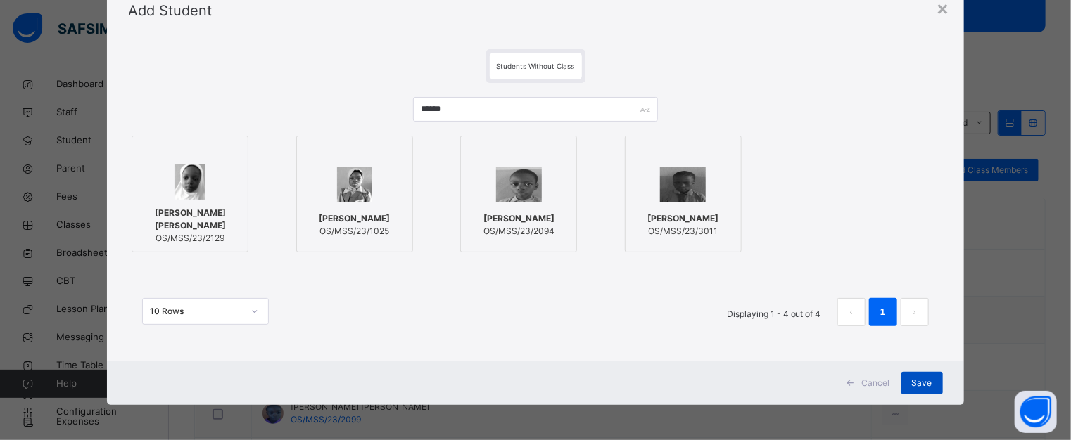
click at [917, 381] on span "Save" at bounding box center [922, 383] width 20 height 13
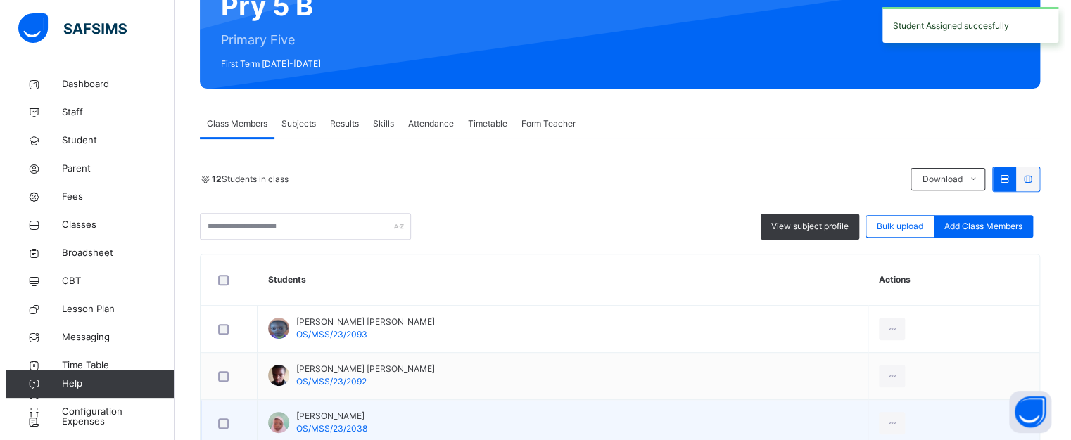
scroll to position [211, 0]
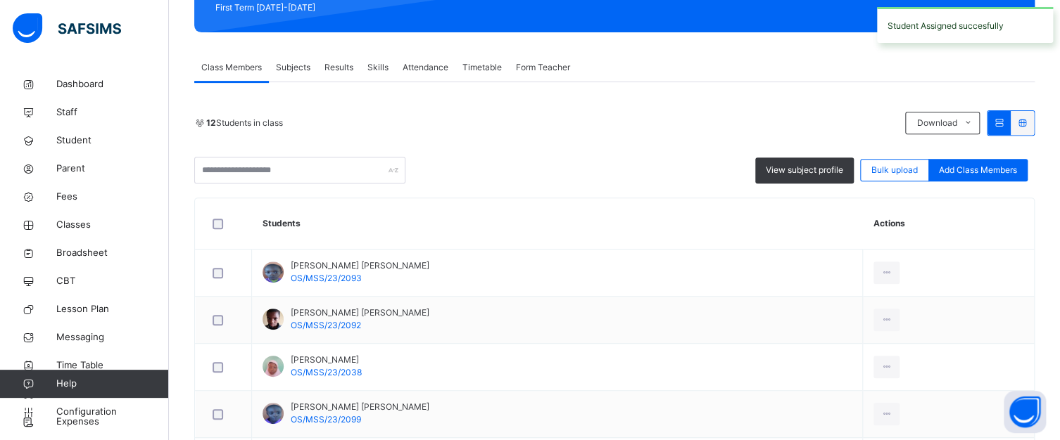
click at [981, 167] on span "Add Class Members" at bounding box center [978, 170] width 78 height 13
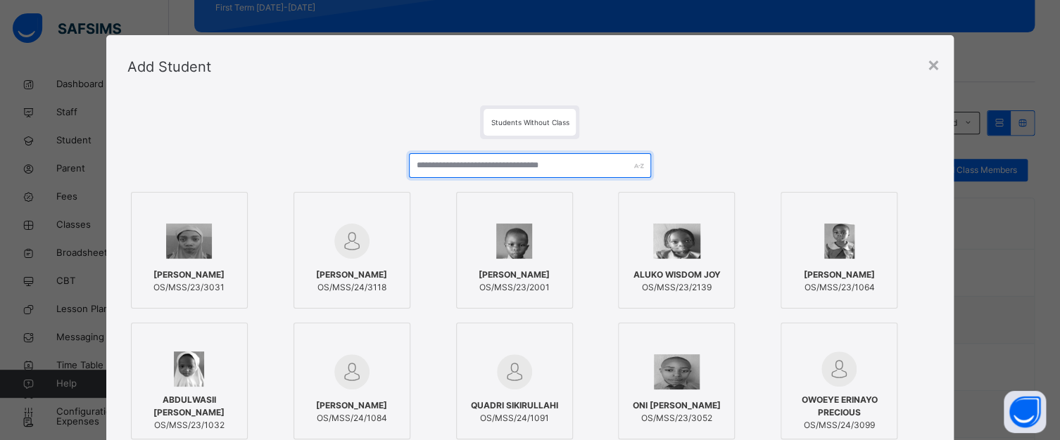
click at [533, 163] on input "text" at bounding box center [529, 165] width 241 height 25
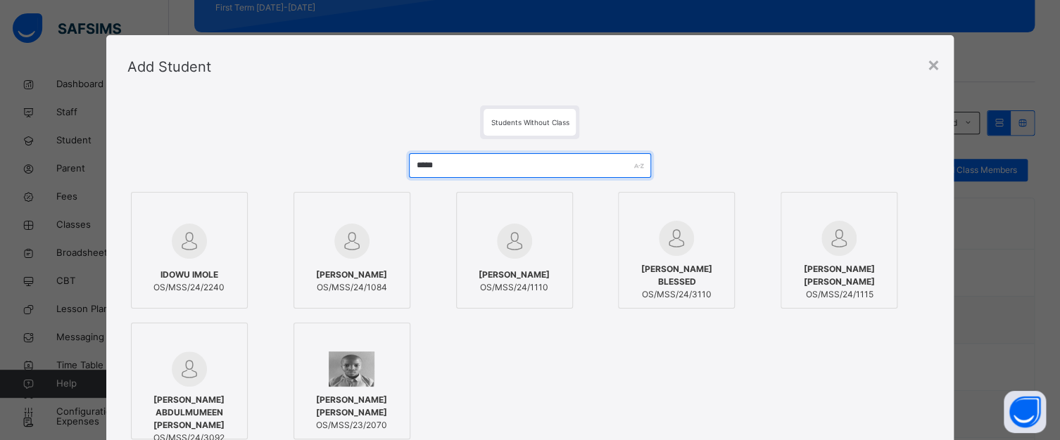
type input "*****"
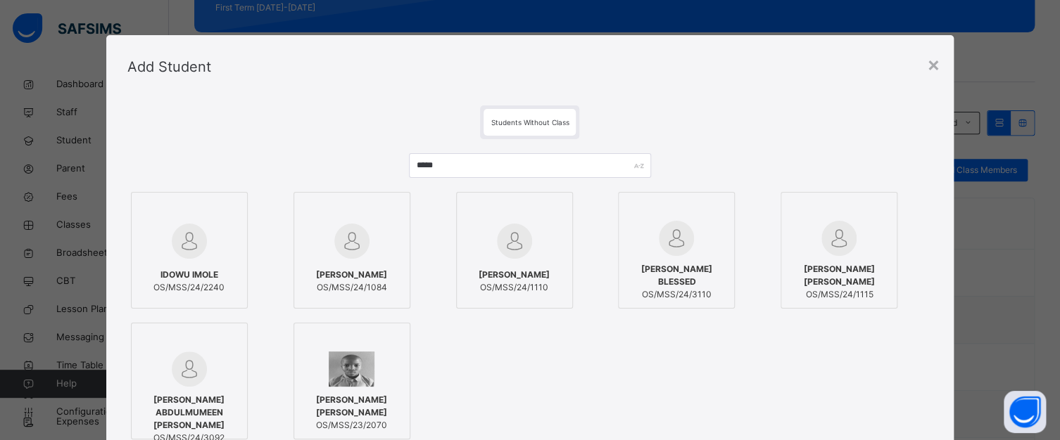
click at [201, 233] on div at bounding box center [189, 241] width 101 height 41
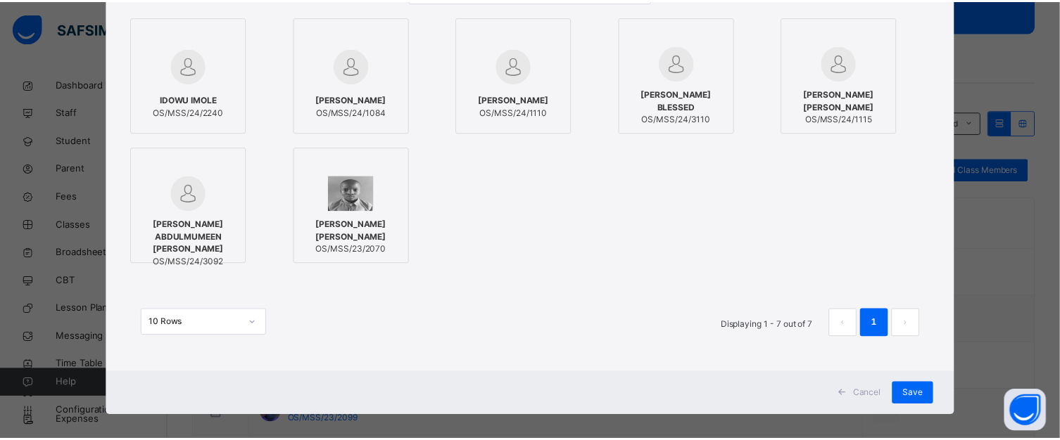
scroll to position [186, 0]
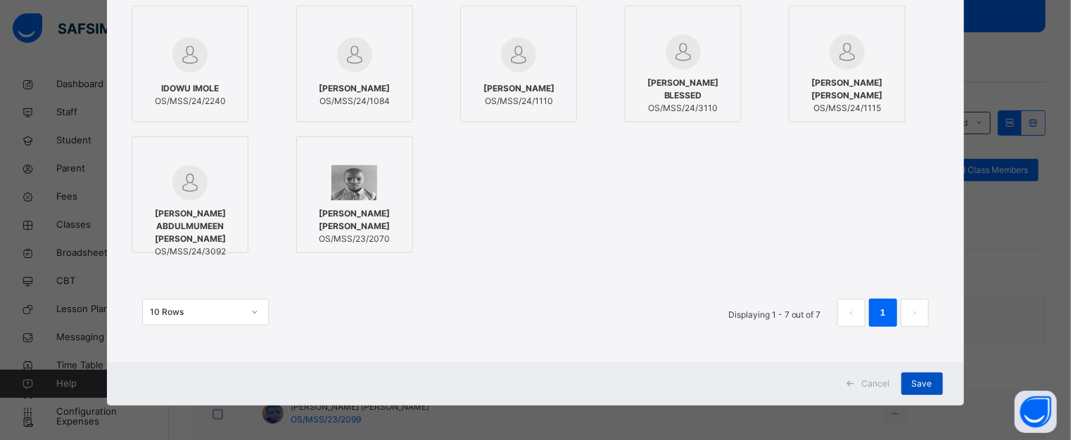
drag, startPoint x: 923, startPoint y: 374, endPoint x: 919, endPoint y: 383, distance: 10.1
click at [920, 383] on div "Save" at bounding box center [922, 384] width 42 height 23
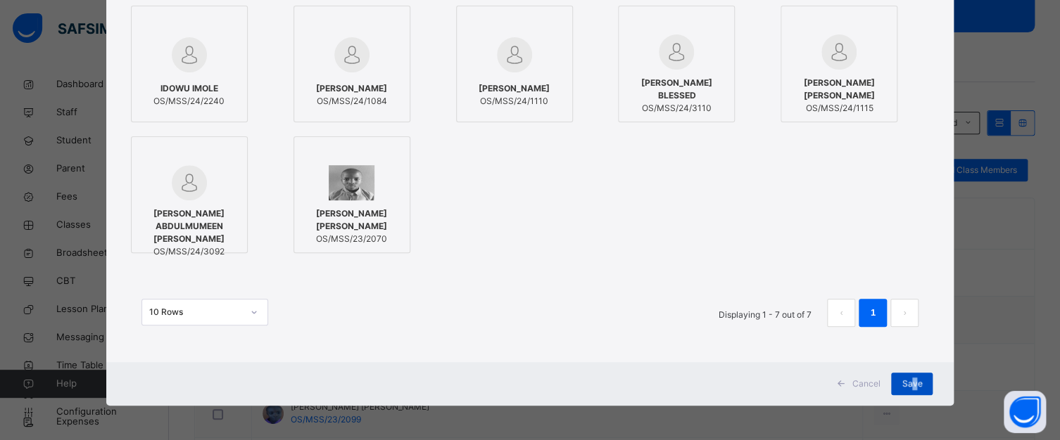
click at [918, 380] on span "Save" at bounding box center [911, 384] width 20 height 13
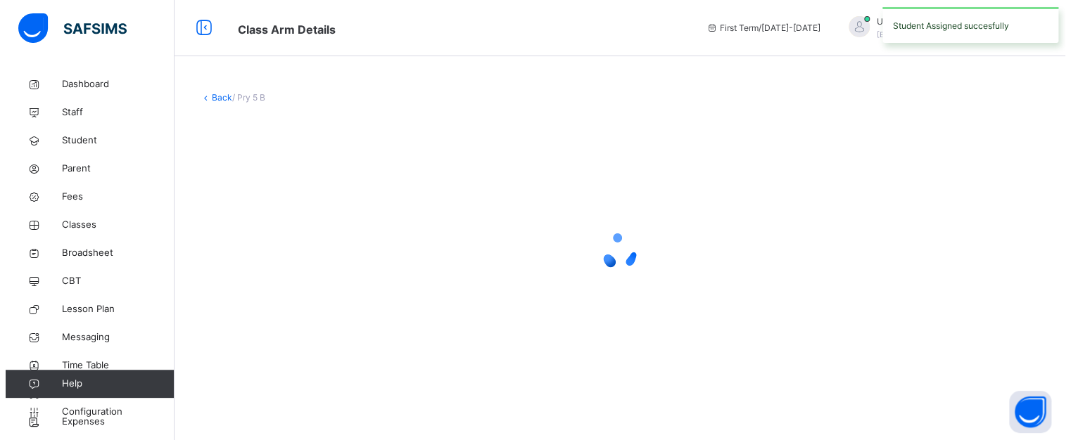
scroll to position [0, 0]
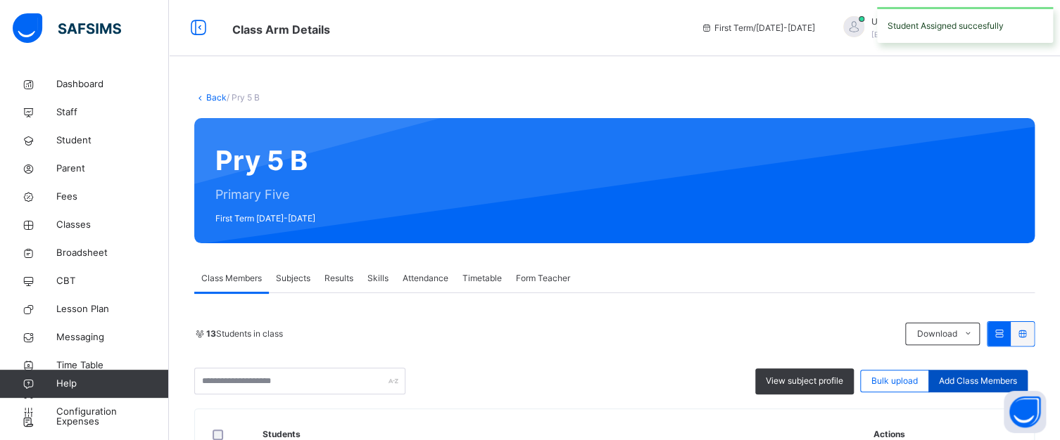
click at [1000, 377] on span "Add Class Members" at bounding box center [978, 381] width 78 height 13
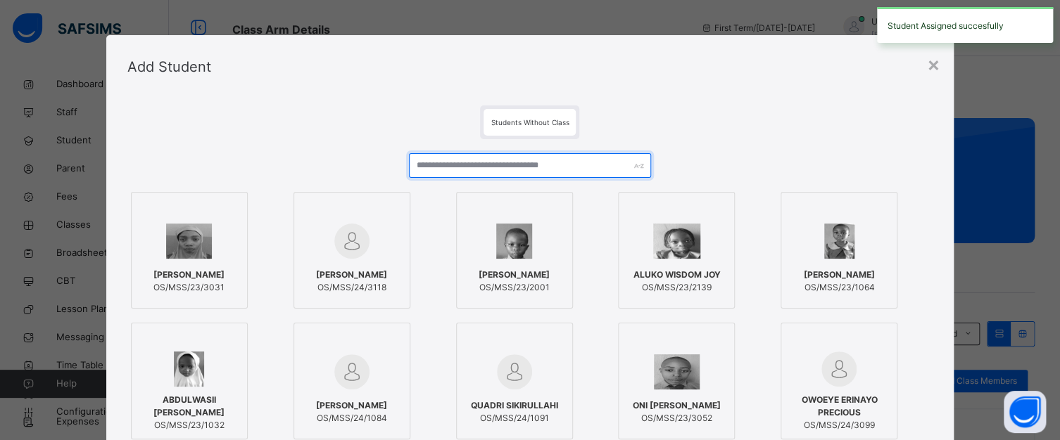
click at [556, 163] on input "text" at bounding box center [529, 165] width 241 height 25
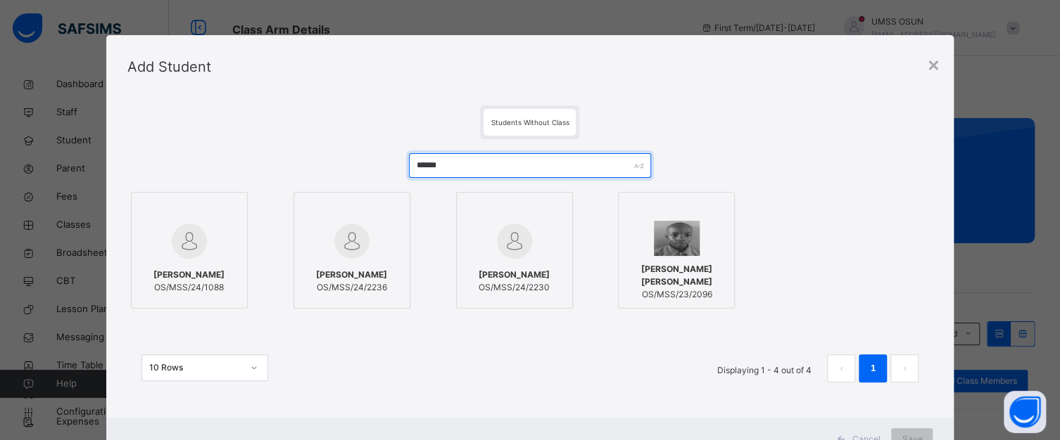
type input "******"
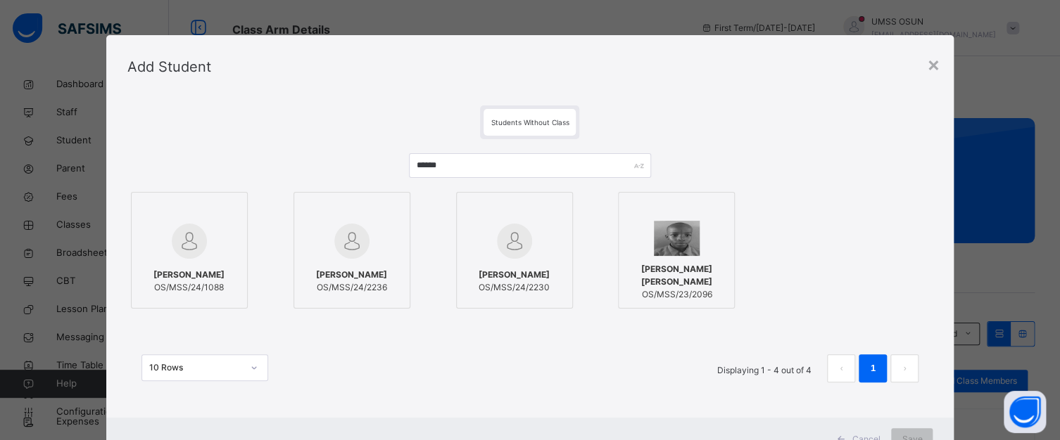
click at [374, 227] on div at bounding box center [351, 241] width 101 height 41
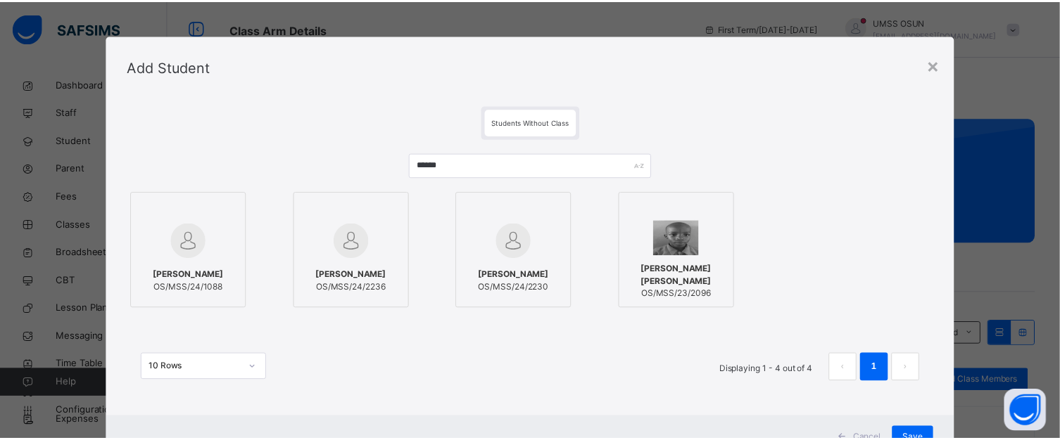
scroll to position [56, 0]
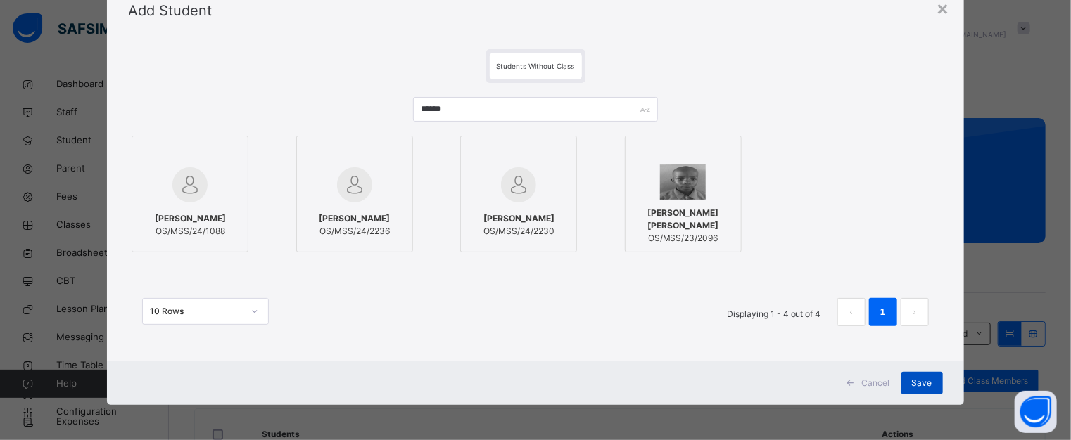
click at [920, 377] on span "Save" at bounding box center [922, 383] width 20 height 13
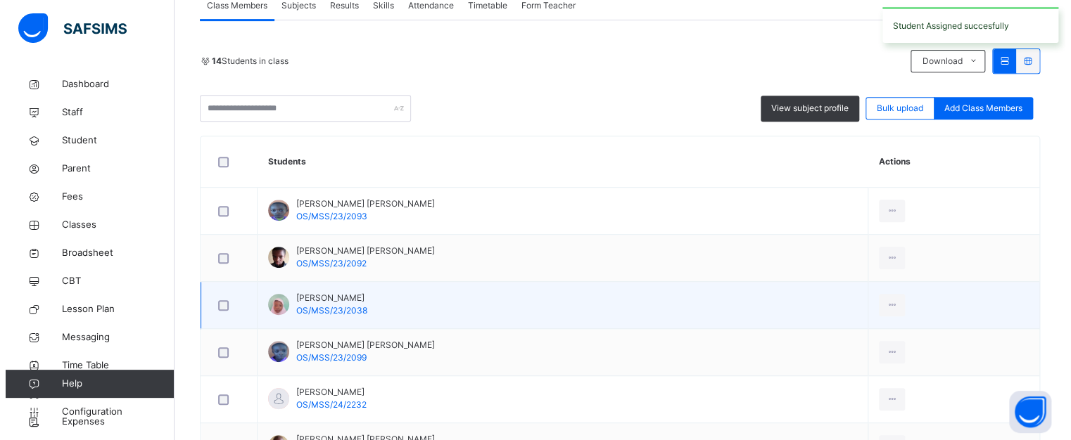
scroll to position [281, 0]
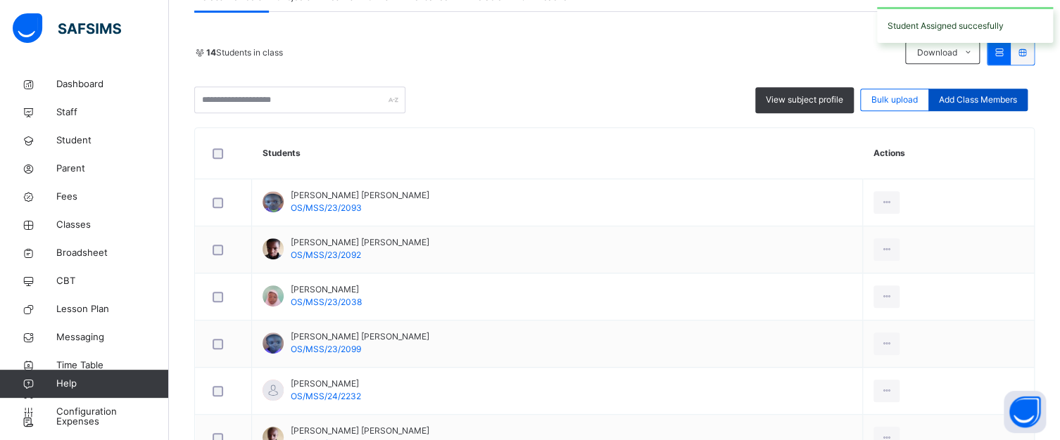
click at [955, 99] on span "Add Class Members" at bounding box center [978, 100] width 78 height 13
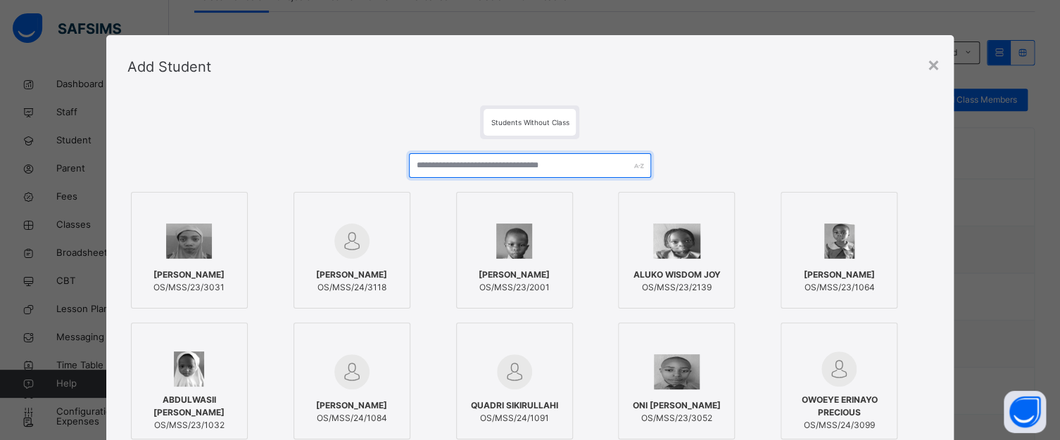
click at [456, 160] on input "text" at bounding box center [529, 165] width 241 height 25
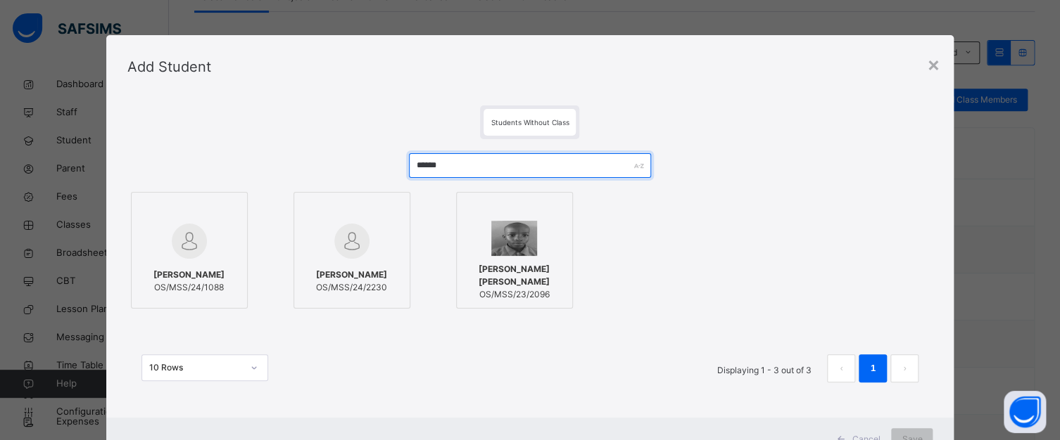
type input "******"
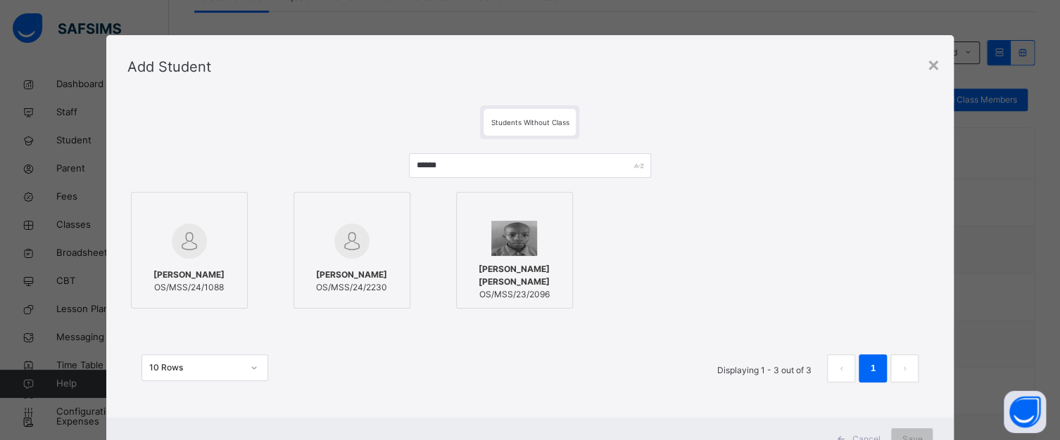
click at [307, 242] on div at bounding box center [351, 241] width 101 height 41
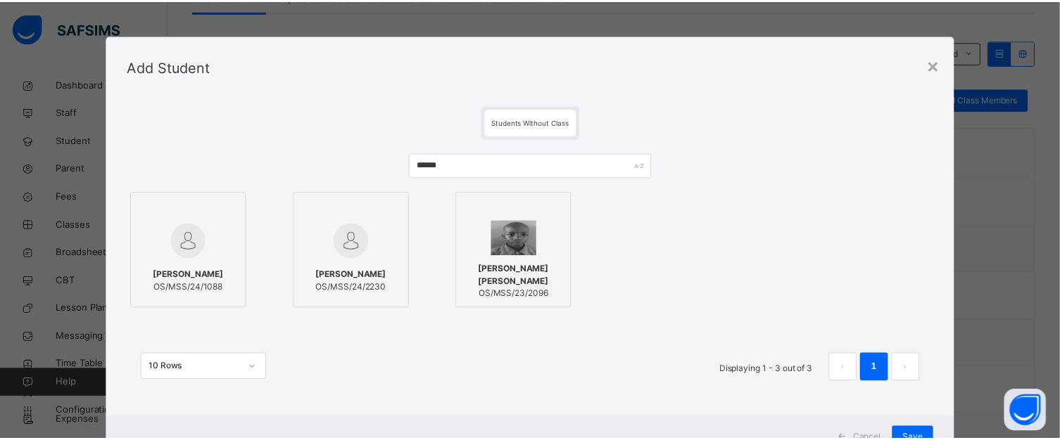
scroll to position [56, 0]
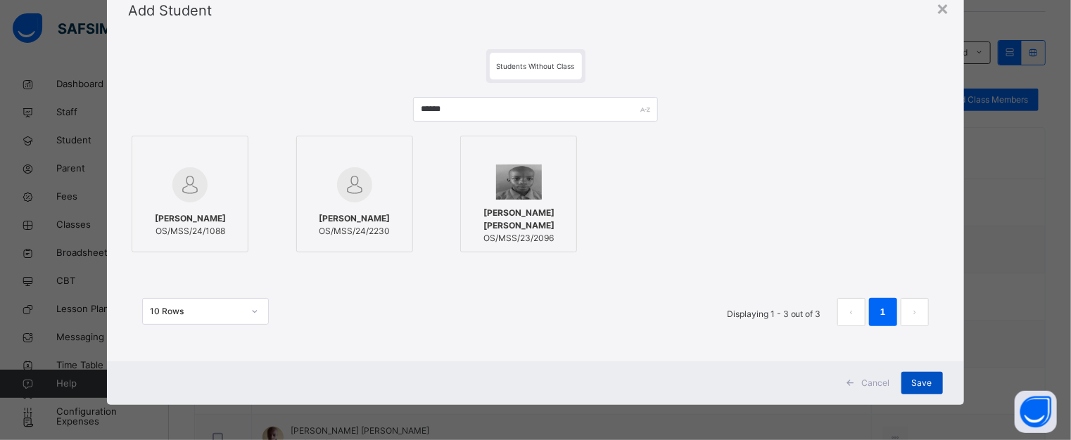
click at [920, 379] on span "Save" at bounding box center [922, 383] width 20 height 13
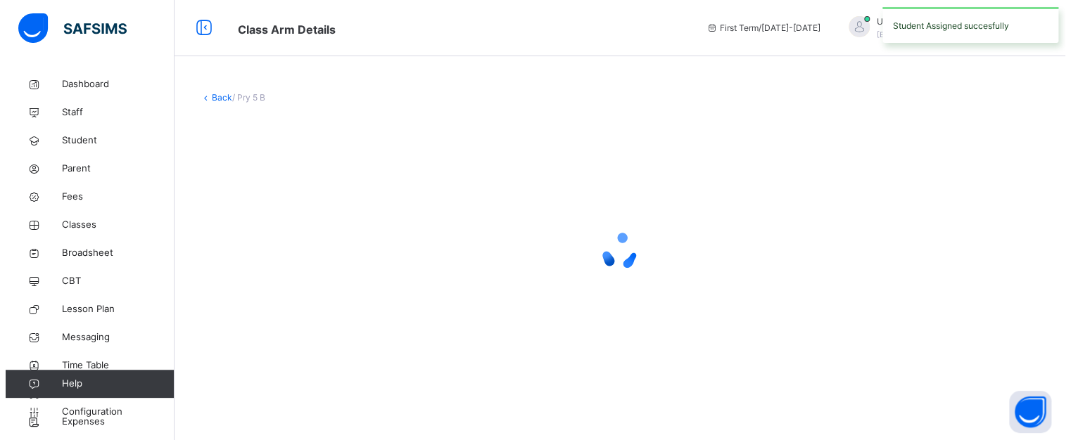
scroll to position [0, 0]
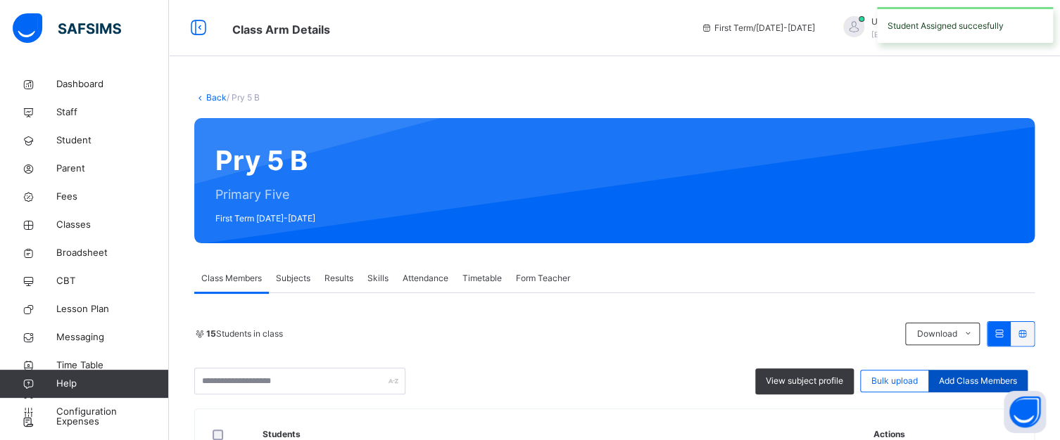
click at [975, 371] on div "Add Class Members" at bounding box center [977, 381] width 99 height 23
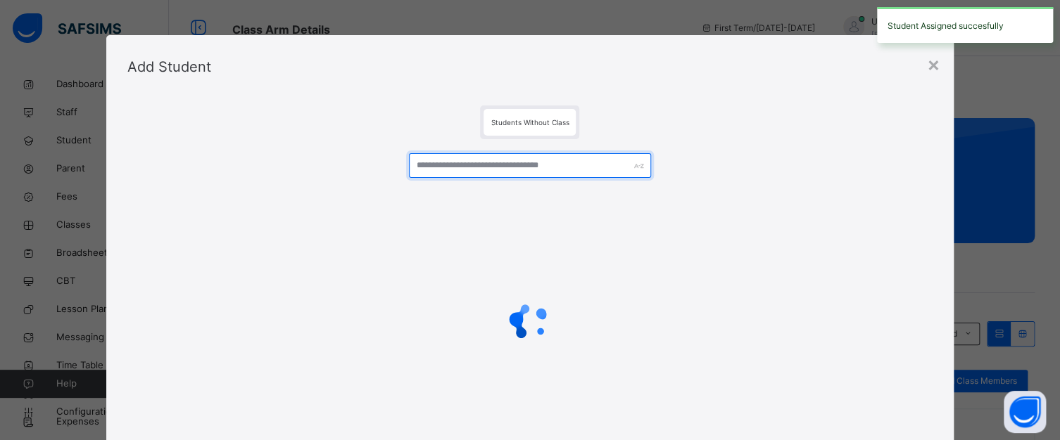
click at [499, 162] on input "text" at bounding box center [529, 165] width 241 height 25
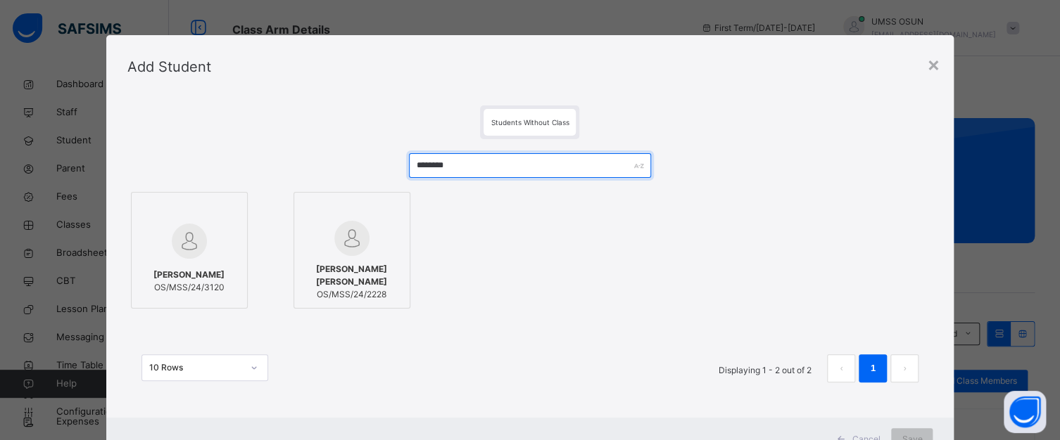
type input "********"
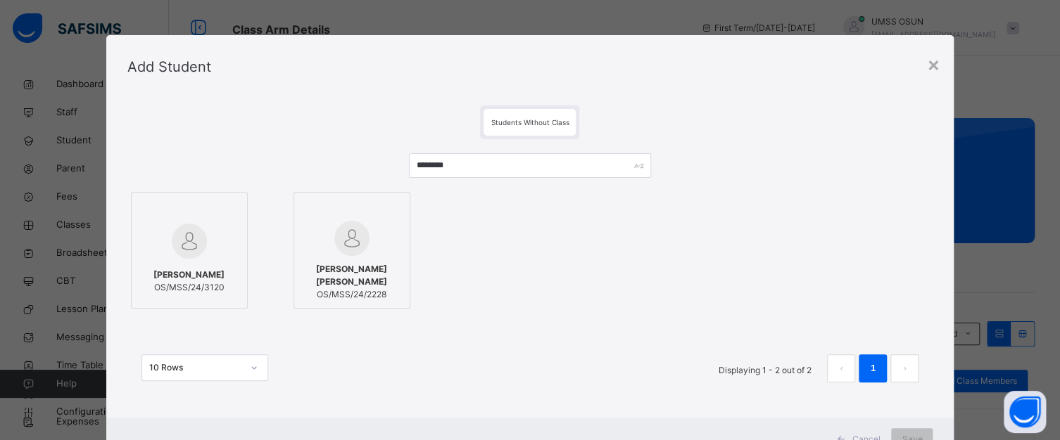
click at [301, 237] on div at bounding box center [351, 238] width 101 height 35
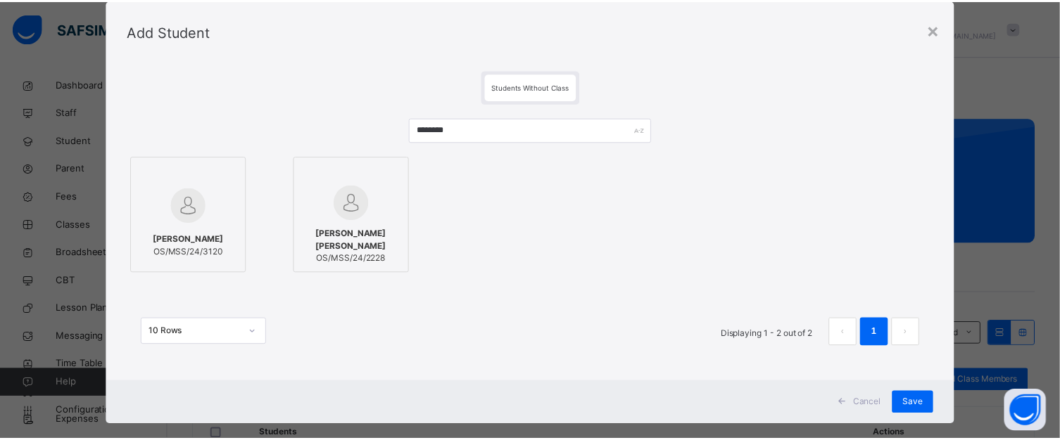
scroll to position [56, 0]
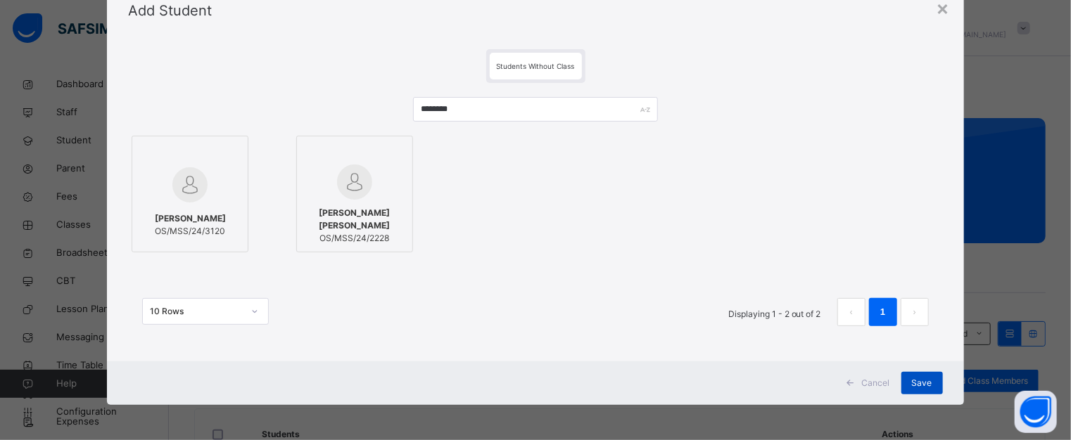
click at [906, 378] on div "Save" at bounding box center [922, 383] width 42 height 23
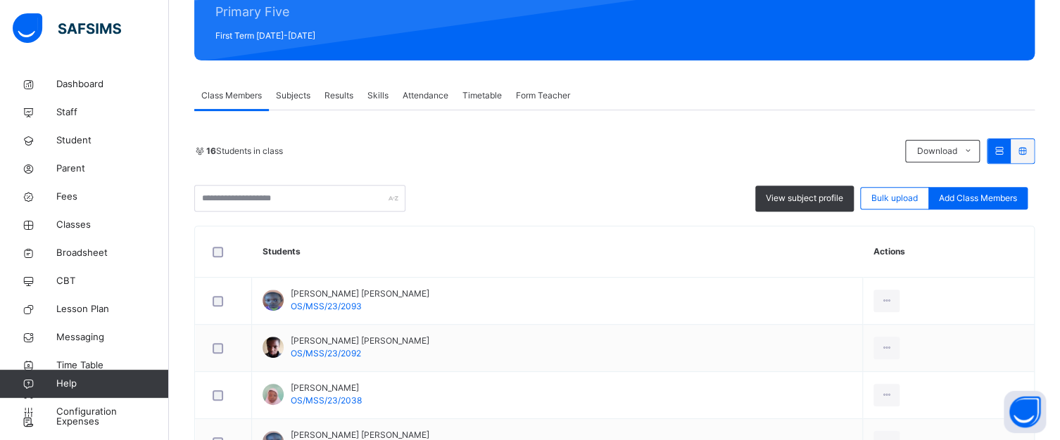
scroll to position [70, 0]
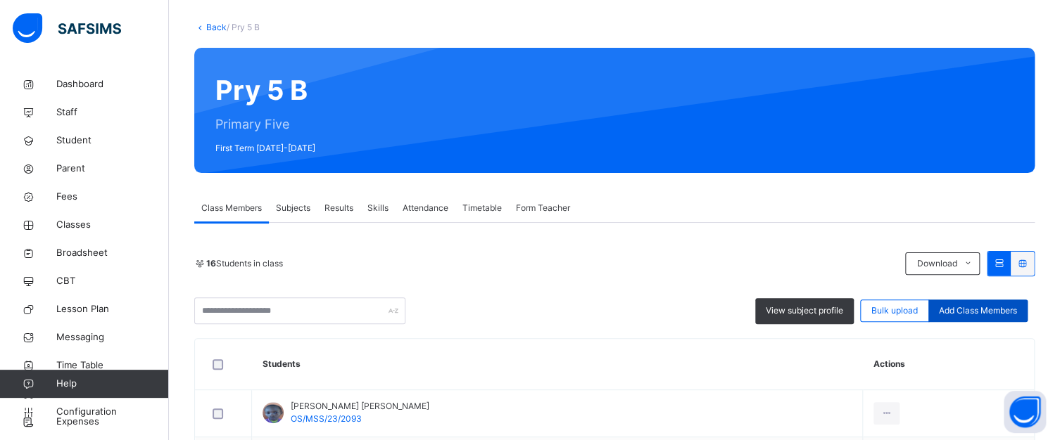
click at [987, 309] on span "Add Class Members" at bounding box center [978, 311] width 78 height 13
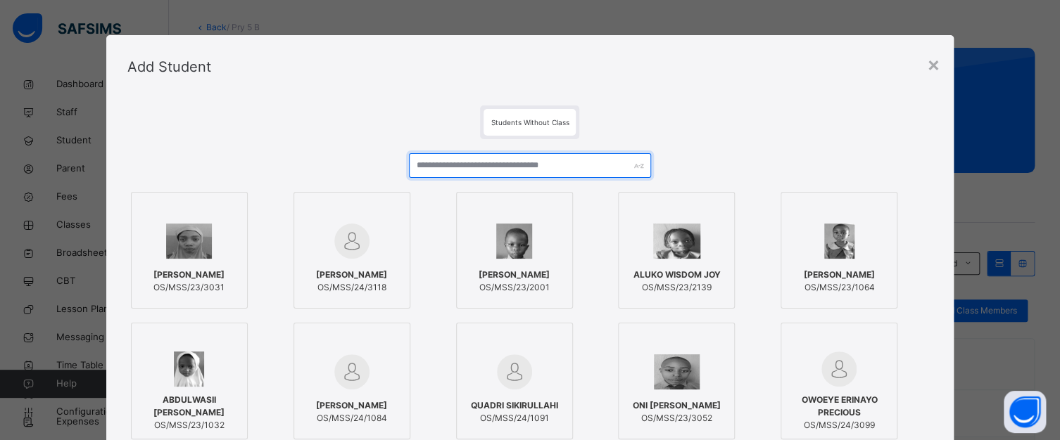
click at [467, 161] on input "text" at bounding box center [529, 165] width 241 height 25
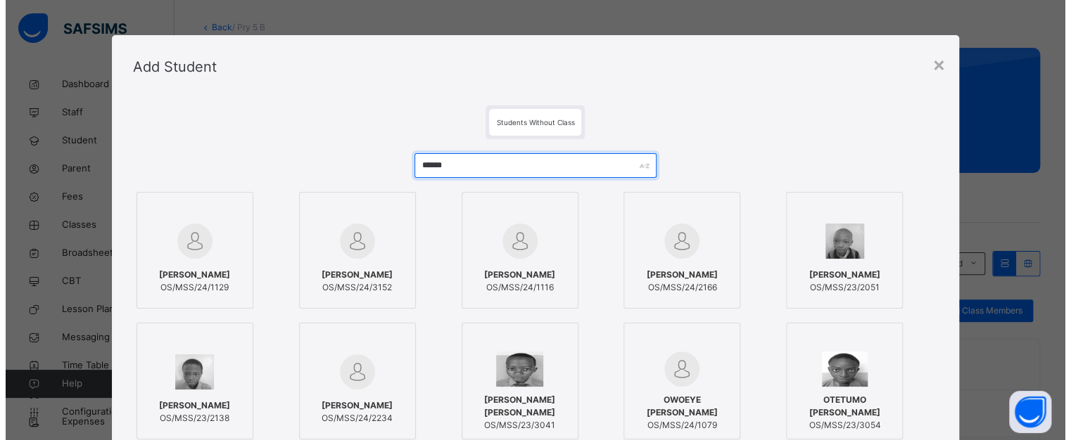
scroll to position [20, 0]
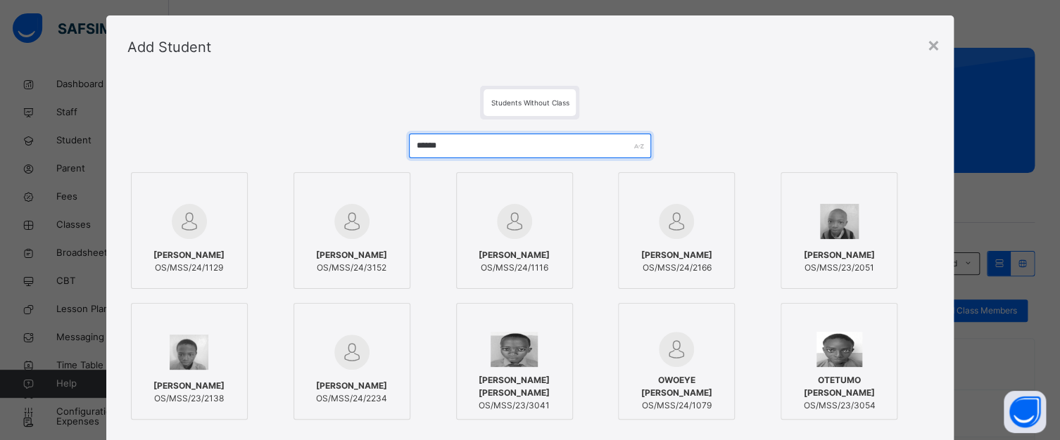
type input "******"
click at [314, 333] on div at bounding box center [351, 352] width 101 height 41
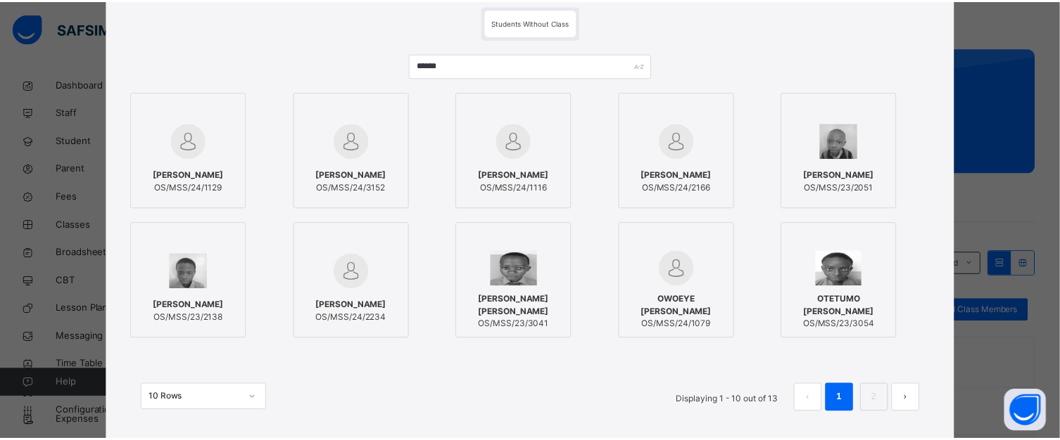
scroll to position [186, 0]
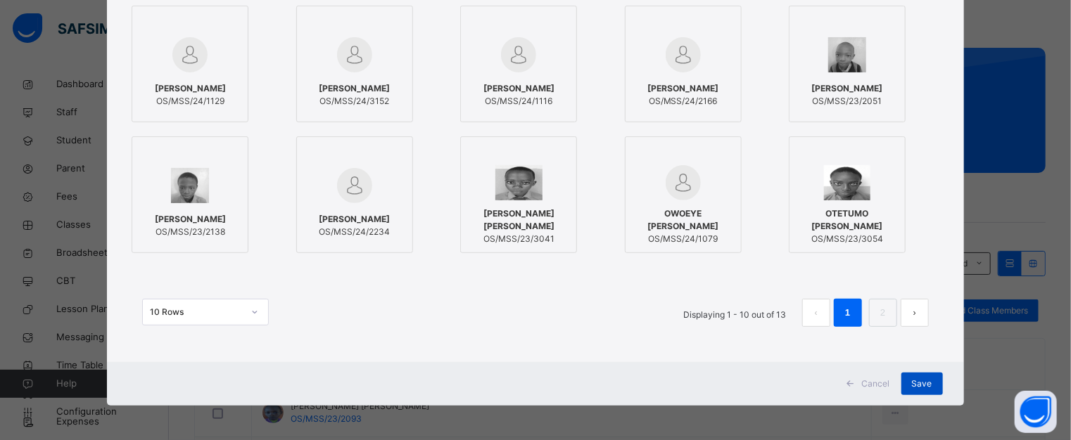
click at [918, 383] on span "Save" at bounding box center [922, 384] width 20 height 13
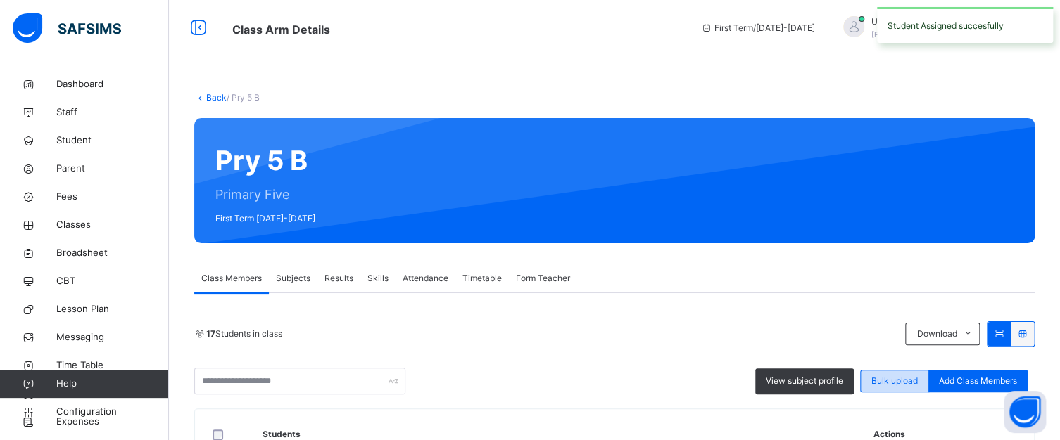
scroll to position [46, 0]
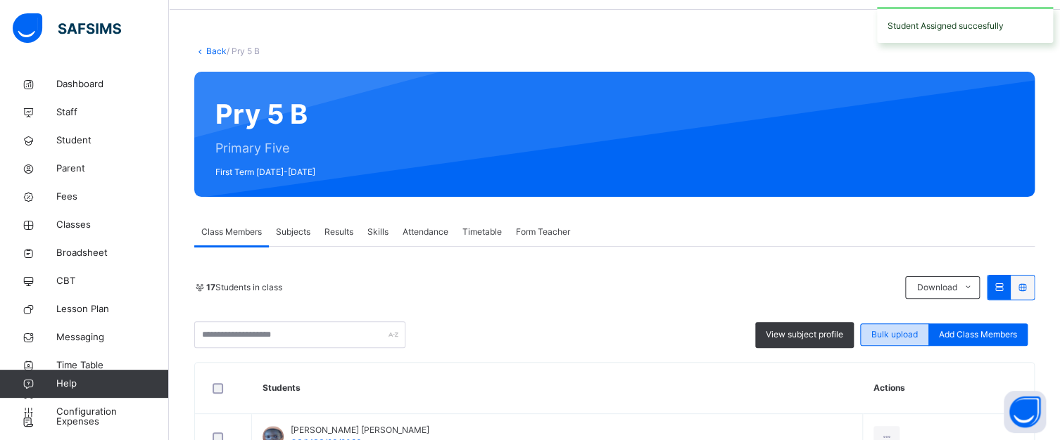
click at [905, 329] on span "Bulk upload" at bounding box center [894, 335] width 46 height 13
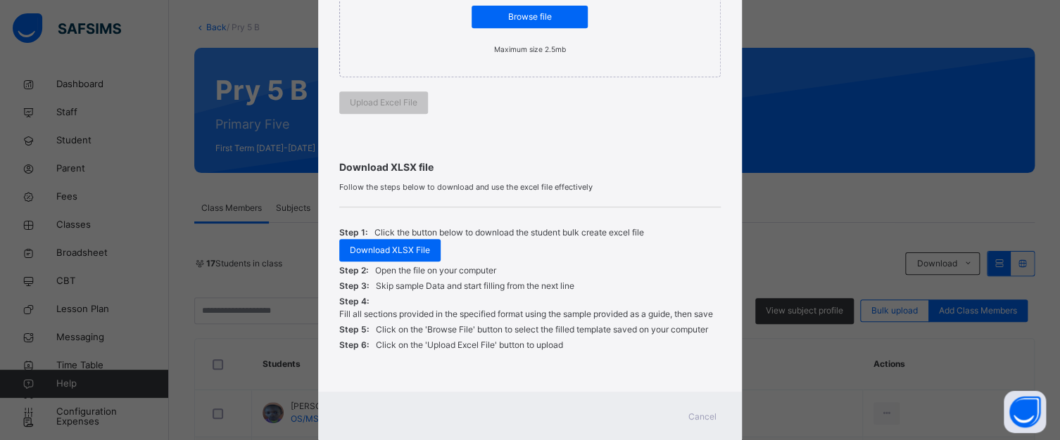
scroll to position [356, 0]
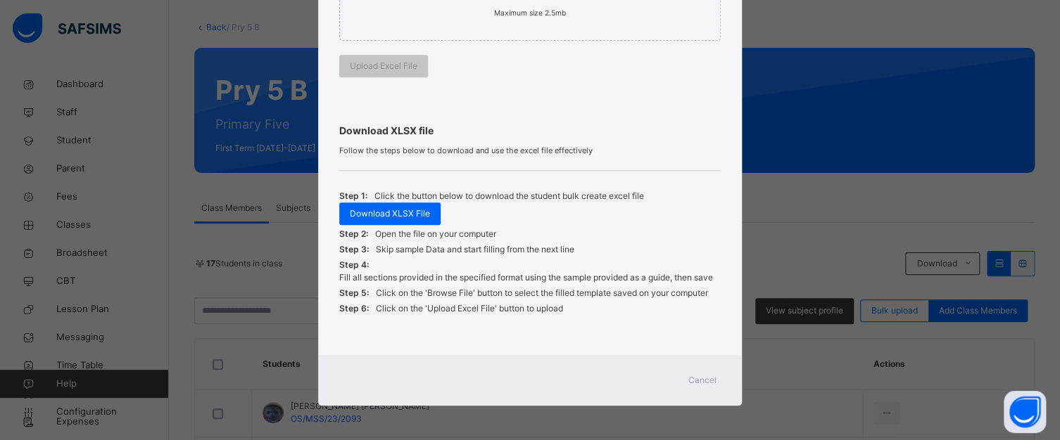
click at [881, 113] on div "Bulk Upload Student Upload XLSX File Select your XLSX file from your computer t…" at bounding box center [530, 220] width 1060 height 440
click at [702, 376] on span "Cancel" at bounding box center [702, 380] width 28 height 13
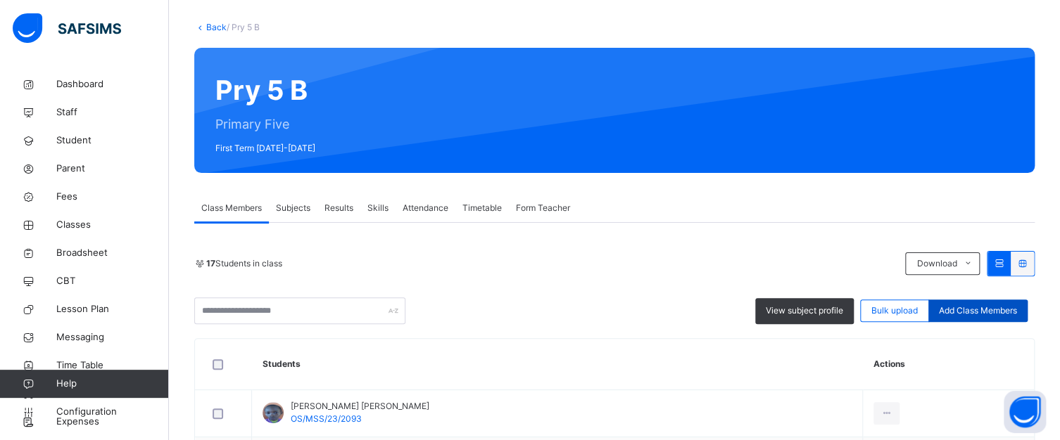
click at [986, 305] on span "Add Class Members" at bounding box center [978, 311] width 78 height 13
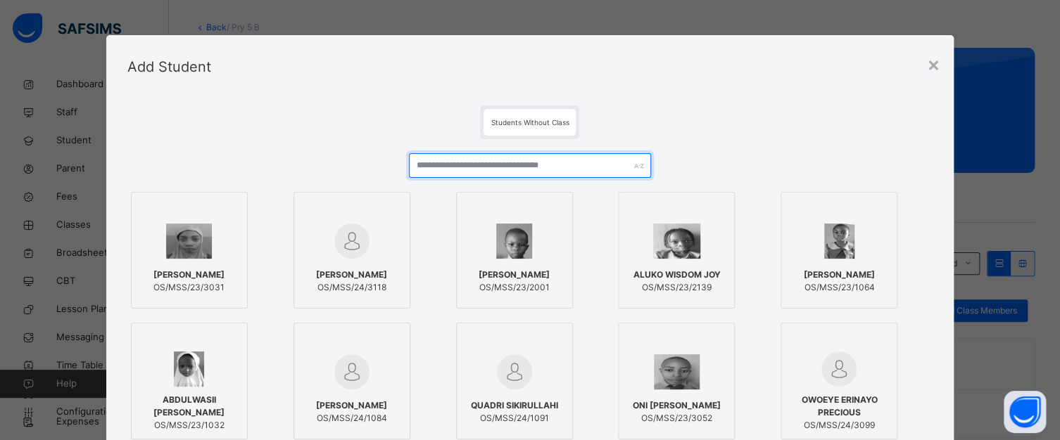
click at [434, 158] on input "text" at bounding box center [529, 165] width 241 height 25
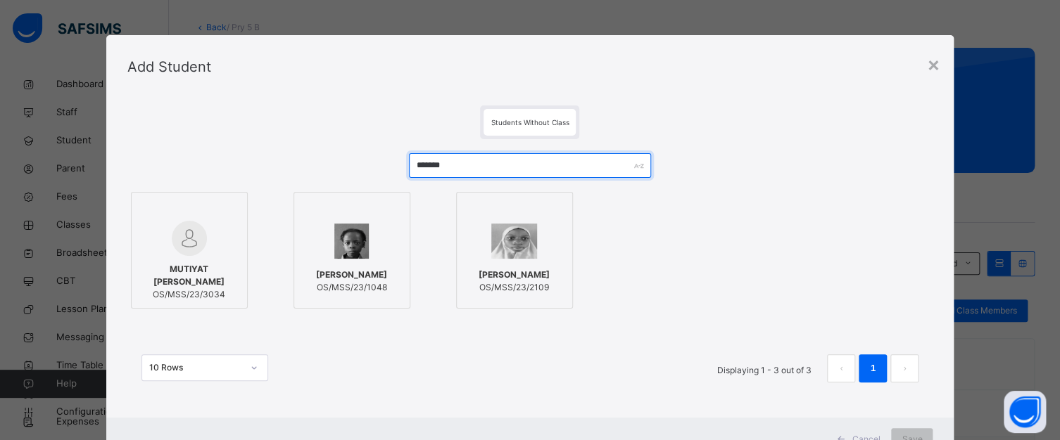
type input "*******"
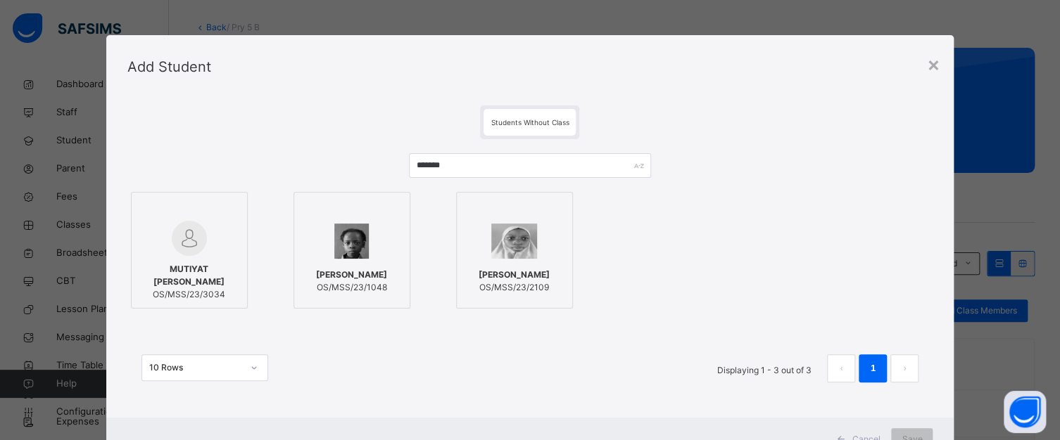
click at [469, 225] on div at bounding box center [514, 241] width 101 height 41
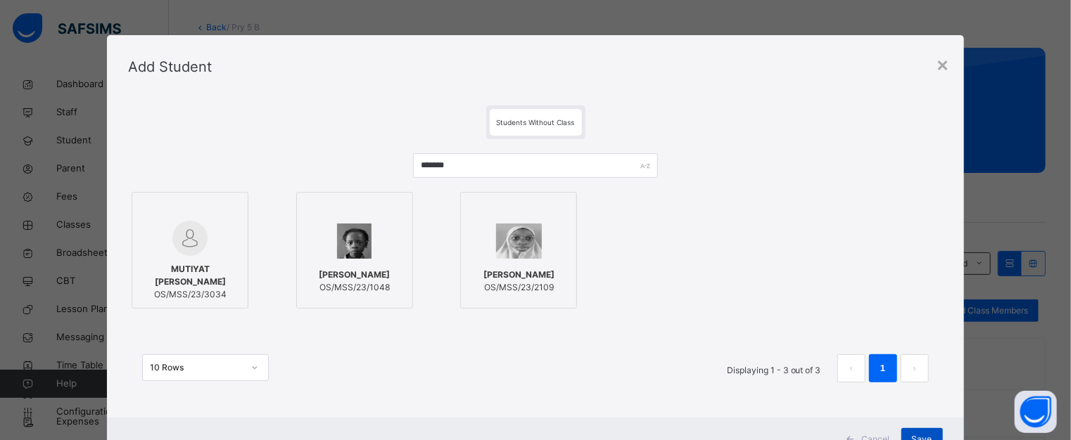
click at [920, 429] on div "Save" at bounding box center [922, 439] width 42 height 23
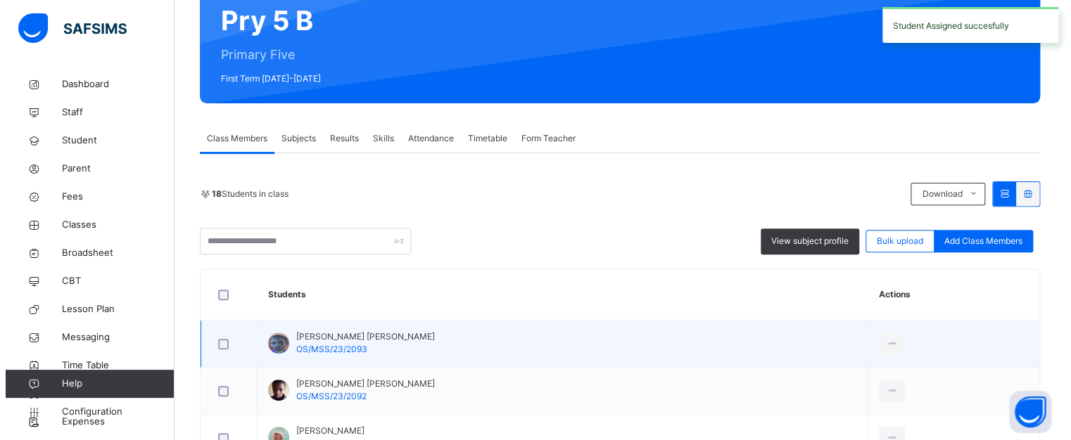
scroll to position [141, 0]
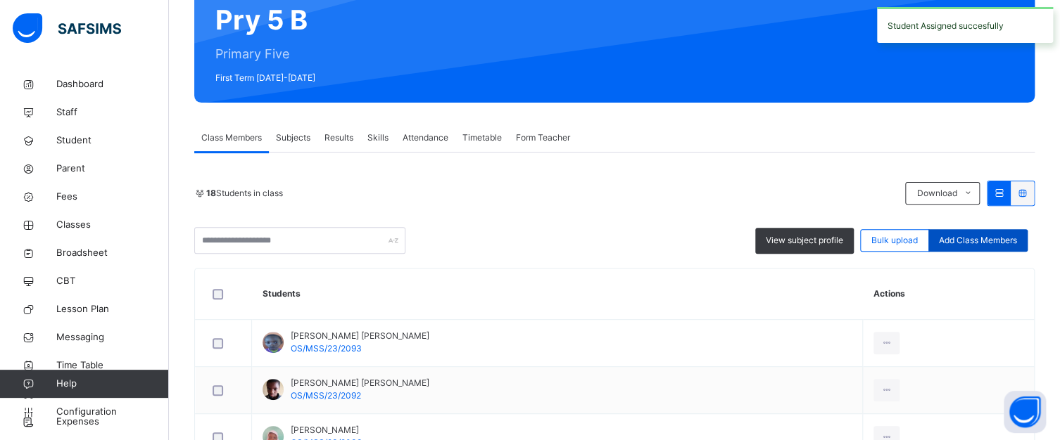
click at [971, 239] on span "Add Class Members" at bounding box center [978, 240] width 78 height 13
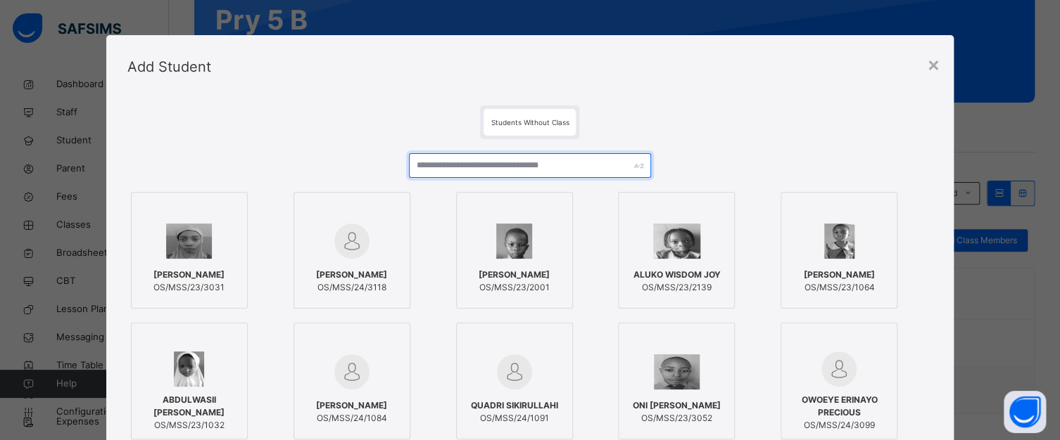
click at [572, 158] on input "text" at bounding box center [529, 165] width 241 height 25
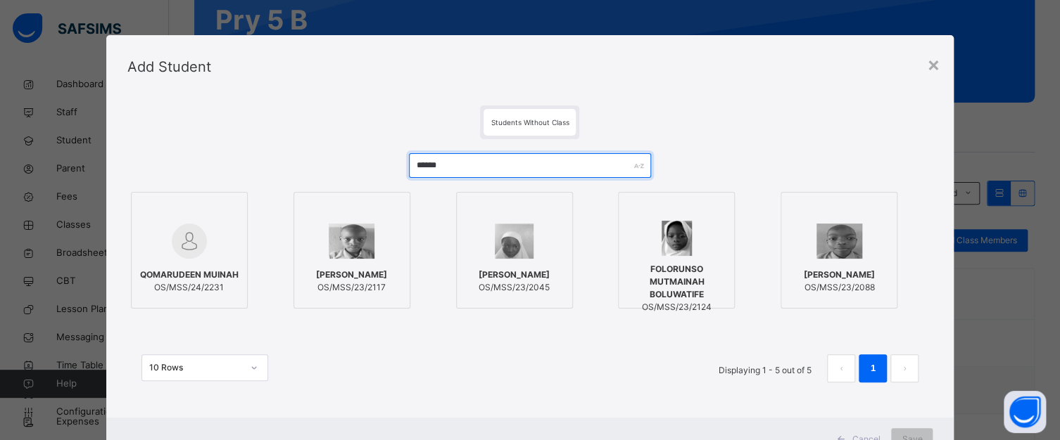
type input "******"
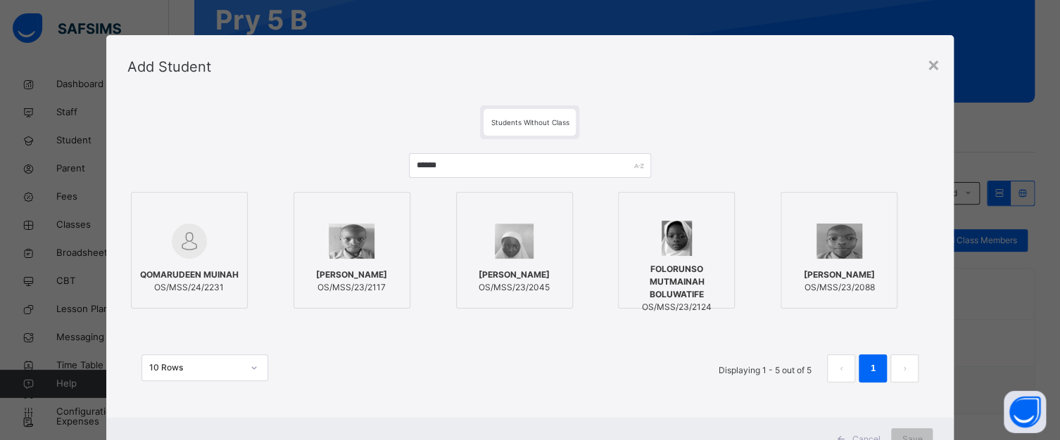
click at [172, 227] on img at bounding box center [189, 241] width 35 height 35
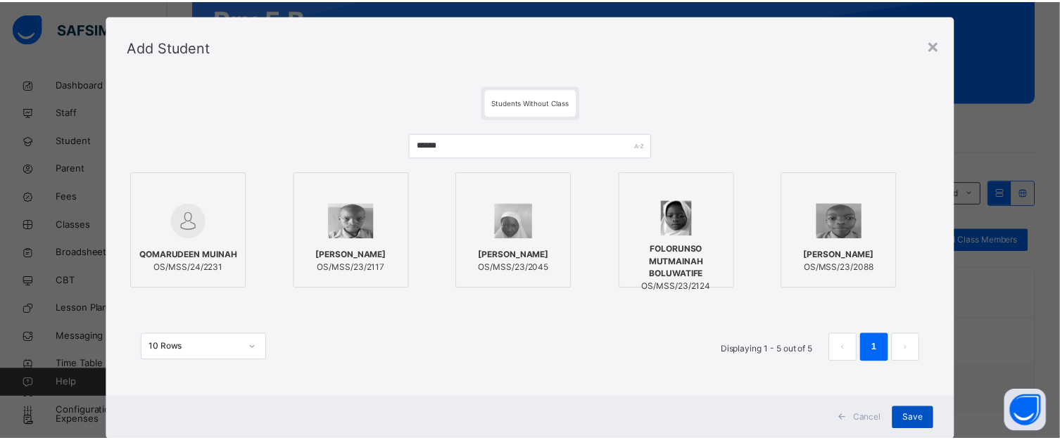
scroll to position [56, 0]
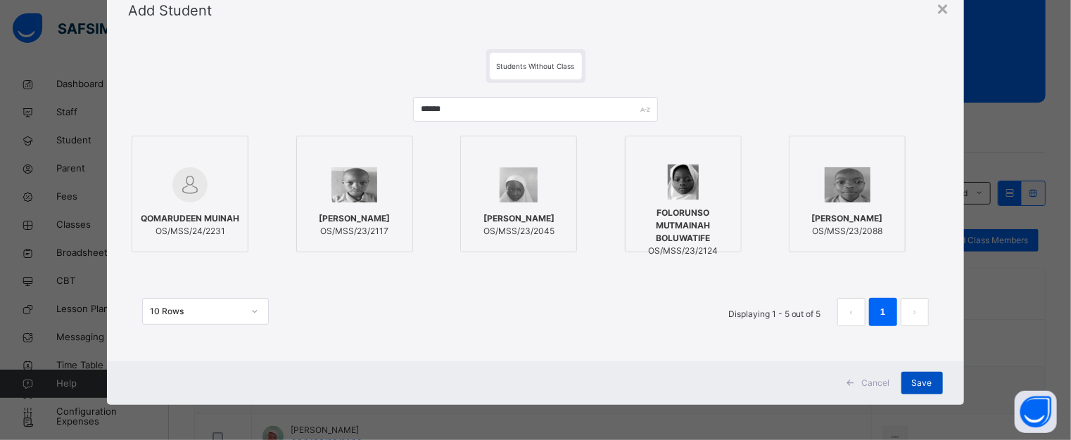
click at [912, 377] on span "Save" at bounding box center [922, 383] width 20 height 13
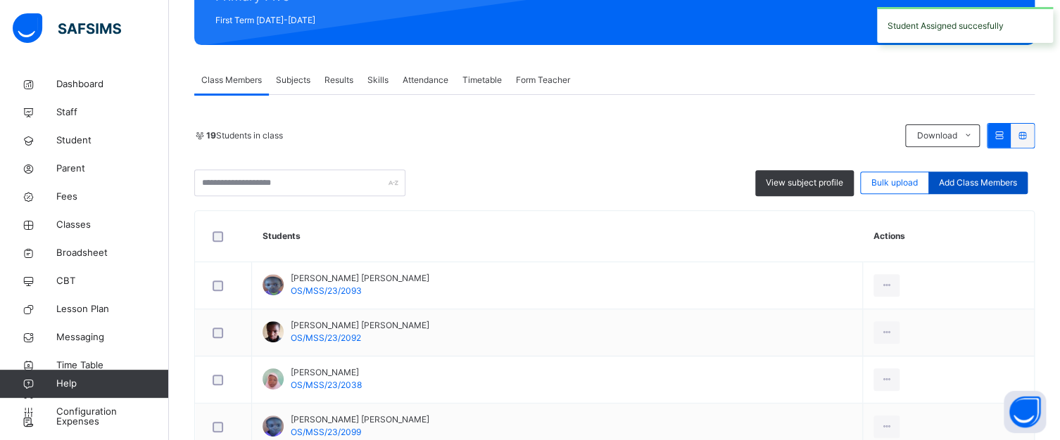
scroll to position [211, 0]
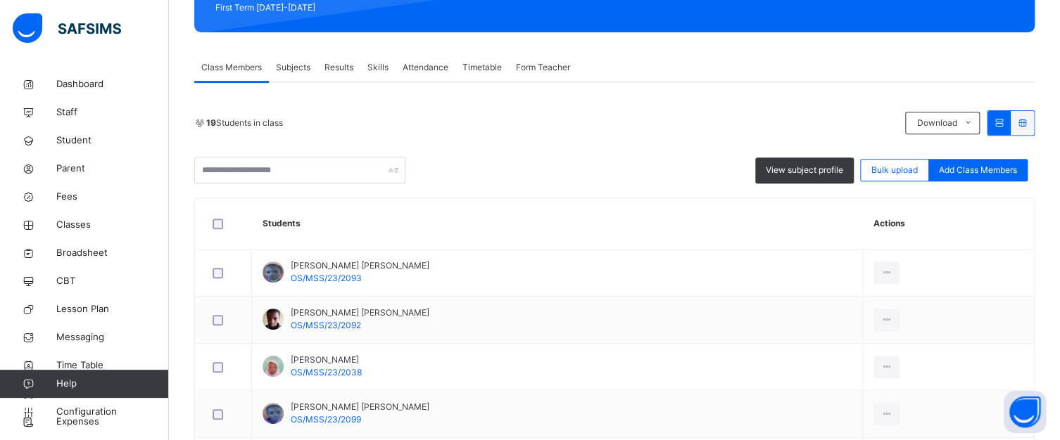
click at [971, 163] on div "Add Class Members" at bounding box center [977, 170] width 99 height 23
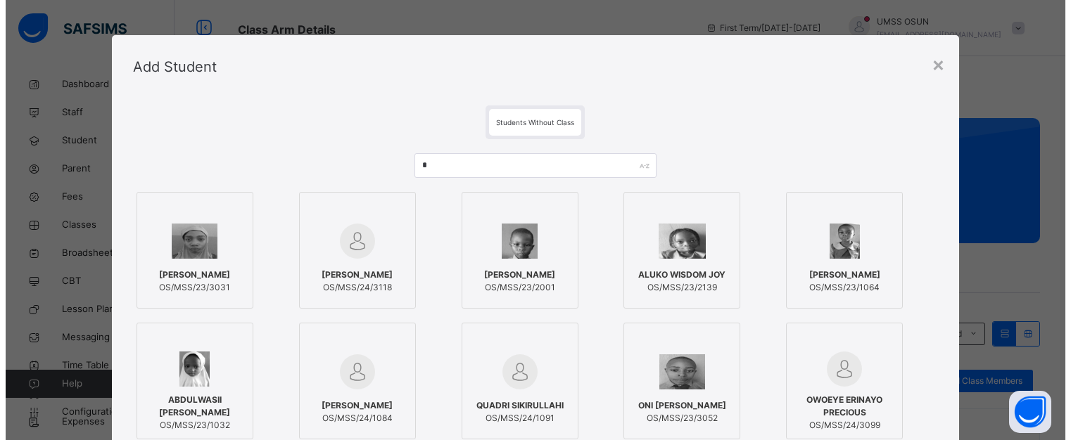
scroll to position [211, 0]
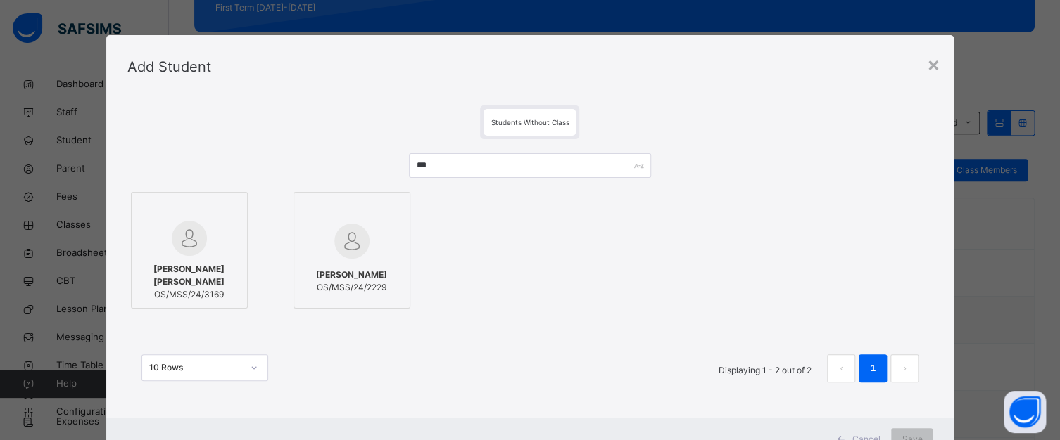
type input "***"
click at [414, 225] on div "[PERSON_NAME] OS/MSS/24/2229" at bounding box center [367, 250] width 148 height 117
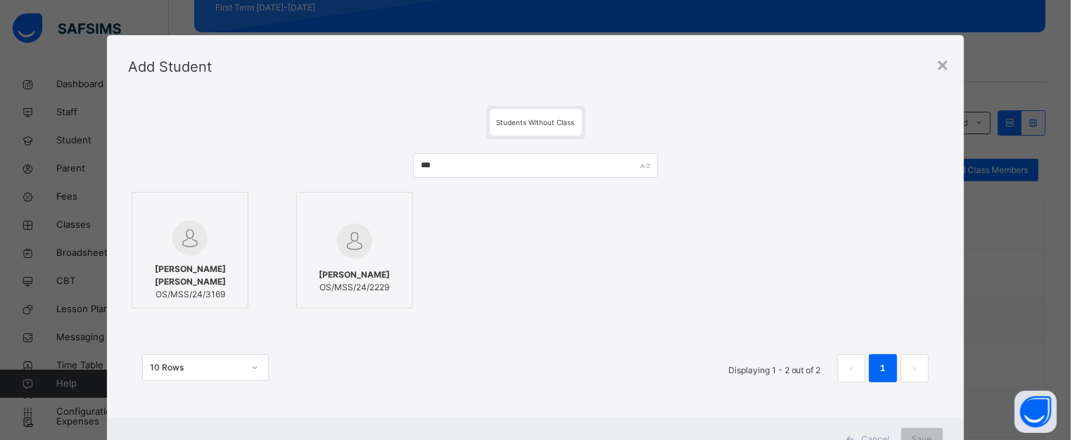
click at [381, 226] on div at bounding box center [354, 241] width 101 height 41
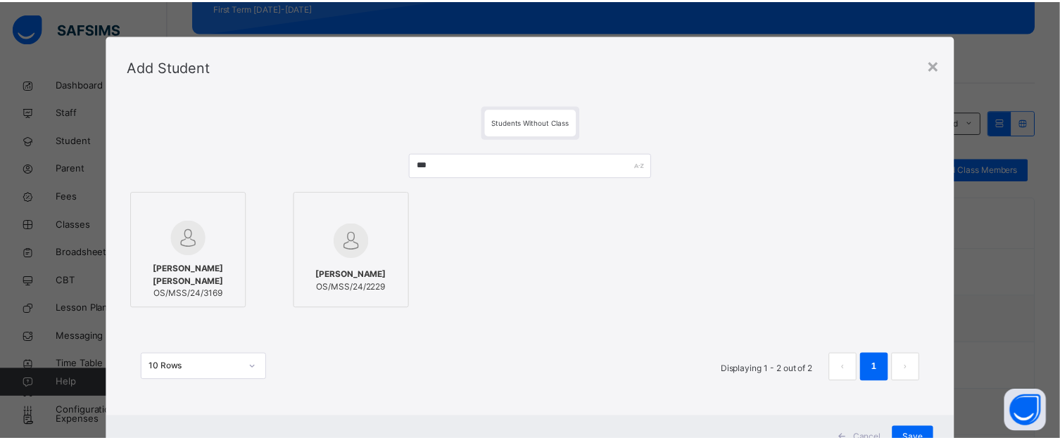
scroll to position [56, 0]
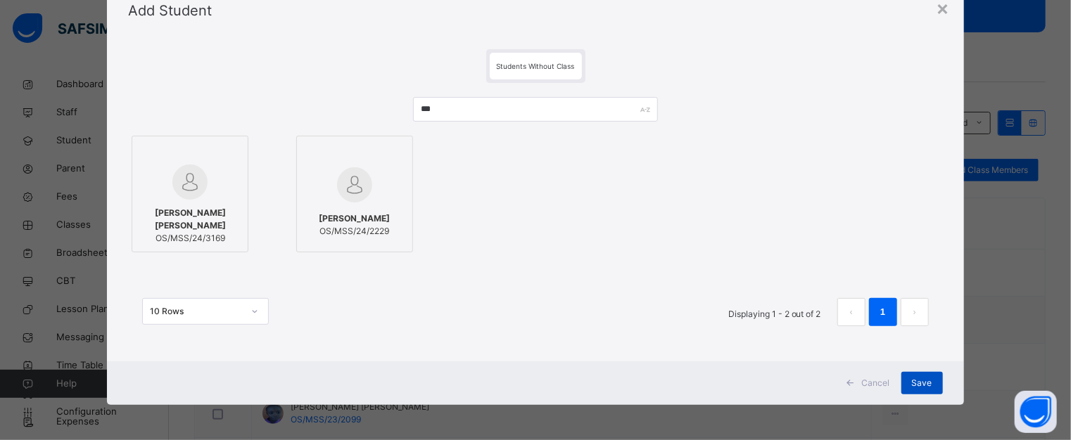
click at [923, 378] on span "Save" at bounding box center [922, 383] width 20 height 13
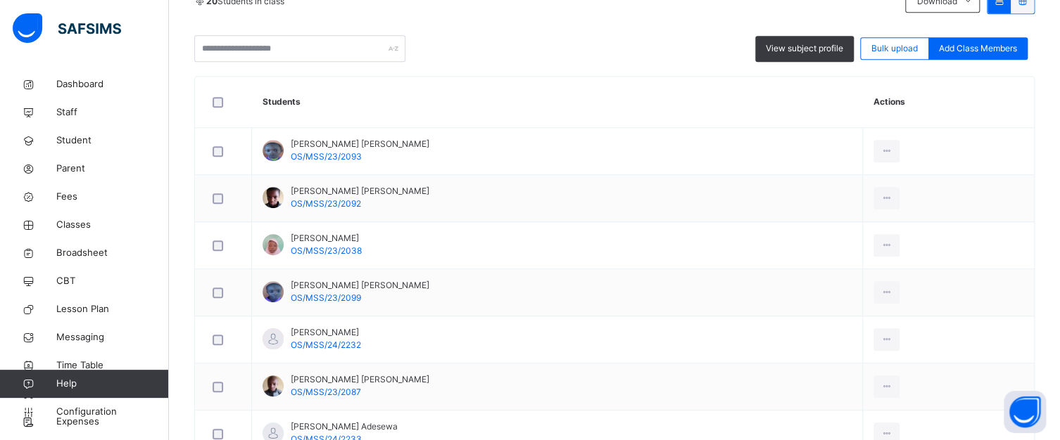
scroll to position [614, 0]
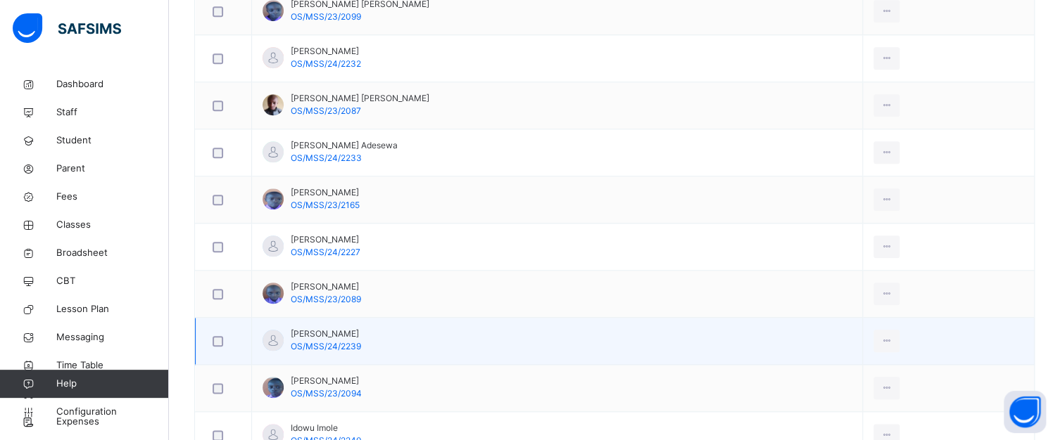
click at [762, 336] on td "Hamzat Abdulmattin Oyeniyi OS/MSS/24/2239" at bounding box center [557, 341] width 611 height 47
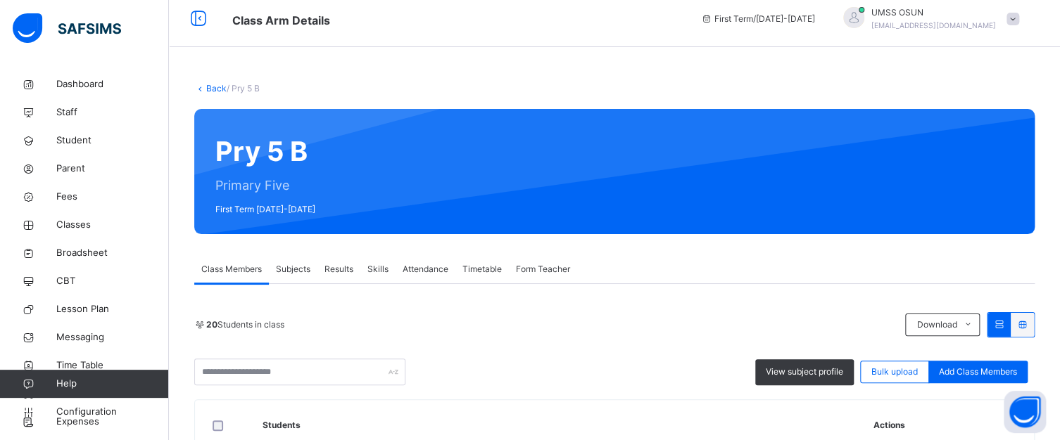
scroll to position [0, 0]
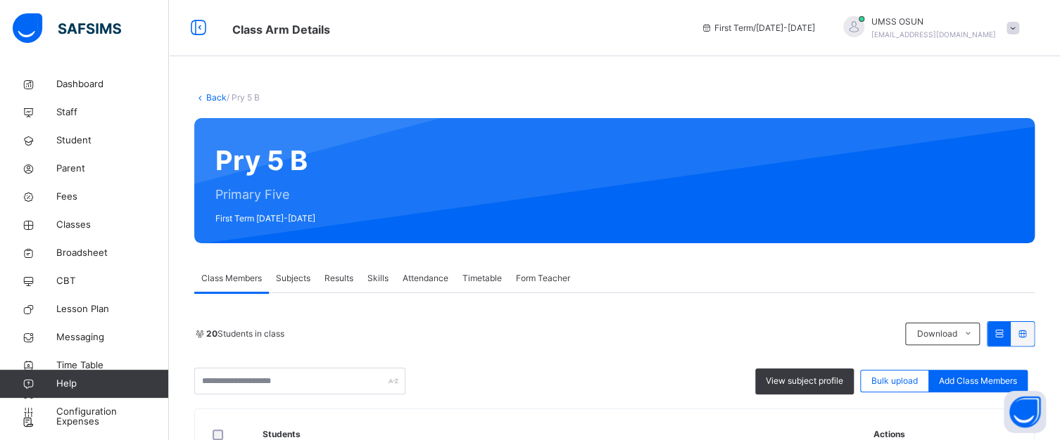
click at [213, 95] on link "Back" at bounding box center [216, 97] width 20 height 11
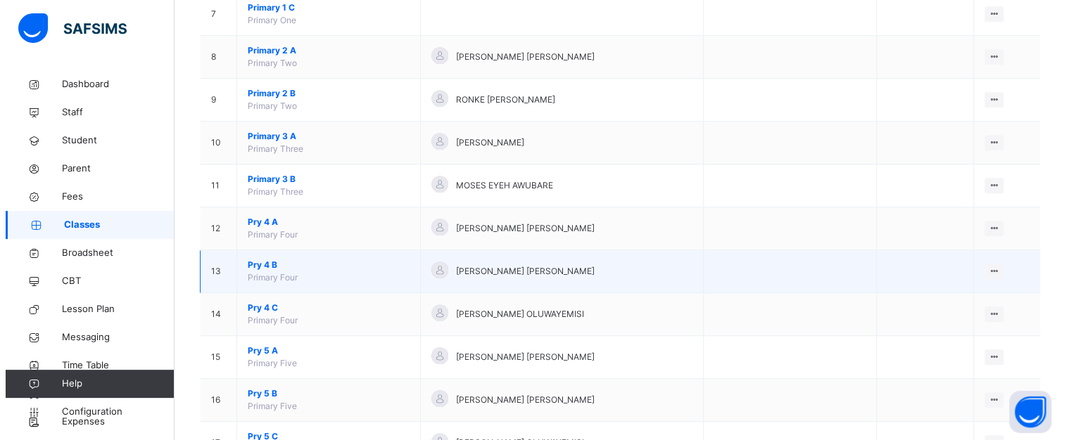
scroll to position [493, 0]
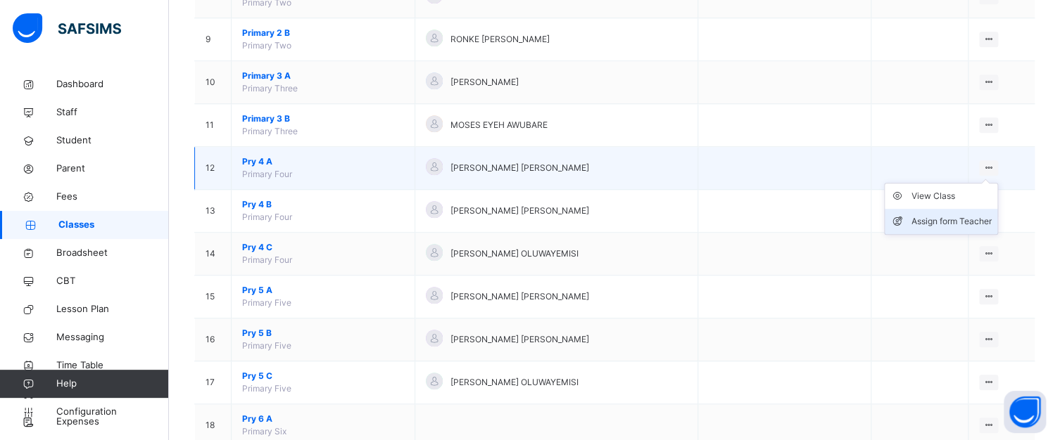
click at [966, 217] on div "Assign form Teacher" at bounding box center [951, 222] width 80 height 14
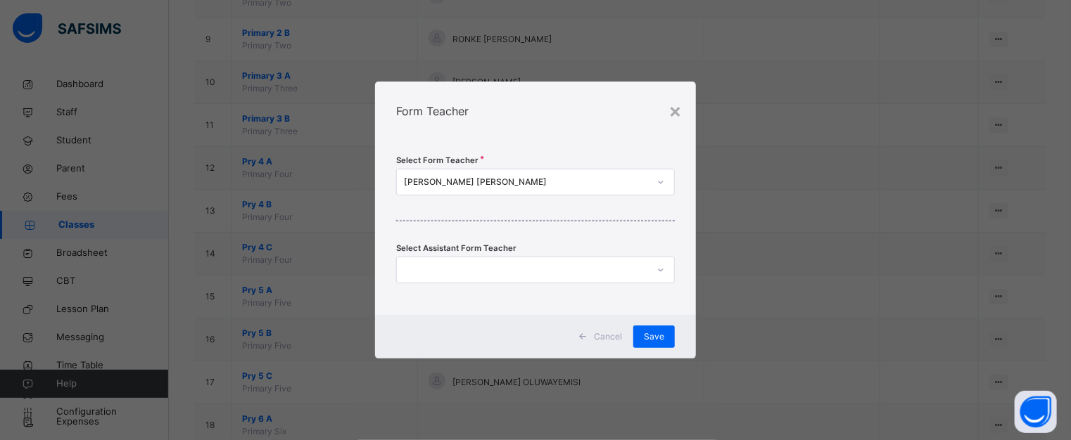
click at [659, 180] on icon at bounding box center [660, 182] width 8 height 14
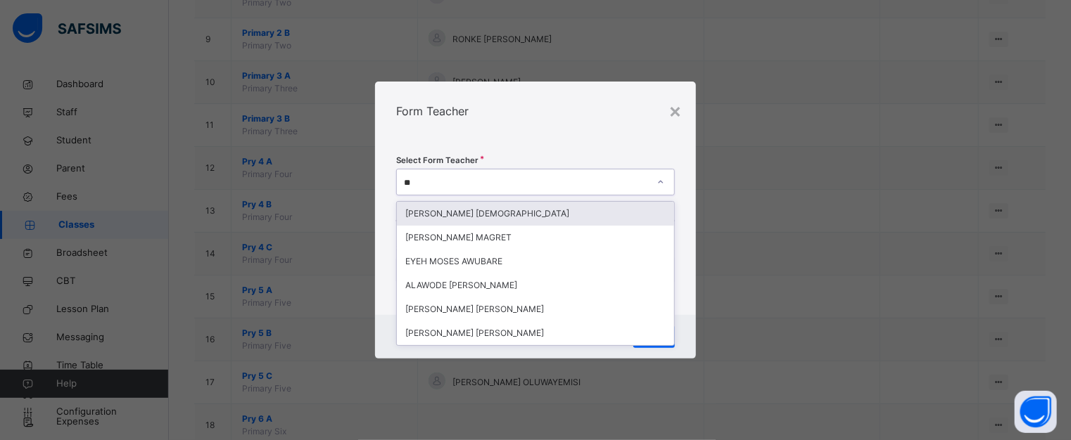
type input "***"
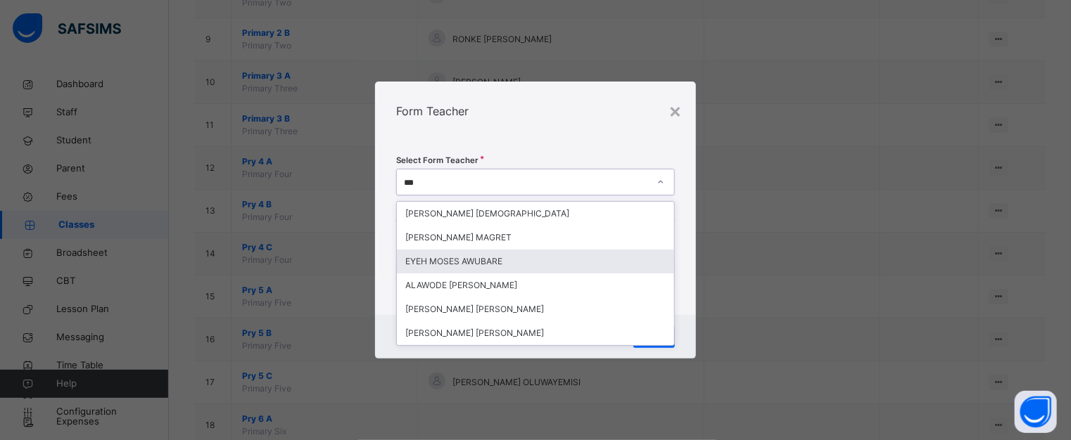
click at [440, 264] on div "EYEH MOSES AWUBARE" at bounding box center [536, 262] width 278 height 24
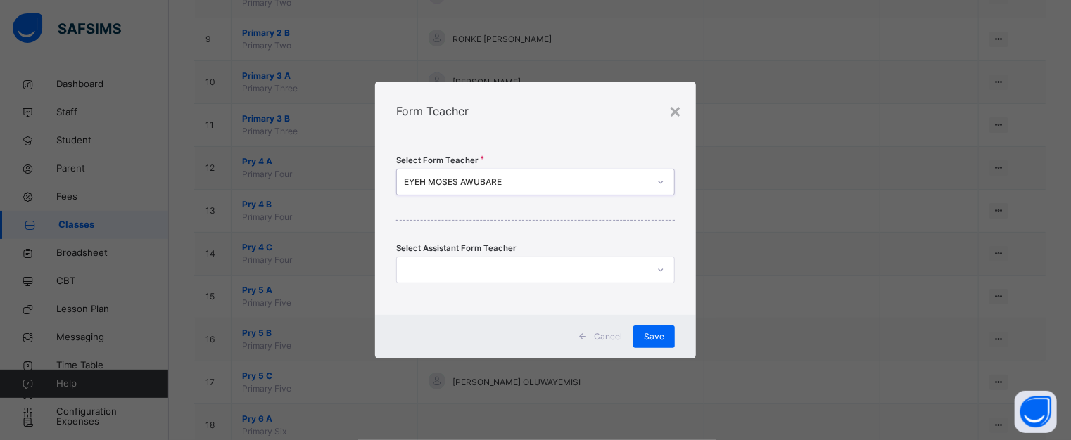
click at [560, 125] on div "Form Teacher" at bounding box center [536, 111] width 322 height 59
click at [656, 338] on span "Save" at bounding box center [654, 337] width 20 height 13
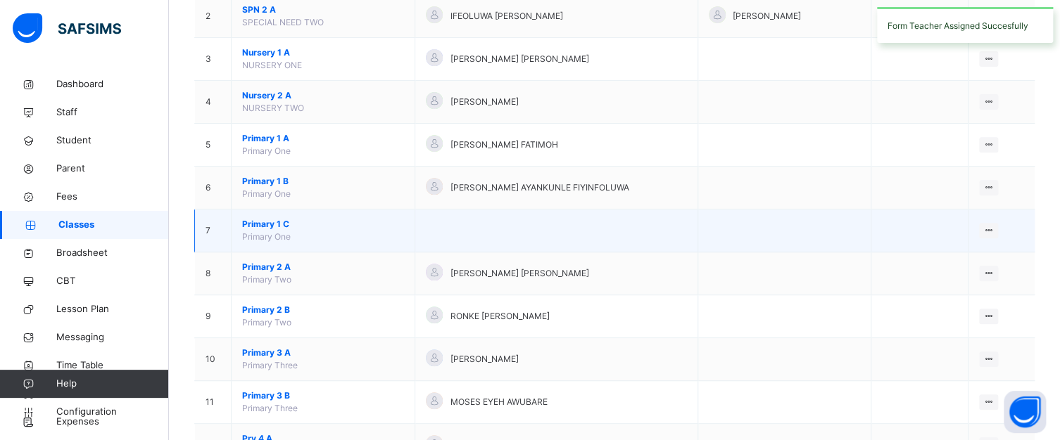
scroll to position [352, 0]
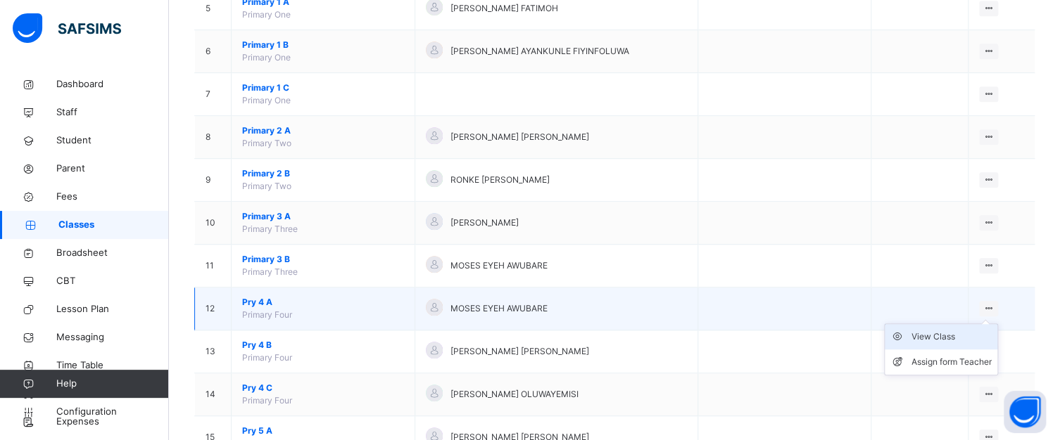
click at [967, 331] on div "View Class" at bounding box center [951, 337] width 80 height 14
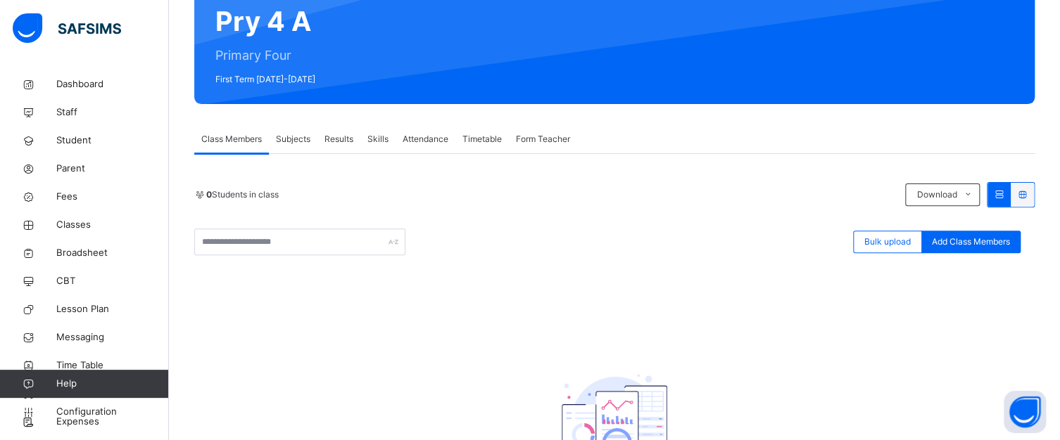
scroll to position [141, 0]
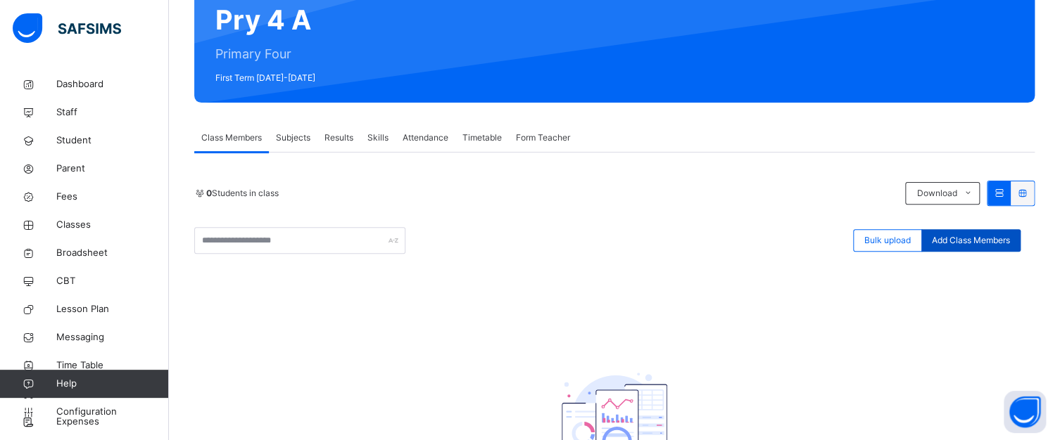
click at [977, 234] on span "Add Class Members" at bounding box center [971, 240] width 78 height 13
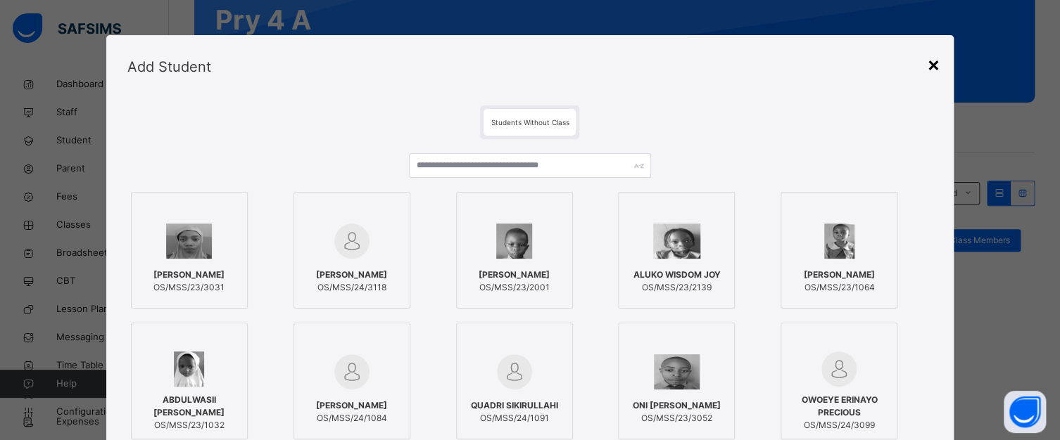
click at [927, 60] on div "×" at bounding box center [932, 64] width 13 height 30
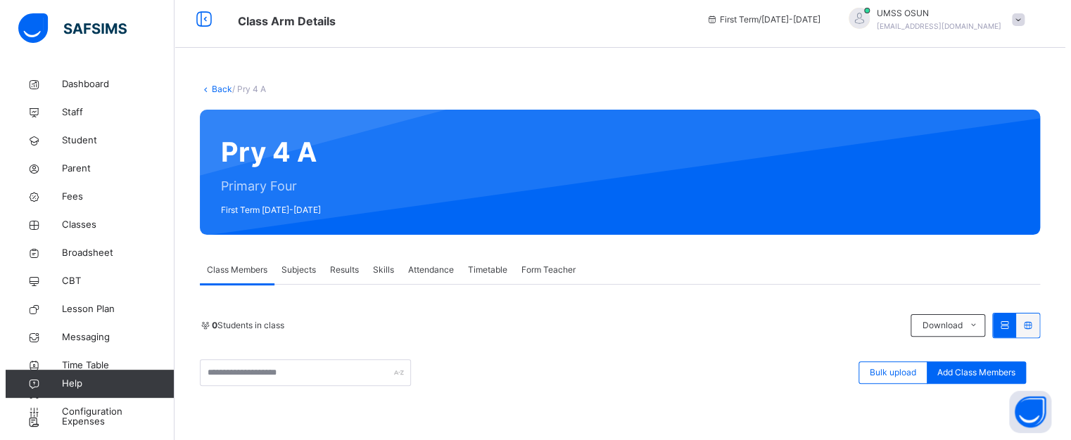
scroll to position [0, 0]
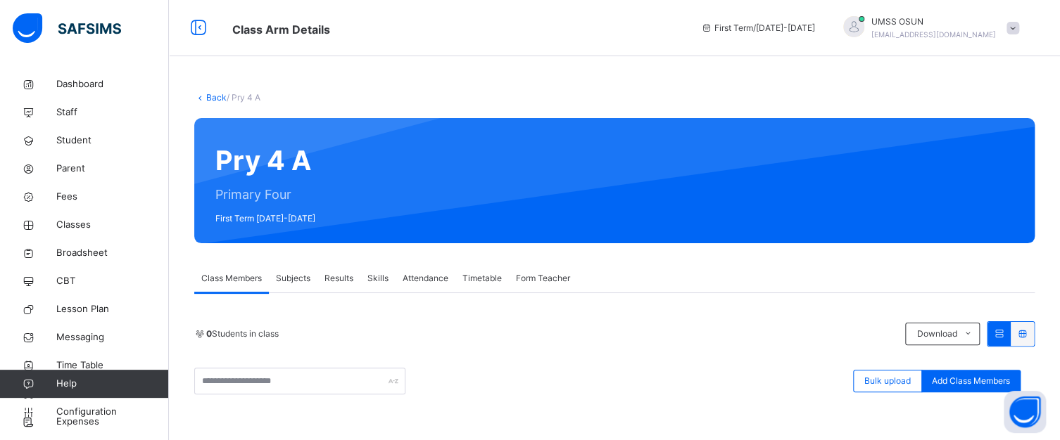
click at [214, 91] on div "Back / Pry 4 A" at bounding box center [614, 97] width 840 height 13
click at [215, 93] on link "Back" at bounding box center [216, 97] width 20 height 11
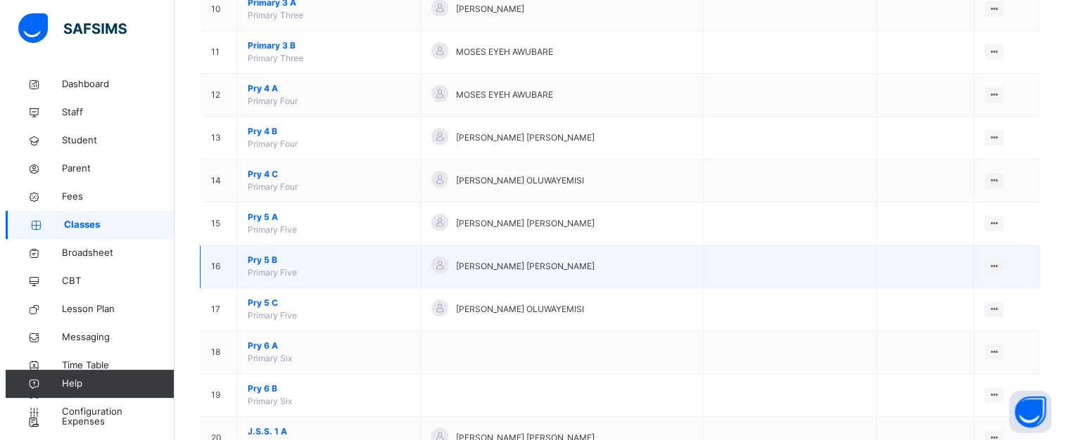
scroll to position [563, 0]
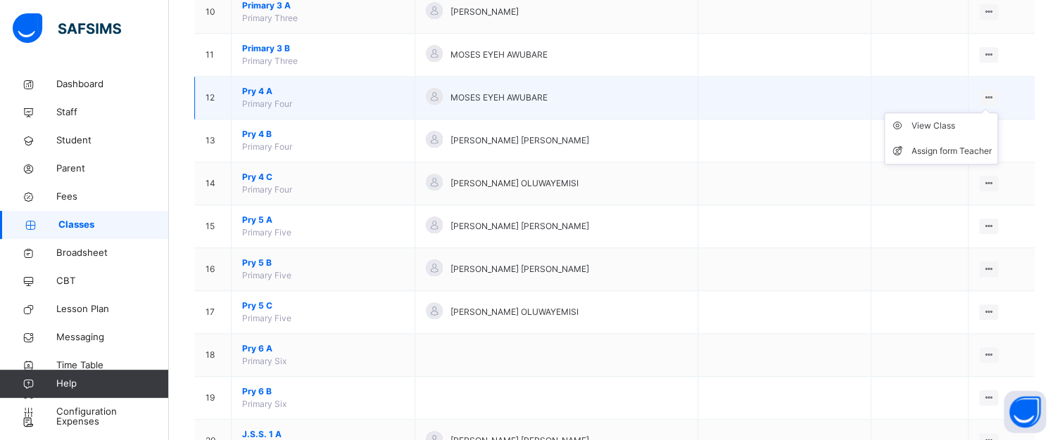
click at [994, 94] on icon at bounding box center [988, 97] width 12 height 11
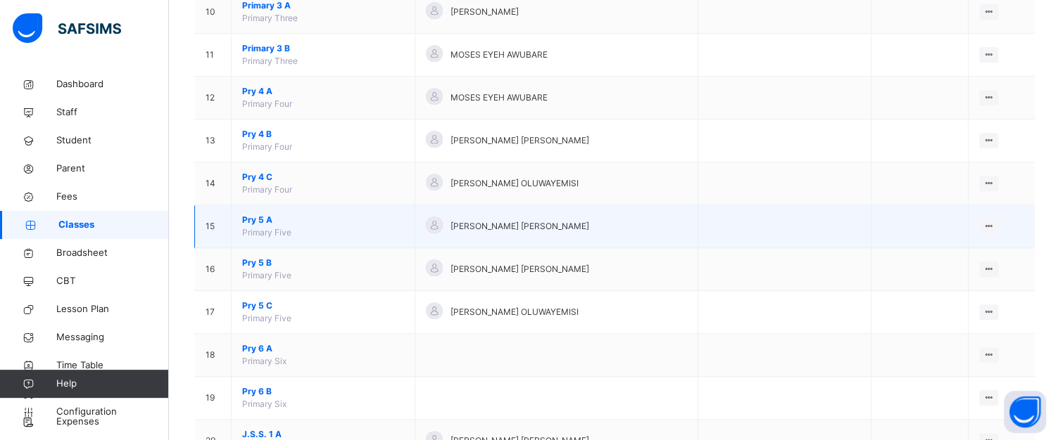
drag, startPoint x: 915, startPoint y: 249, endPoint x: 915, endPoint y: 236, distance: 13.4
click at [915, 248] on td at bounding box center [918, 269] width 97 height 43
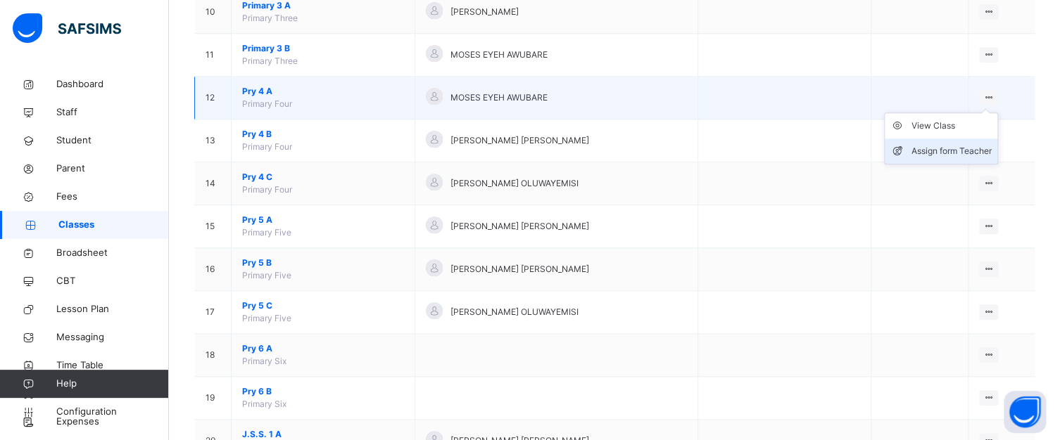
click at [936, 149] on div "Assign form Teacher" at bounding box center [951, 151] width 80 height 14
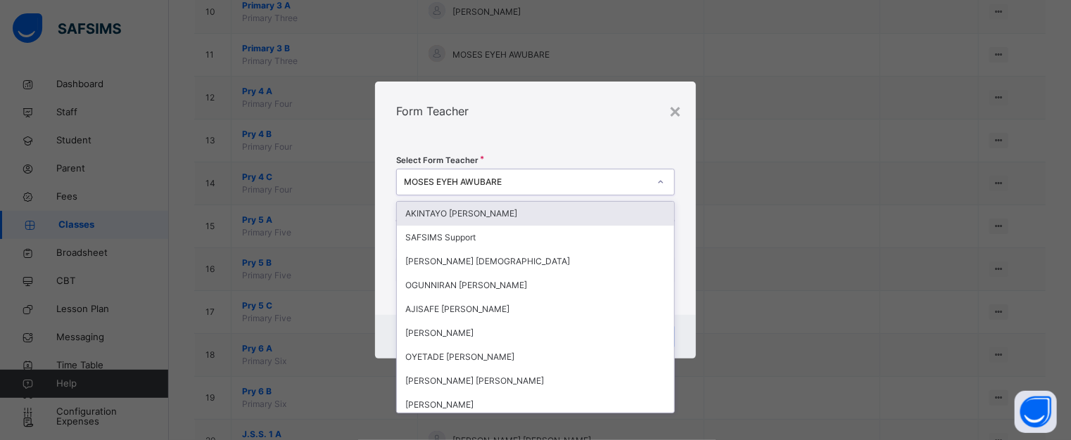
click at [659, 178] on icon at bounding box center [660, 182] width 8 height 14
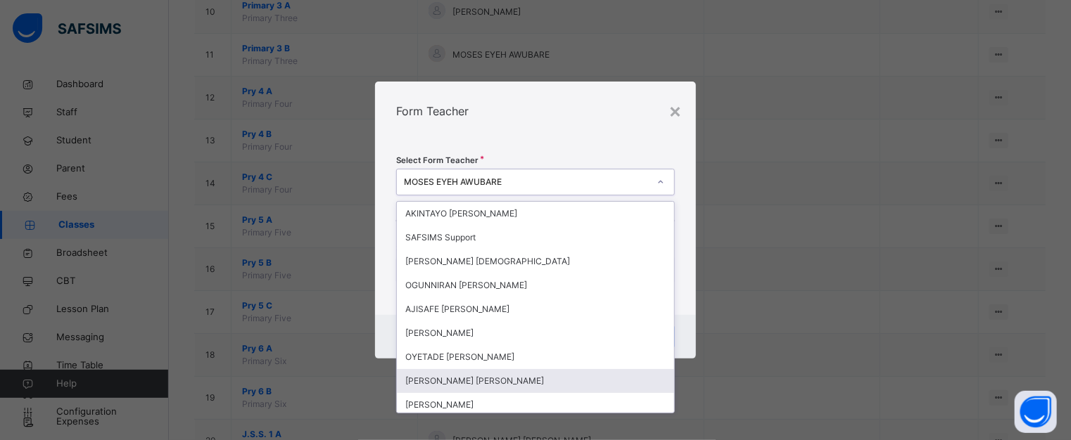
click at [519, 378] on div "[PERSON_NAME] [PERSON_NAME]" at bounding box center [536, 381] width 278 height 24
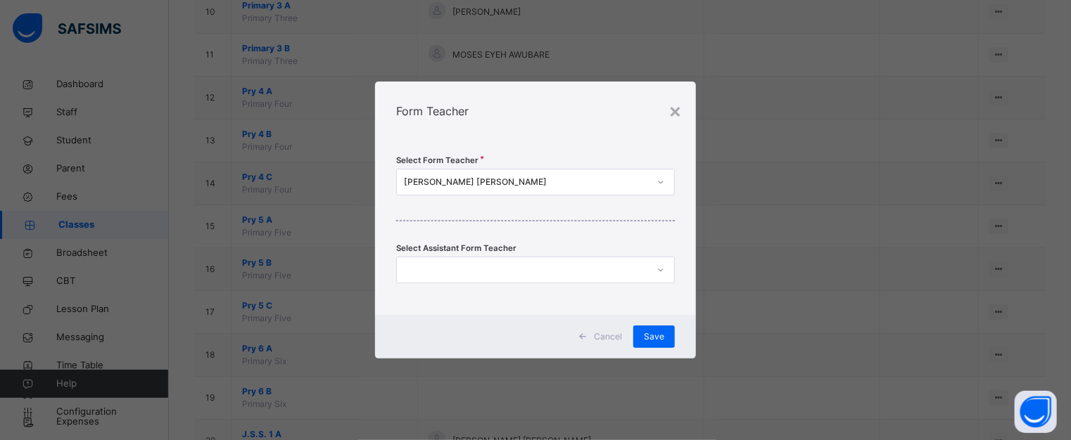
click at [549, 113] on div "Form Teacher" at bounding box center [536, 111] width 322 height 59
click at [660, 339] on span "Save" at bounding box center [654, 337] width 20 height 13
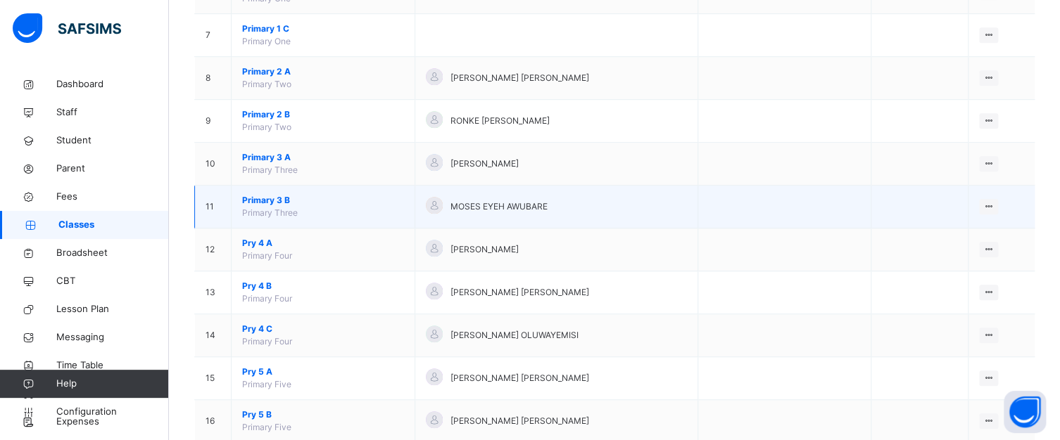
scroll to position [493, 0]
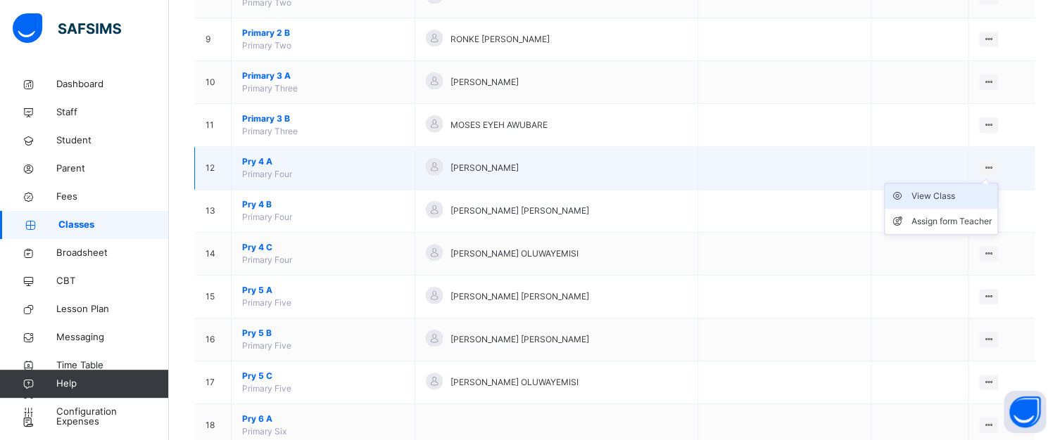
click at [935, 193] on div "View Class" at bounding box center [951, 196] width 80 height 14
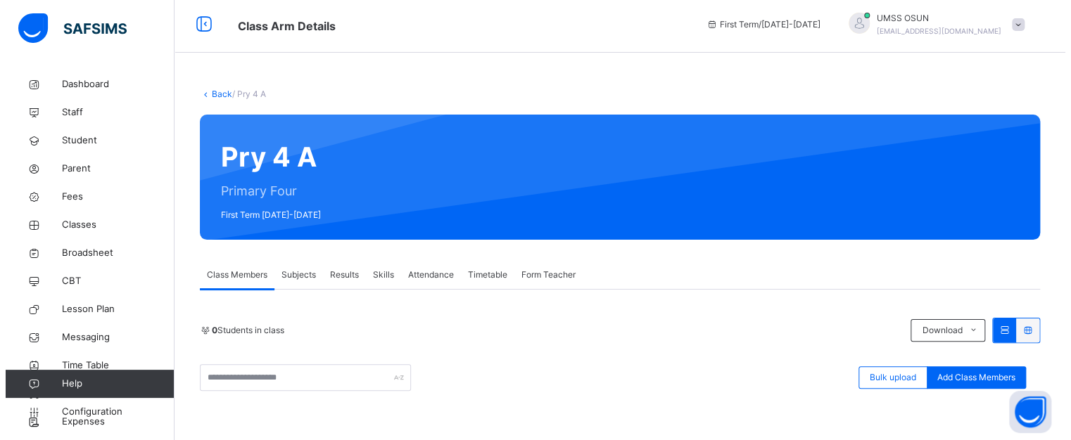
scroll to position [70, 0]
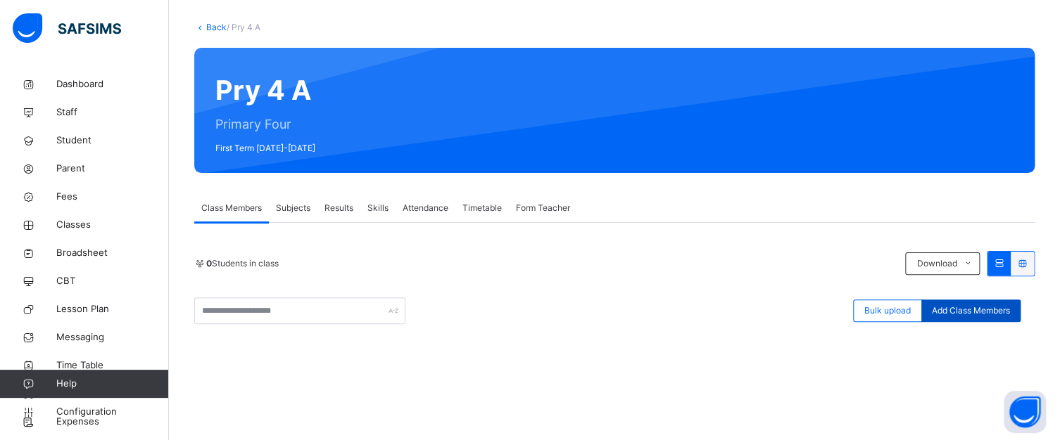
click at [958, 302] on div "Add Class Members" at bounding box center [970, 311] width 99 height 23
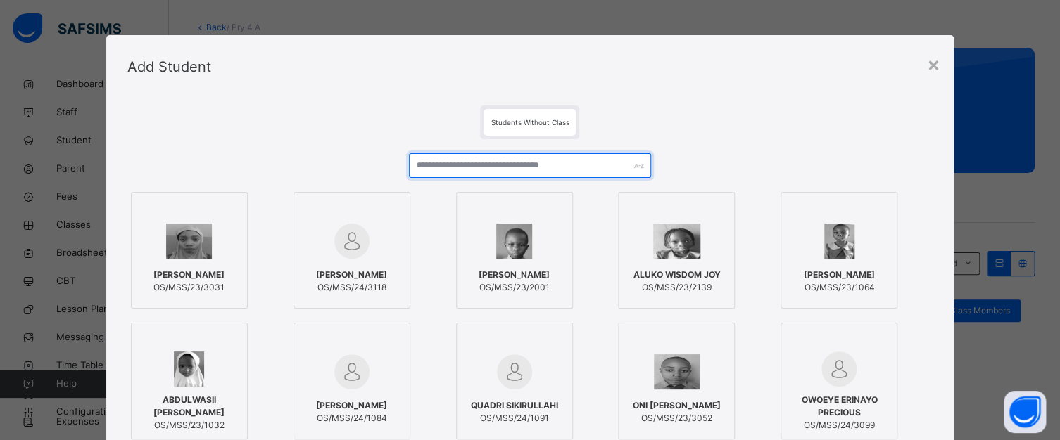
click at [462, 166] on input "text" at bounding box center [529, 165] width 241 height 25
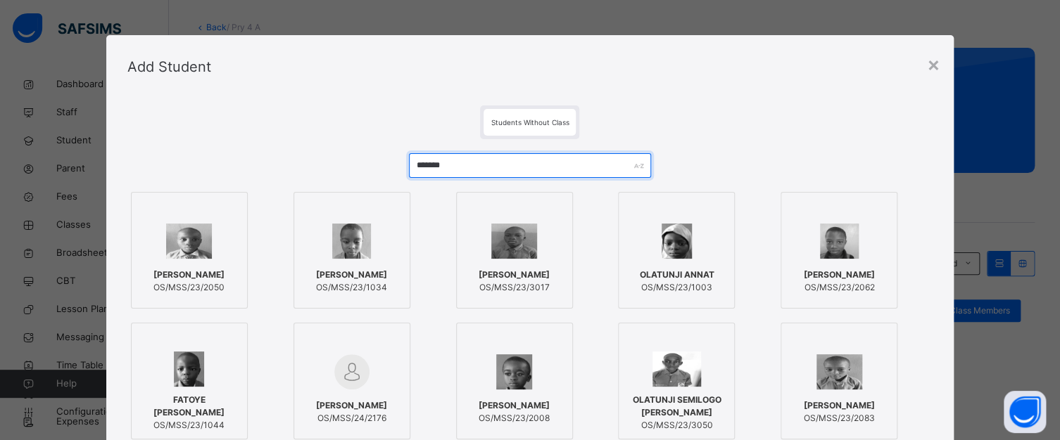
type input "*******"
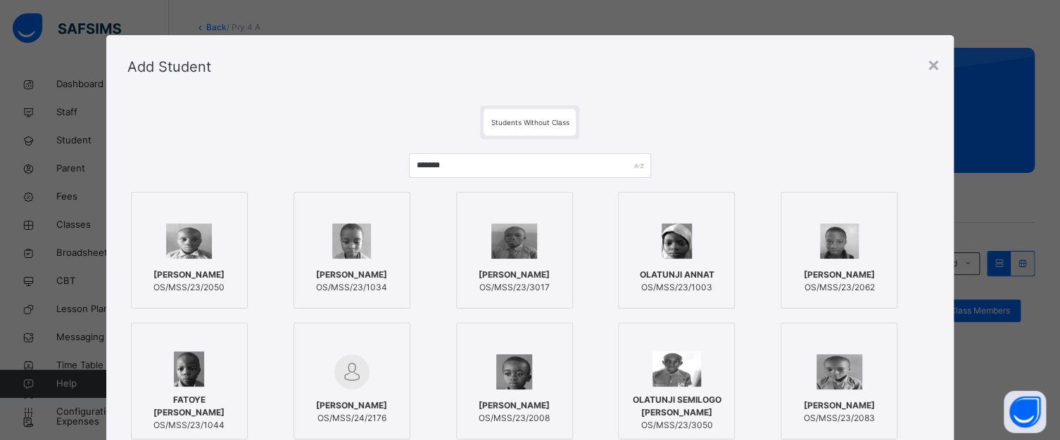
drag, startPoint x: 194, startPoint y: 248, endPoint x: 839, endPoint y: 374, distance: 656.5
click at [194, 248] on img at bounding box center [189, 241] width 46 height 35
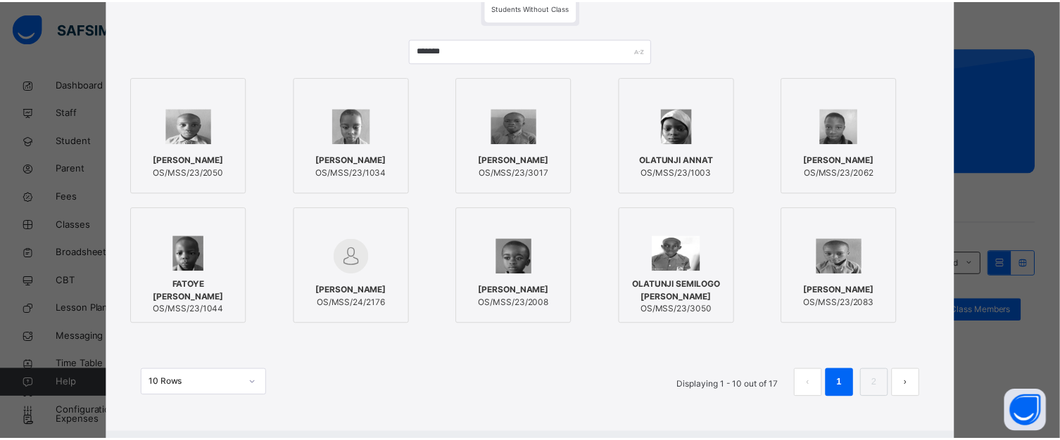
scroll to position [141, 0]
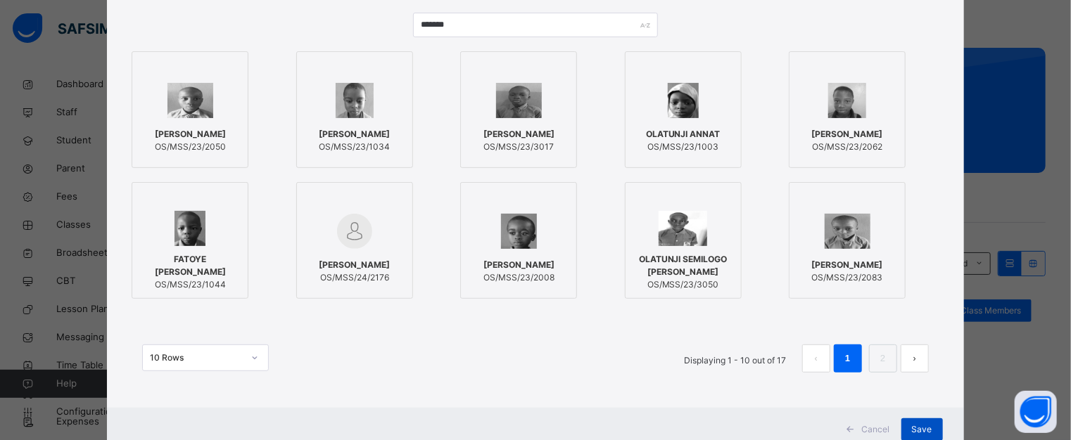
click at [909, 420] on div "Save" at bounding box center [922, 430] width 42 height 23
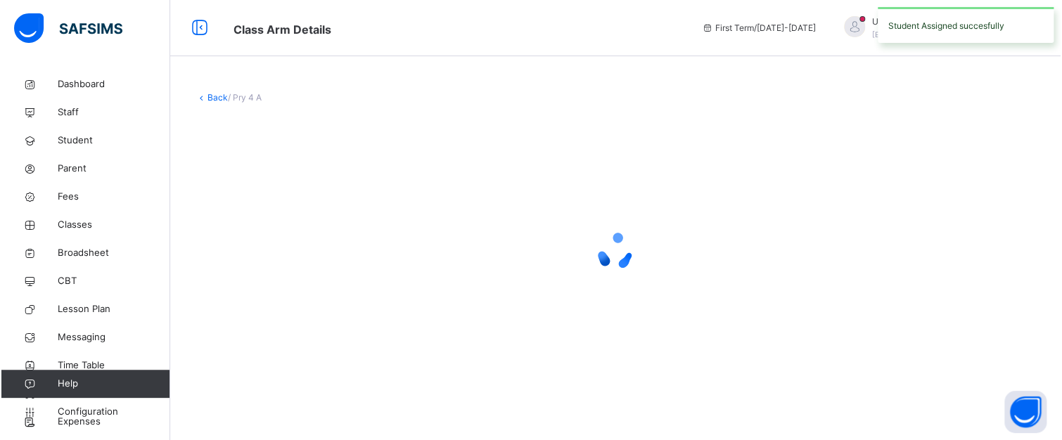
scroll to position [0, 0]
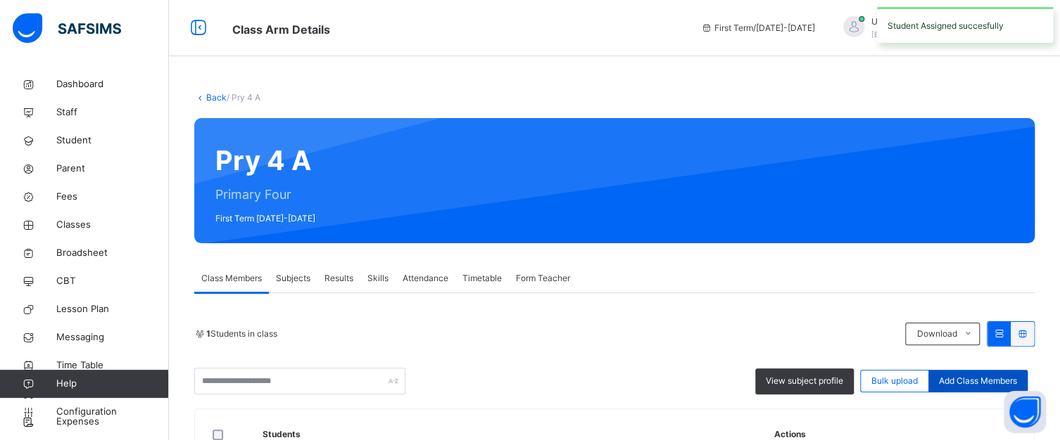
click at [972, 381] on span "Add Class Members" at bounding box center [978, 381] width 78 height 13
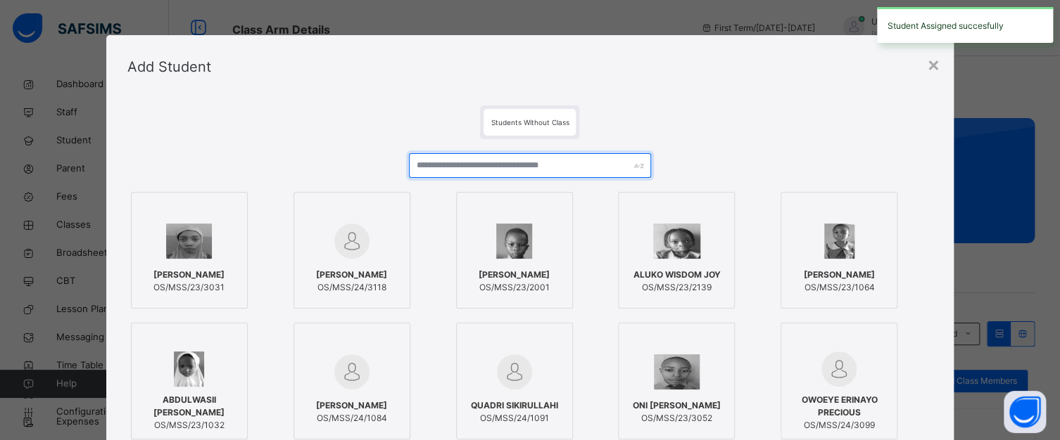
click at [521, 164] on input "text" at bounding box center [529, 165] width 241 height 25
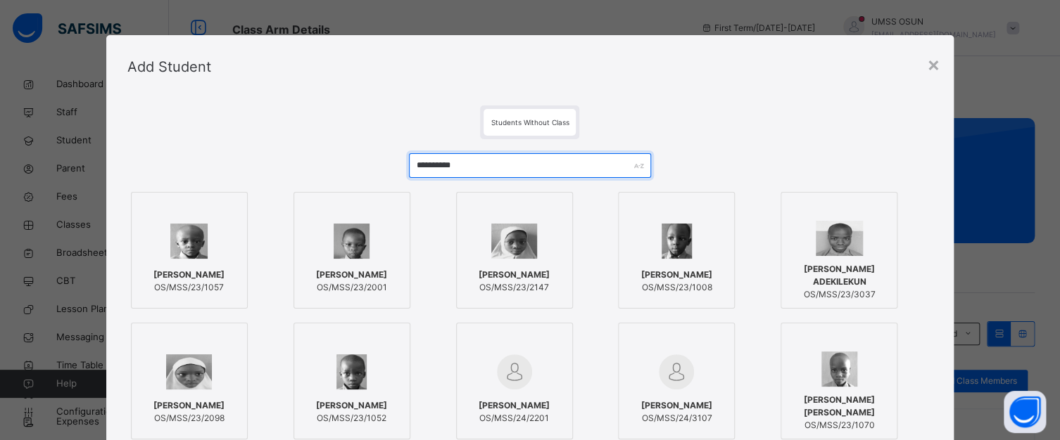
type input "**********"
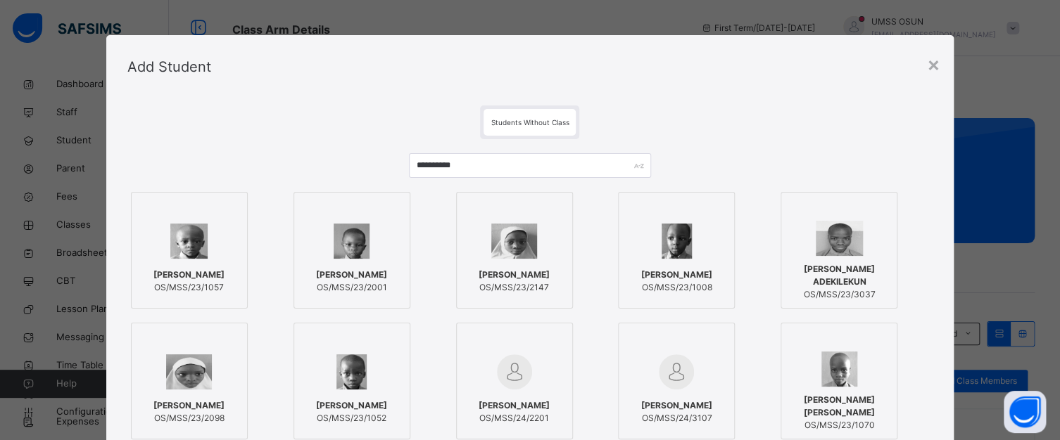
click at [530, 253] on img at bounding box center [514, 241] width 46 height 35
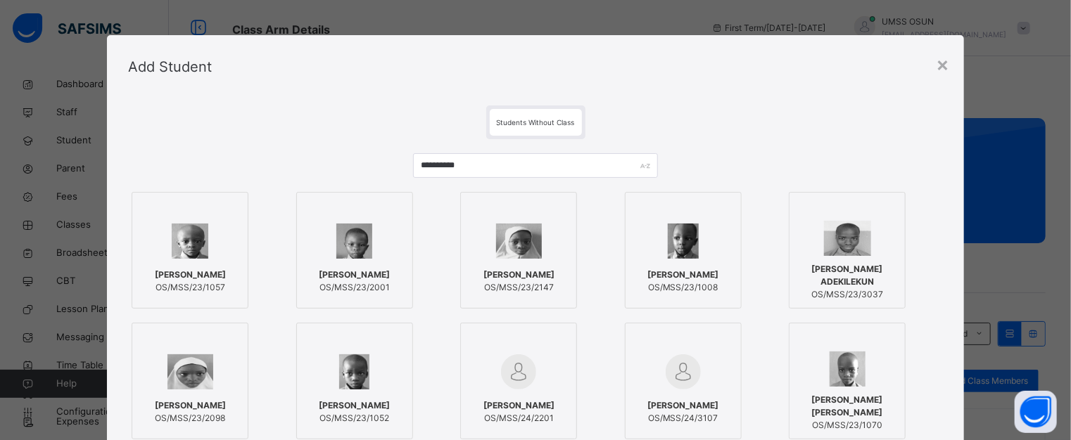
click at [956, 338] on div "**********" at bounding box center [535, 324] width 857 height 450
drag, startPoint x: 956, startPoint y: 338, endPoint x: 990, endPoint y: 412, distance: 80.6
click at [990, 412] on div "**********" at bounding box center [535, 220] width 1071 height 440
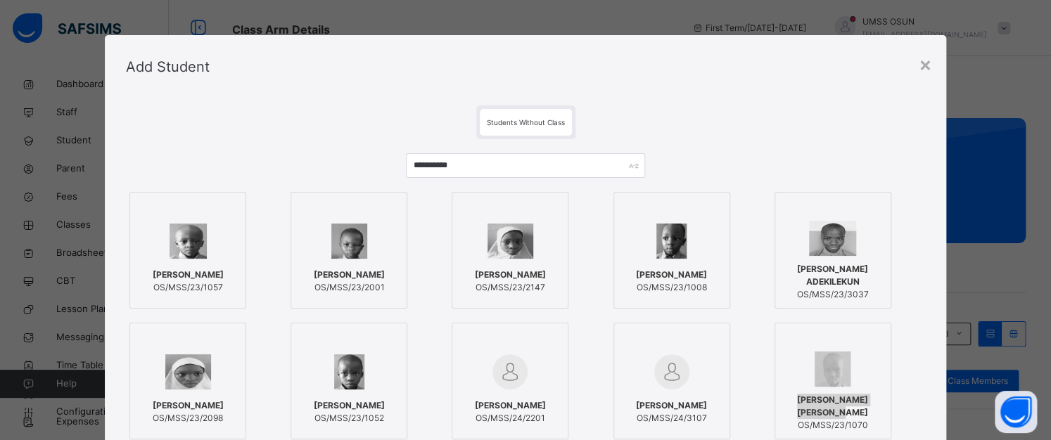
click at [516, 243] on img at bounding box center [511, 241] width 46 height 35
click at [516, 243] on img at bounding box center [516, 241] width 46 height 35
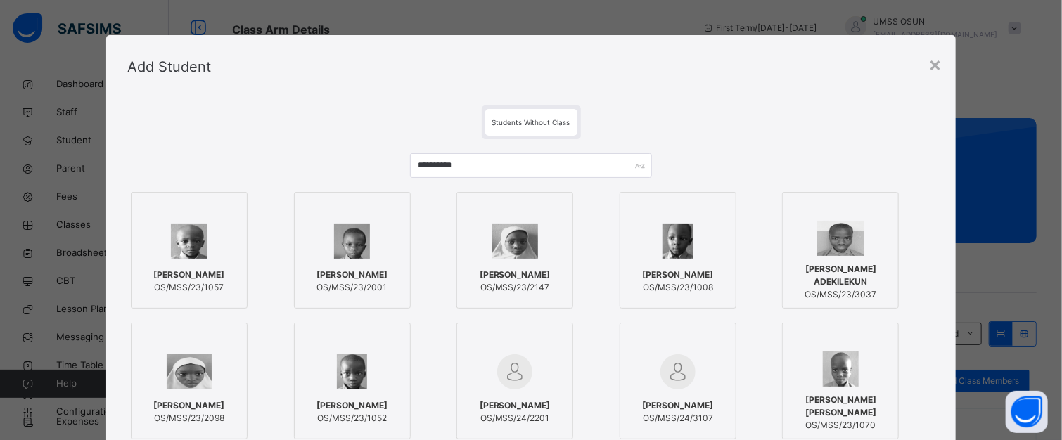
click at [493, 262] on div "ABDULATEEF RUQOYYAH OS/MSS/23/2147" at bounding box center [514, 281] width 101 height 39
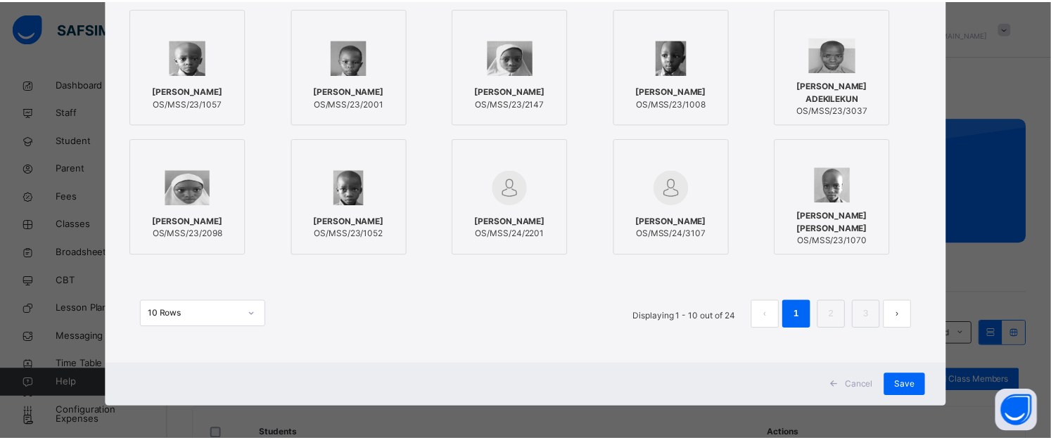
scroll to position [186, 0]
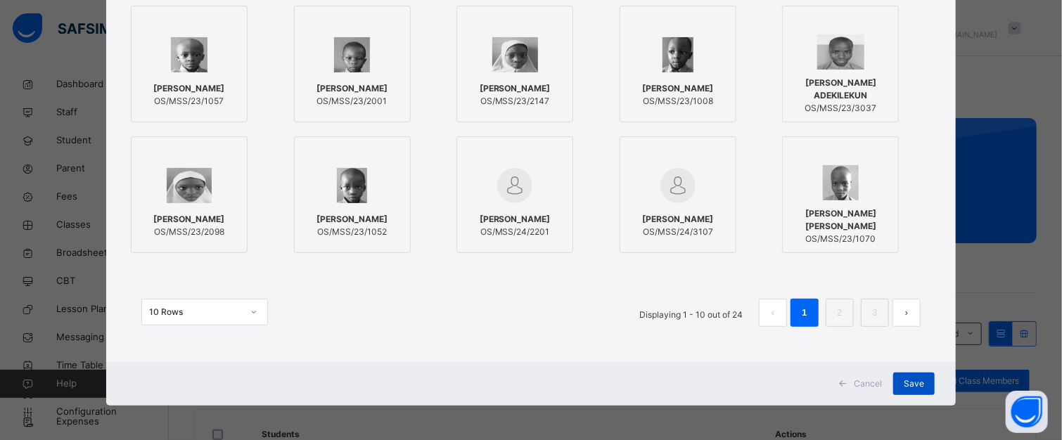
click at [908, 374] on div "Save" at bounding box center [915, 384] width 42 height 23
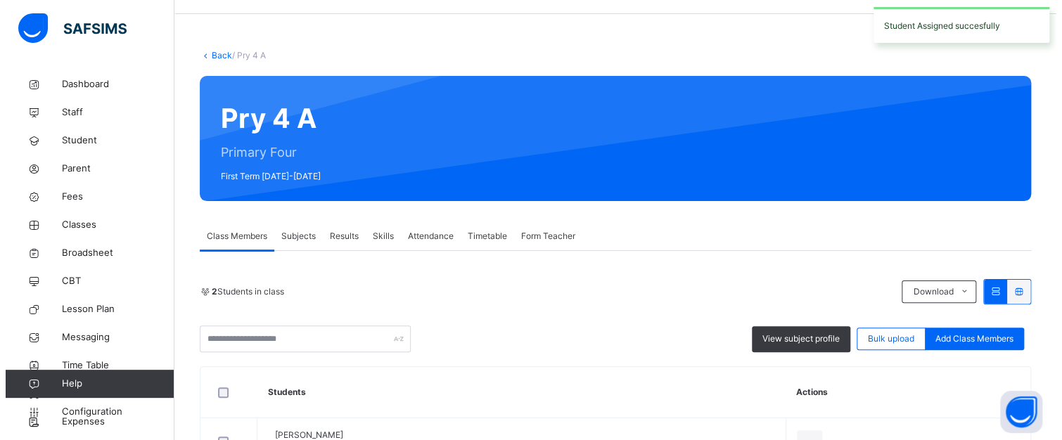
scroll to position [141, 0]
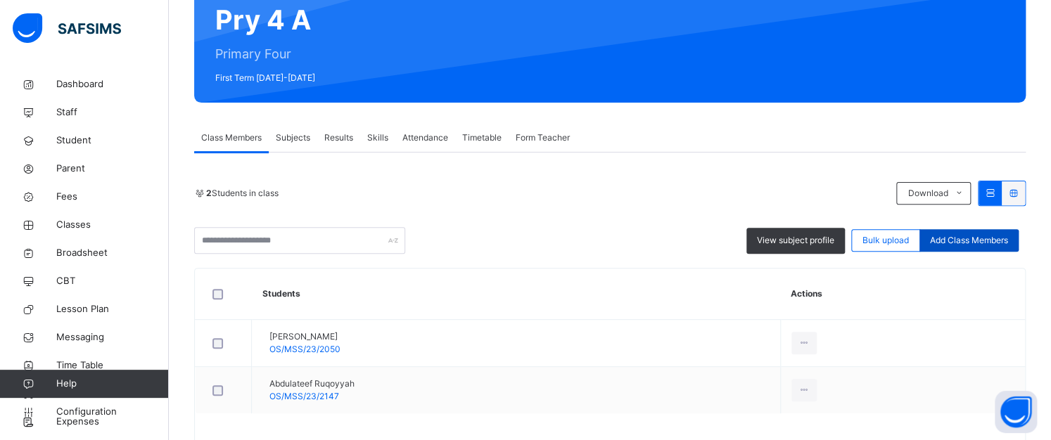
click at [991, 237] on span "Add Class Members" at bounding box center [969, 240] width 78 height 13
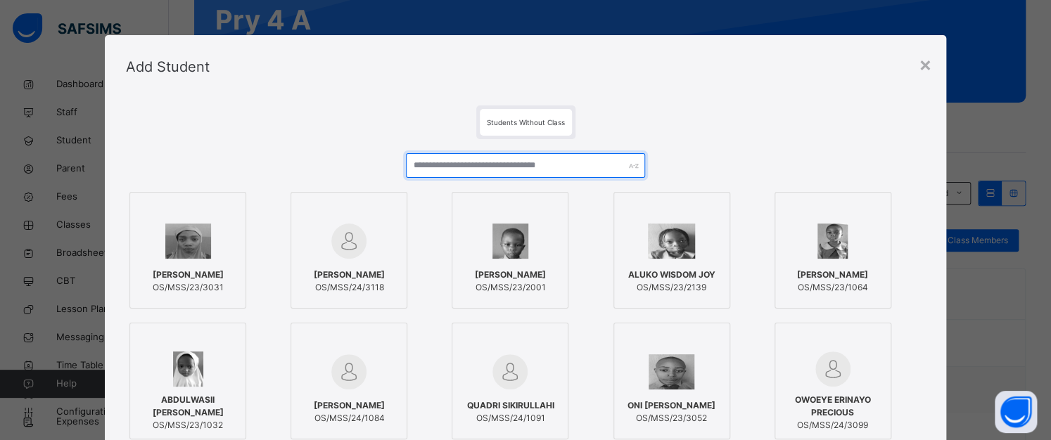
click at [543, 166] on input "text" at bounding box center [526, 165] width 240 height 25
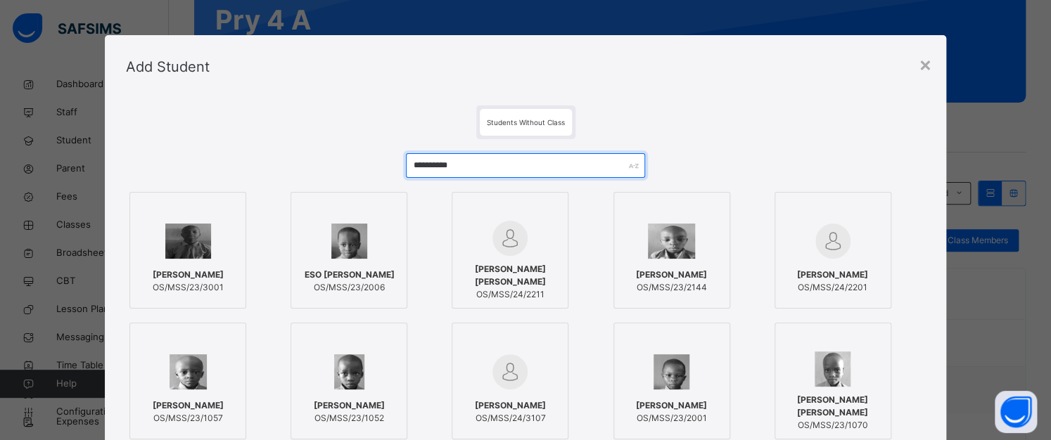
type input "**********"
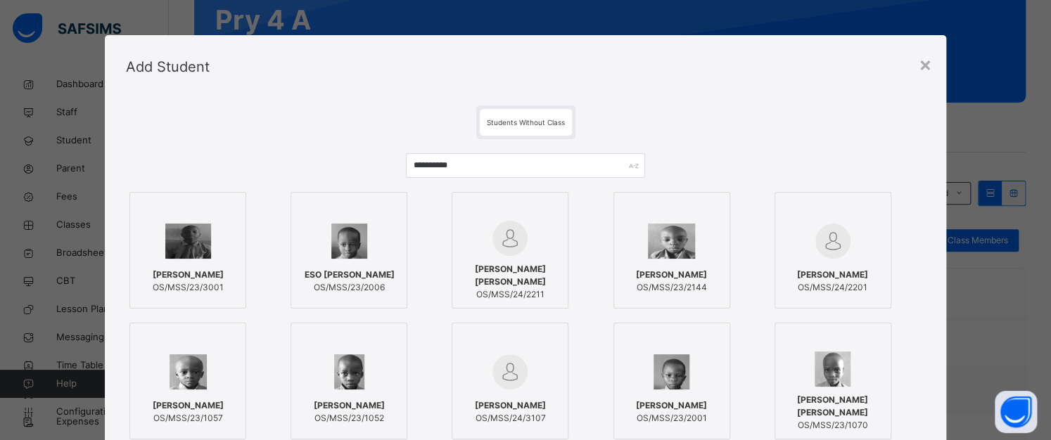
click at [685, 262] on div "ABDULAZEEZ MUBARAK OS/MSS/23/2144" at bounding box center [671, 281] width 101 height 39
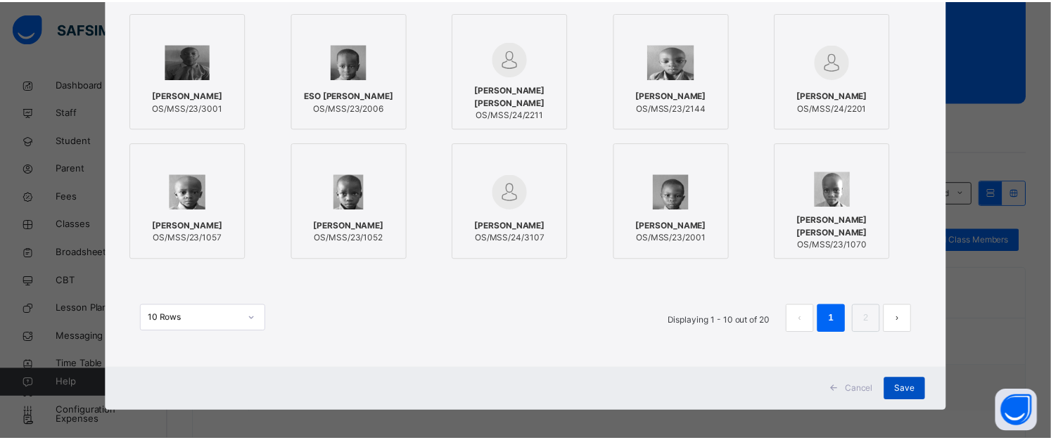
scroll to position [186, 0]
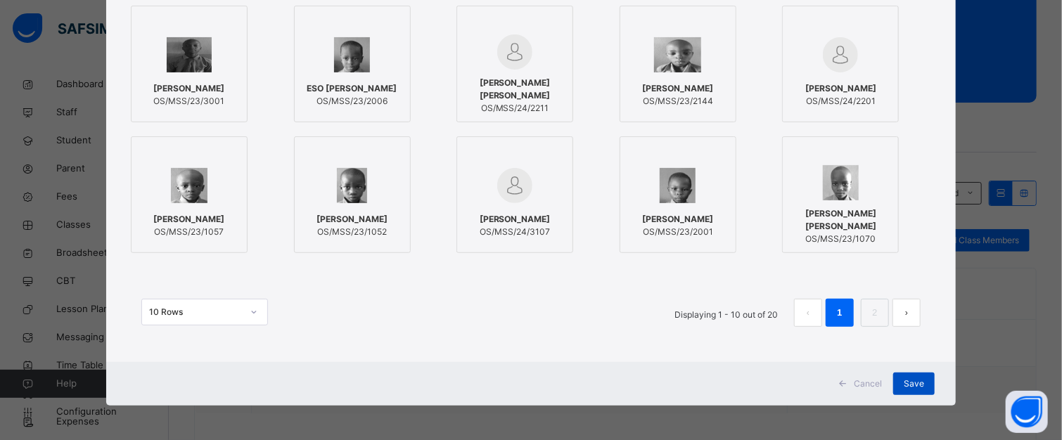
click at [916, 384] on span "Save" at bounding box center [914, 384] width 20 height 13
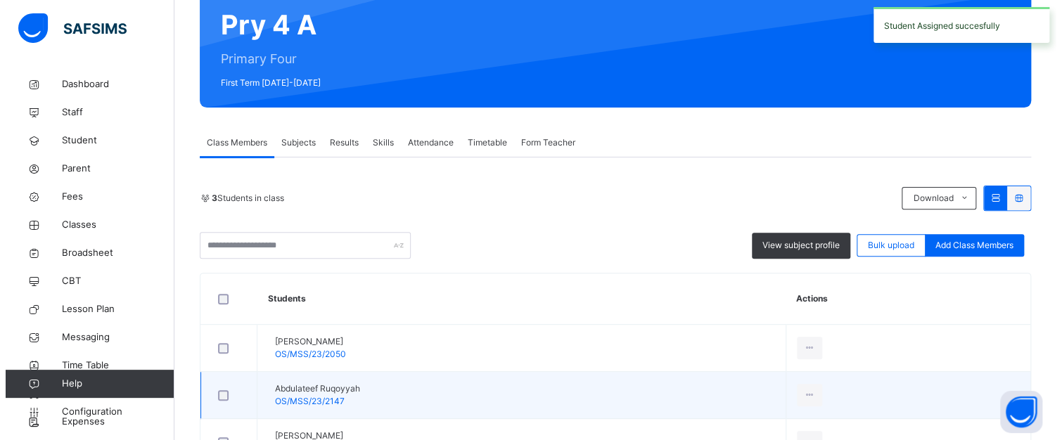
scroll to position [211, 0]
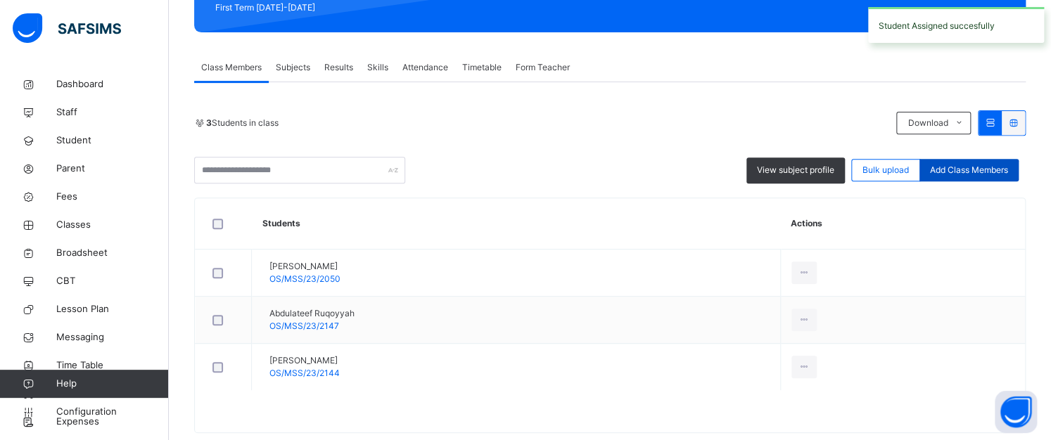
click at [967, 160] on div "Add Class Members" at bounding box center [969, 170] width 99 height 23
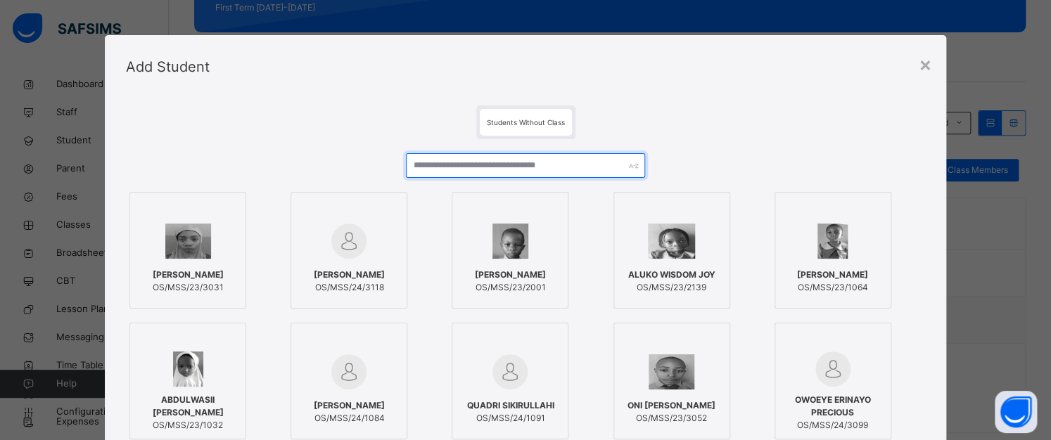
click at [560, 158] on input "text" at bounding box center [526, 165] width 240 height 25
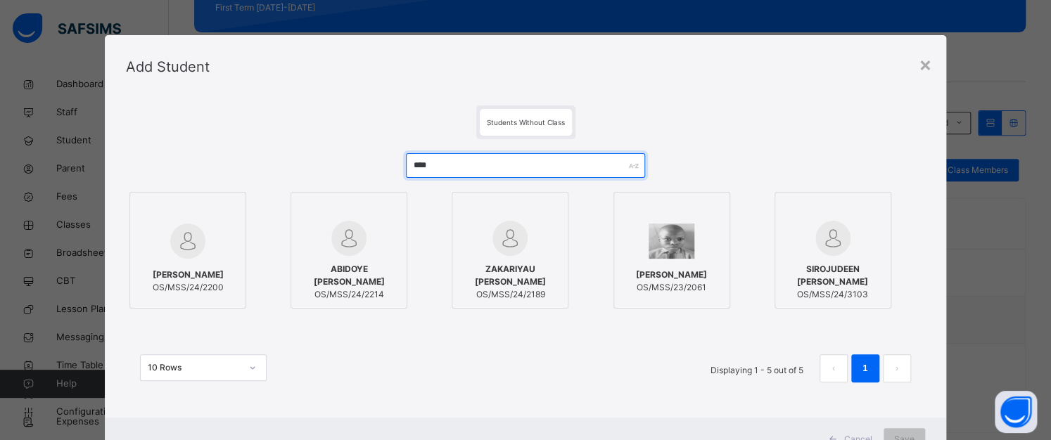
type input "****"
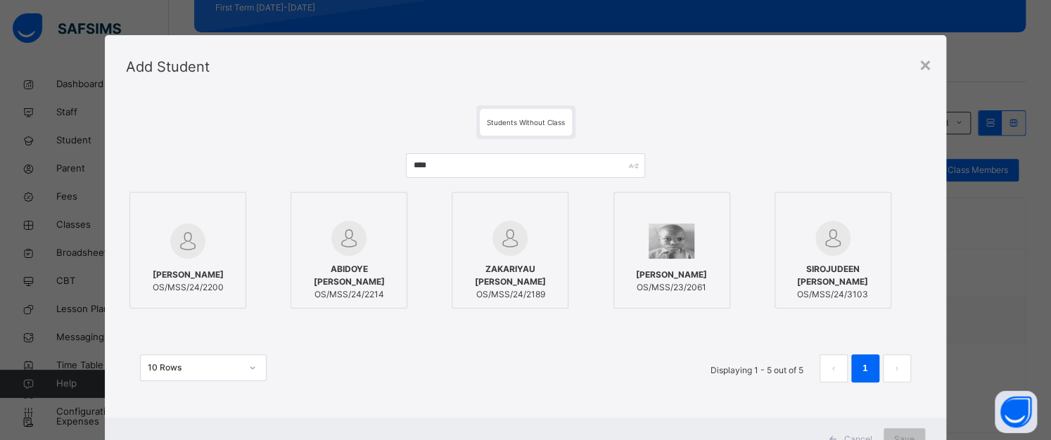
click at [331, 237] on img at bounding box center [348, 238] width 35 height 35
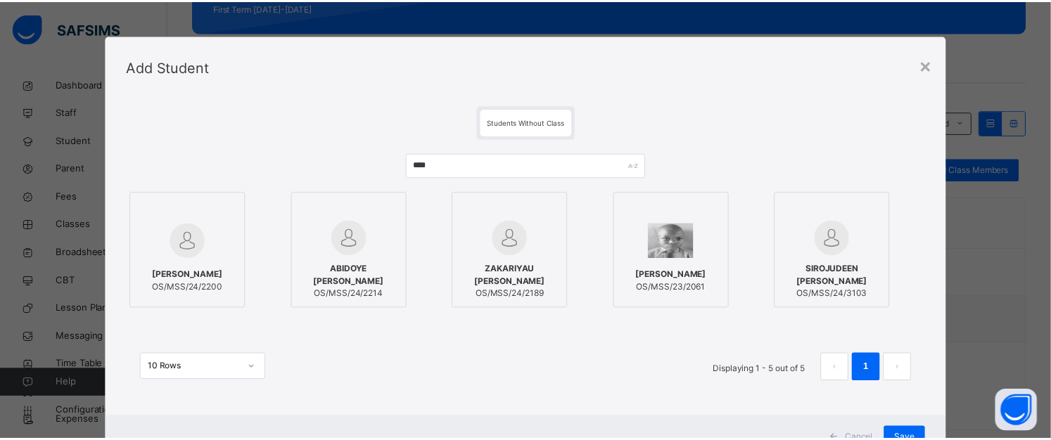
scroll to position [56, 0]
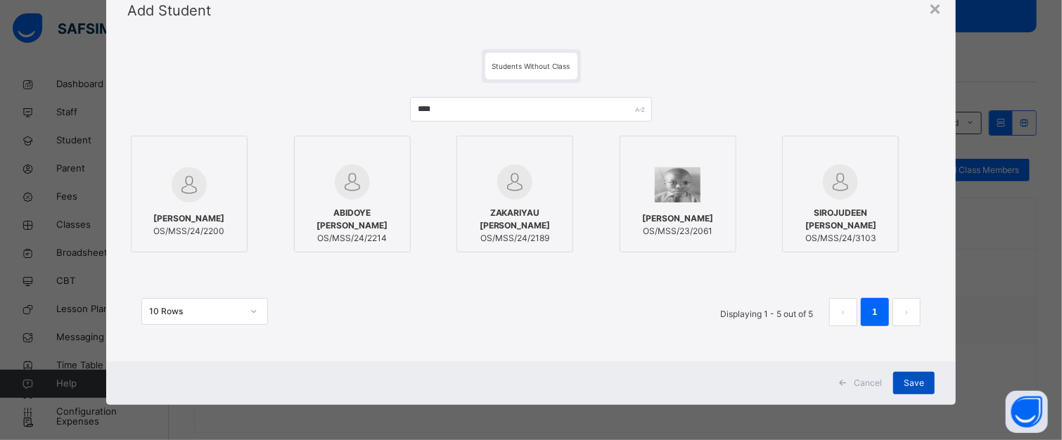
click at [916, 375] on div "Save" at bounding box center [915, 383] width 42 height 23
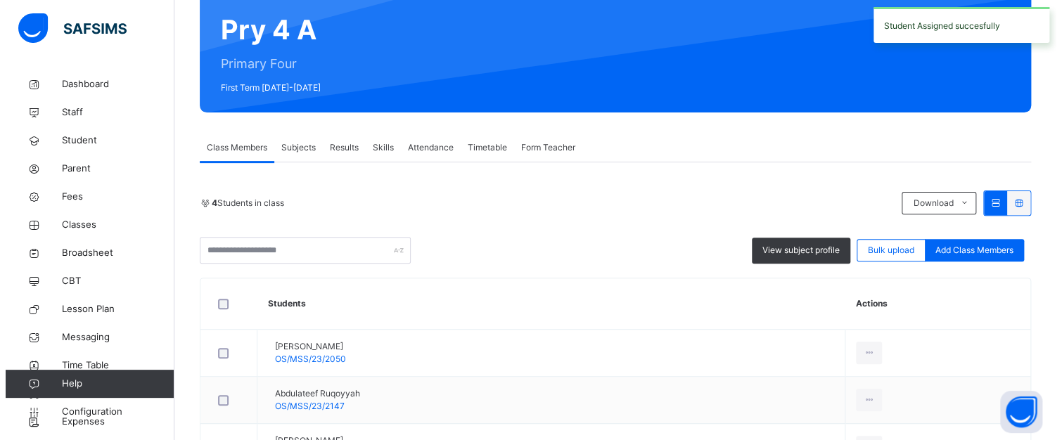
scroll to position [141, 0]
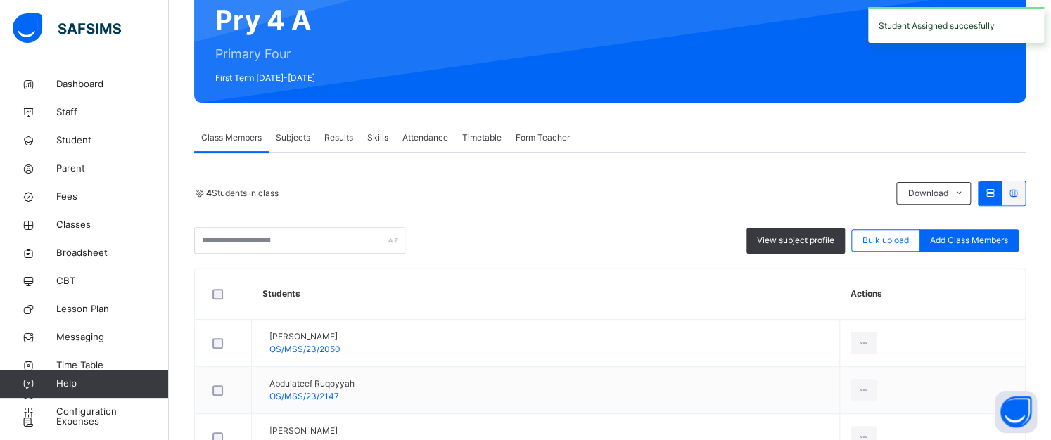
click at [960, 240] on span "Add Class Members" at bounding box center [969, 240] width 78 height 13
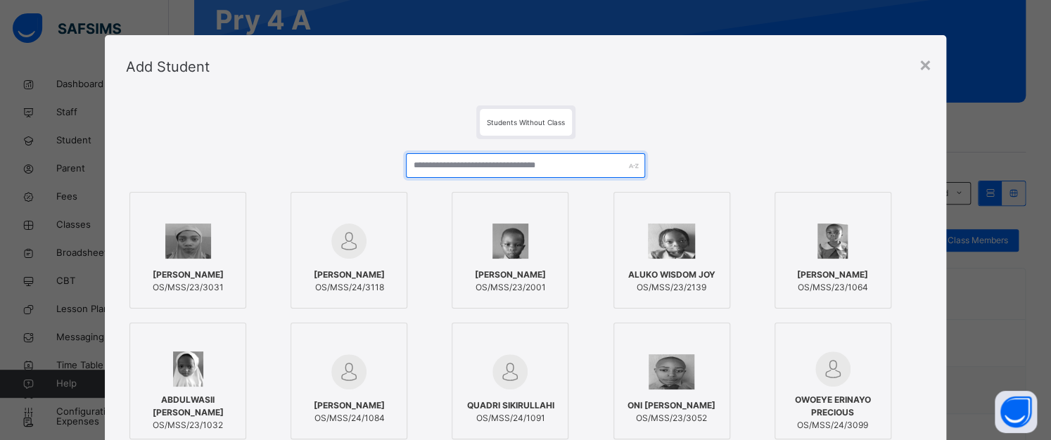
click at [436, 166] on input "text" at bounding box center [526, 165] width 240 height 25
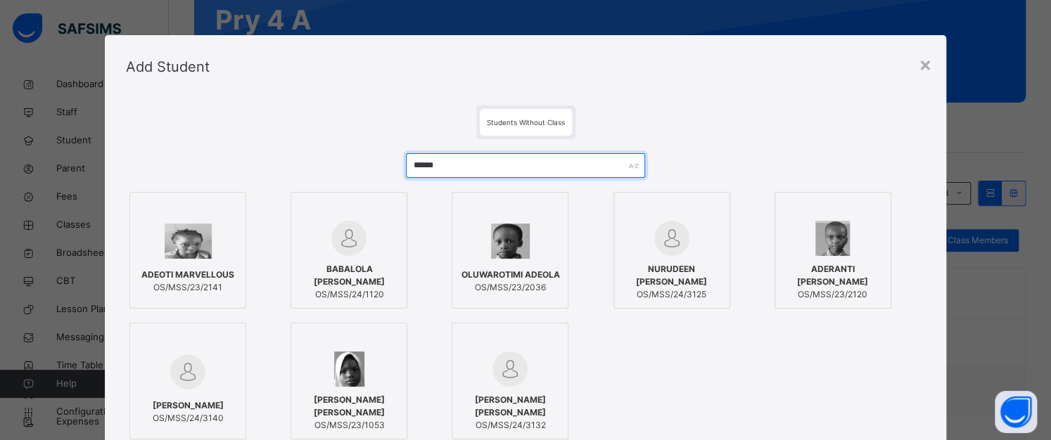
type input "******"
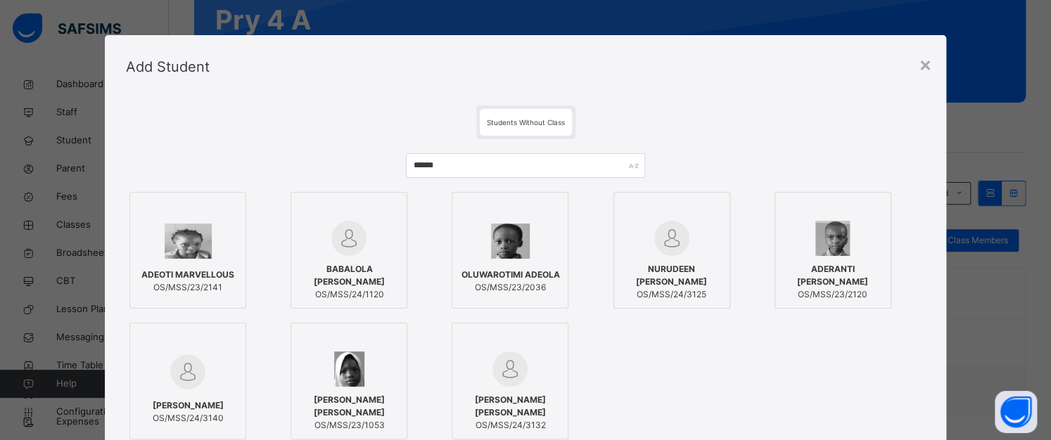
click at [162, 260] on div at bounding box center [187, 241] width 101 height 41
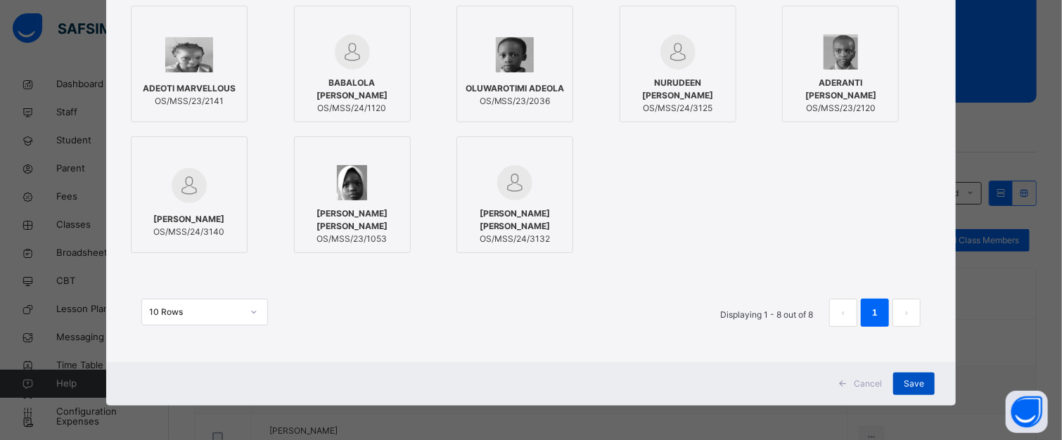
click at [911, 380] on span "Save" at bounding box center [914, 384] width 20 height 13
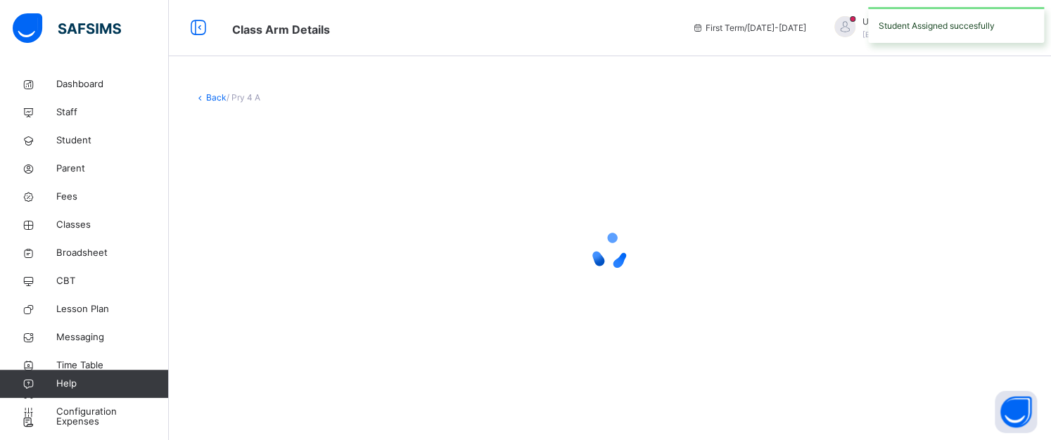
scroll to position [0, 0]
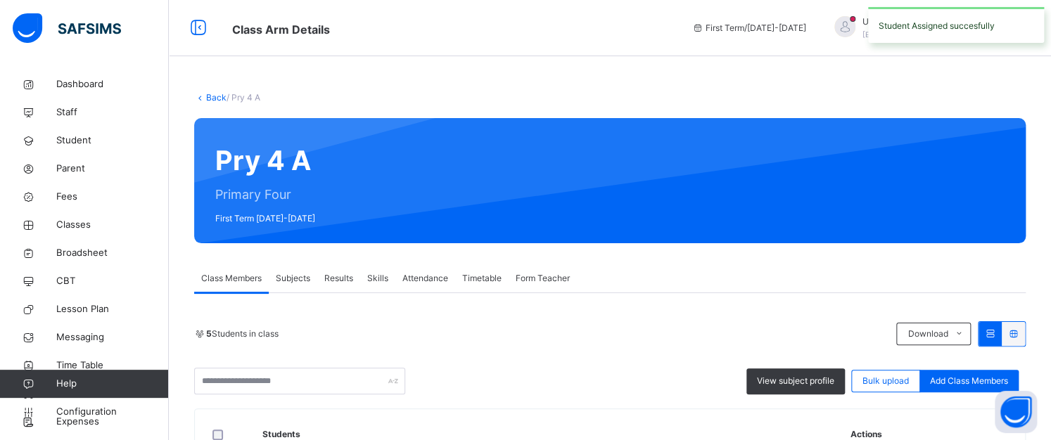
click at [935, 376] on div "Add Class Members" at bounding box center [969, 381] width 99 height 23
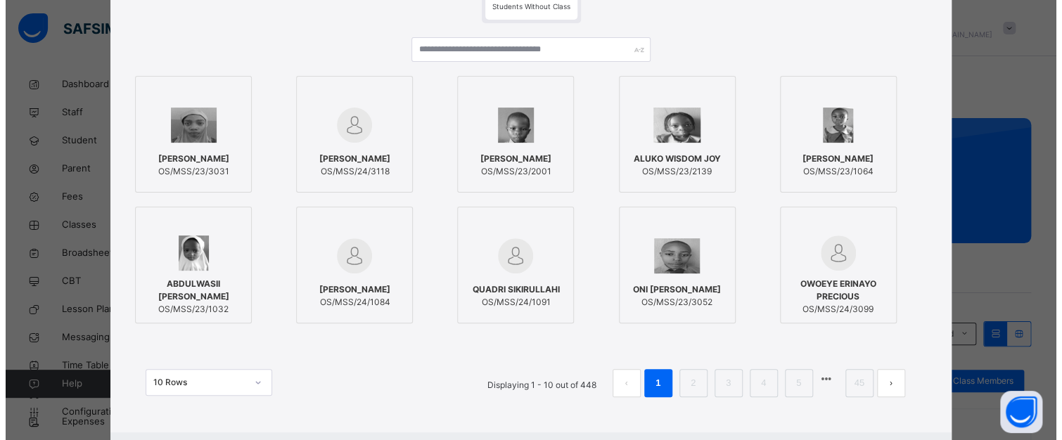
scroll to position [141, 0]
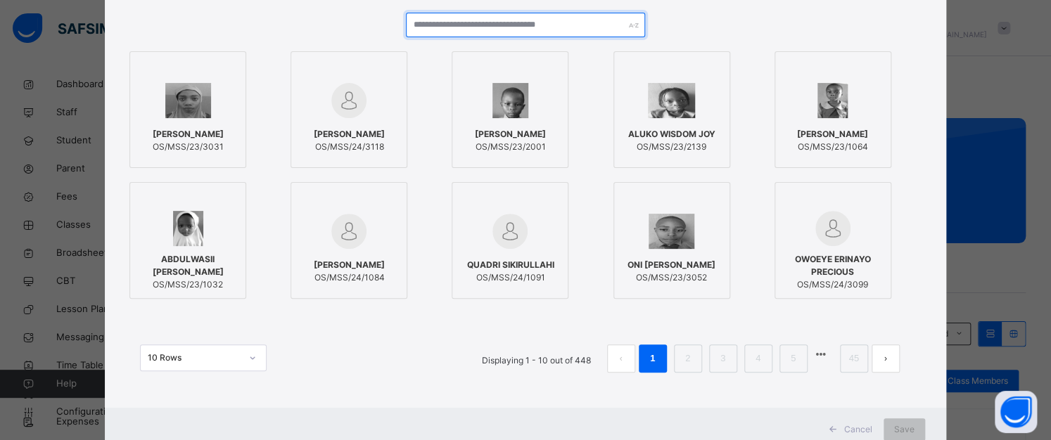
click at [529, 21] on input "text" at bounding box center [526, 25] width 240 height 25
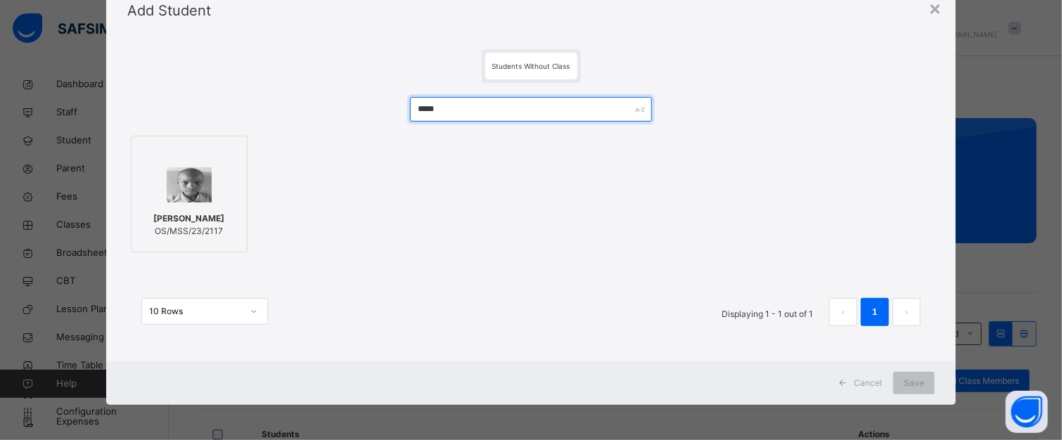
scroll to position [56, 0]
type input "*****"
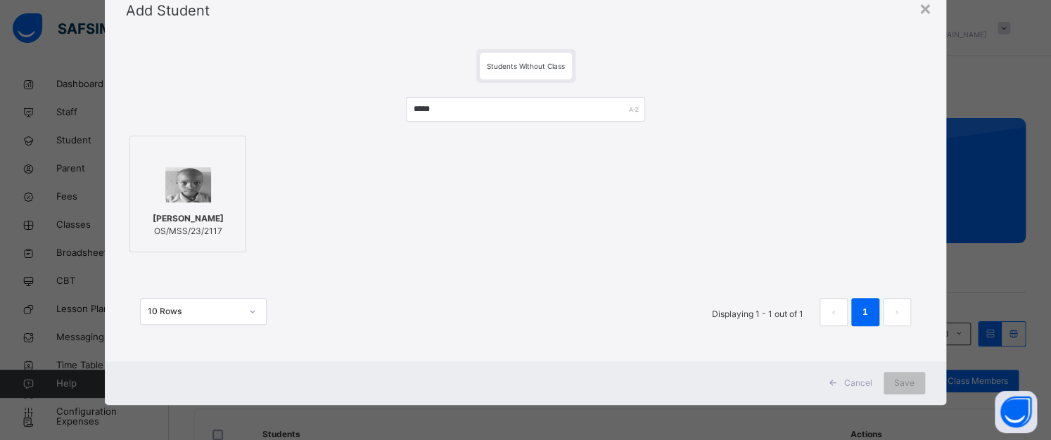
click at [201, 181] on img at bounding box center [188, 184] width 46 height 35
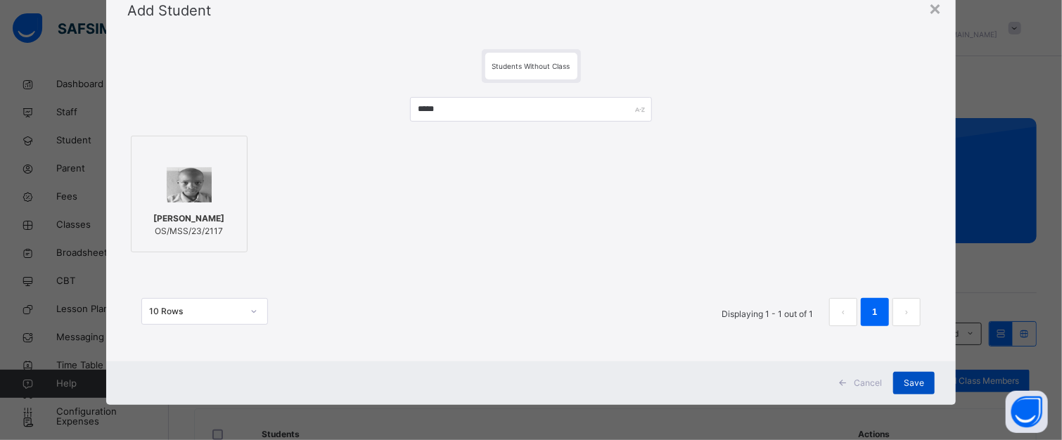
click at [909, 380] on span "Save" at bounding box center [914, 383] width 20 height 13
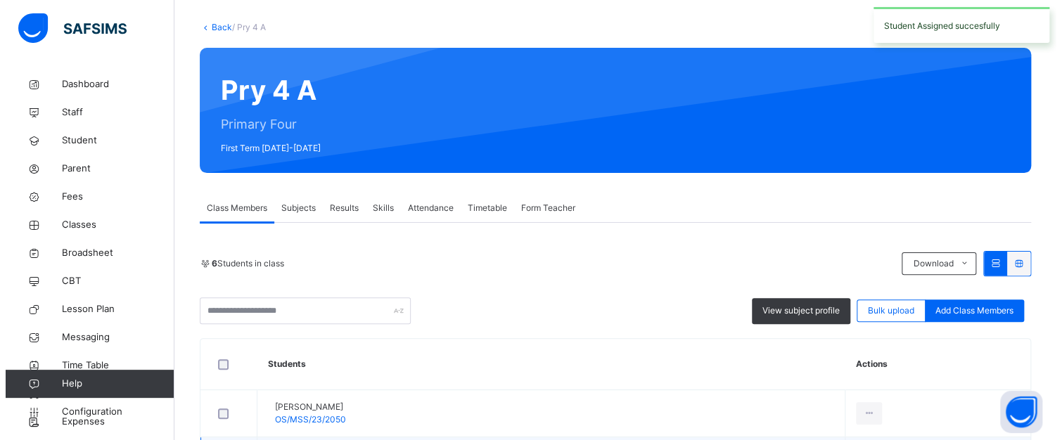
scroll to position [211, 0]
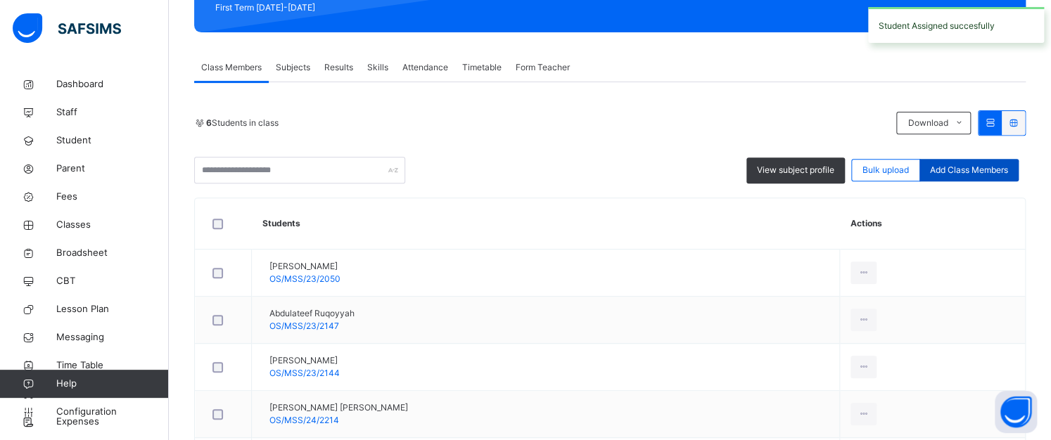
click at [964, 170] on span "Add Class Members" at bounding box center [969, 170] width 78 height 13
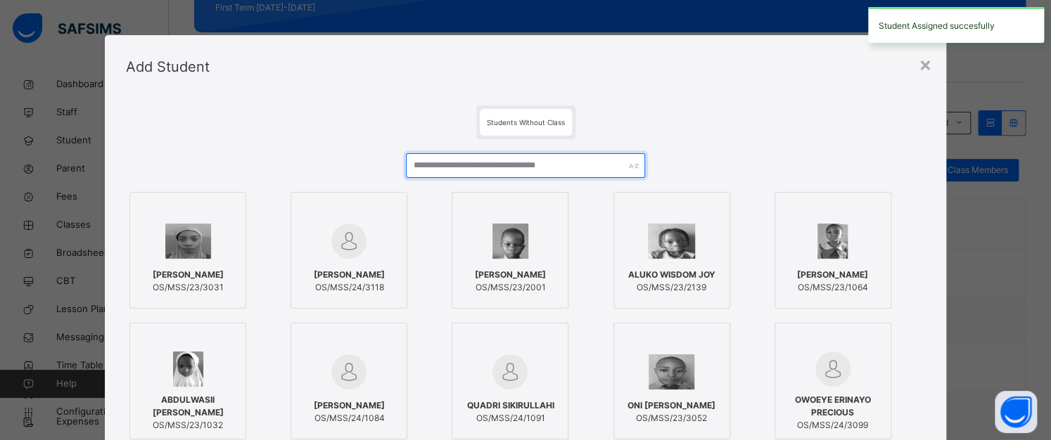
click at [463, 167] on input "text" at bounding box center [526, 165] width 240 height 25
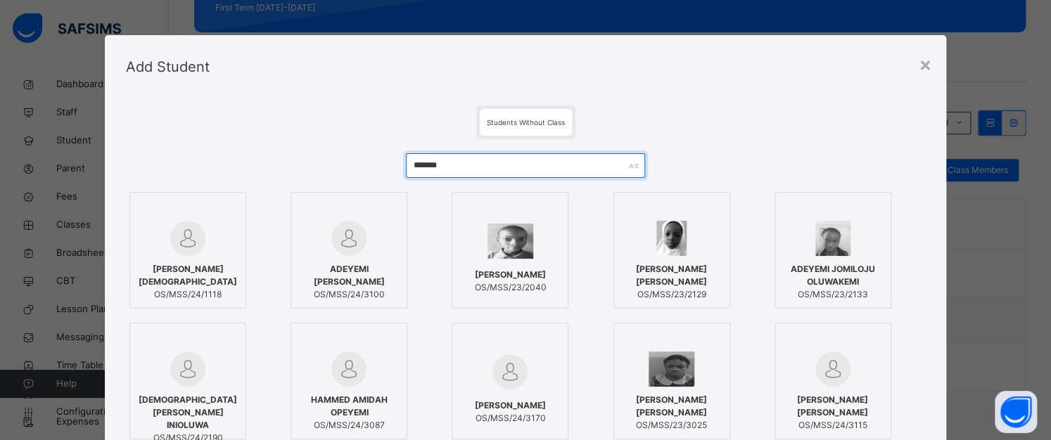
type input "*******"
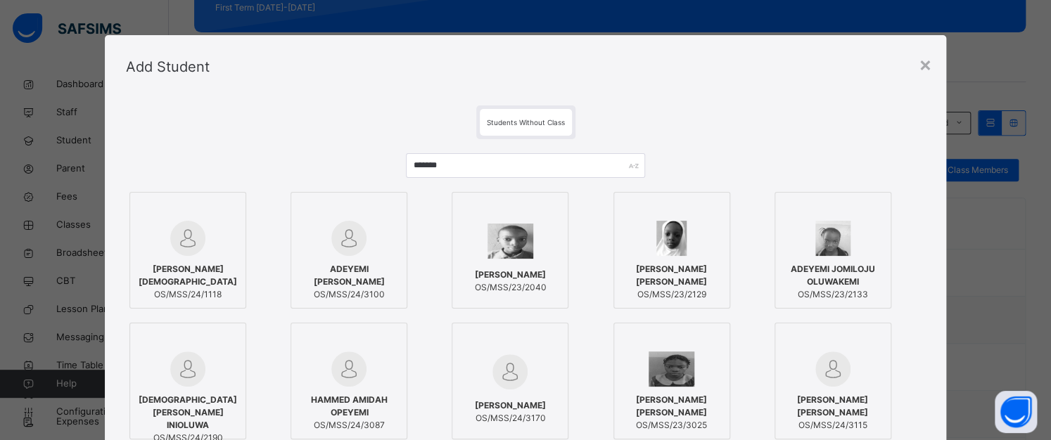
click at [378, 236] on div at bounding box center [348, 238] width 101 height 35
click at [549, 230] on div at bounding box center [514, 241] width 101 height 41
click at [348, 230] on img at bounding box center [352, 238] width 35 height 35
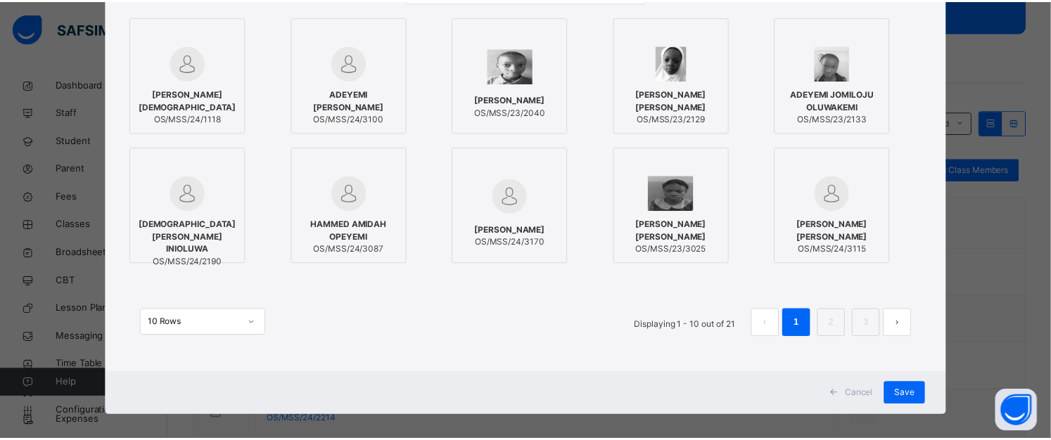
scroll to position [186, 0]
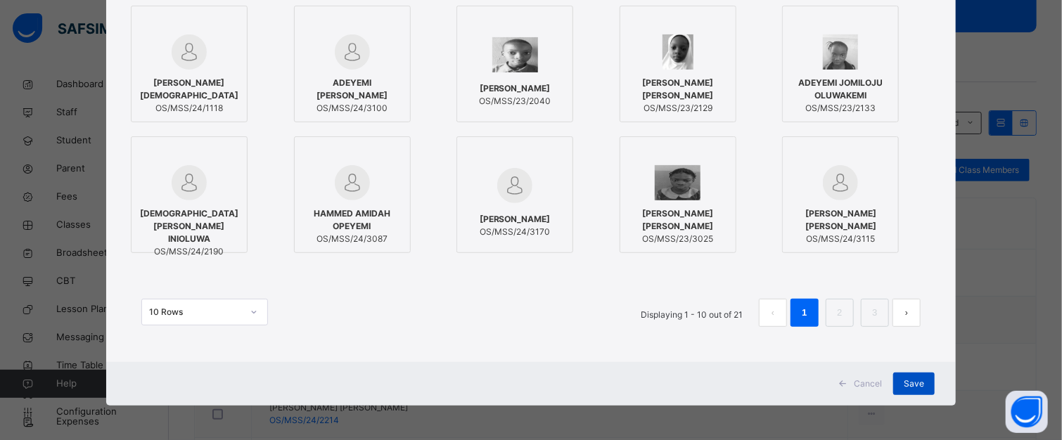
click at [906, 376] on div "Save" at bounding box center [915, 384] width 42 height 23
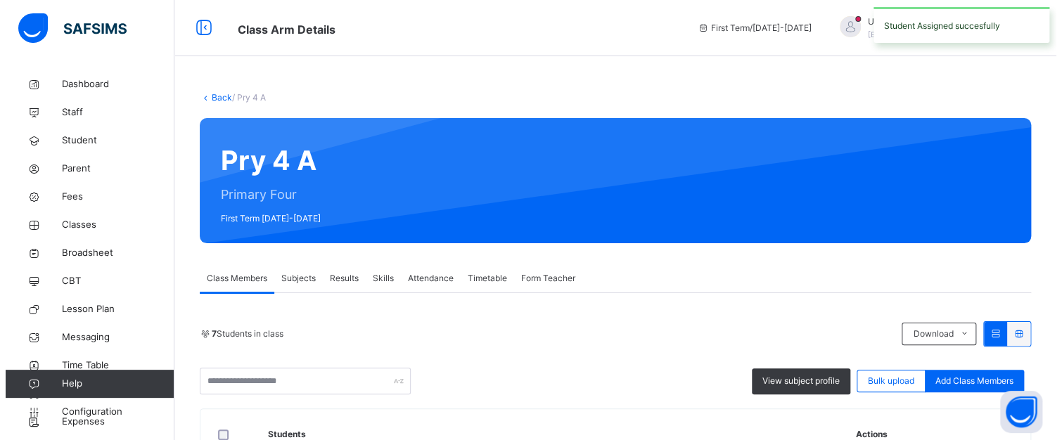
scroll to position [211, 0]
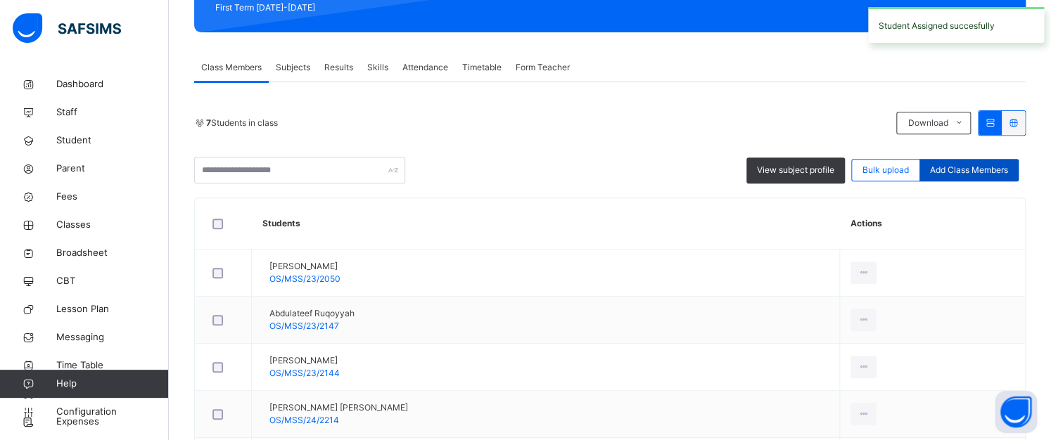
click at [965, 167] on span "Add Class Members" at bounding box center [969, 170] width 78 height 13
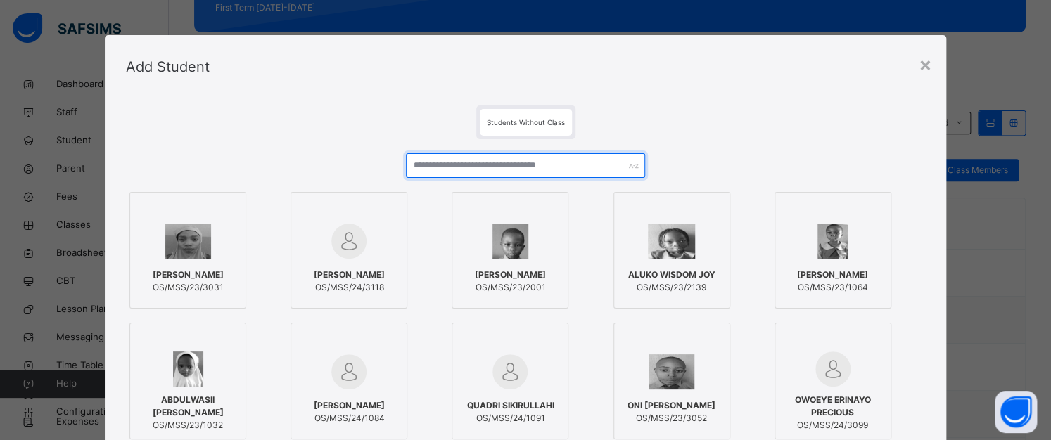
click at [500, 163] on input "text" at bounding box center [526, 165] width 240 height 25
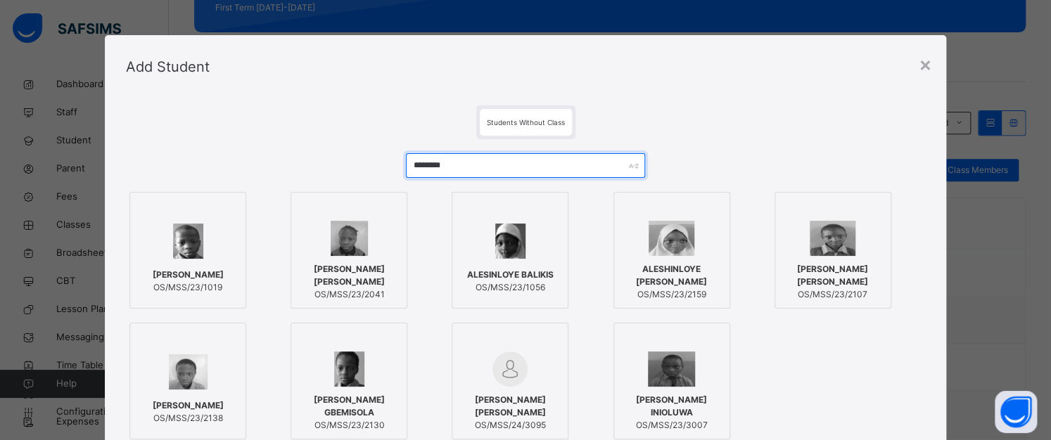
type input "********"
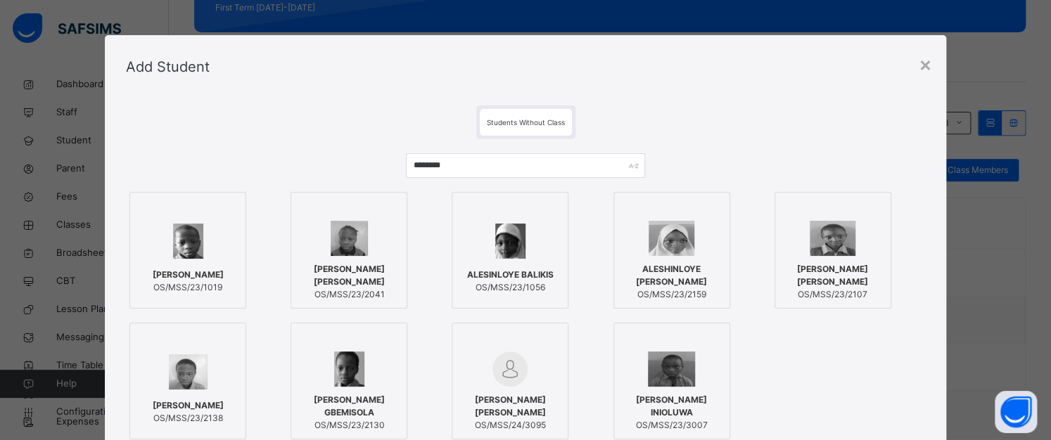
click at [147, 373] on div at bounding box center [187, 372] width 101 height 41
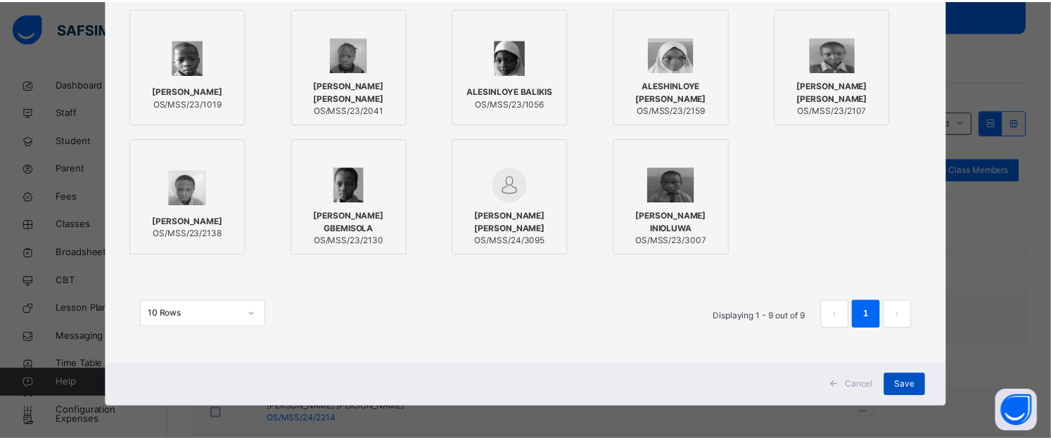
scroll to position [186, 0]
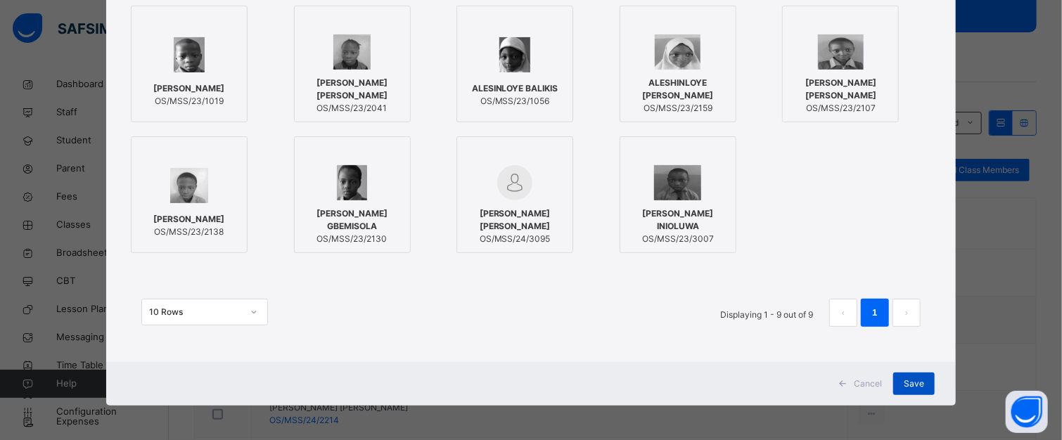
click at [906, 381] on span "Save" at bounding box center [914, 384] width 20 height 13
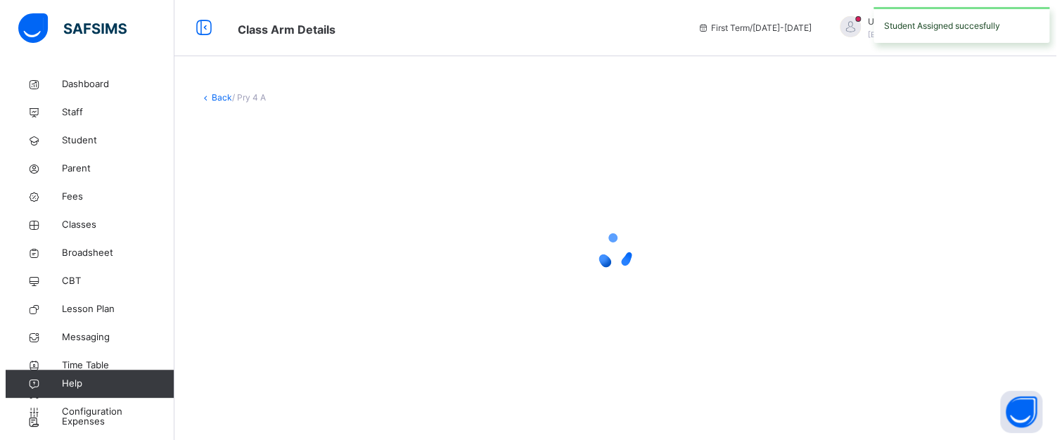
scroll to position [0, 0]
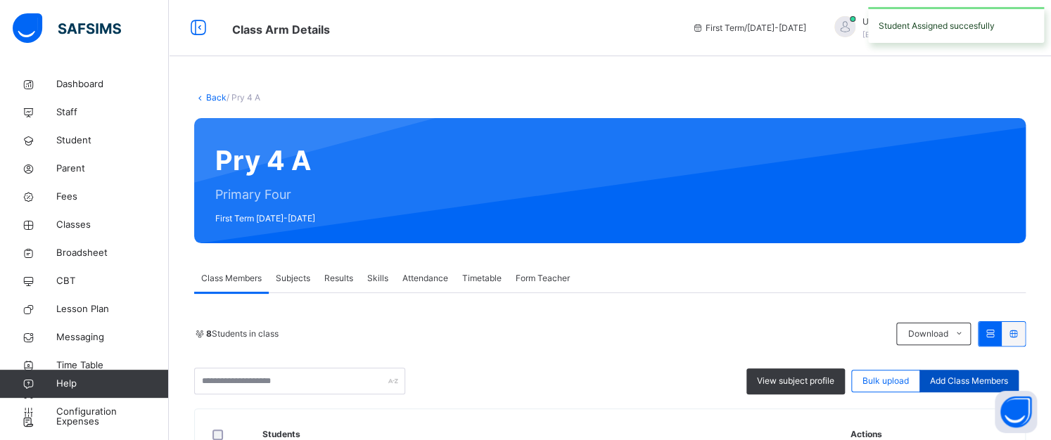
click at [943, 375] on span "Add Class Members" at bounding box center [969, 381] width 78 height 13
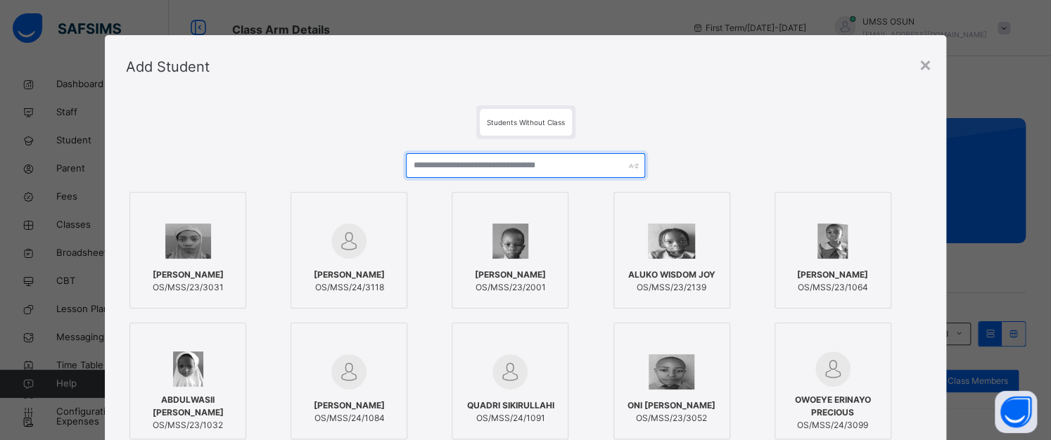
click at [463, 165] on input "text" at bounding box center [526, 165] width 240 height 25
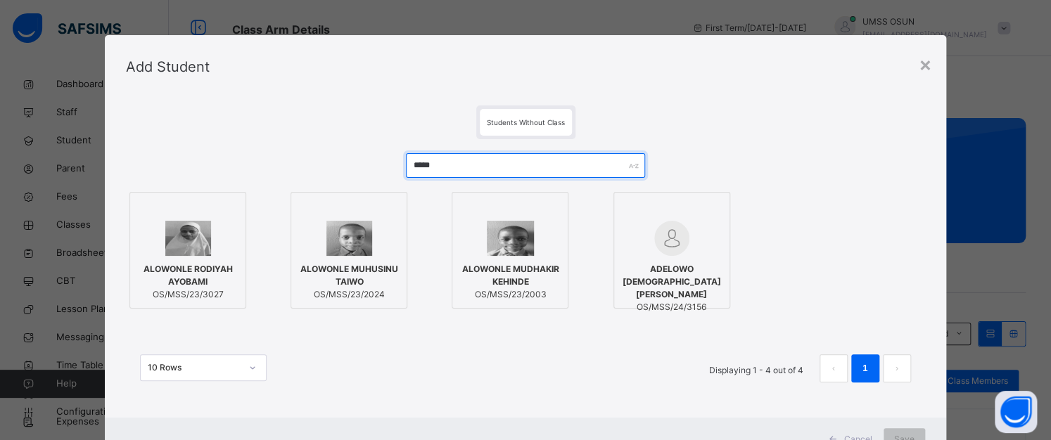
type input "*****"
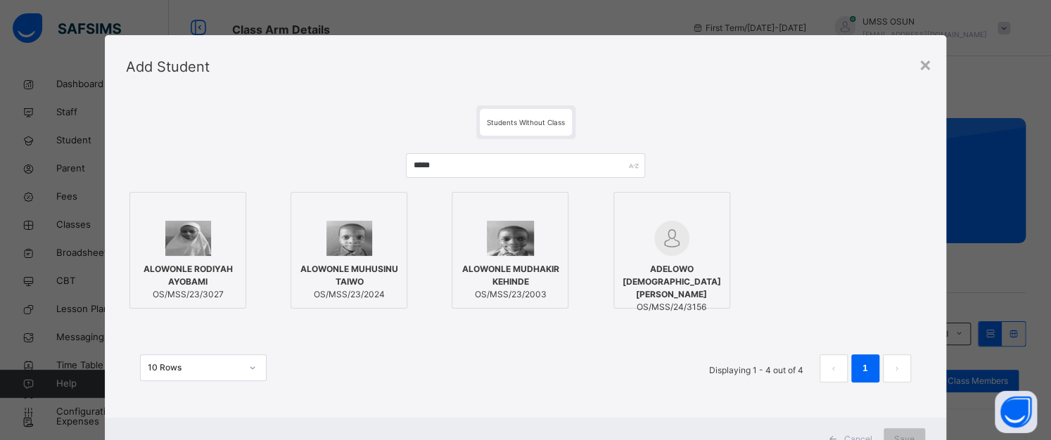
click at [379, 240] on div at bounding box center [348, 238] width 101 height 35
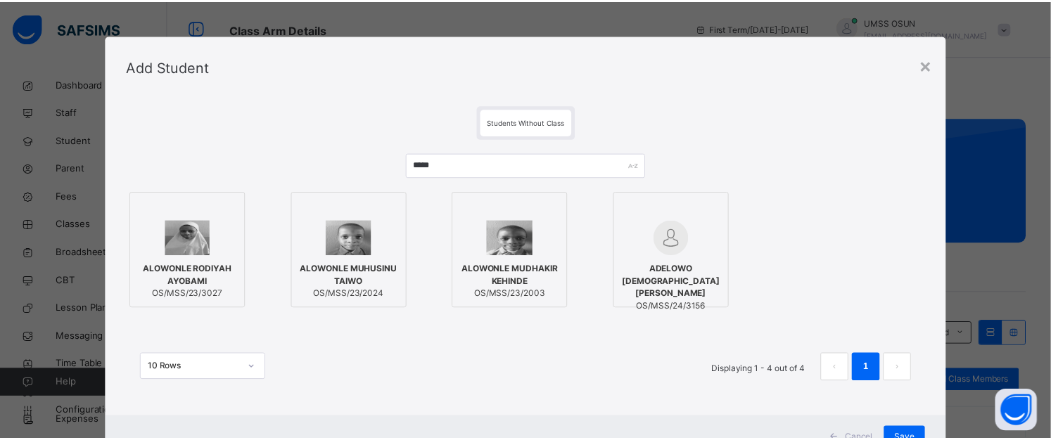
scroll to position [56, 0]
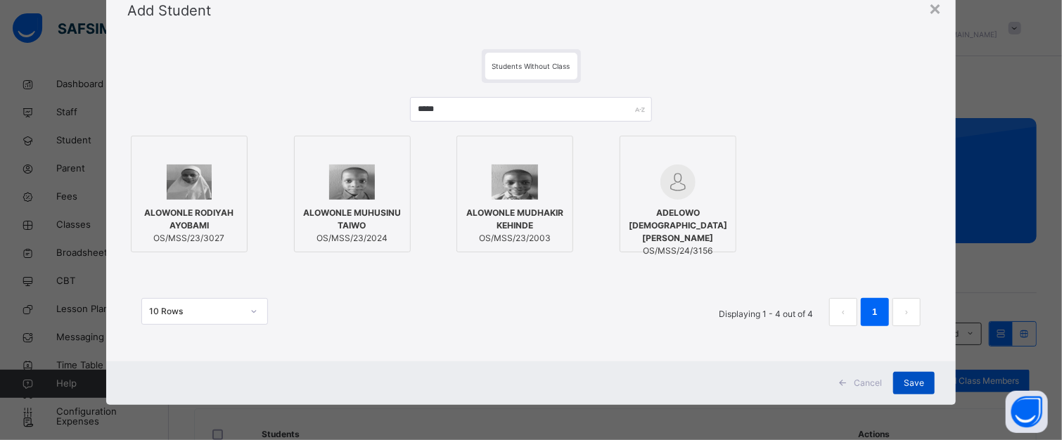
click at [910, 378] on span "Save" at bounding box center [914, 383] width 20 height 13
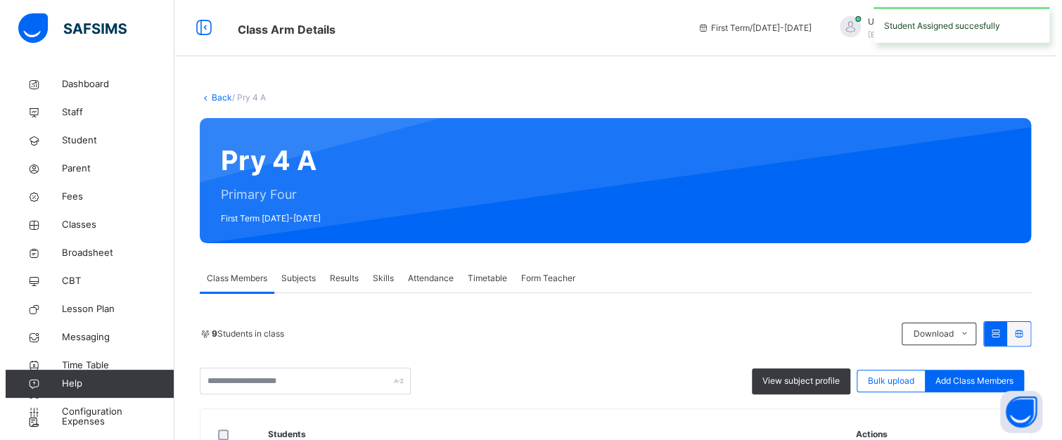
scroll to position [70, 0]
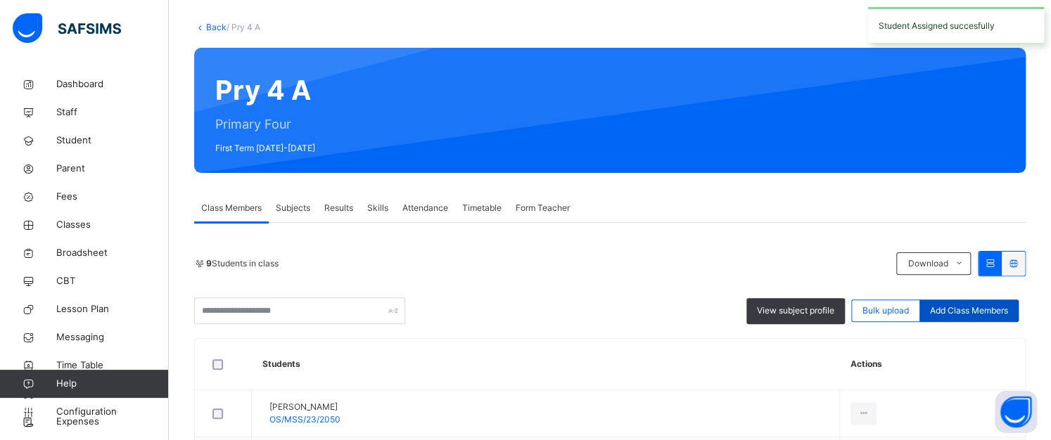
click at [960, 308] on span "Add Class Members" at bounding box center [969, 311] width 78 height 13
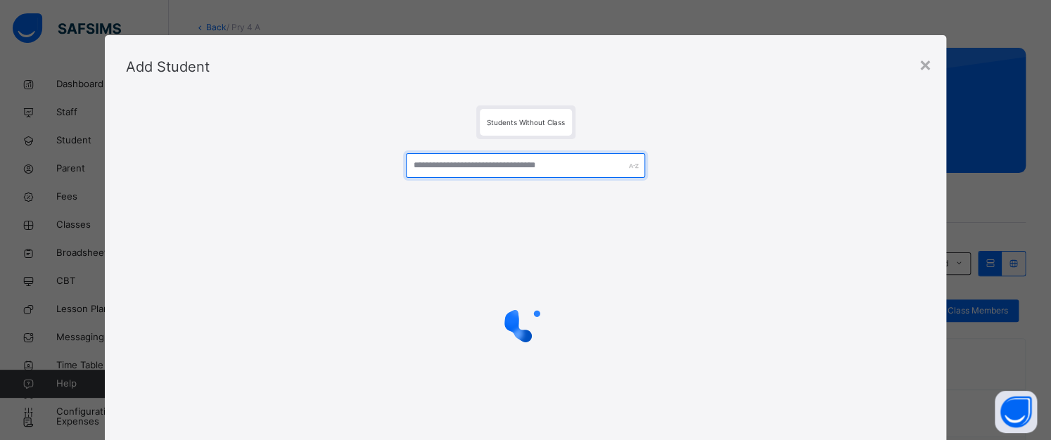
click at [438, 163] on input "text" at bounding box center [526, 165] width 240 height 25
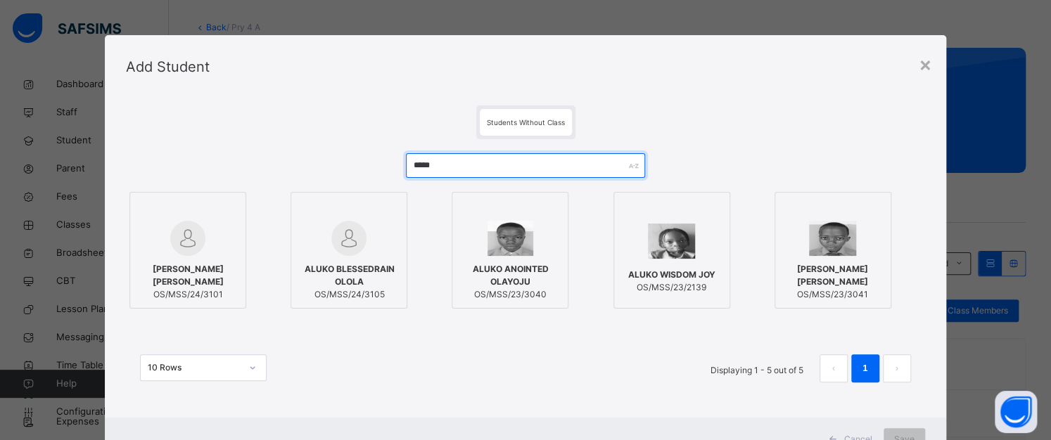
type input "*****"
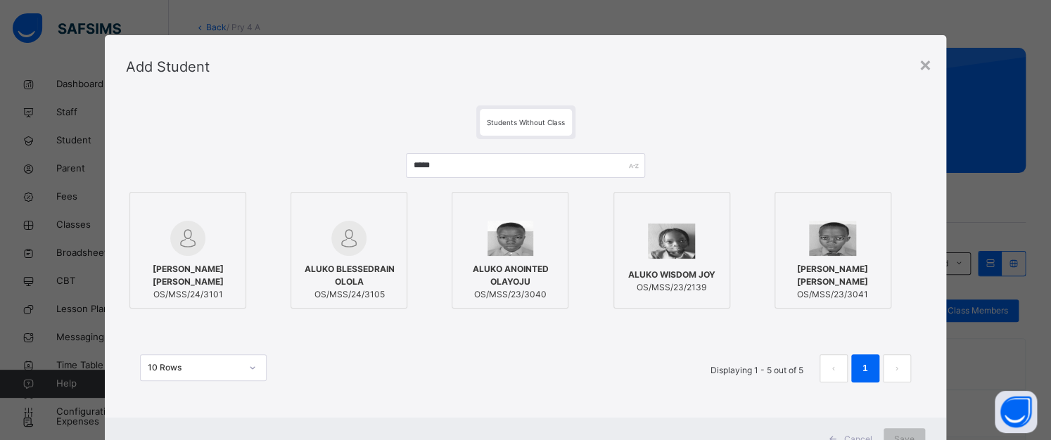
click at [660, 240] on img at bounding box center [671, 241] width 47 height 35
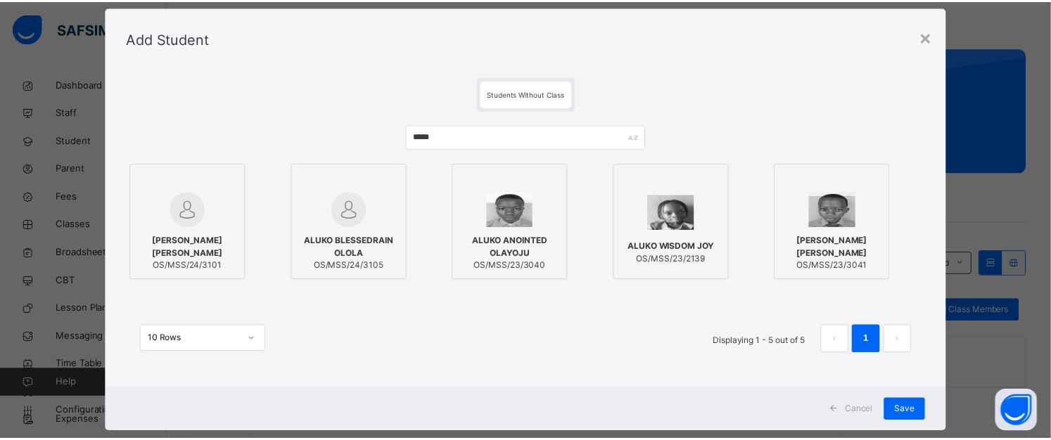
scroll to position [56, 0]
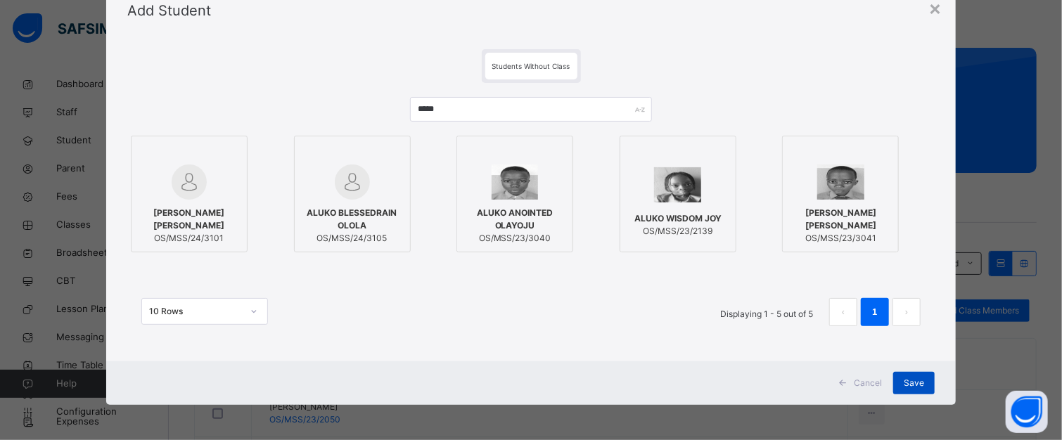
click at [920, 379] on span "Save" at bounding box center [914, 383] width 20 height 13
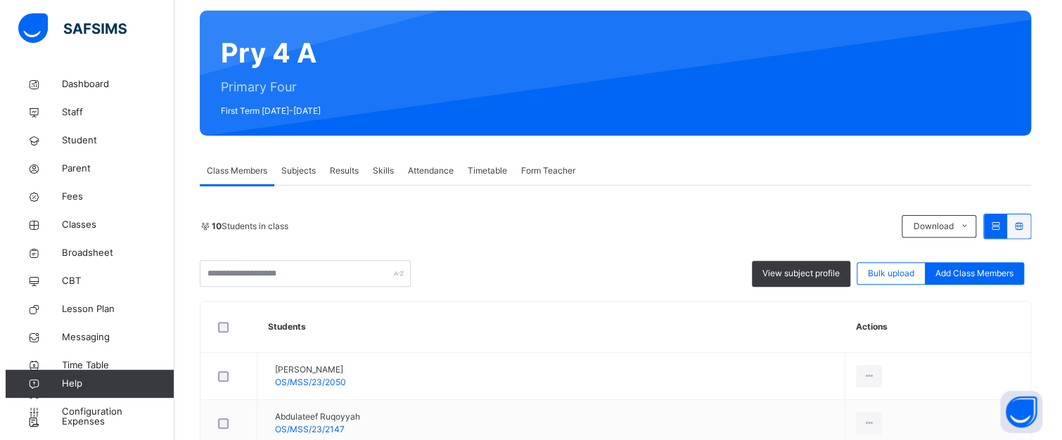
scroll to position [281, 0]
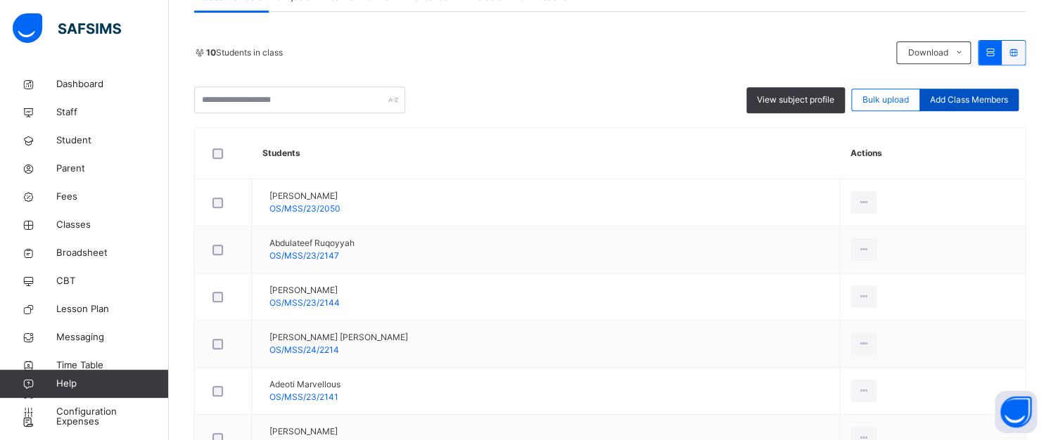
click at [965, 96] on span "Add Class Members" at bounding box center [969, 100] width 78 height 13
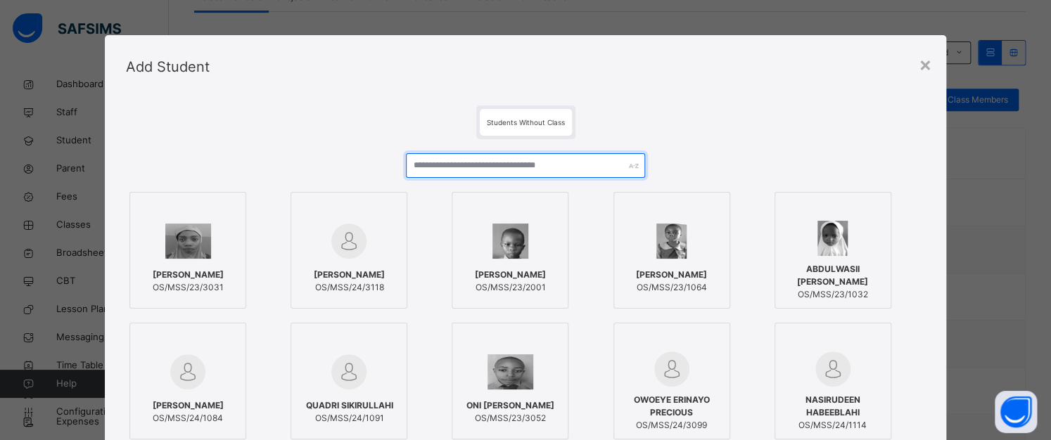
click at [485, 168] on input "text" at bounding box center [526, 165] width 240 height 25
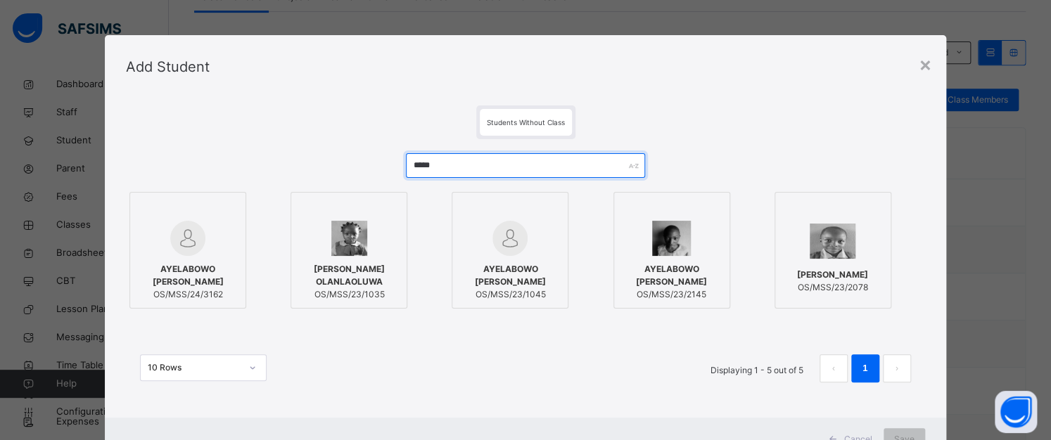
type input "*****"
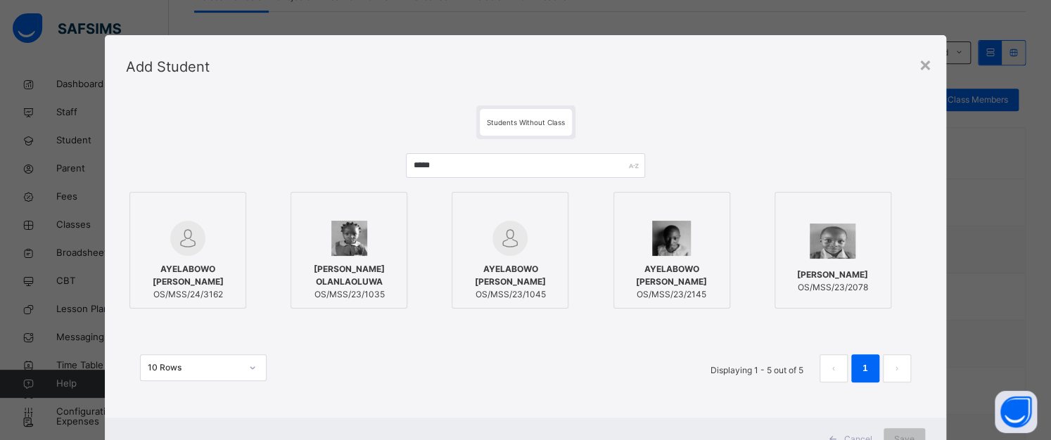
click at [706, 243] on div at bounding box center [671, 238] width 101 height 35
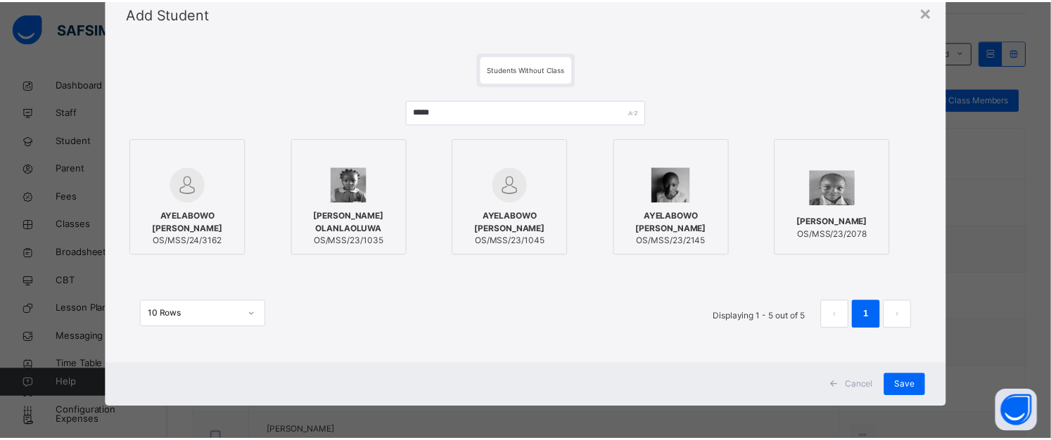
scroll to position [56, 0]
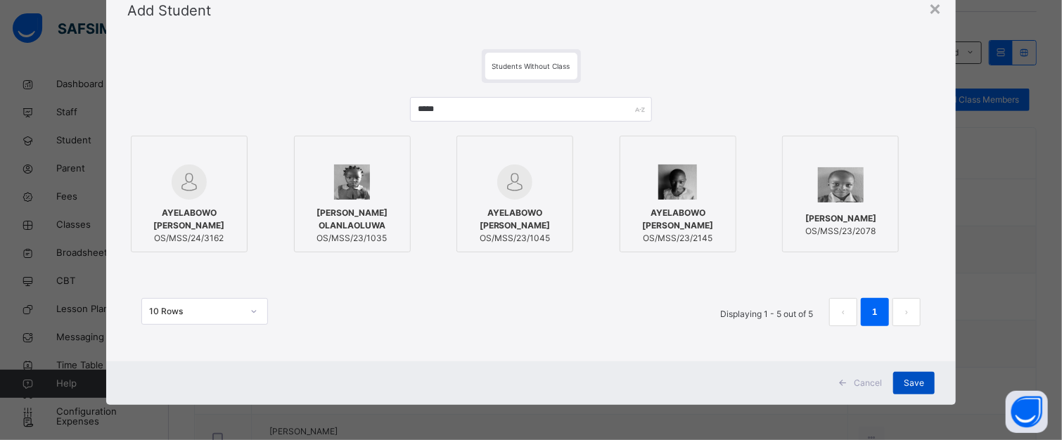
click at [913, 375] on div "Save" at bounding box center [915, 383] width 42 height 23
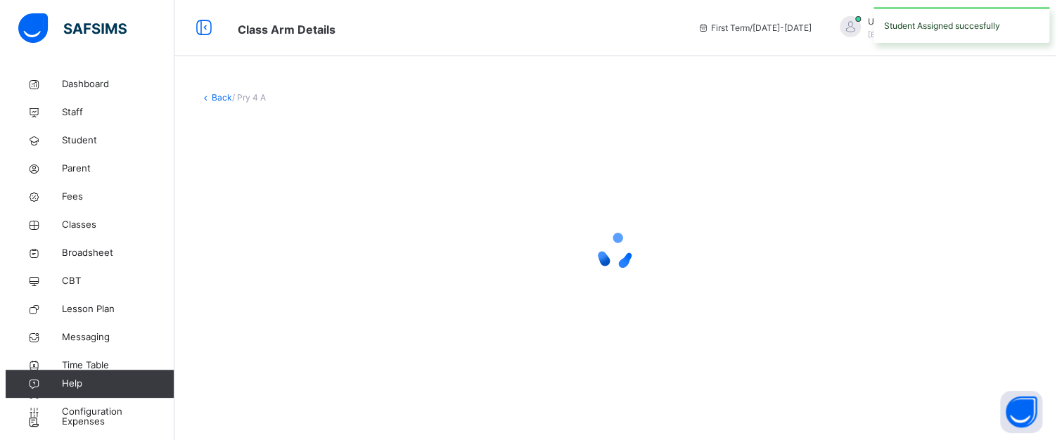
scroll to position [0, 0]
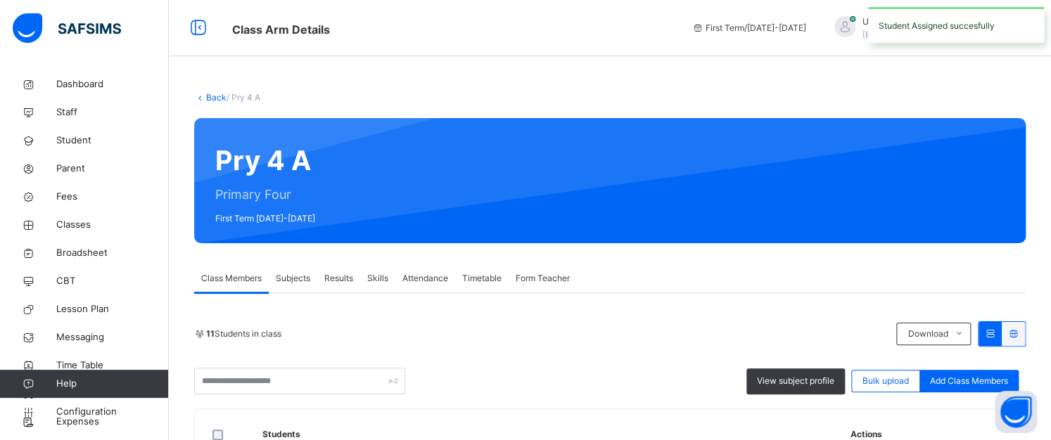
click at [971, 368] on div "View subject profile Bulk upload Add Class Members" at bounding box center [610, 381] width 832 height 27
click at [970, 372] on div "Add Class Members" at bounding box center [969, 381] width 99 height 23
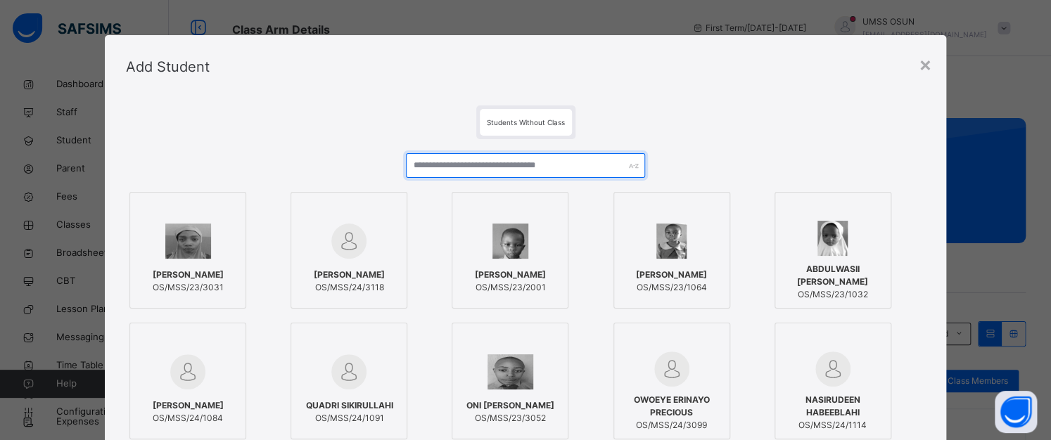
click at [504, 163] on input "text" at bounding box center [526, 165] width 240 height 25
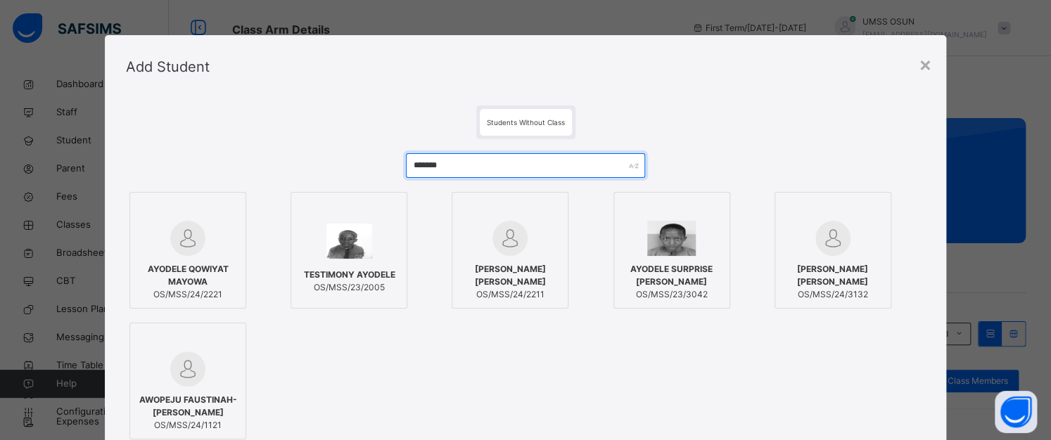
type input "*******"
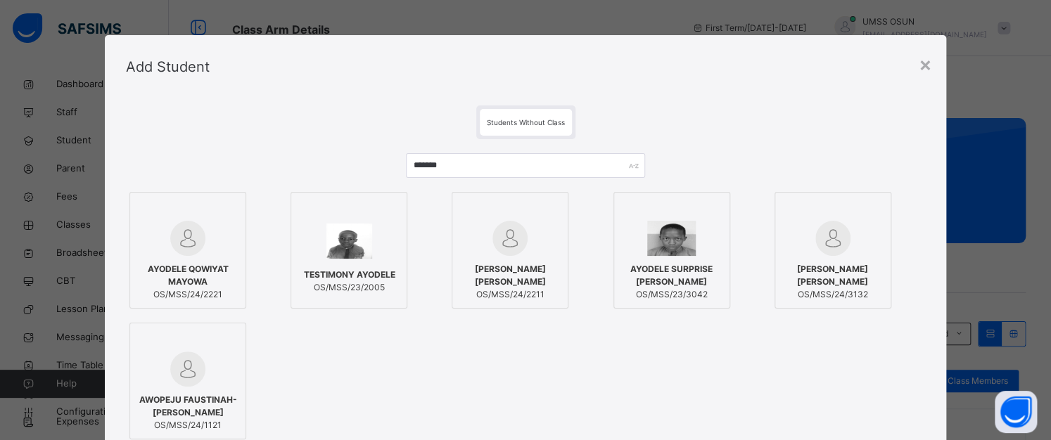
click at [170, 243] on img at bounding box center [187, 238] width 35 height 35
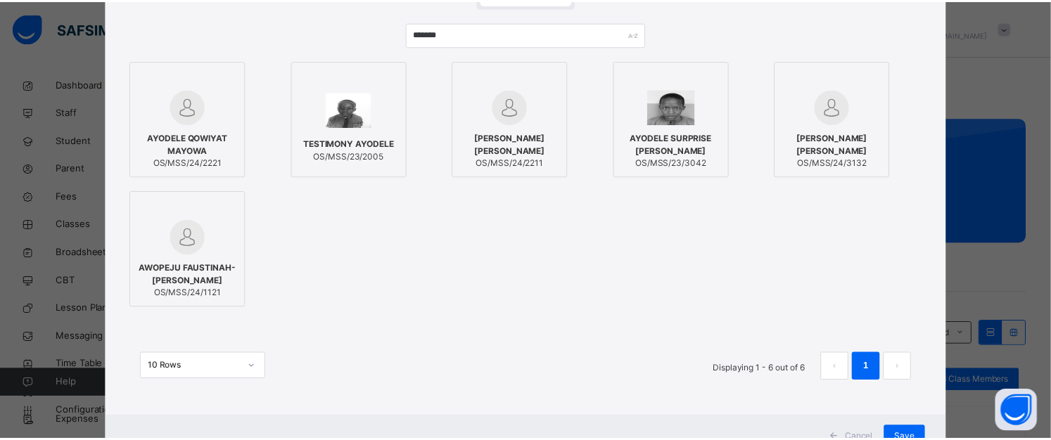
scroll to position [186, 0]
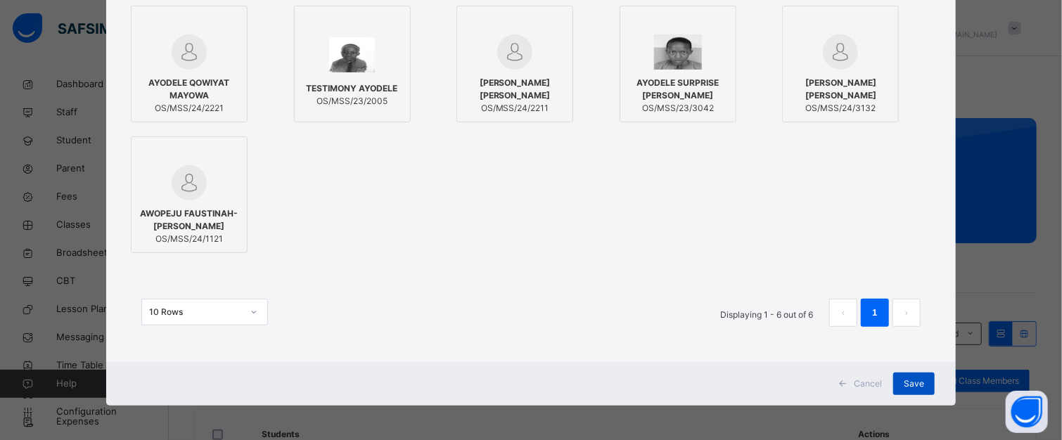
click at [904, 379] on span "Save" at bounding box center [914, 384] width 20 height 13
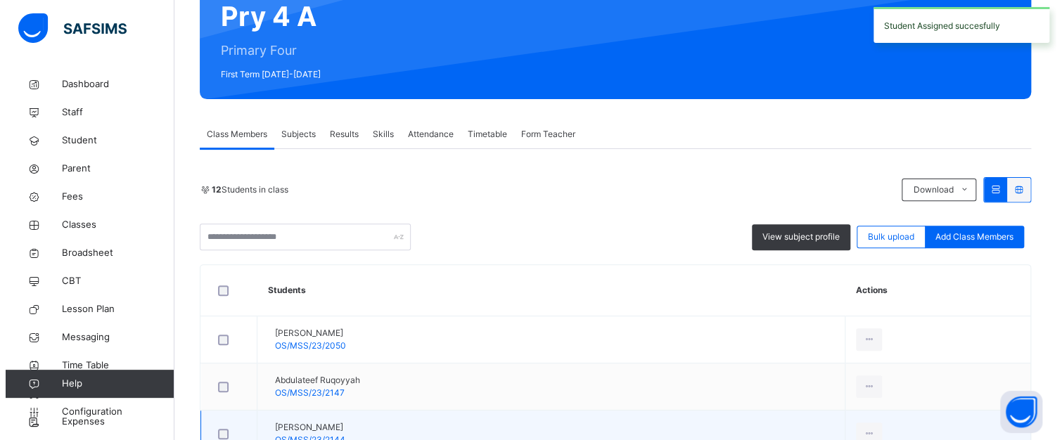
scroll to position [211, 0]
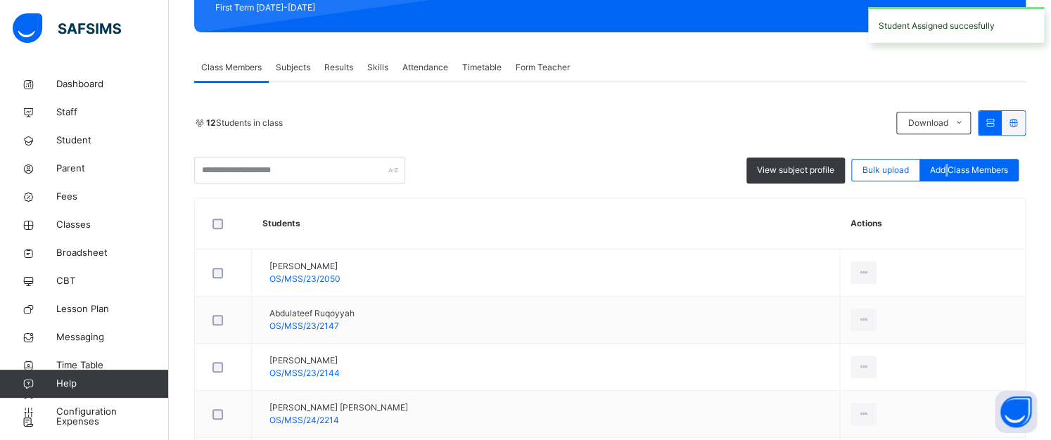
click at [956, 170] on span "Add Class Members" at bounding box center [969, 170] width 78 height 13
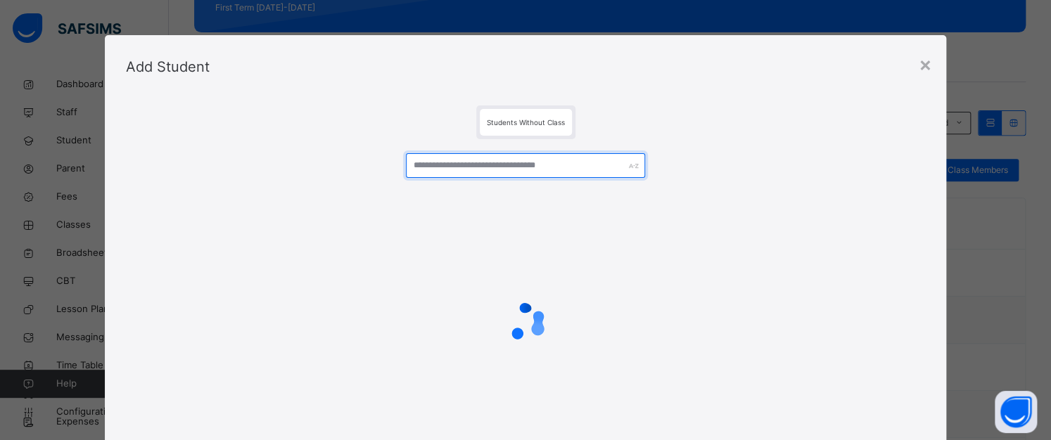
click at [435, 158] on input "text" at bounding box center [526, 165] width 240 height 25
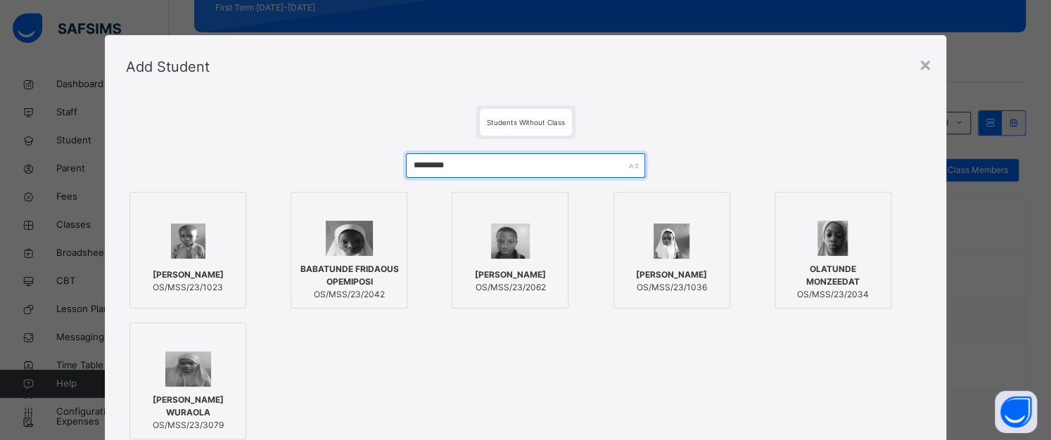
type input "*********"
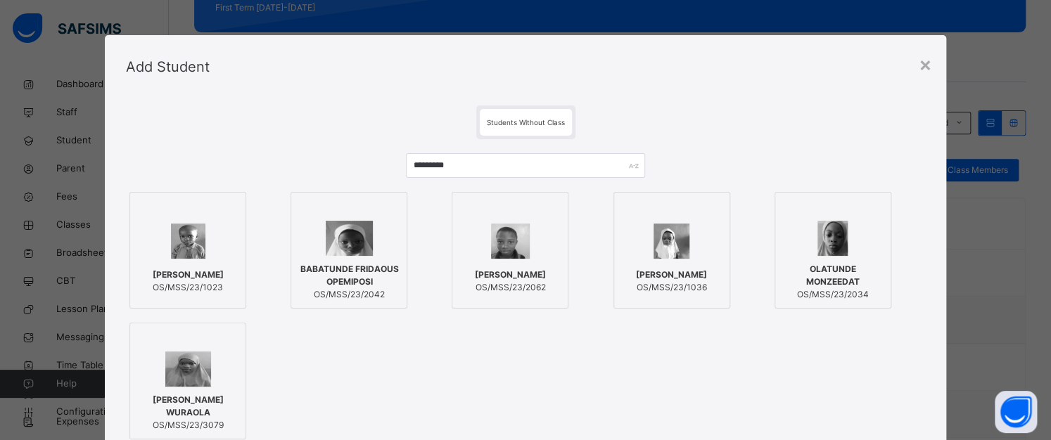
click at [326, 253] on img at bounding box center [349, 238] width 47 height 35
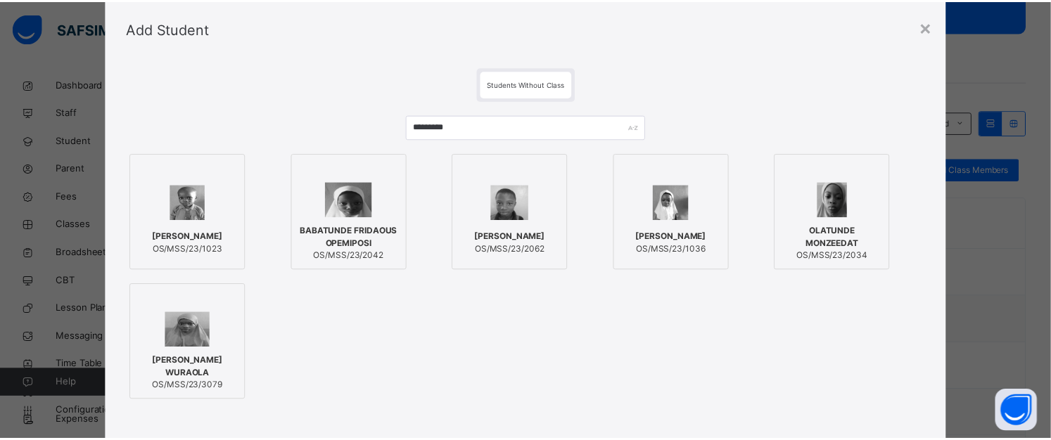
scroll to position [186, 0]
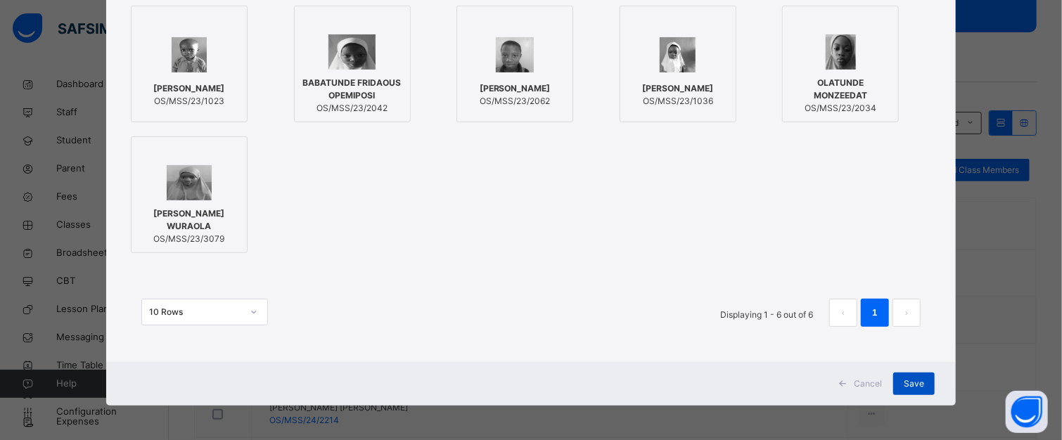
click at [906, 381] on span "Save" at bounding box center [914, 384] width 20 height 13
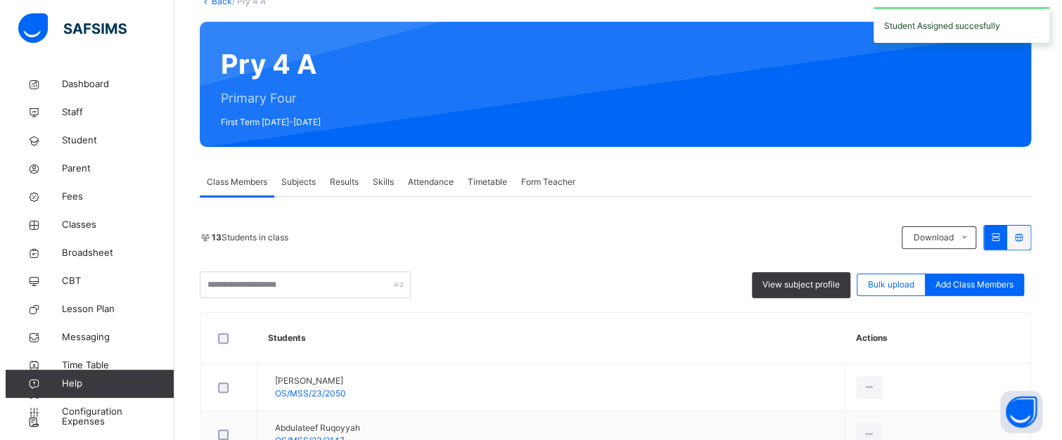
scroll to position [141, 0]
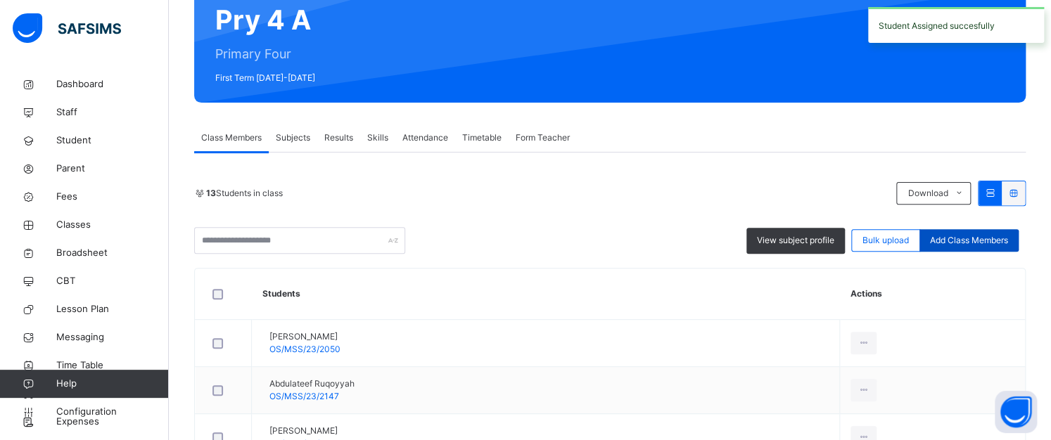
click at [965, 240] on span "Add Class Members" at bounding box center [969, 240] width 78 height 13
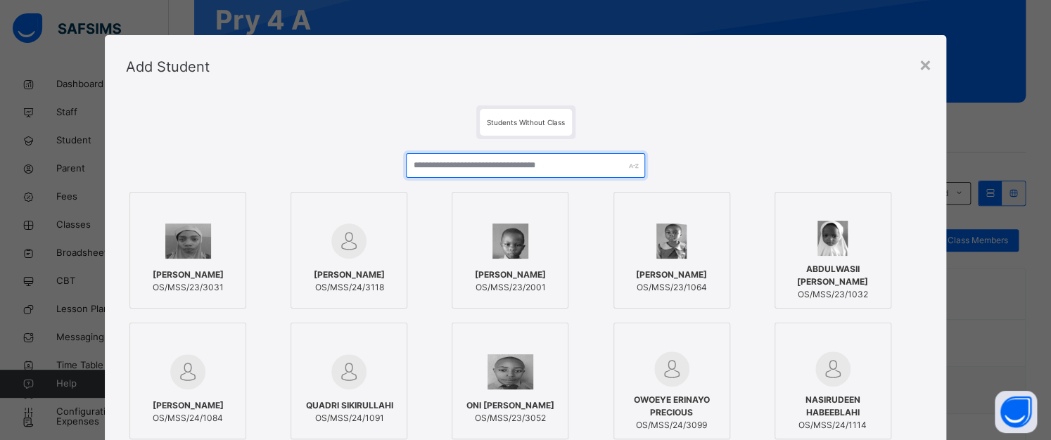
click at [471, 170] on input "text" at bounding box center [526, 165] width 240 height 25
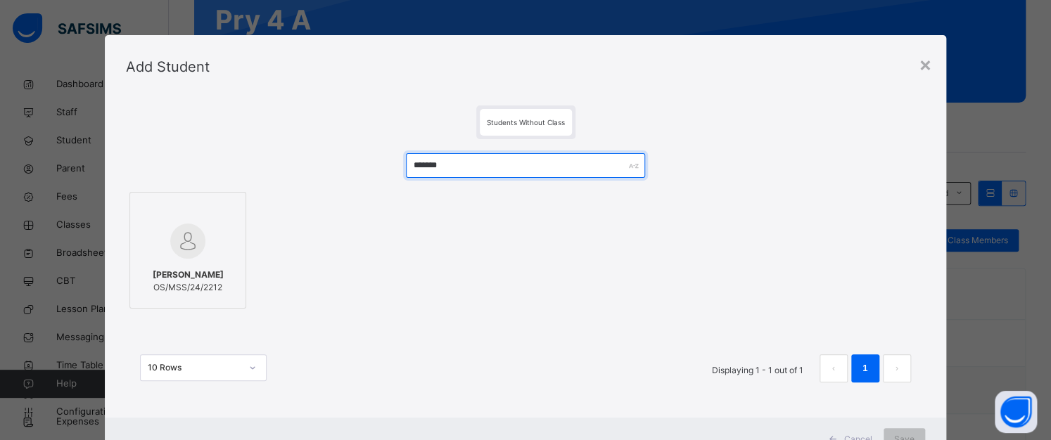
type input "*******"
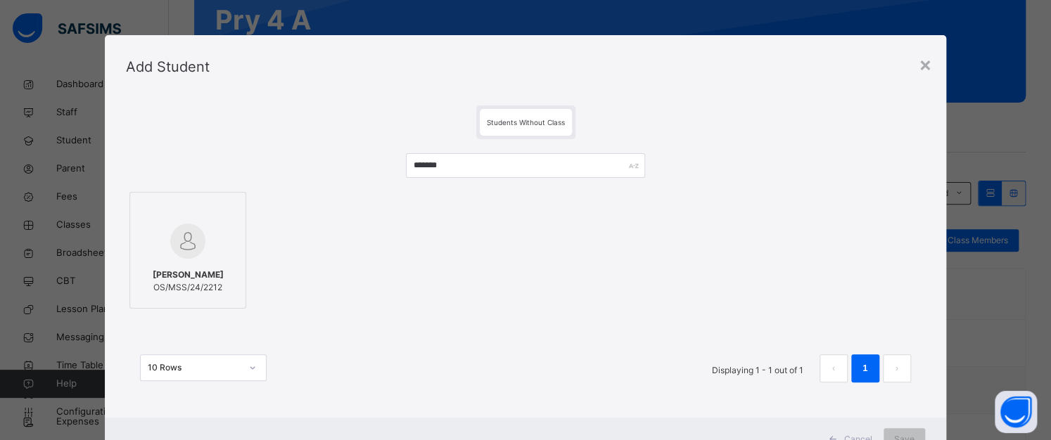
click at [179, 232] on img at bounding box center [187, 241] width 35 height 35
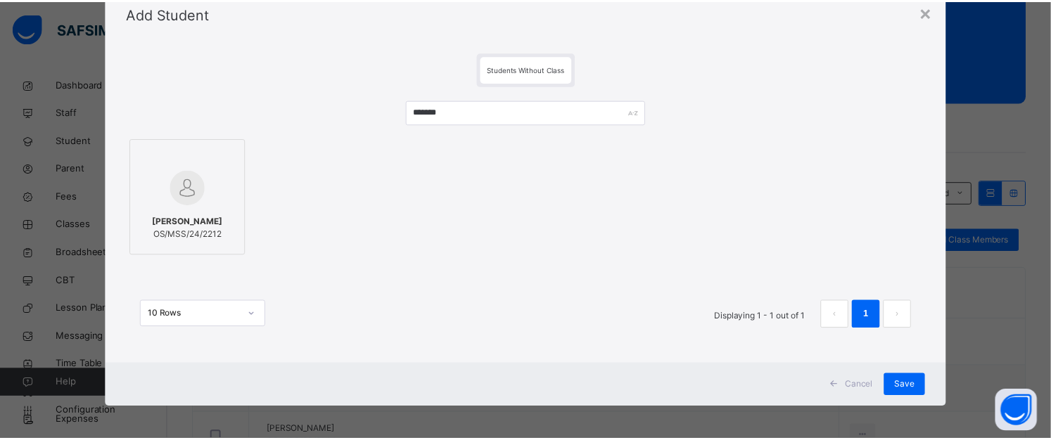
scroll to position [56, 0]
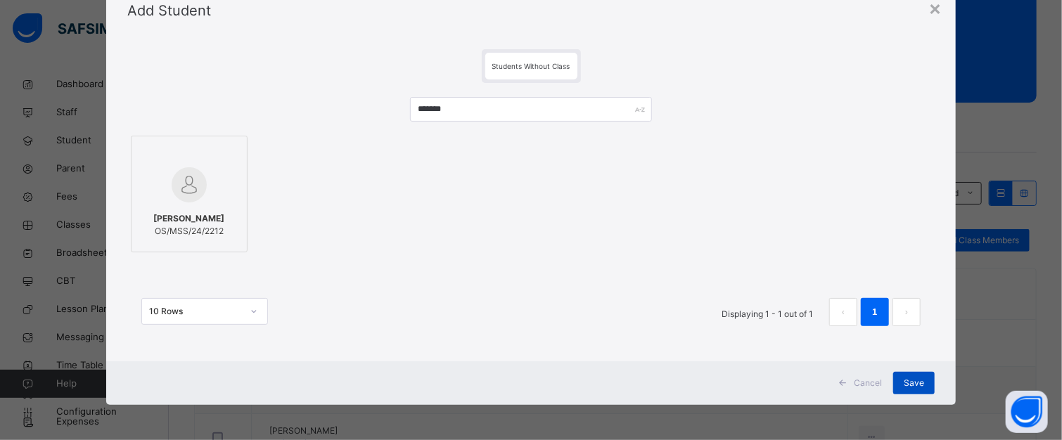
click at [911, 379] on span "Save" at bounding box center [914, 383] width 20 height 13
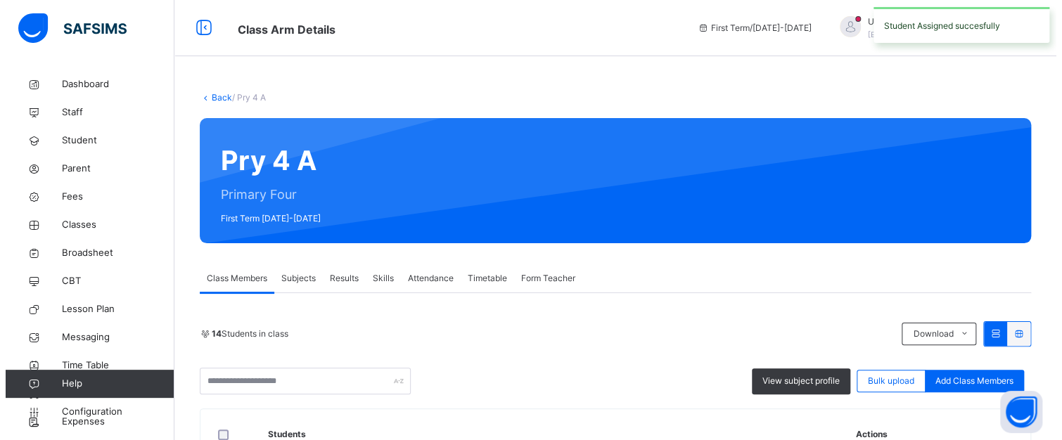
scroll to position [211, 0]
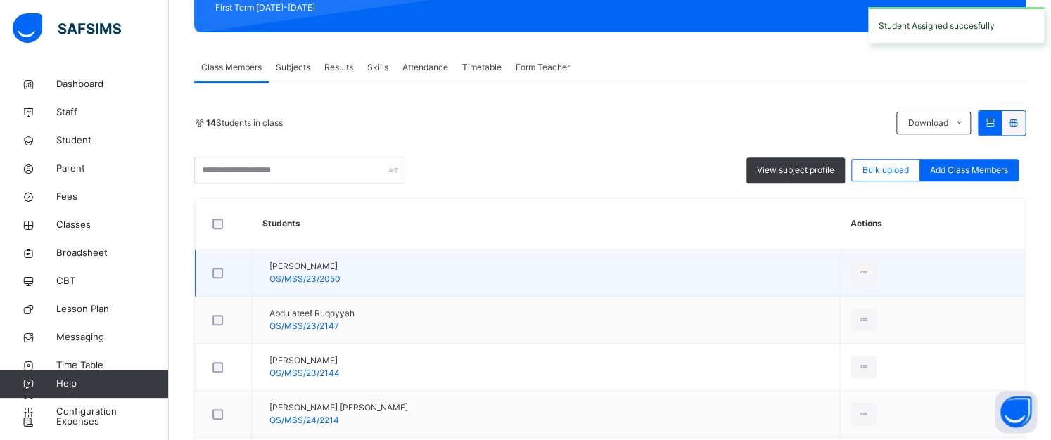
click at [961, 286] on td "View Profile Remove from Class Transfer Student" at bounding box center [932, 273] width 185 height 47
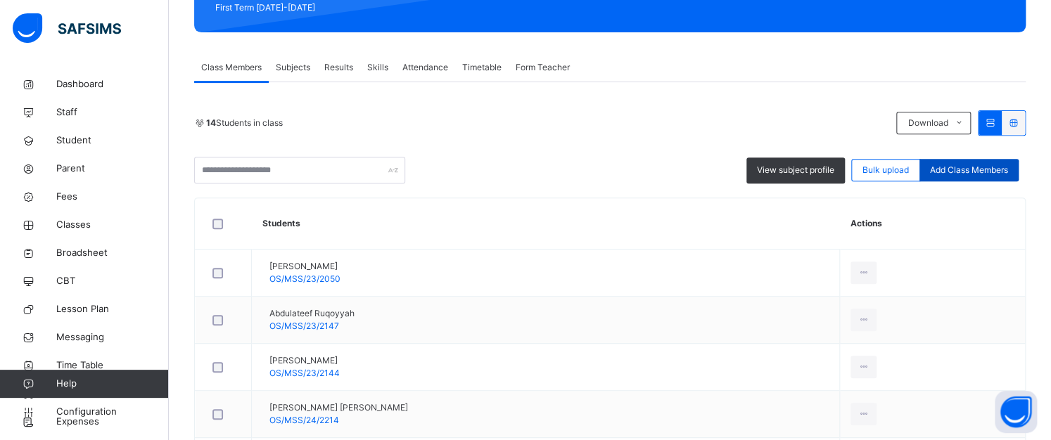
click at [954, 170] on span "Add Class Members" at bounding box center [969, 170] width 78 height 13
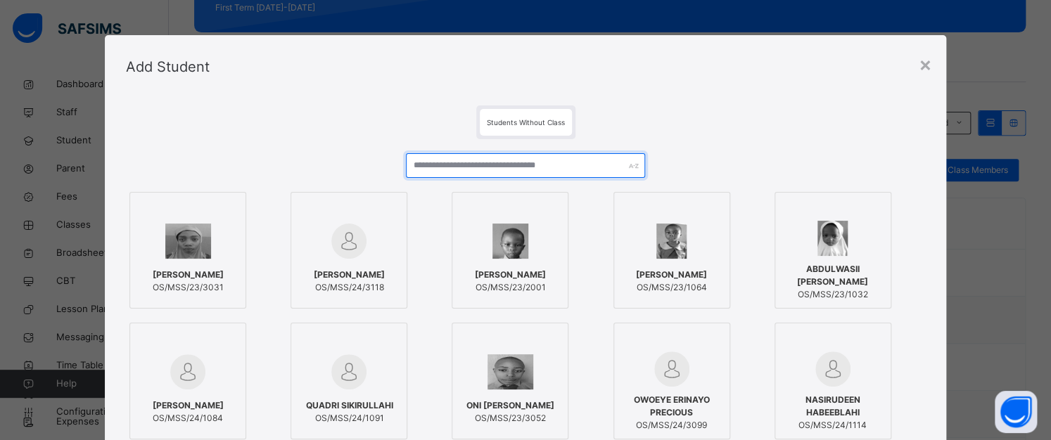
click at [586, 162] on input "text" at bounding box center [526, 165] width 240 height 25
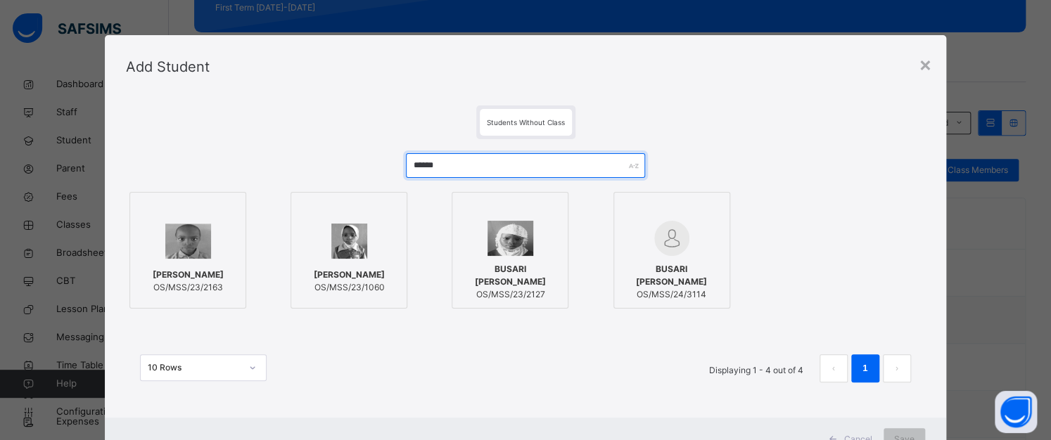
type input "******"
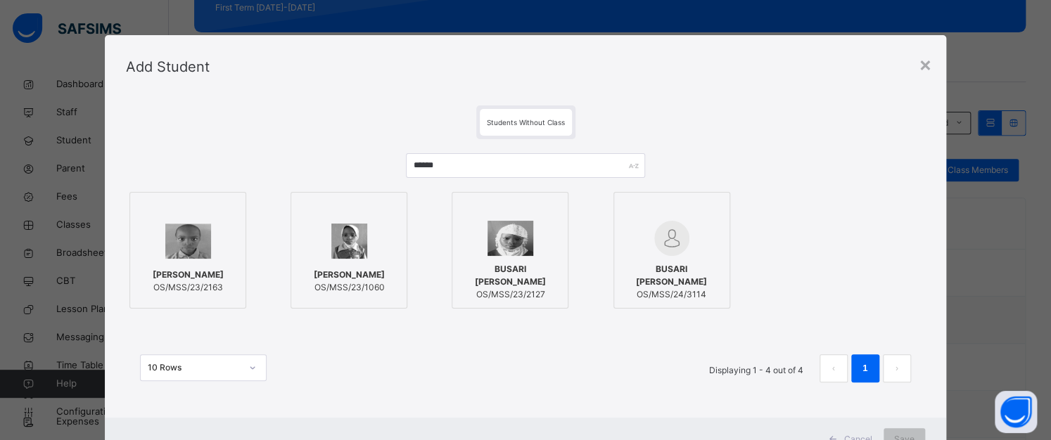
click at [472, 239] on div at bounding box center [509, 238] width 101 height 35
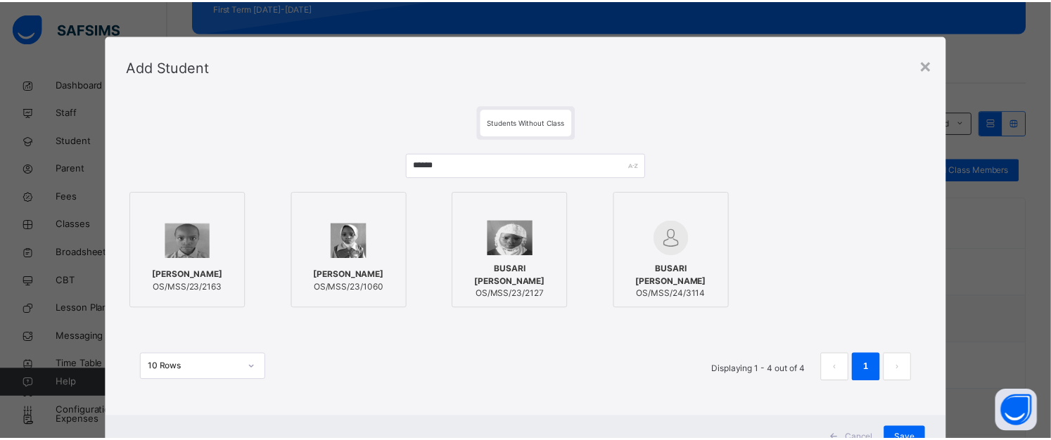
scroll to position [56, 0]
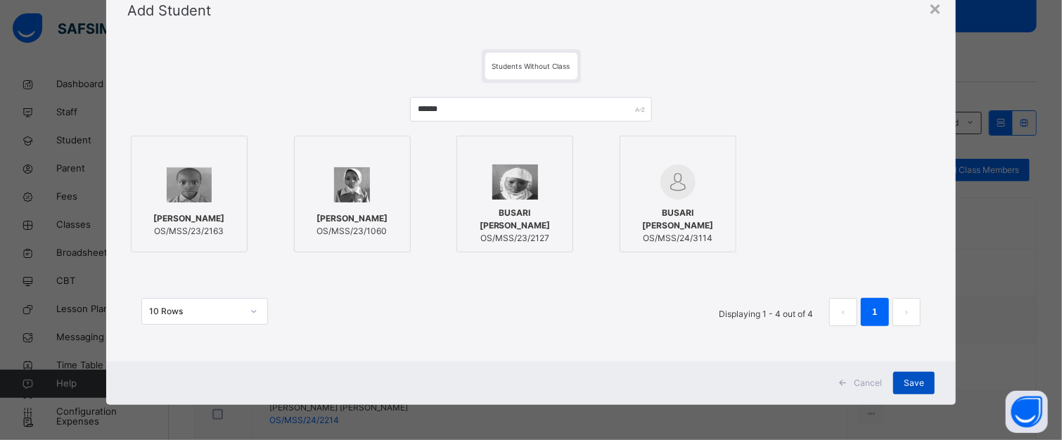
click at [907, 377] on span "Save" at bounding box center [914, 383] width 20 height 13
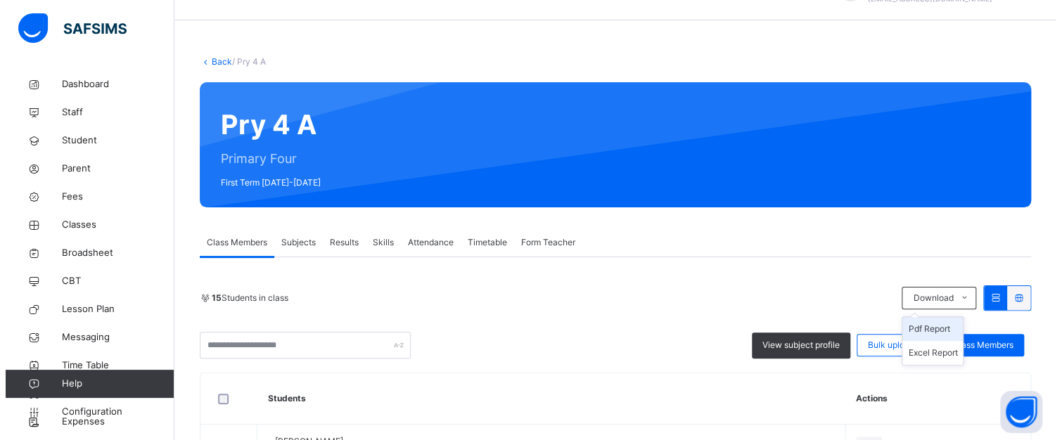
scroll to position [141, 0]
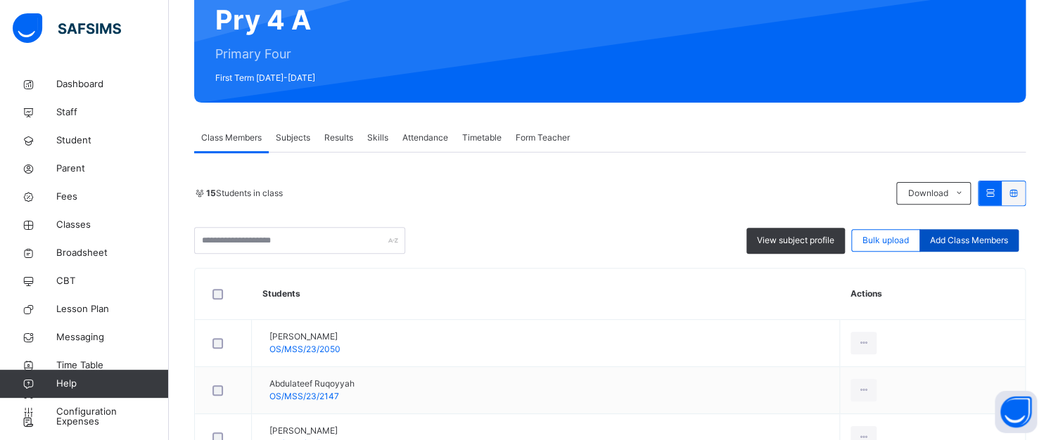
click at [985, 237] on span "Add Class Members" at bounding box center [969, 240] width 78 height 13
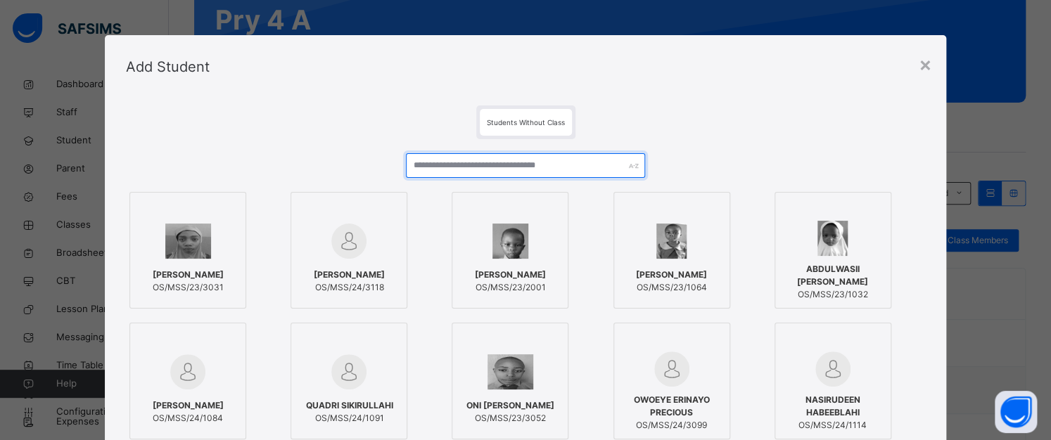
click at [517, 160] on input "text" at bounding box center [526, 165] width 240 height 25
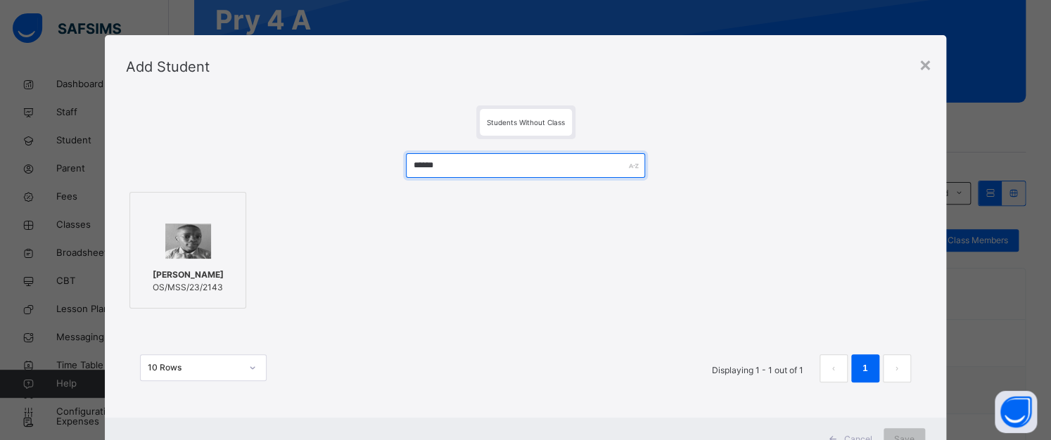
type input "******"
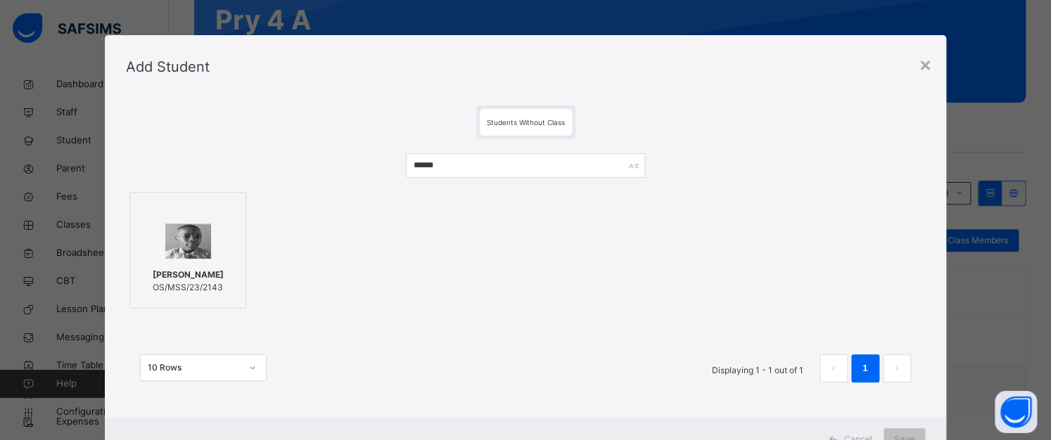
click at [198, 245] on img at bounding box center [188, 241] width 46 height 35
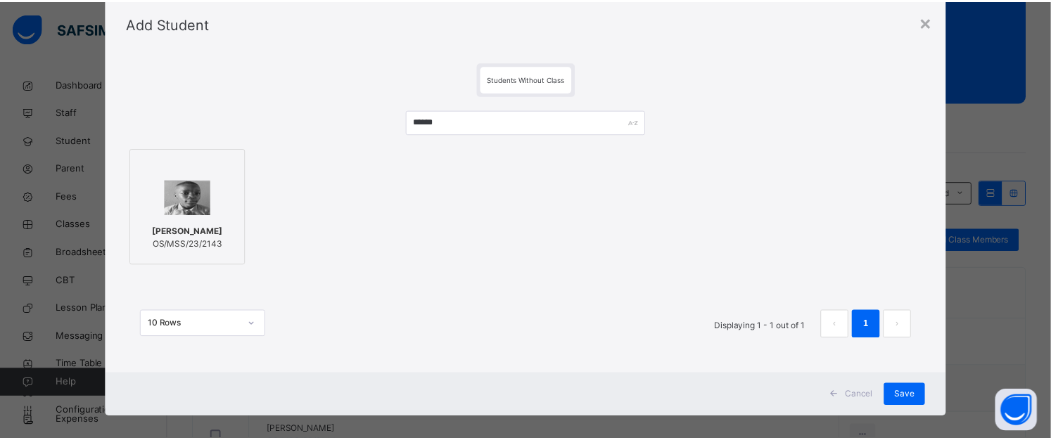
scroll to position [56, 0]
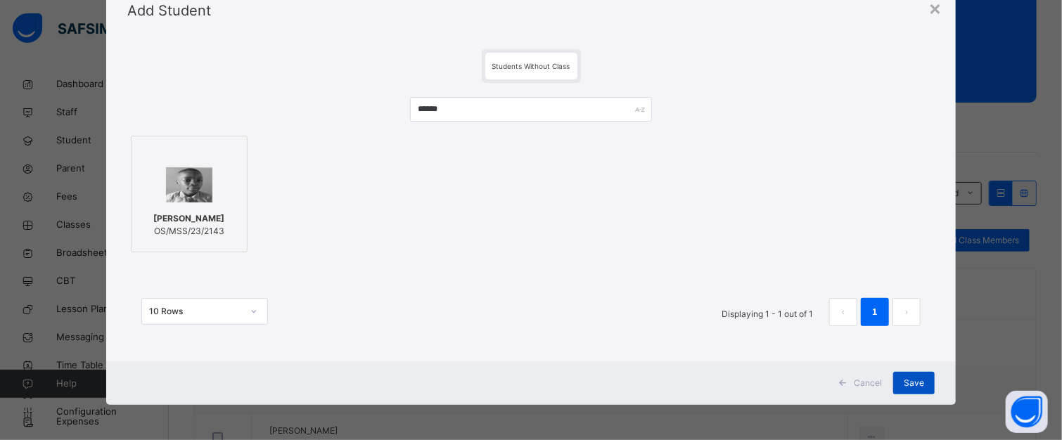
click at [909, 374] on div "Save" at bounding box center [915, 383] width 42 height 23
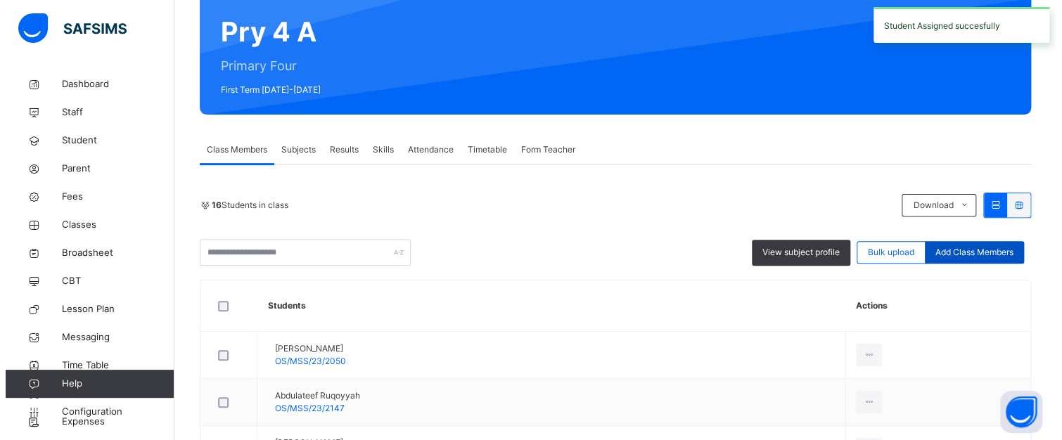
scroll to position [141, 0]
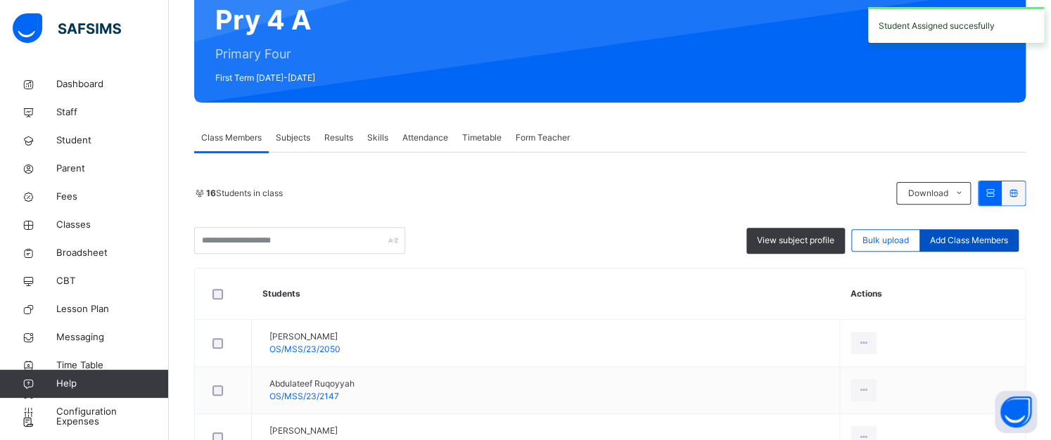
click at [962, 239] on span "Add Class Members" at bounding box center [969, 240] width 78 height 13
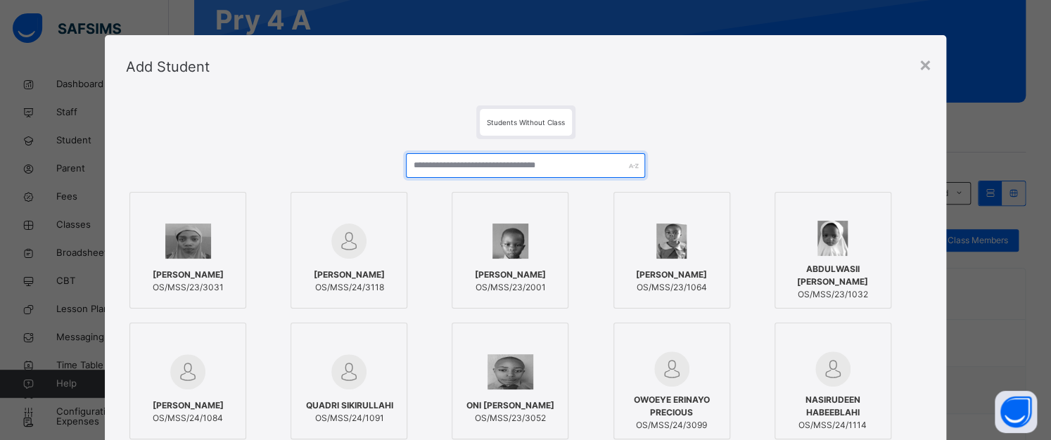
click at [564, 165] on input "text" at bounding box center [526, 165] width 240 height 25
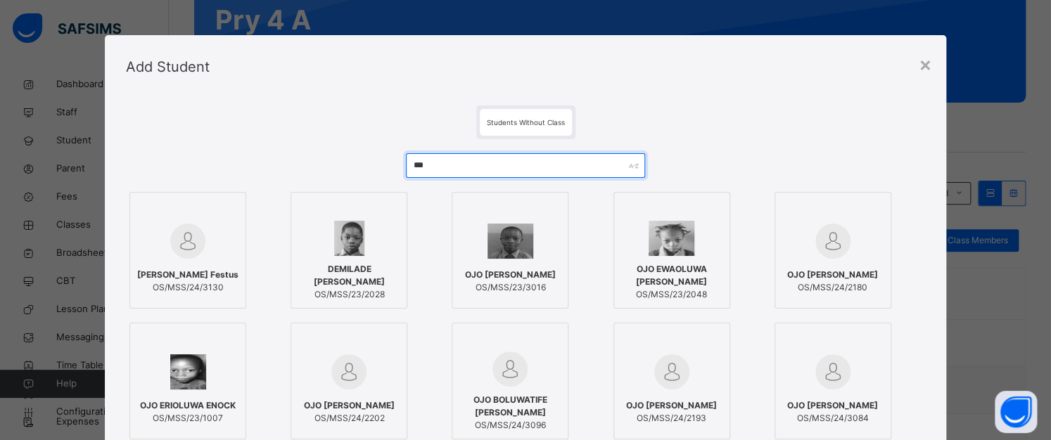
type input "***"
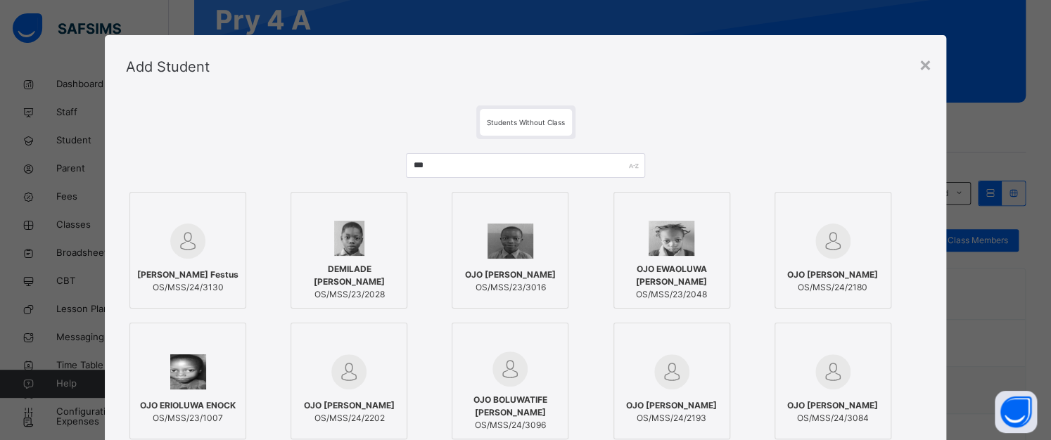
click at [701, 272] on span "OJO EWAOLUWA [PERSON_NAME]" at bounding box center [671, 275] width 101 height 25
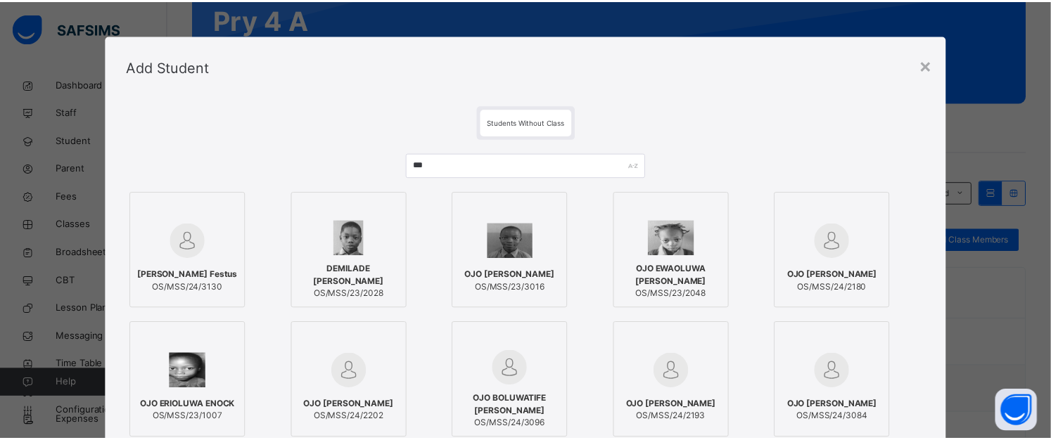
scroll to position [186, 0]
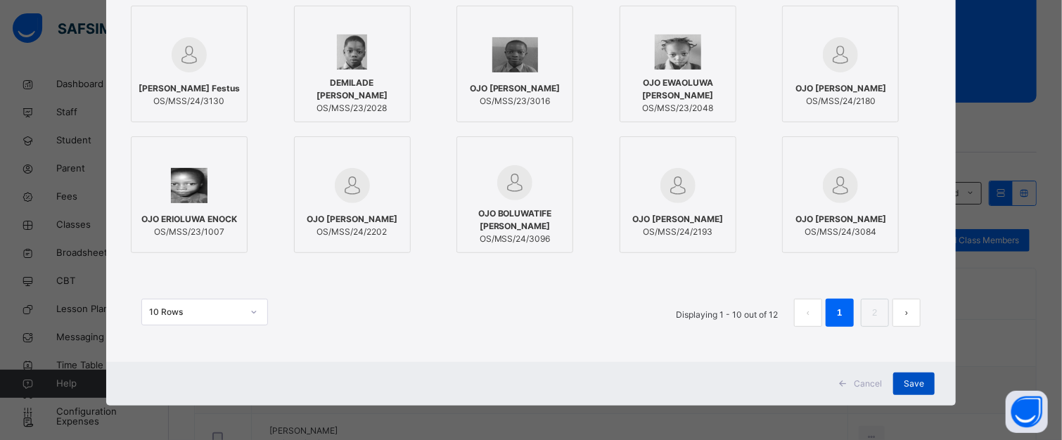
click at [906, 383] on span "Save" at bounding box center [914, 384] width 20 height 13
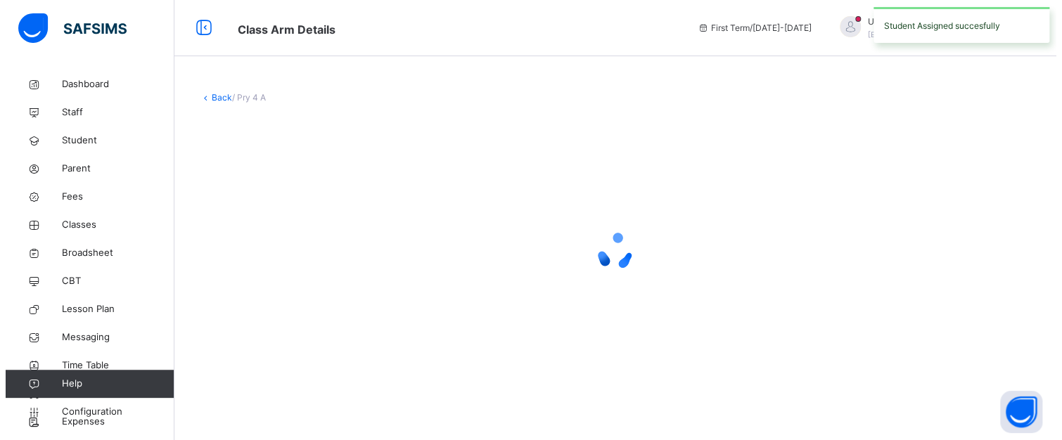
scroll to position [0, 0]
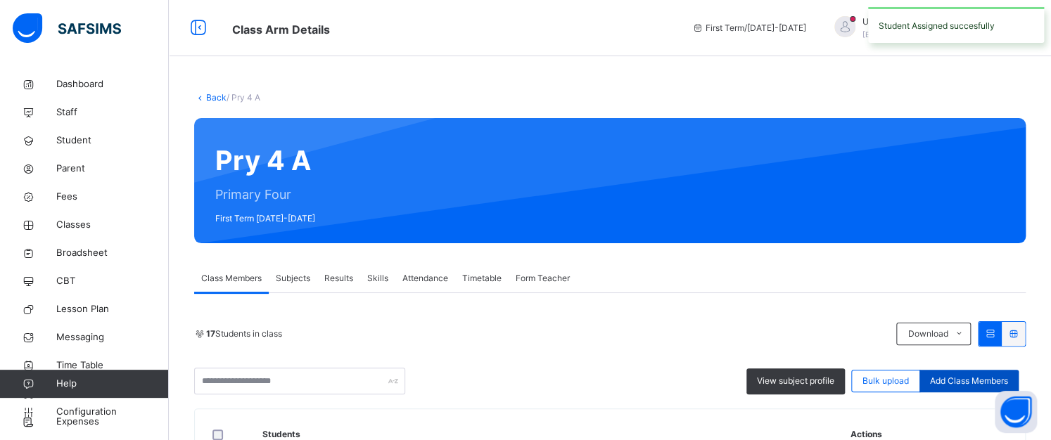
click at [947, 378] on span "Add Class Members" at bounding box center [969, 381] width 78 height 13
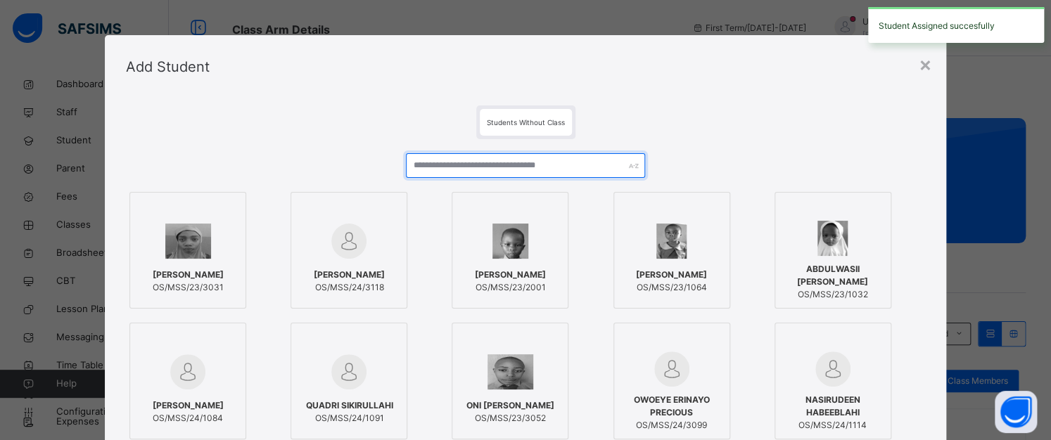
click at [469, 161] on input "text" at bounding box center [526, 165] width 240 height 25
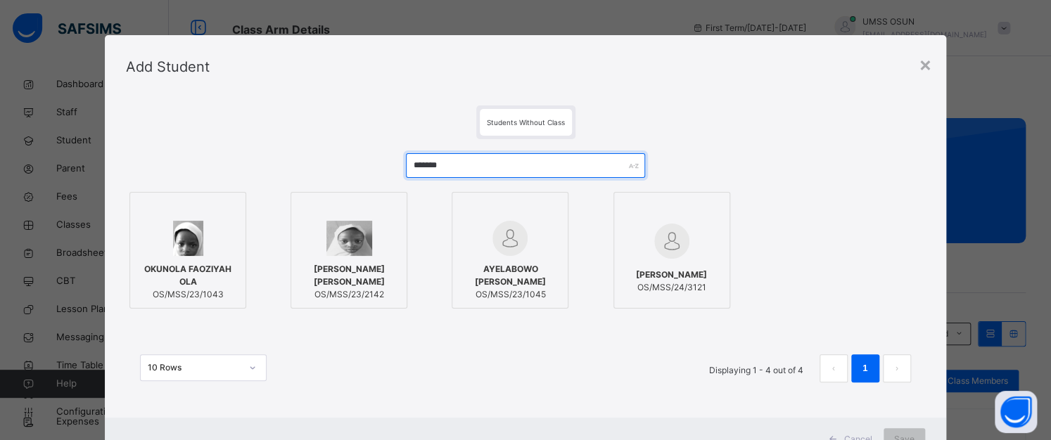
type input "*******"
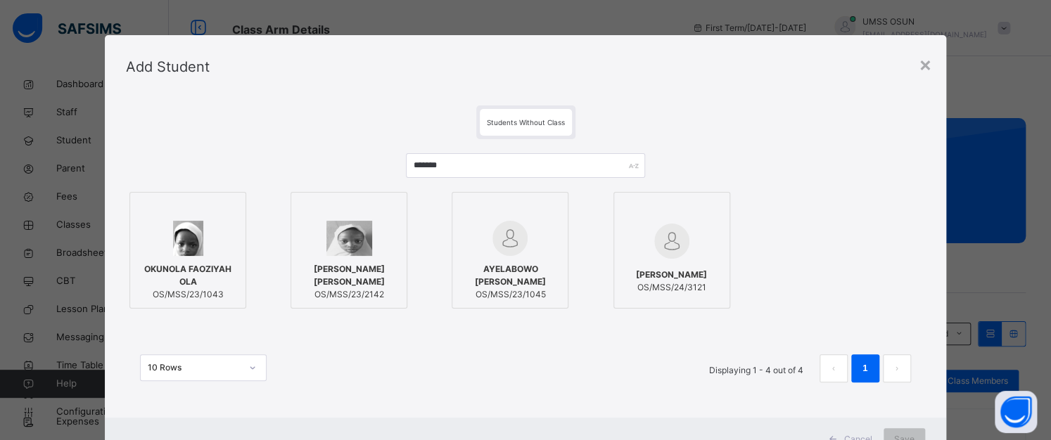
click at [356, 235] on img at bounding box center [349, 238] width 46 height 35
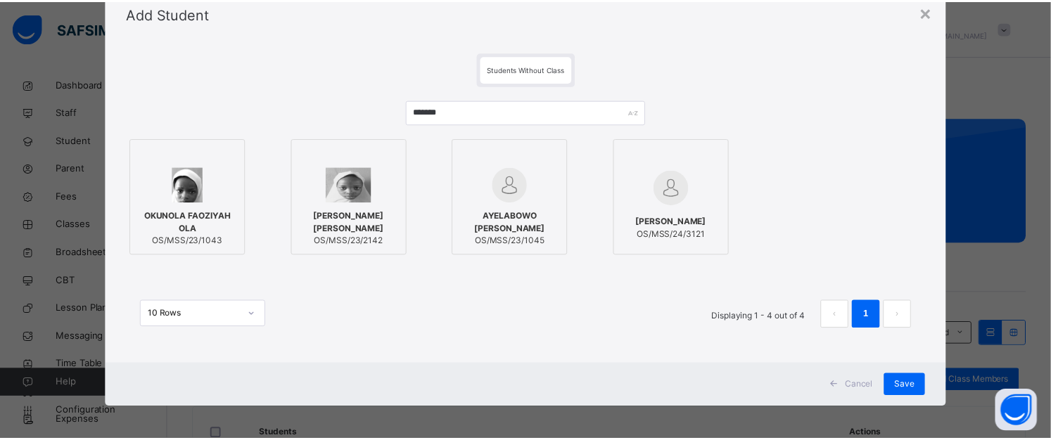
scroll to position [56, 0]
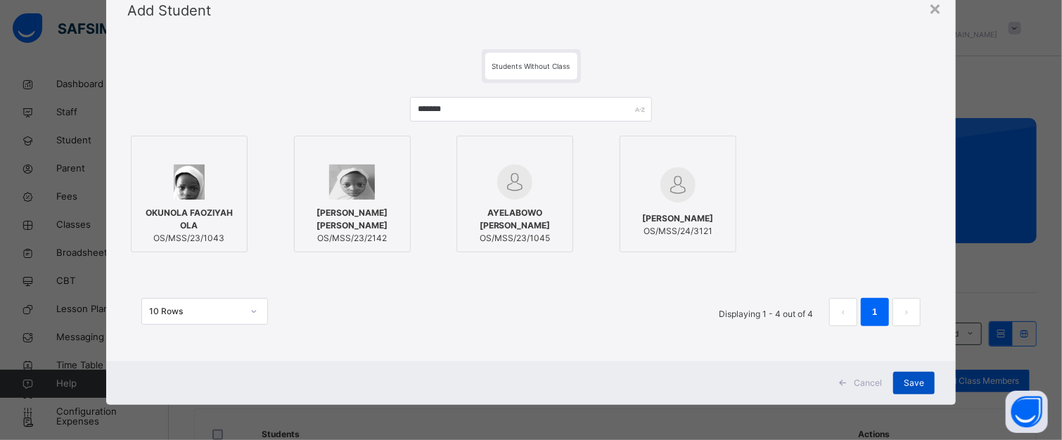
click at [897, 374] on div "Save" at bounding box center [915, 383] width 42 height 23
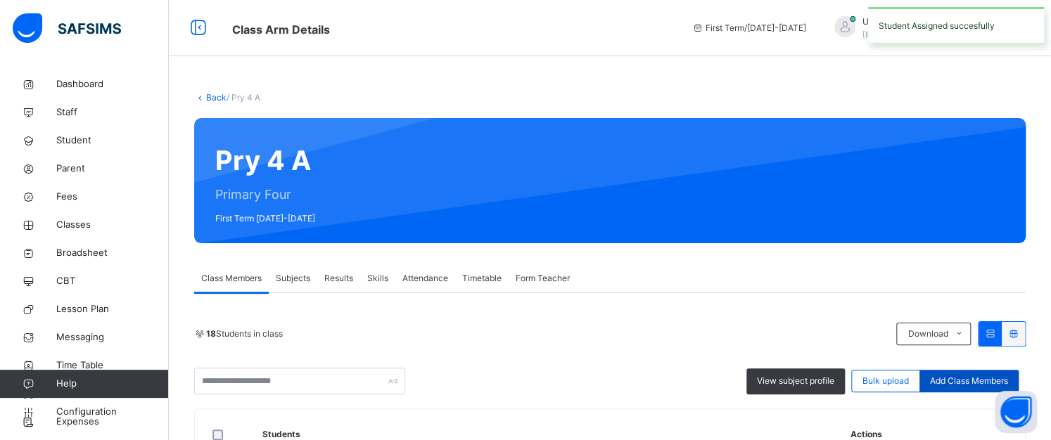
scroll to position [140, 0]
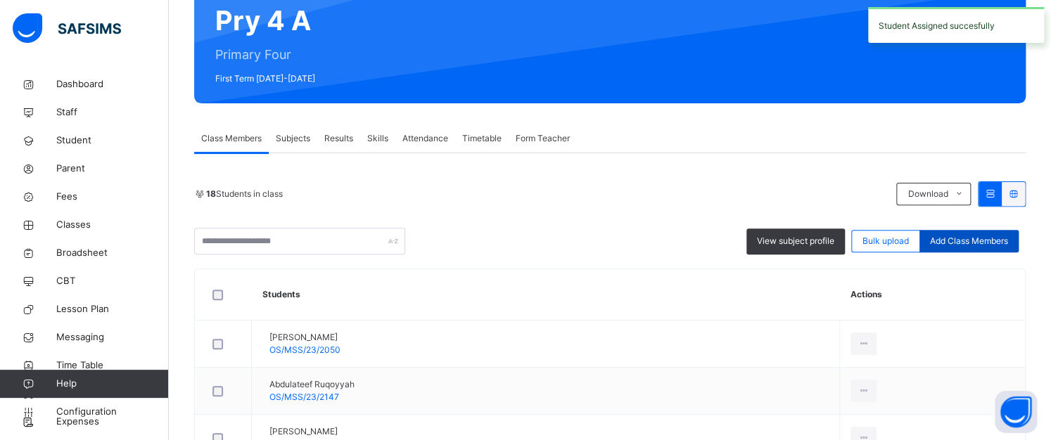
click at [986, 235] on span "Add Class Members" at bounding box center [969, 241] width 78 height 13
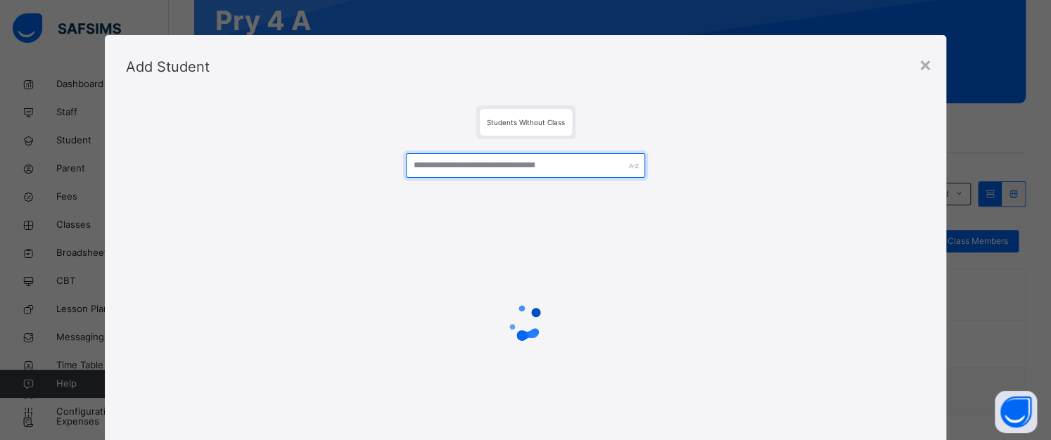
click at [443, 166] on input "text" at bounding box center [526, 165] width 240 height 25
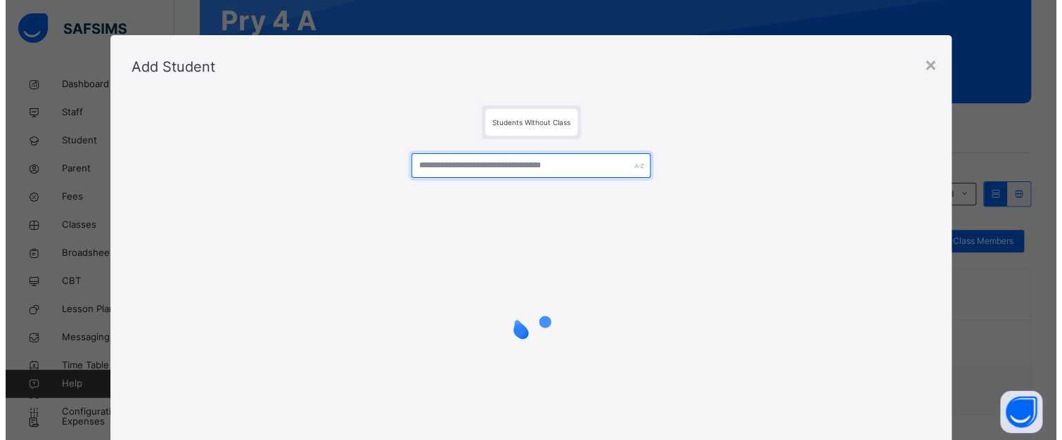
scroll to position [141, 0]
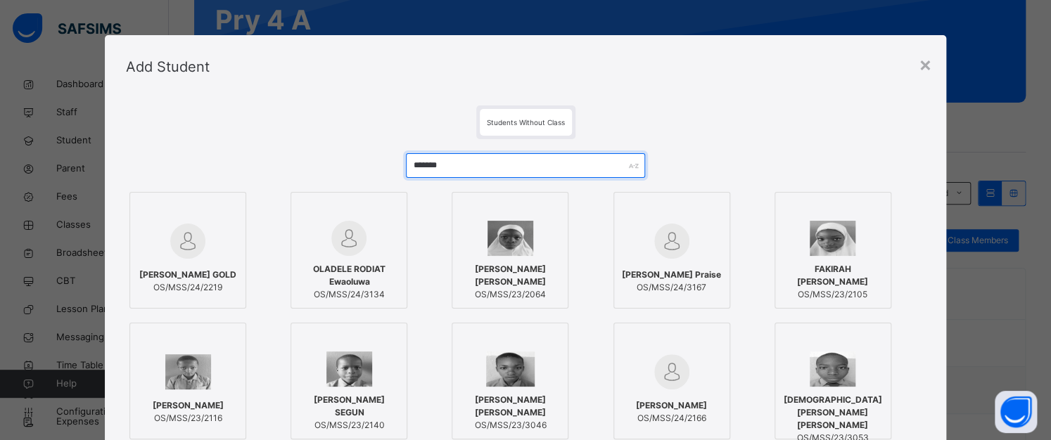
type input "*******"
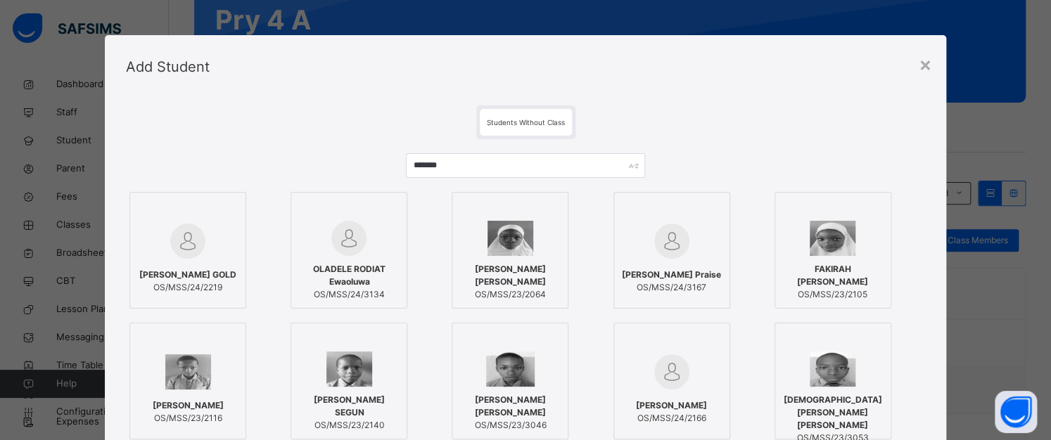
click at [208, 240] on div at bounding box center [187, 241] width 101 height 41
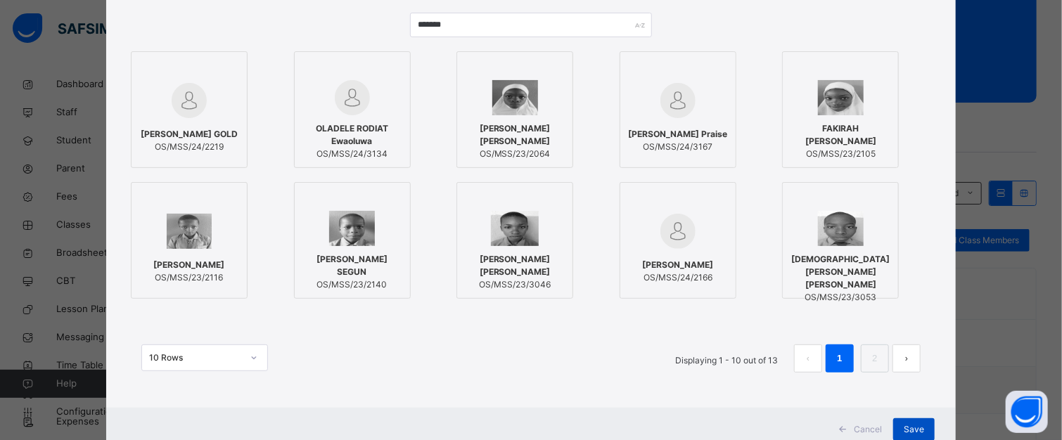
click at [920, 424] on span "Save" at bounding box center [914, 430] width 20 height 13
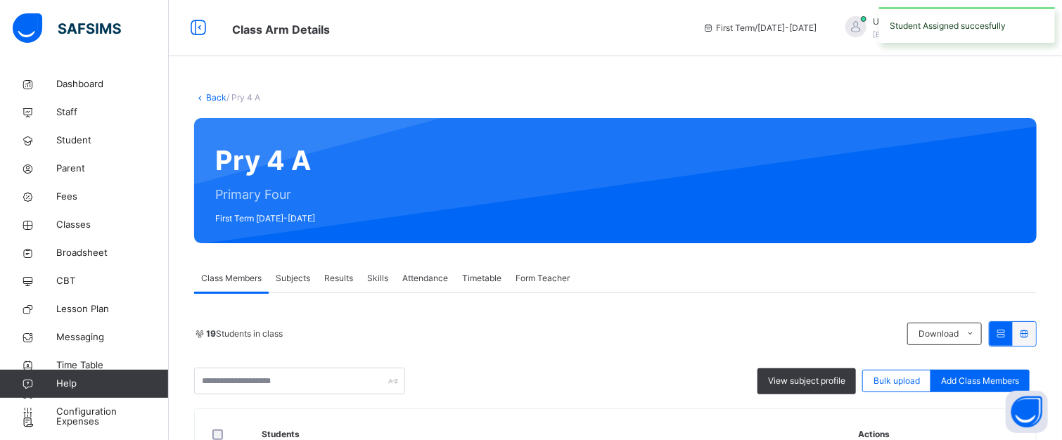
scroll to position [70, 0]
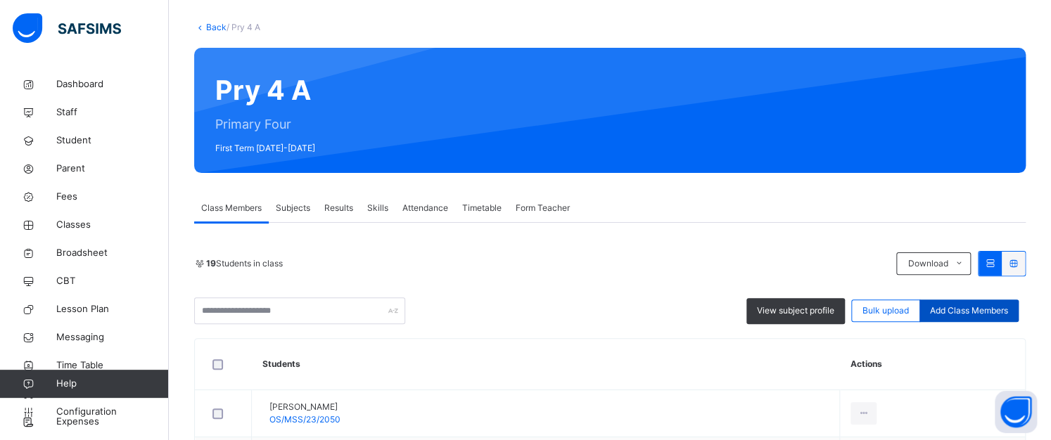
click at [988, 308] on span "Add Class Members" at bounding box center [969, 311] width 78 height 13
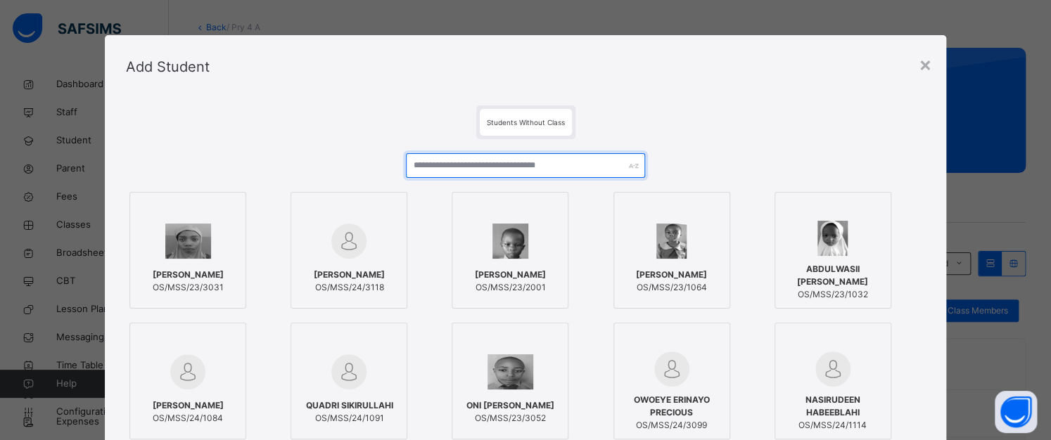
click at [456, 163] on input "text" at bounding box center [526, 165] width 240 height 25
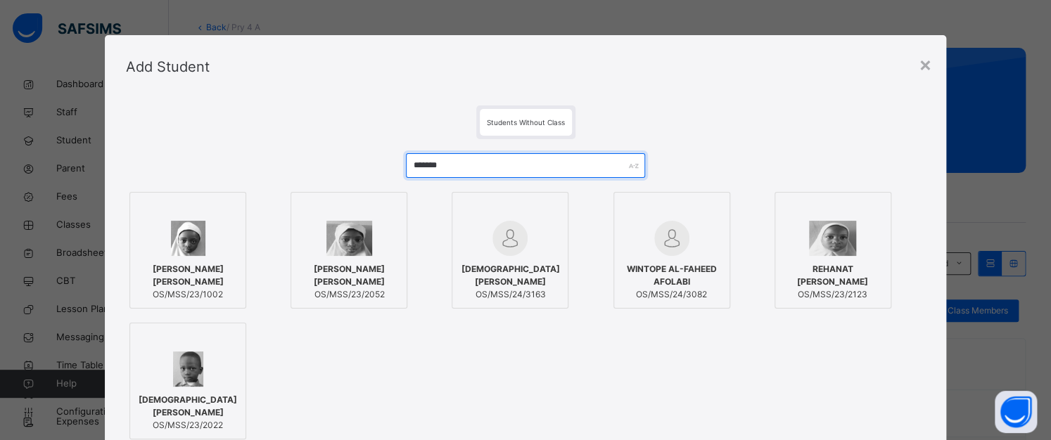
type input "*******"
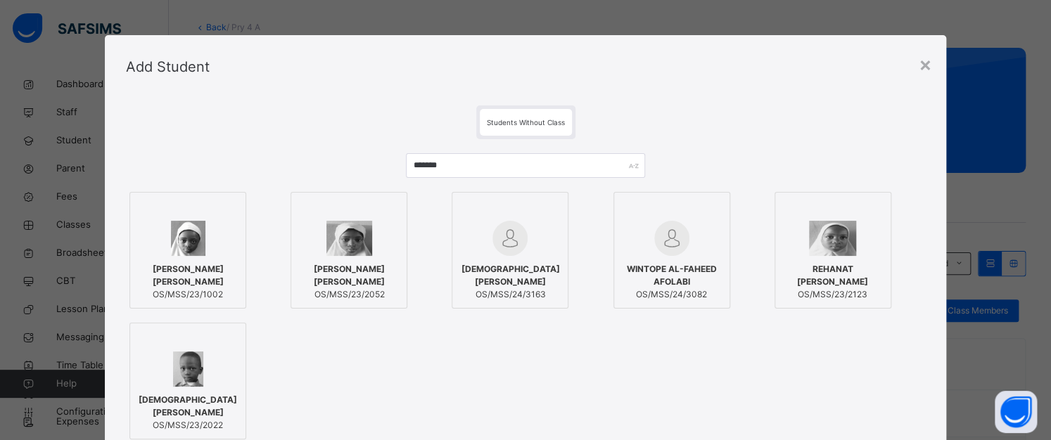
click at [318, 239] on div at bounding box center [348, 238] width 101 height 35
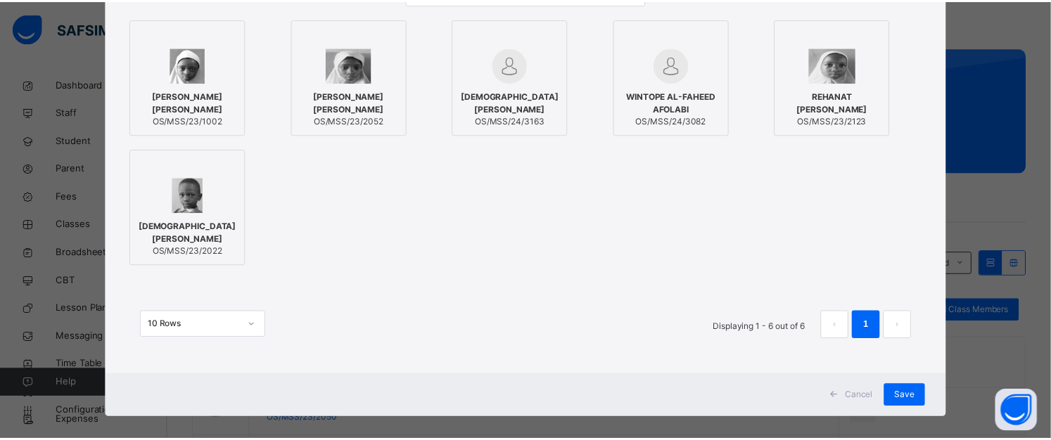
scroll to position [186, 0]
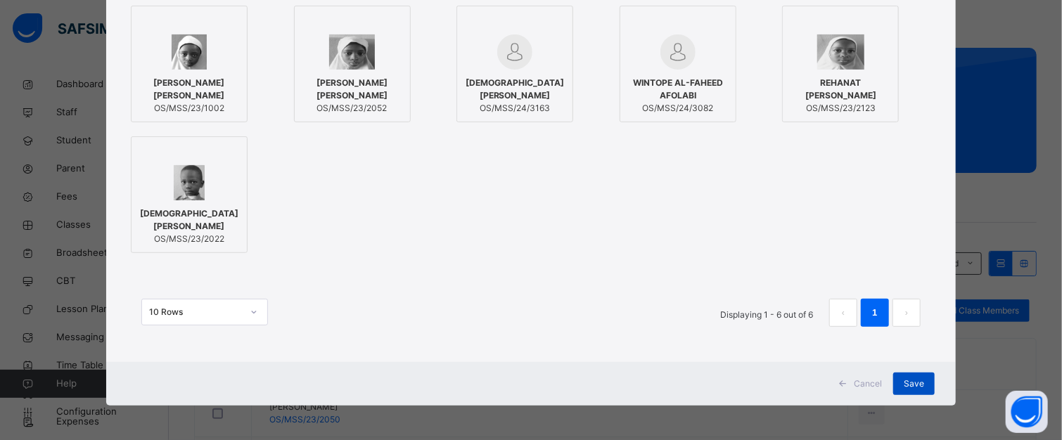
click at [896, 378] on div "Save" at bounding box center [915, 384] width 42 height 23
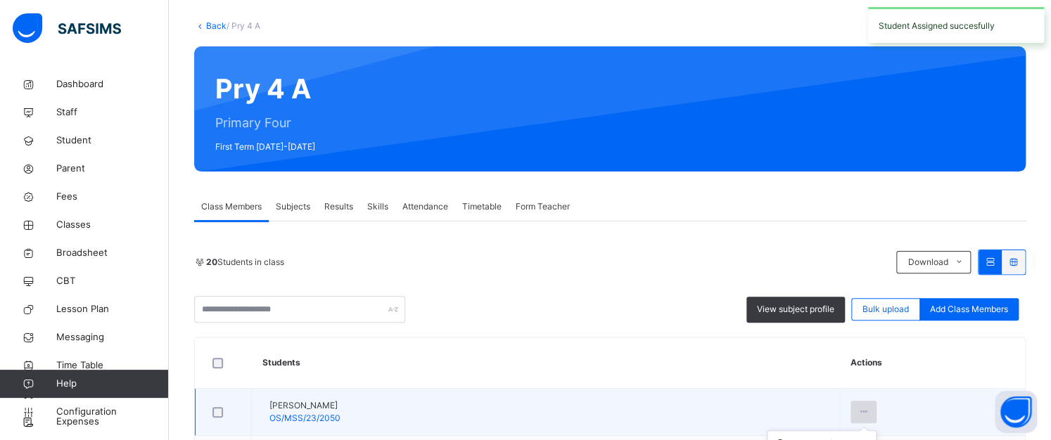
scroll to position [144, 0]
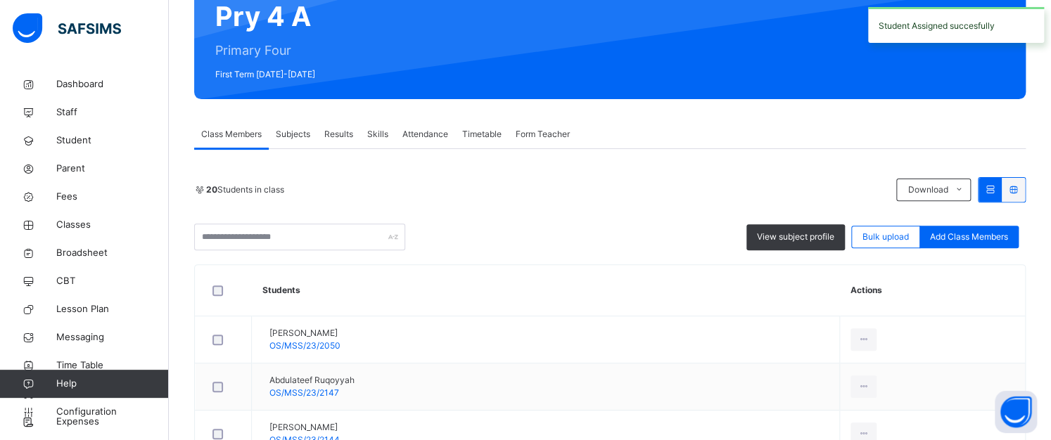
click at [970, 231] on span "Add Class Members" at bounding box center [969, 237] width 78 height 13
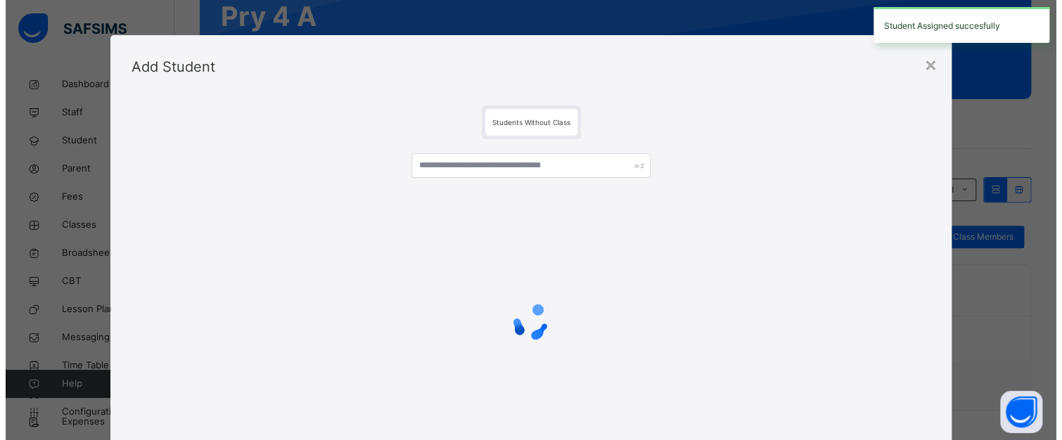
scroll to position [211, 0]
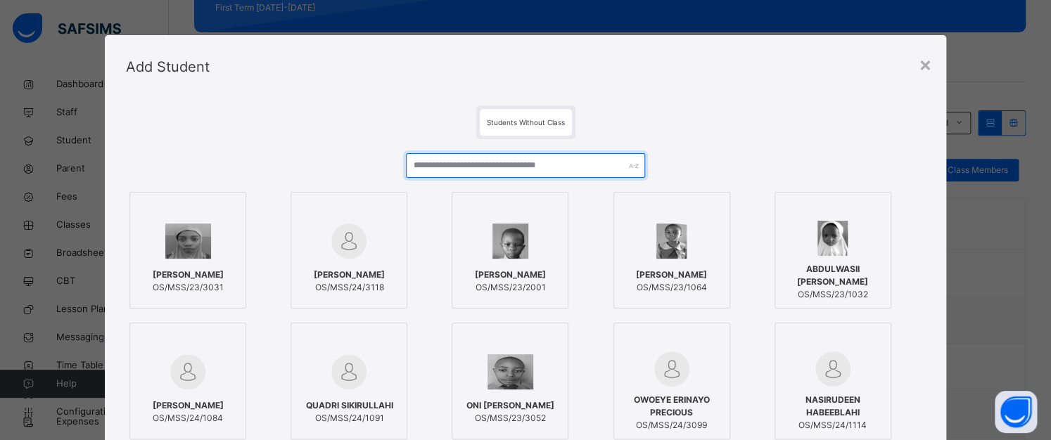
click at [460, 169] on input "text" at bounding box center [526, 165] width 240 height 25
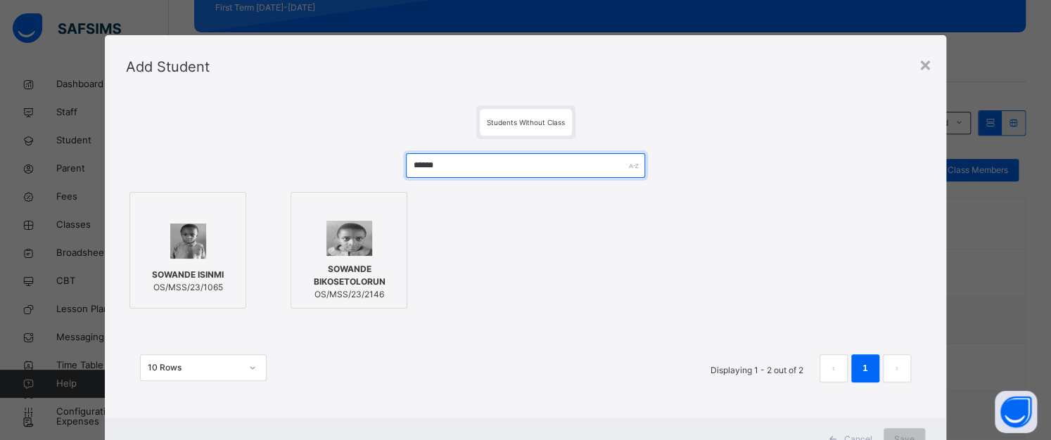
type input "******"
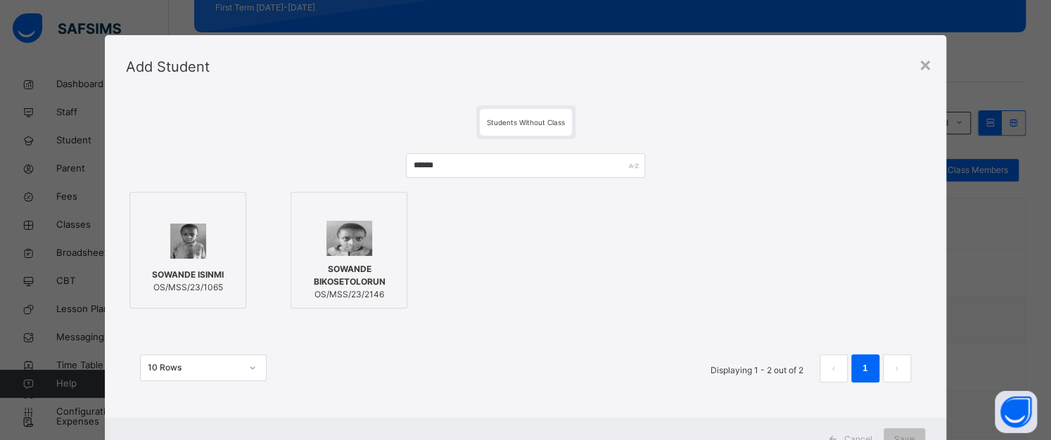
click at [305, 254] on div at bounding box center [348, 238] width 101 height 35
click at [904, 428] on div "Cancel Save" at bounding box center [531, 440] width 850 height 44
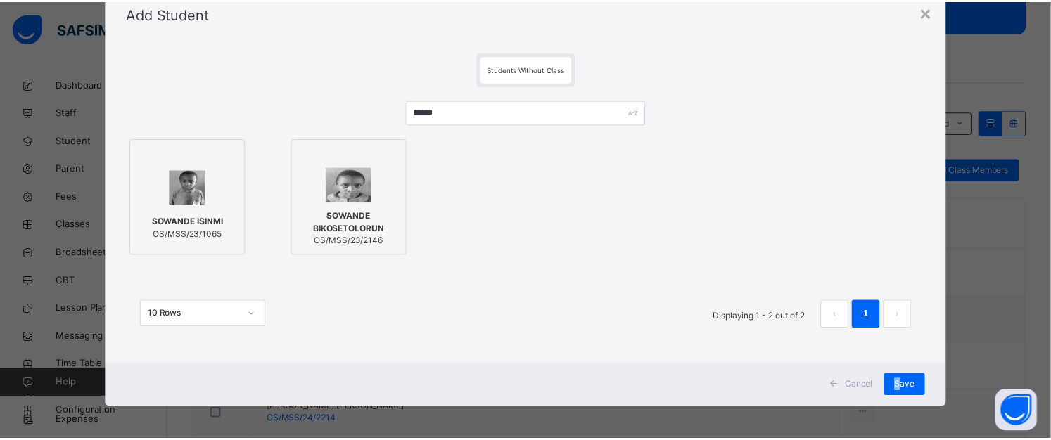
scroll to position [56, 0]
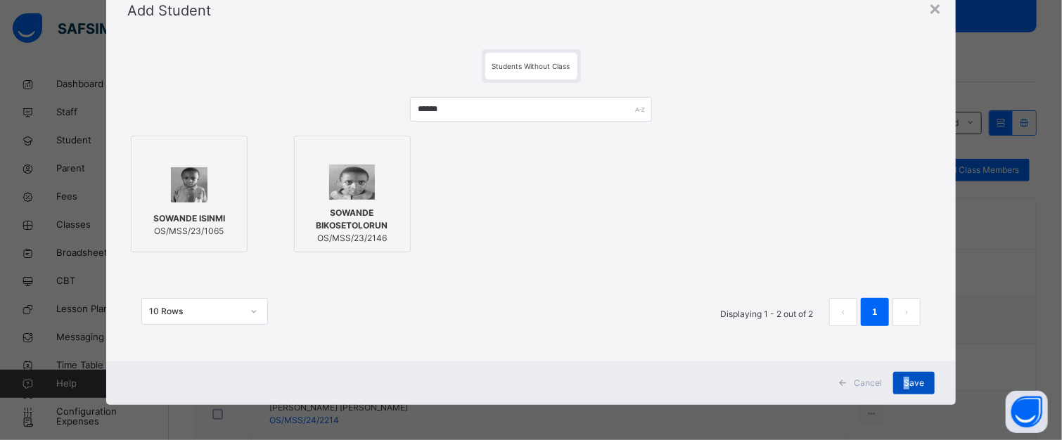
click at [908, 381] on span "Save" at bounding box center [914, 383] width 20 height 13
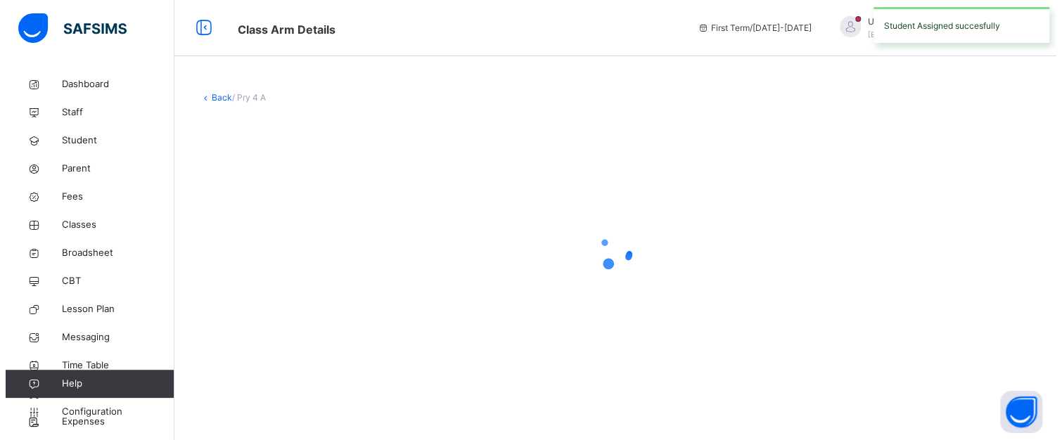
scroll to position [0, 0]
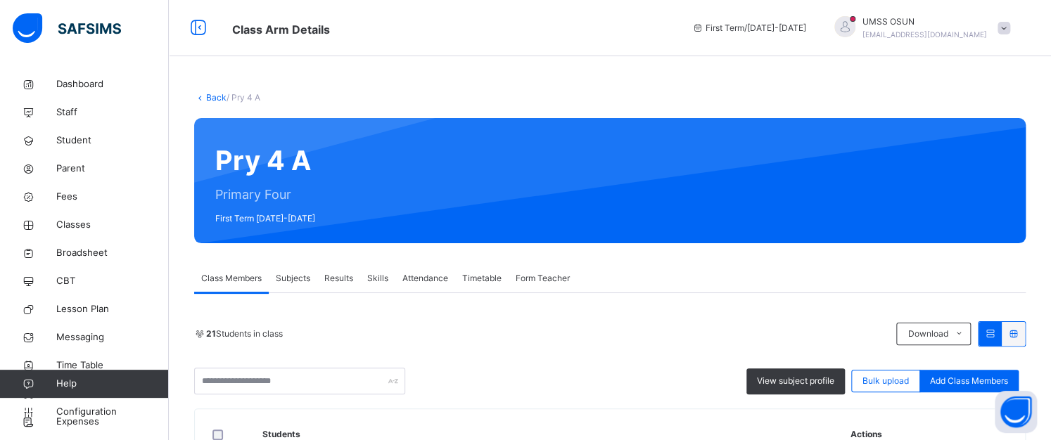
click at [1003, 379] on span "Add Class Members" at bounding box center [969, 381] width 78 height 13
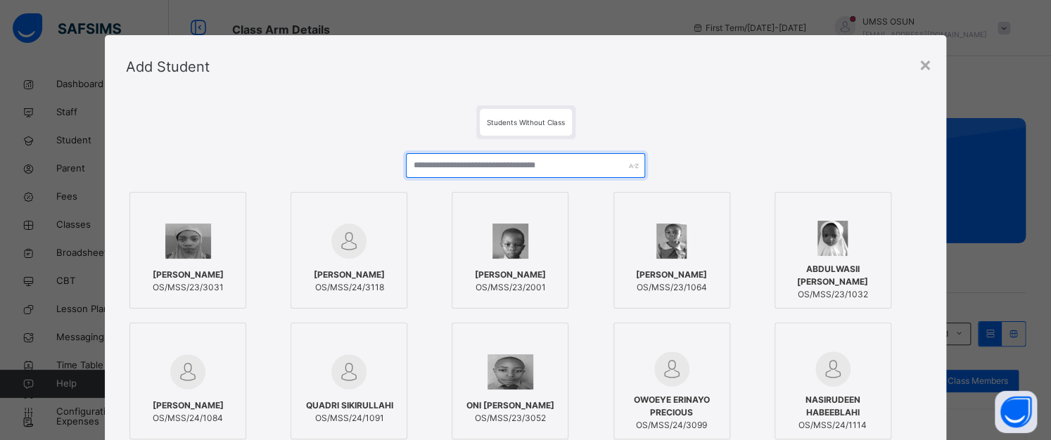
click at [424, 163] on input "text" at bounding box center [526, 165] width 240 height 25
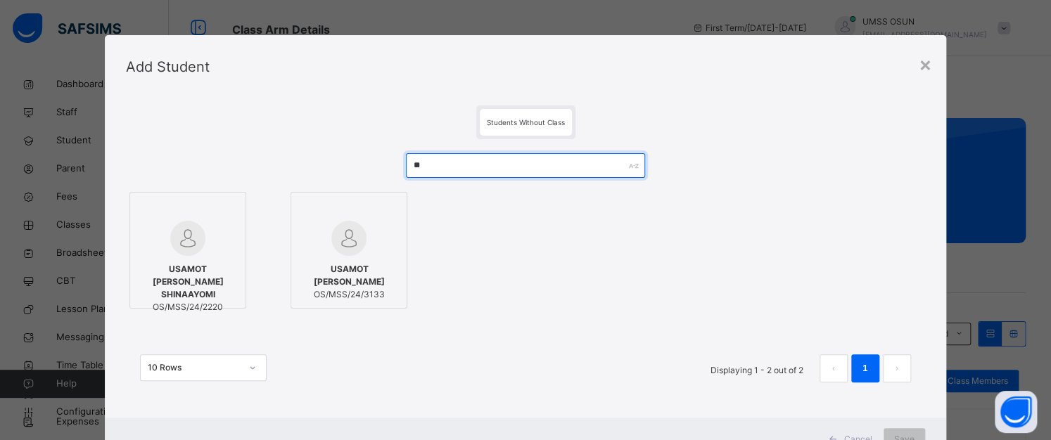
type input "**"
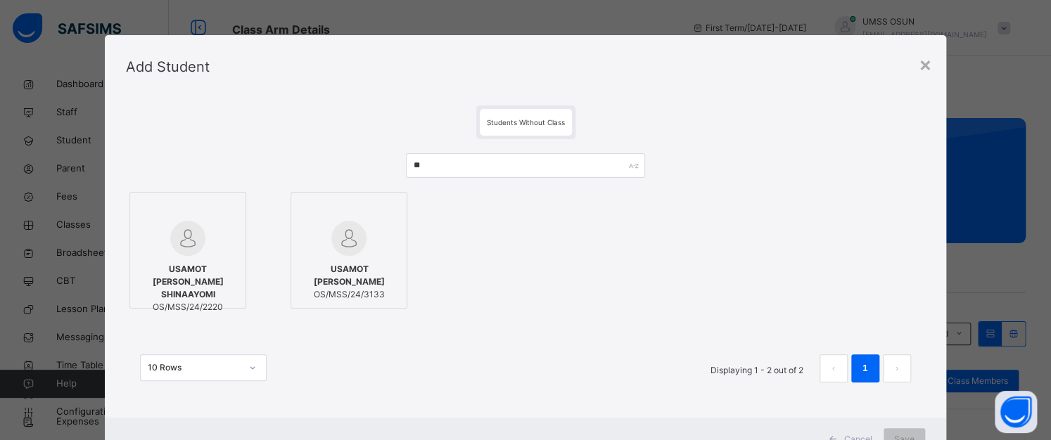
click at [170, 223] on img at bounding box center [187, 238] width 35 height 35
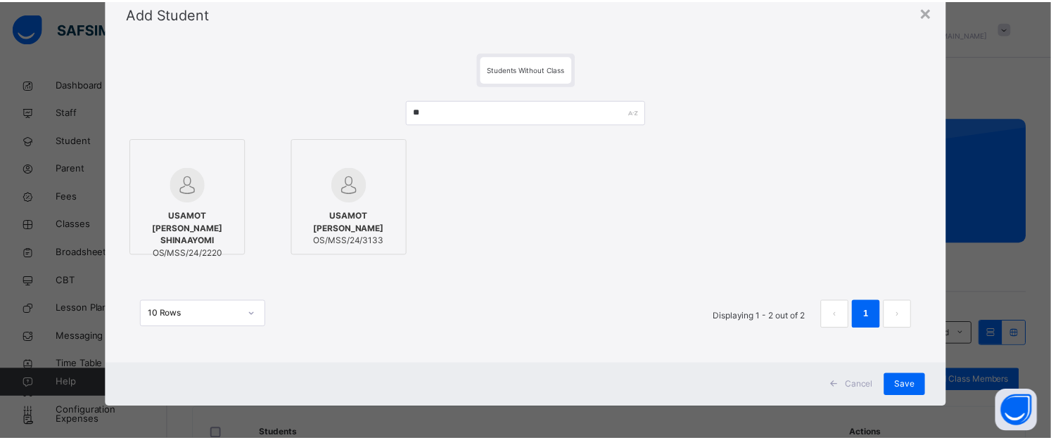
scroll to position [56, 0]
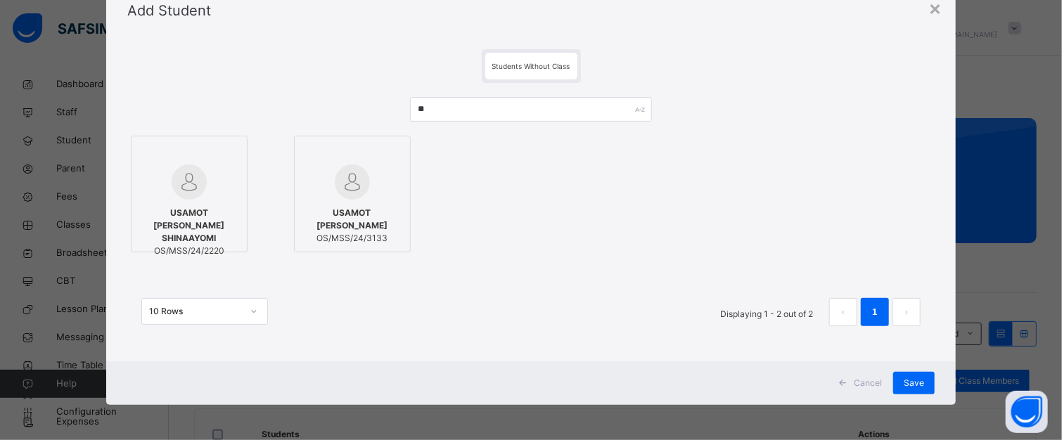
drag, startPoint x: 909, startPoint y: 379, endPoint x: 872, endPoint y: 362, distance: 41.2
click at [908, 379] on span "Save" at bounding box center [914, 383] width 20 height 13
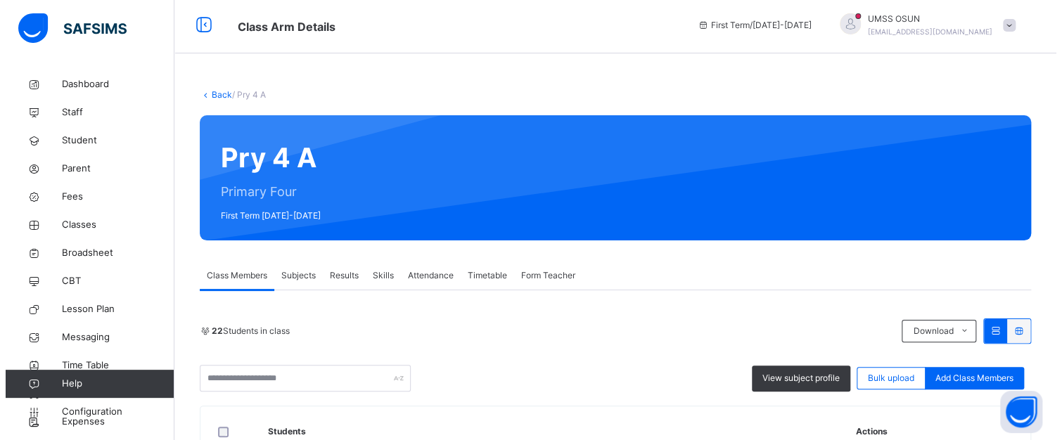
scroll to position [0, 0]
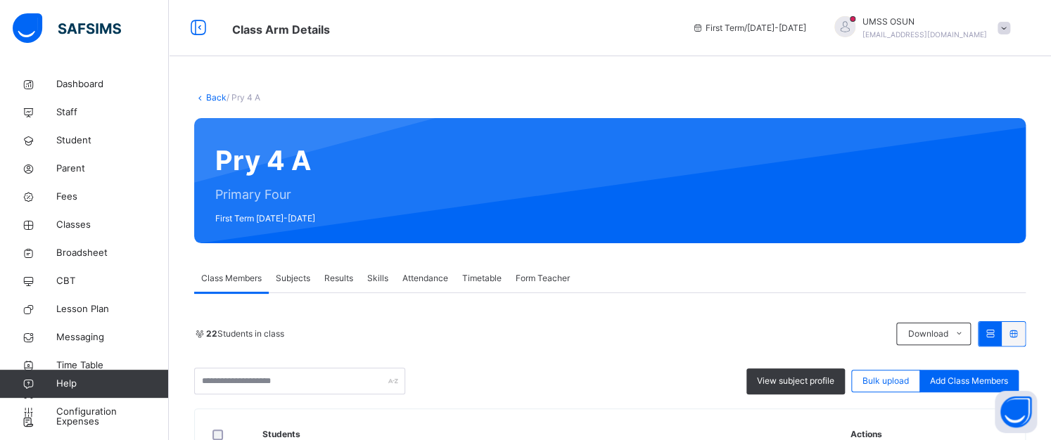
click at [856, 19] on div at bounding box center [844, 26] width 21 height 21
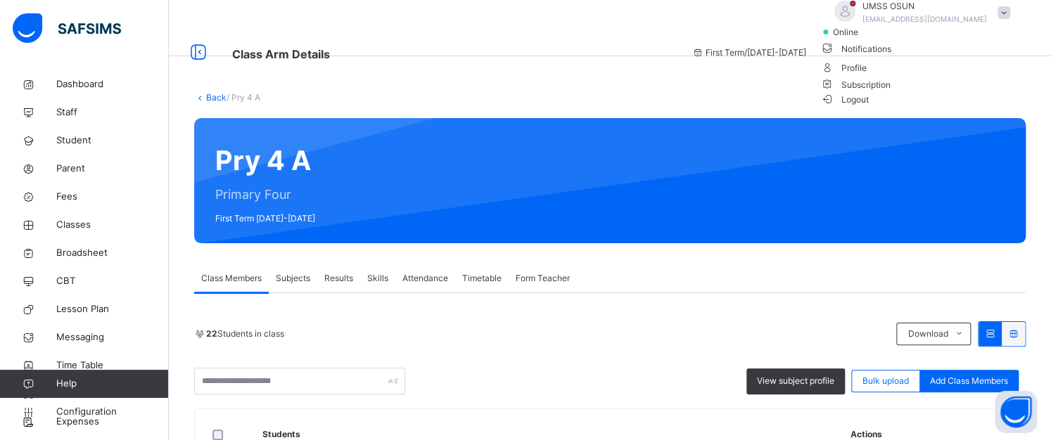
click at [869, 107] on span "Logout" at bounding box center [844, 99] width 49 height 15
